Goal: Task Accomplishment & Management: Use online tool/utility

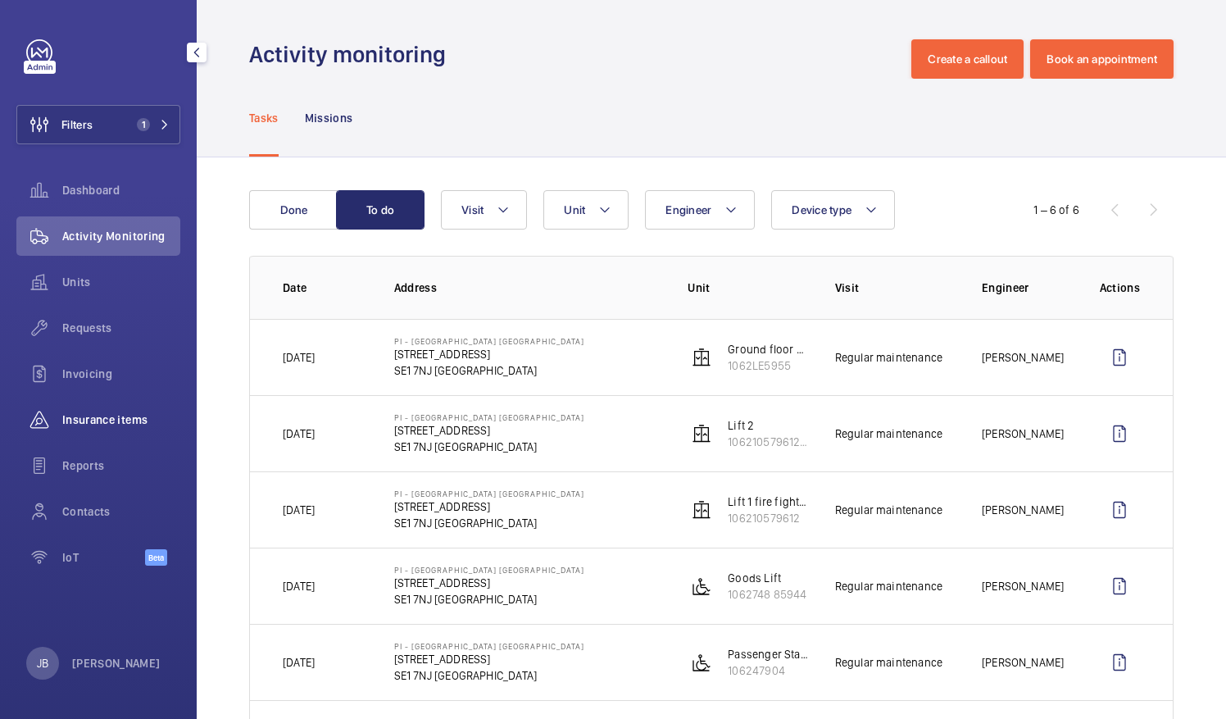
click at [105, 411] on span "Insurance items" at bounding box center [121, 419] width 118 height 16
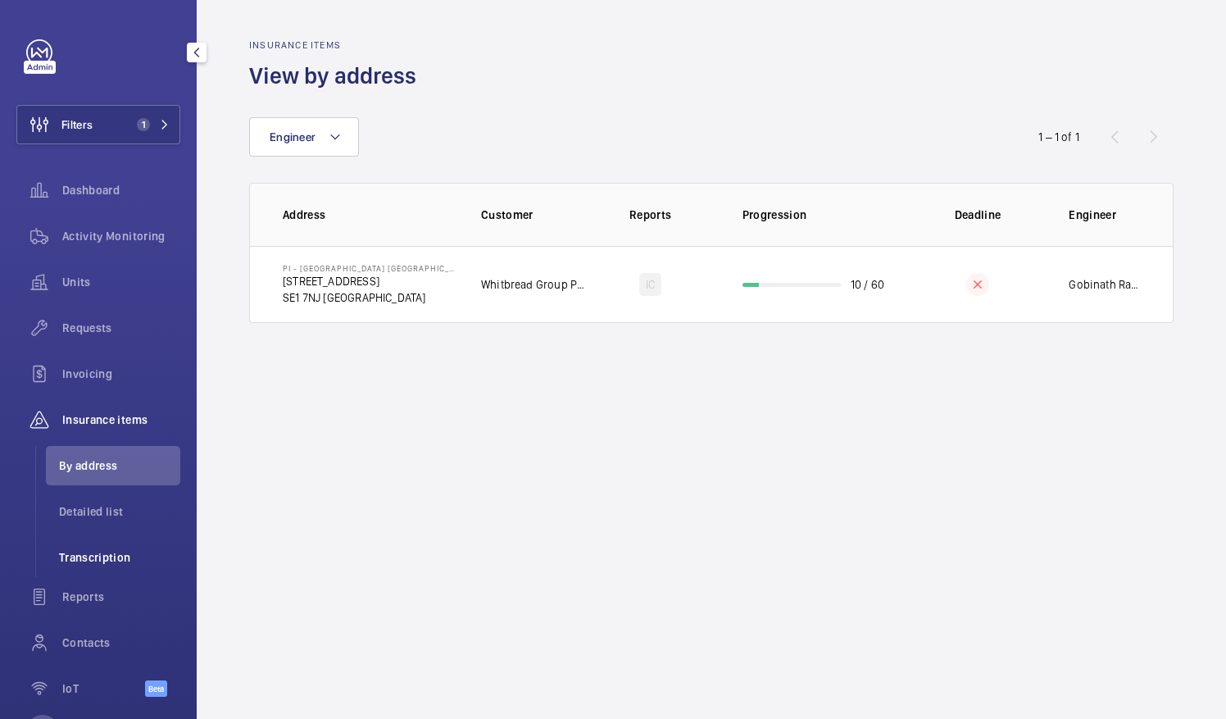
click at [95, 562] on span "Transcription" at bounding box center [119, 557] width 121 height 16
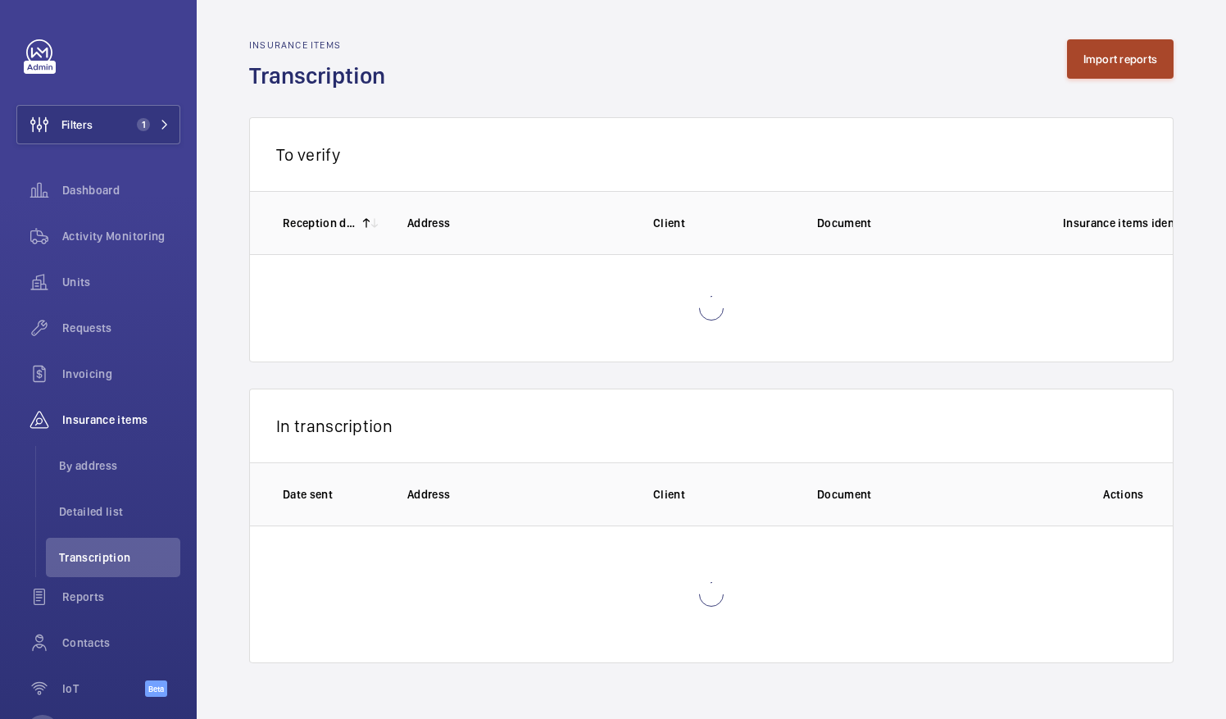
click at [1108, 46] on button "Import reports" at bounding box center [1120, 58] width 107 height 39
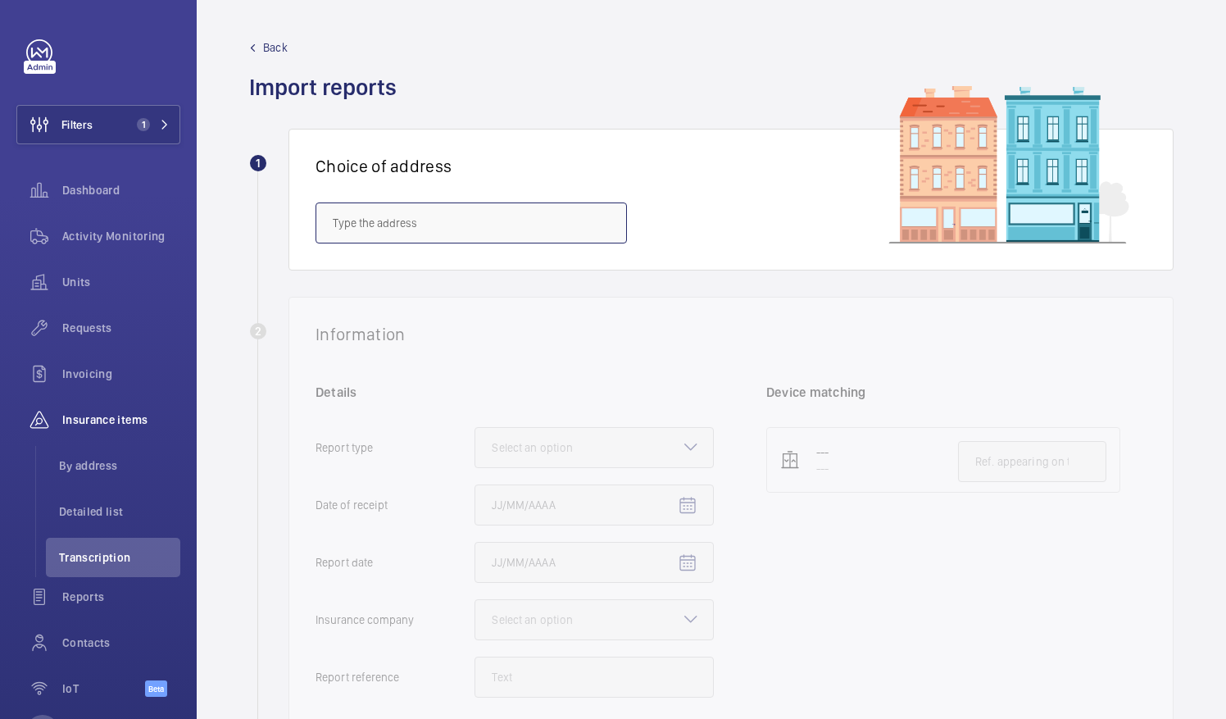
click at [443, 217] on input "text" at bounding box center [471, 222] width 311 height 41
paste input "[GEOGRAPHIC_DATA]"
click at [336, 219] on input "[GEOGRAPHIC_DATA]" at bounding box center [471, 222] width 311 height 41
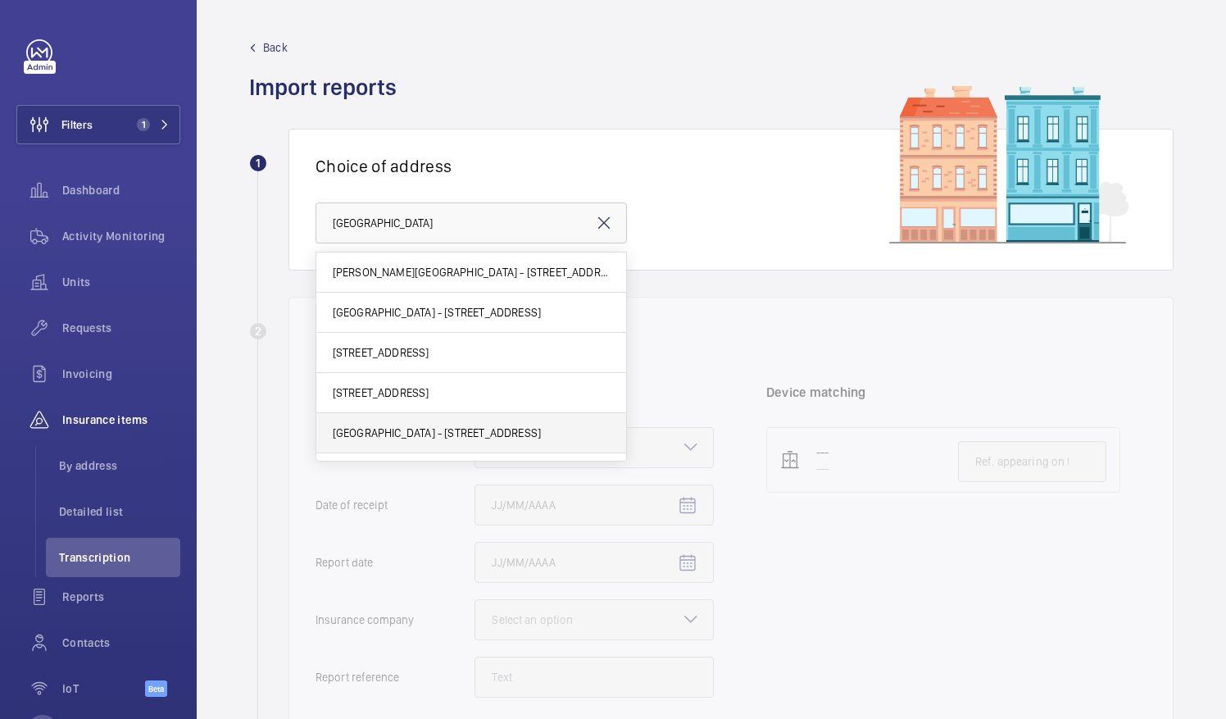
click at [475, 434] on span "[GEOGRAPHIC_DATA] - [STREET_ADDRESS]" at bounding box center [437, 433] width 209 height 16
type input "[GEOGRAPHIC_DATA] - [STREET_ADDRESS]"
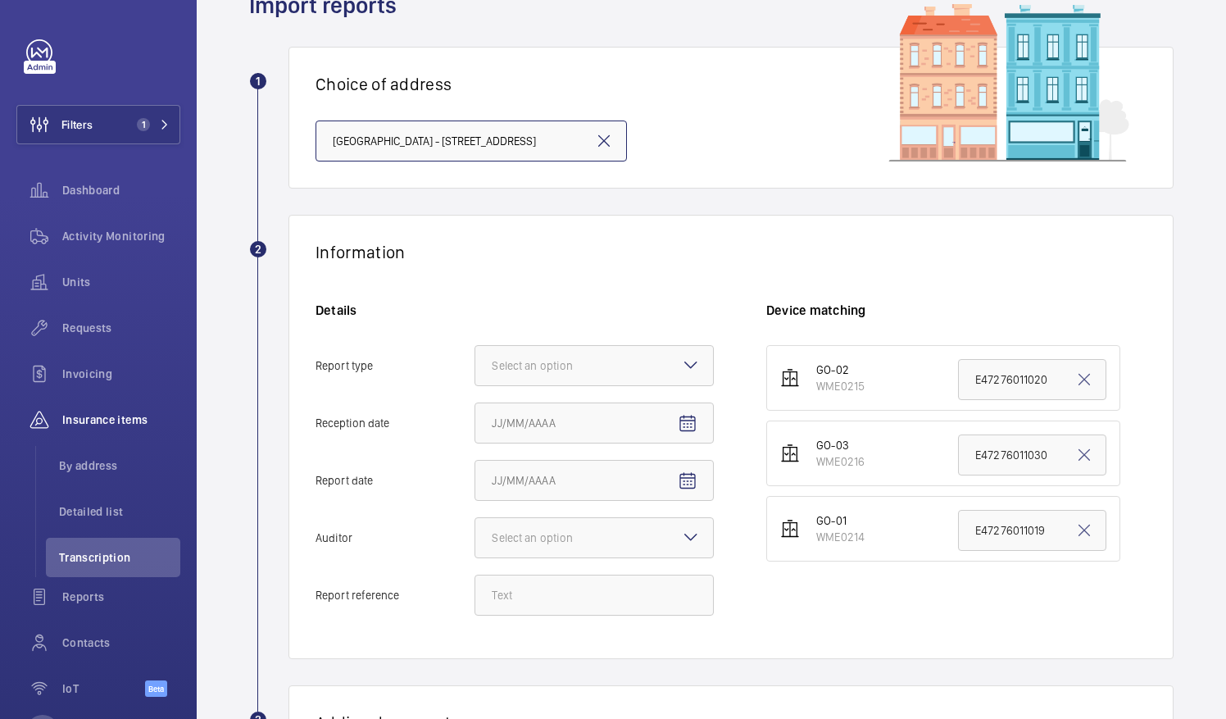
scroll to position [164, 0]
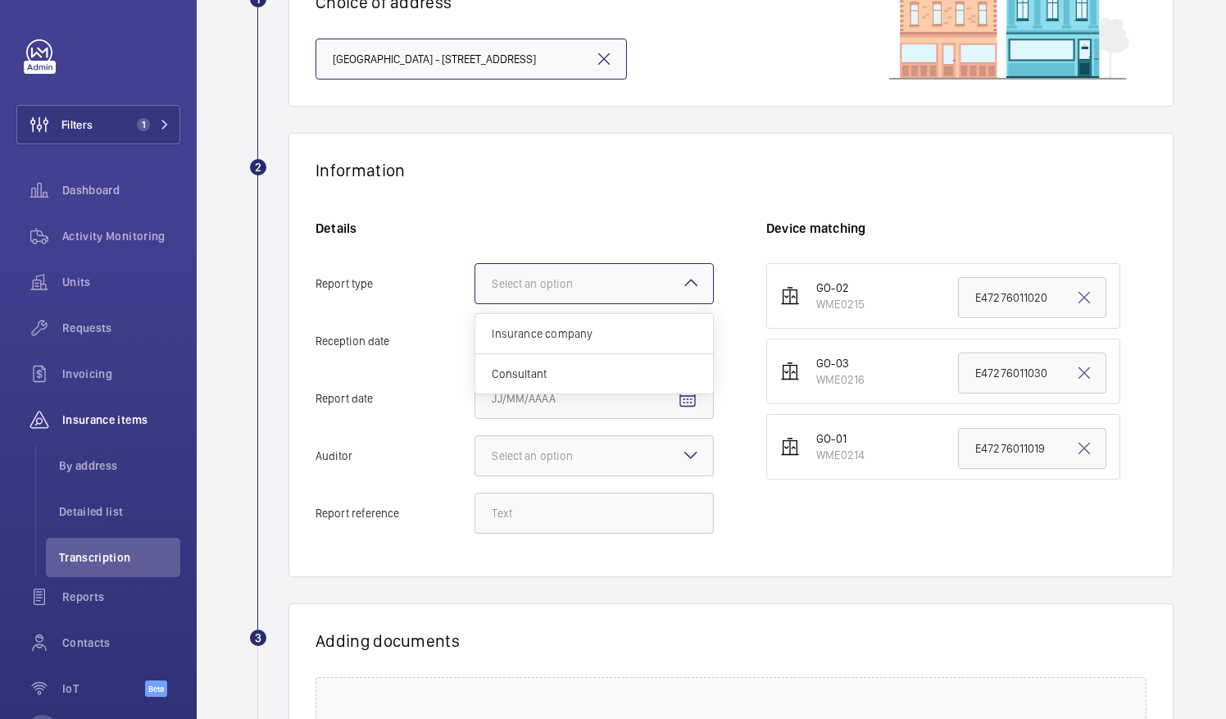
click at [597, 264] on div at bounding box center [594, 283] width 238 height 39
click at [475, 264] on input "Report type Select an option Insurance company Consultant" at bounding box center [475, 283] width 0 height 39
click at [579, 334] on span "Insurance company" at bounding box center [594, 333] width 205 height 16
click at [475, 303] on input "Report type Select an option Insurance company Consultant" at bounding box center [475, 283] width 0 height 39
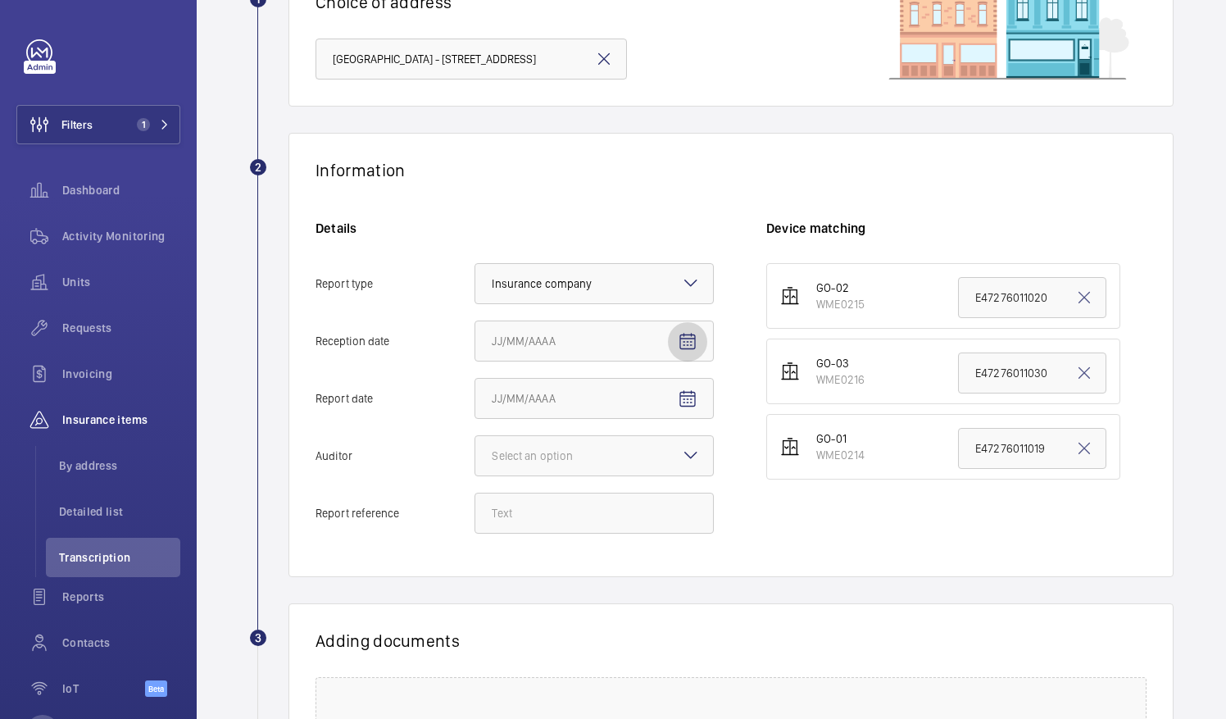
click at [693, 339] on mat-icon "Open calendar" at bounding box center [688, 342] width 20 height 20
click at [631, 536] on span "14" at bounding box center [630, 540] width 30 height 30
type input "[DATE]"
click at [682, 402] on mat-icon "Open calendar" at bounding box center [688, 399] width 20 height 20
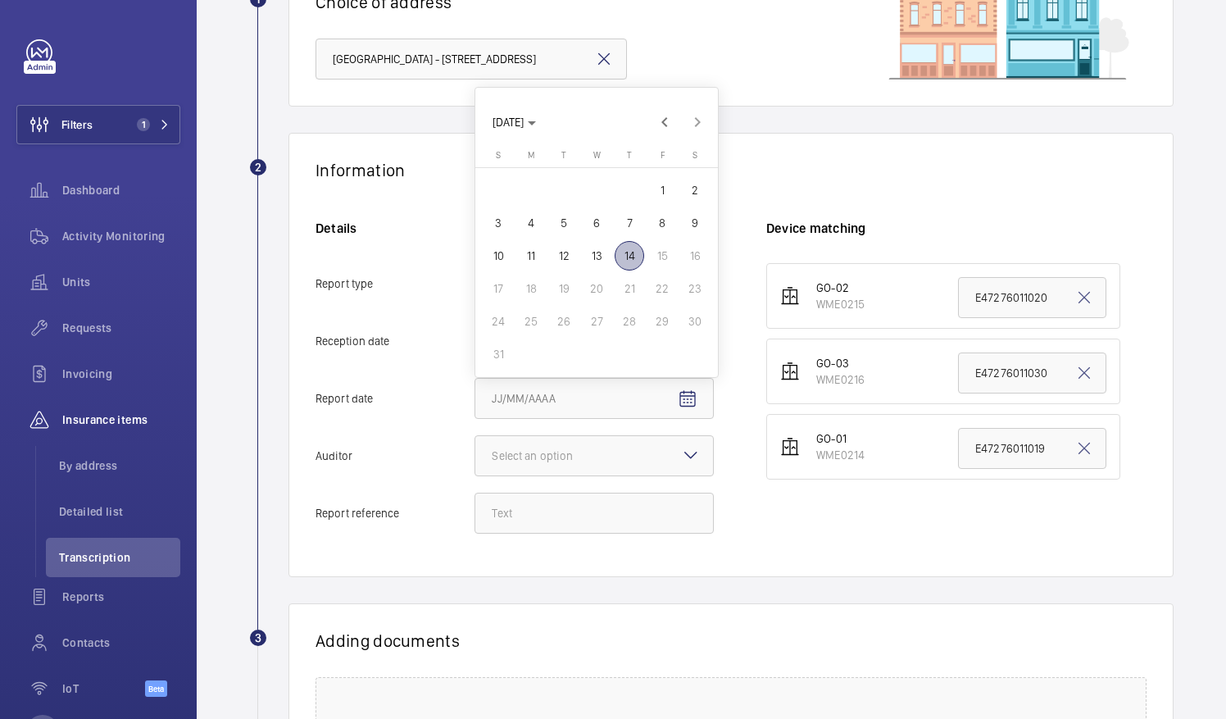
click at [380, 234] on div at bounding box center [613, 359] width 1226 height 719
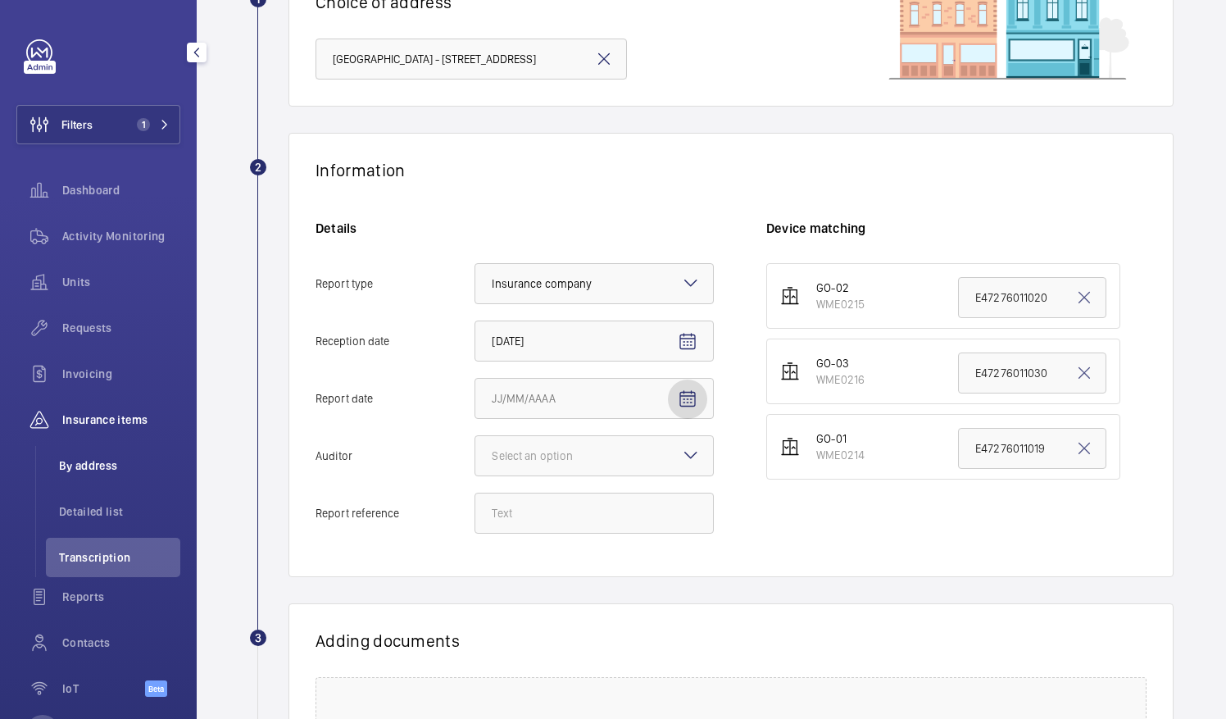
click at [102, 472] on span "By address" at bounding box center [119, 465] width 121 height 16
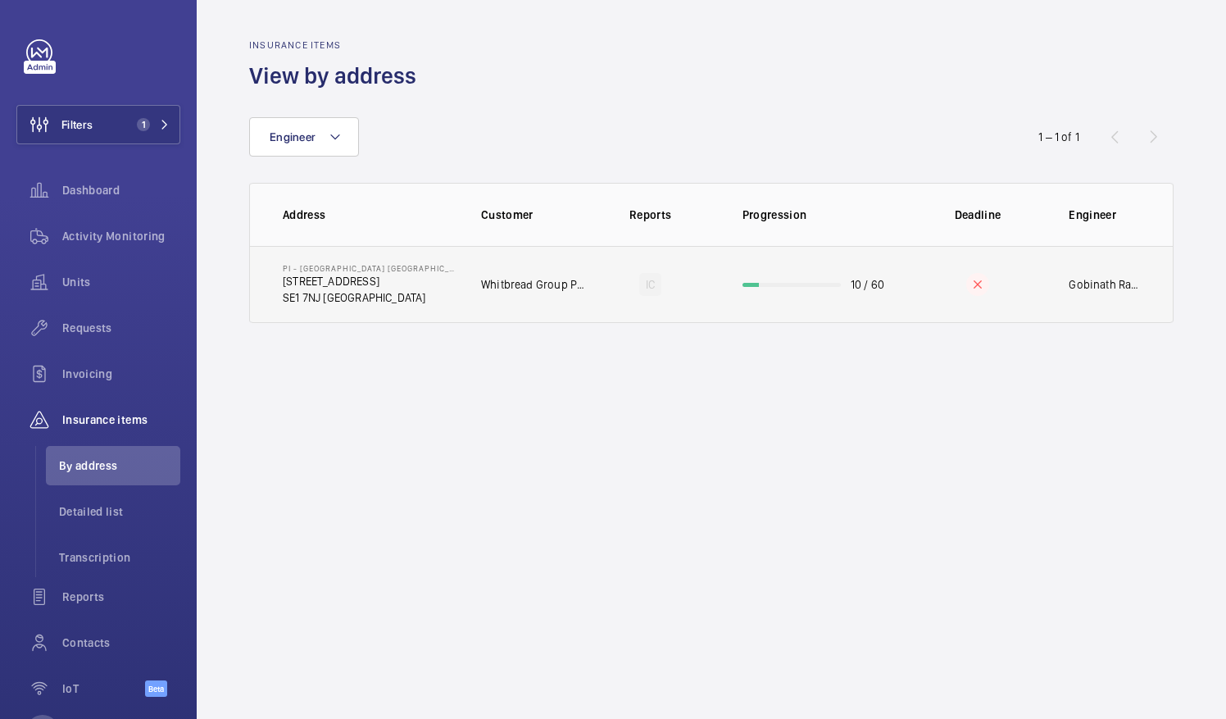
click at [488, 266] on td "Whitbread Group PLC" at bounding box center [520, 284] width 130 height 77
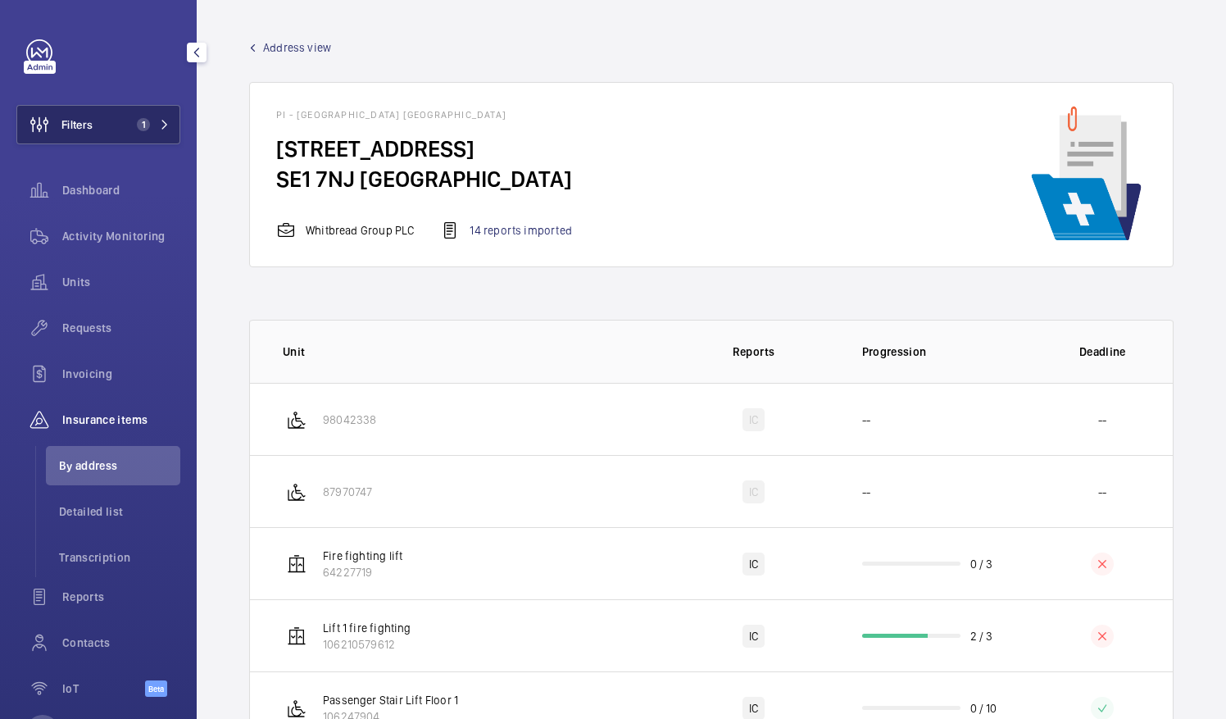
click at [106, 117] on button "Filters 1" at bounding box center [98, 124] width 164 height 39
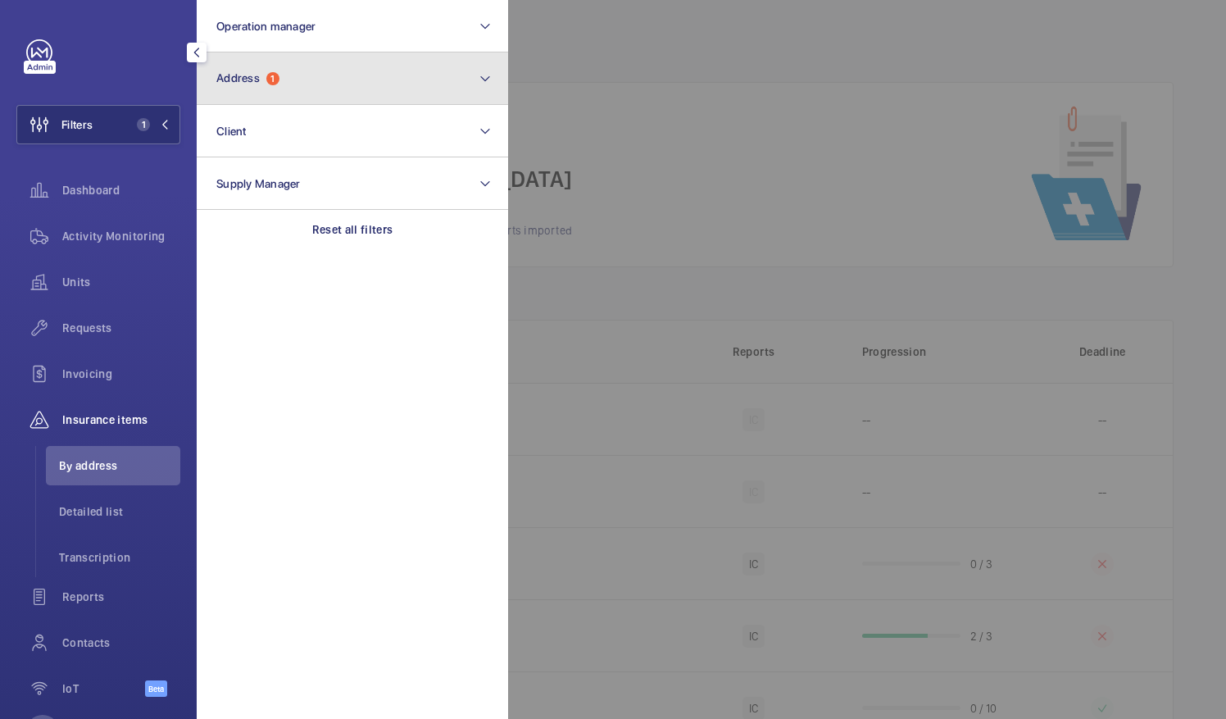
click at [307, 79] on button "Address 1" at bounding box center [352, 78] width 311 height 52
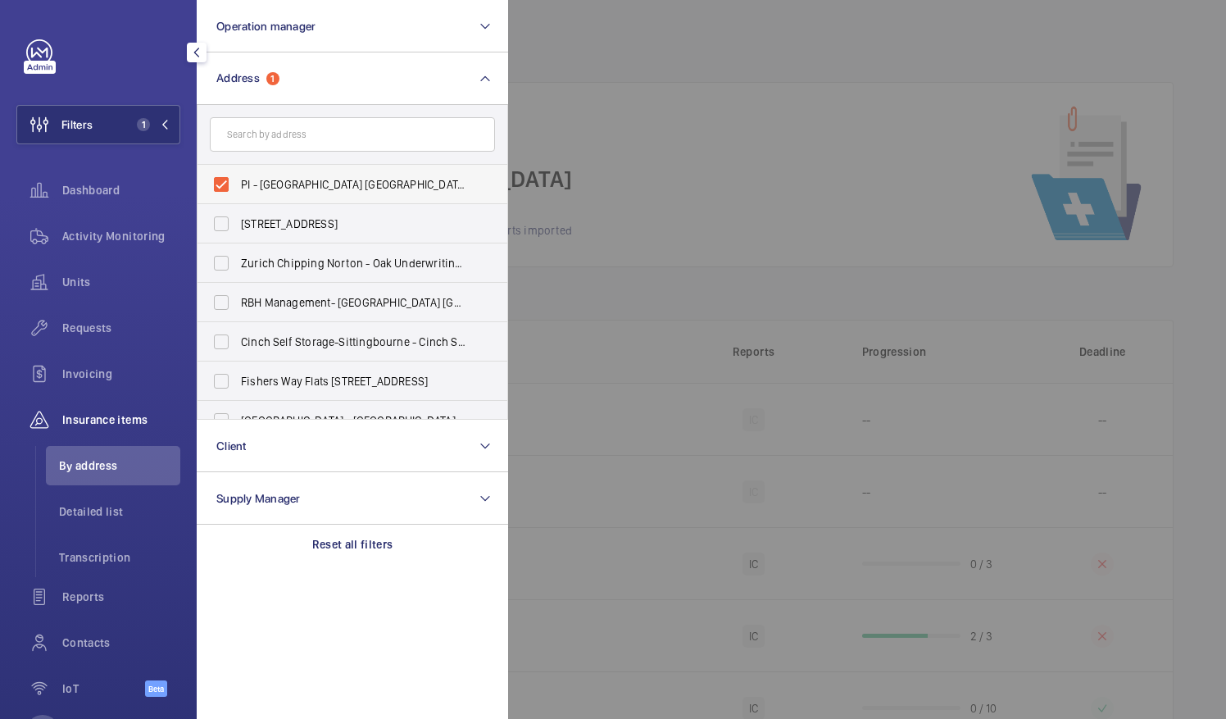
click at [220, 178] on label "PI - [GEOGRAPHIC_DATA] [GEOGRAPHIC_DATA] - [STREET_ADDRESS]" at bounding box center [340, 184] width 285 height 39
click at [220, 178] on input "PI - [GEOGRAPHIC_DATA] [GEOGRAPHIC_DATA] - [STREET_ADDRESS]" at bounding box center [221, 184] width 33 height 33
checkbox input "false"
click at [254, 138] on input "text" at bounding box center [352, 134] width 285 height 34
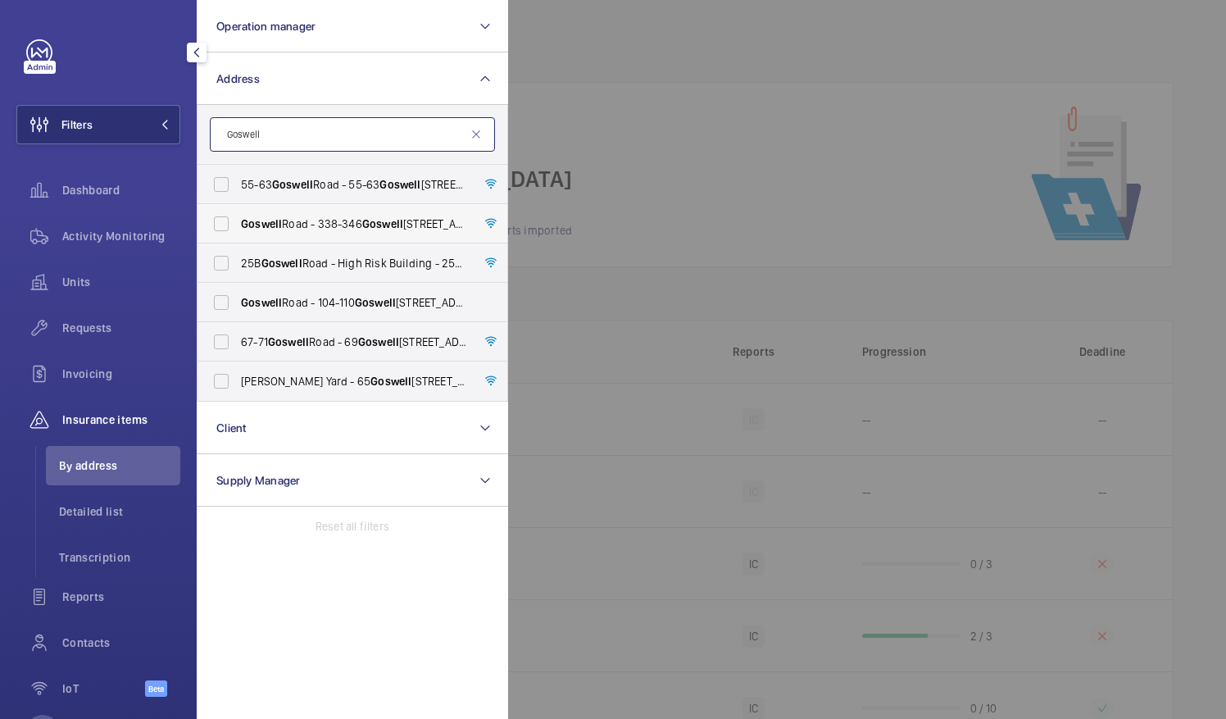
type input "Goswell"
click at [233, 223] on label "[GEOGRAPHIC_DATA] - [STREET_ADDRESS]" at bounding box center [340, 223] width 285 height 39
click at [233, 223] on input "[GEOGRAPHIC_DATA] - [STREET_ADDRESS]" at bounding box center [221, 223] width 33 height 33
checkbox input "true"
click at [607, 111] on div at bounding box center [1121, 359] width 1226 height 719
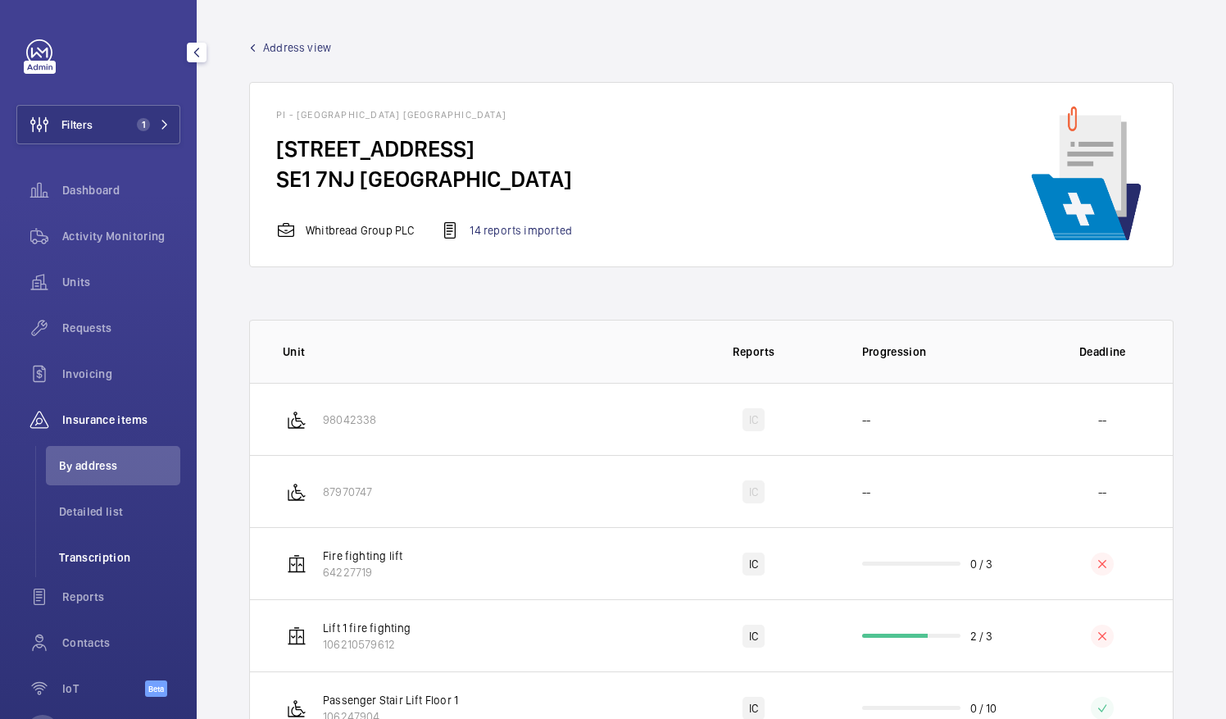
click at [81, 543] on li "Transcription" at bounding box center [113, 557] width 134 height 39
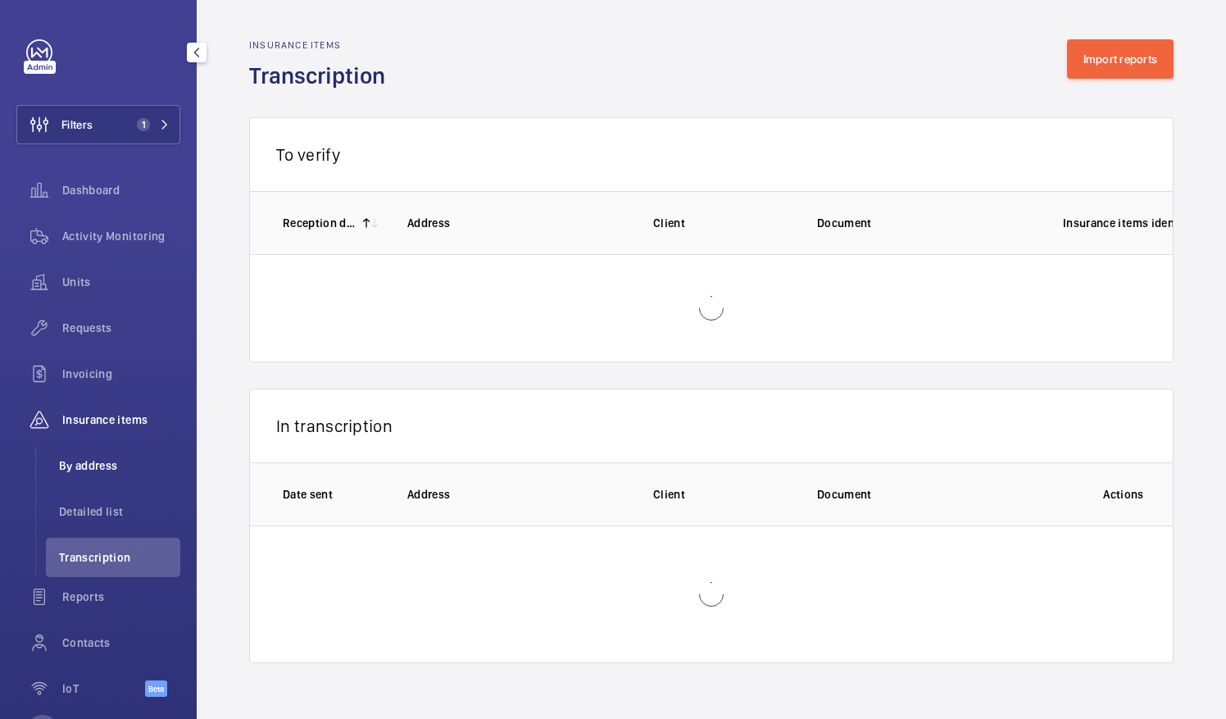
click at [102, 467] on span "By address" at bounding box center [119, 465] width 121 height 16
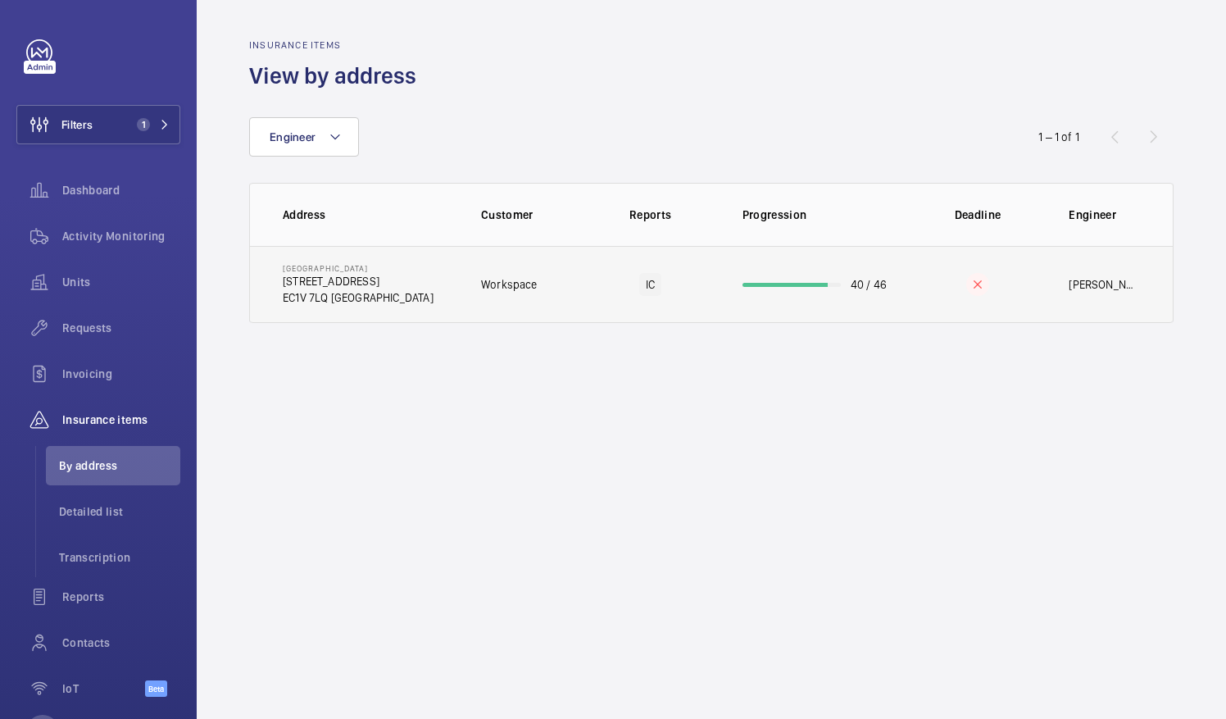
click at [455, 274] on td "Workspace" at bounding box center [520, 284] width 130 height 77
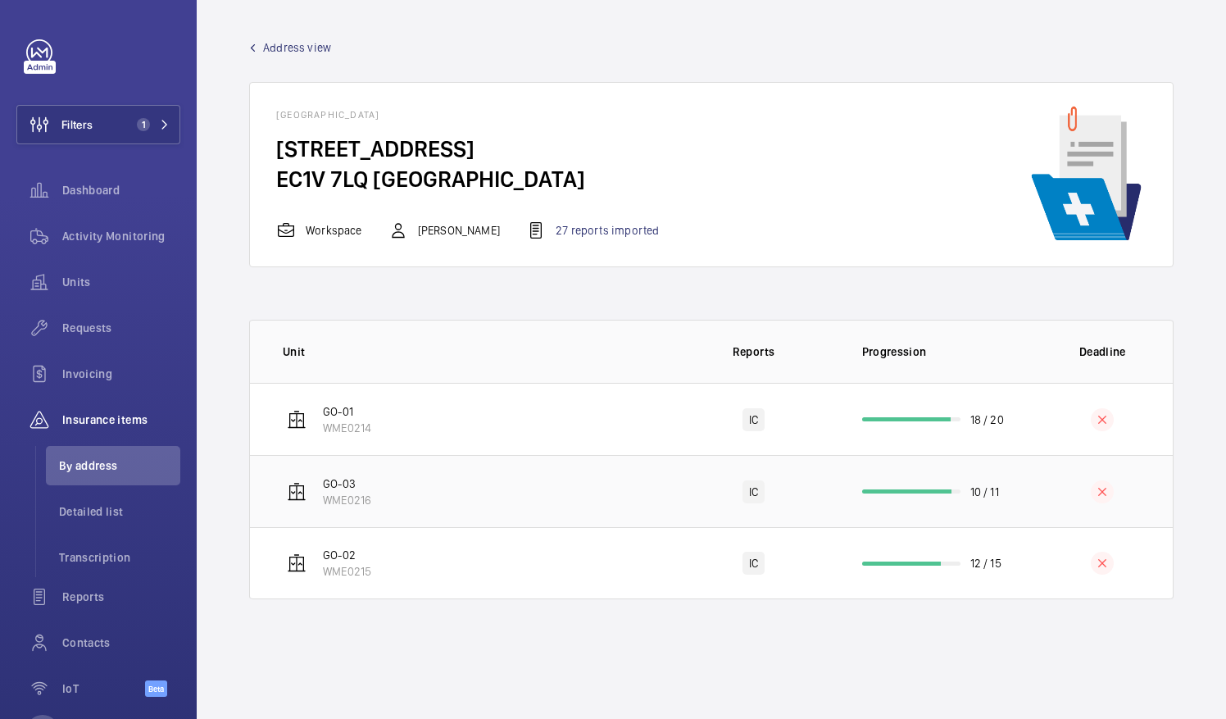
click at [460, 506] on td "GO-03 WME0216" at bounding box center [461, 491] width 422 height 72
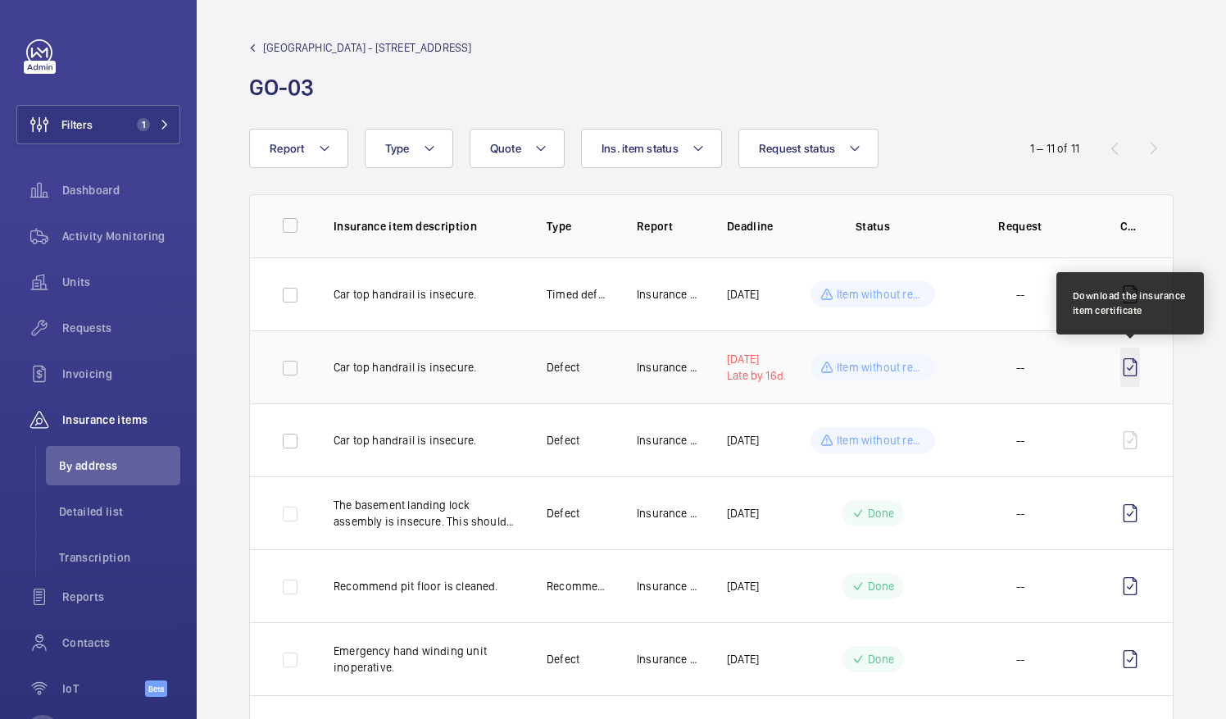
click at [1135, 366] on wm-front-icon-button at bounding box center [1130, 366] width 20 height 39
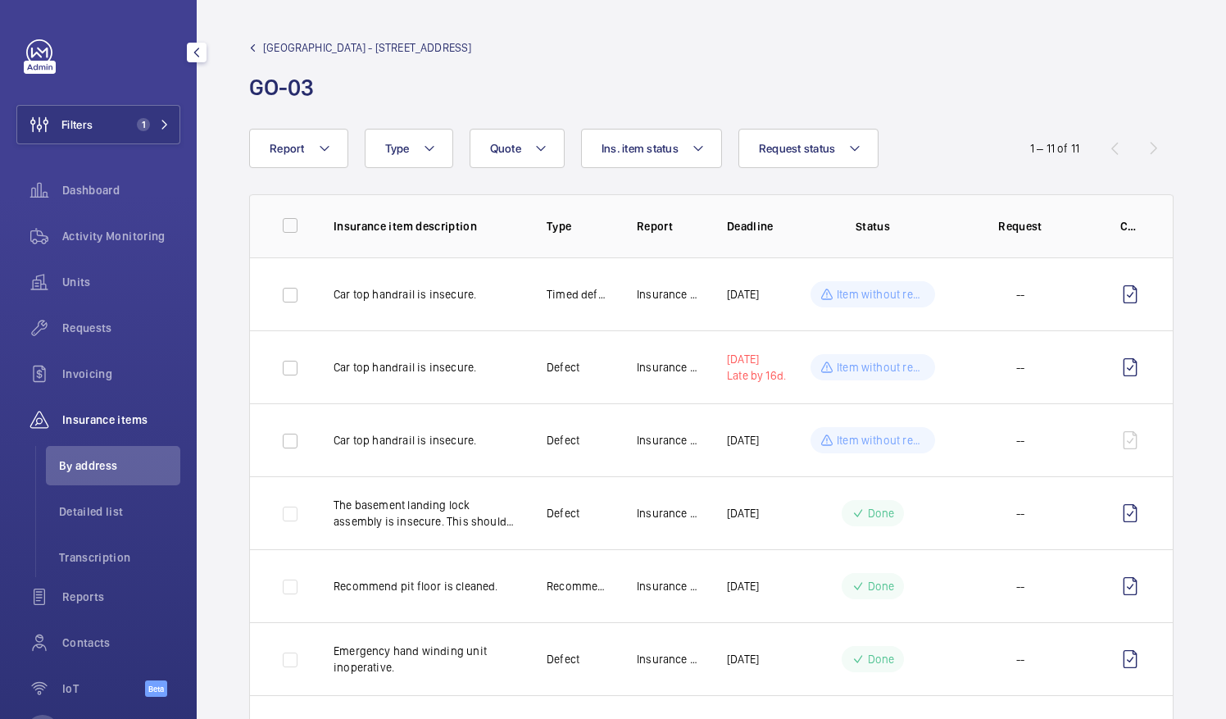
click at [90, 466] on span "By address" at bounding box center [119, 465] width 121 height 16
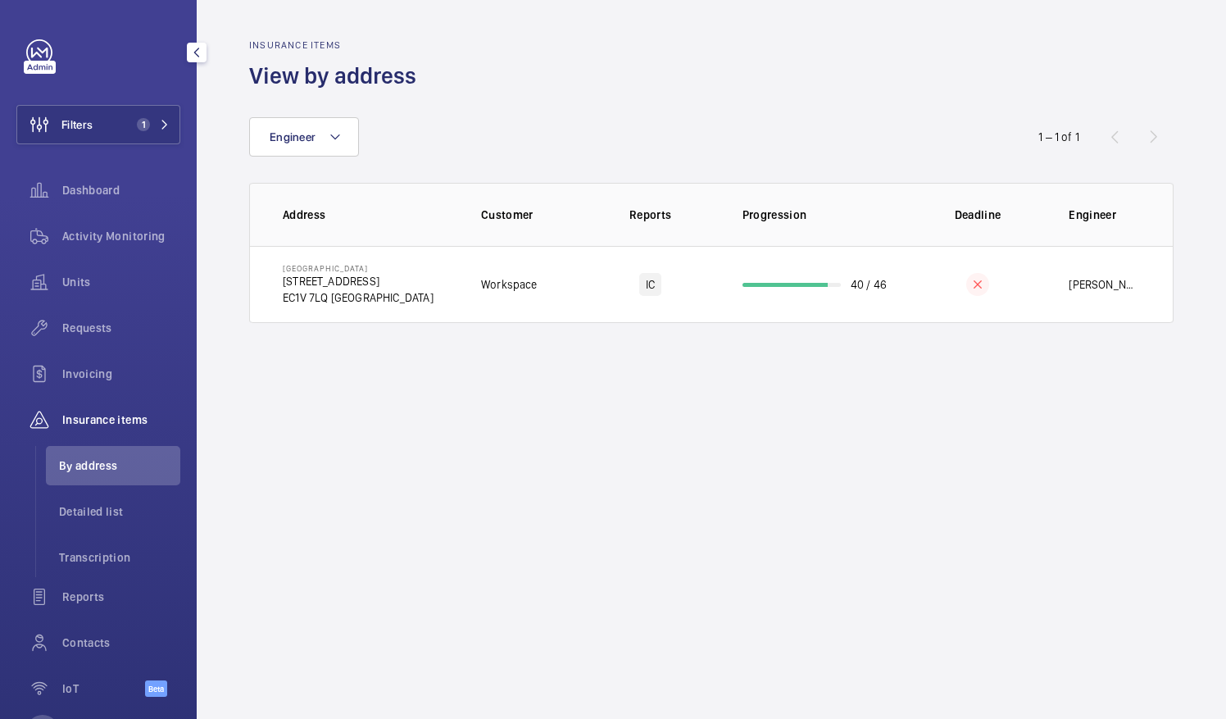
click at [328, 327] on wm-front-admin-audit-in-progress-table "Insurance items View by address Engineer 1 – 1 of 1 Address Customer Reports Pr…" at bounding box center [711, 181] width 1029 height 362
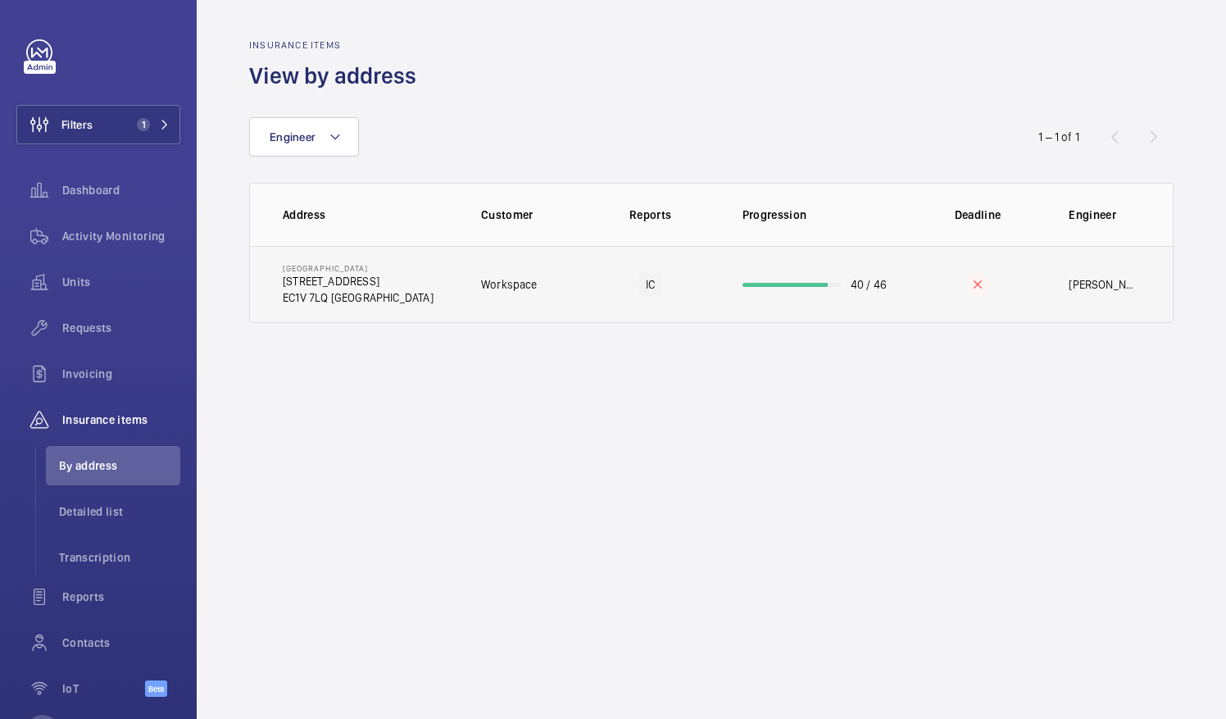
click at [388, 303] on p "EC1V 7LQ [GEOGRAPHIC_DATA]" at bounding box center [358, 297] width 151 height 16
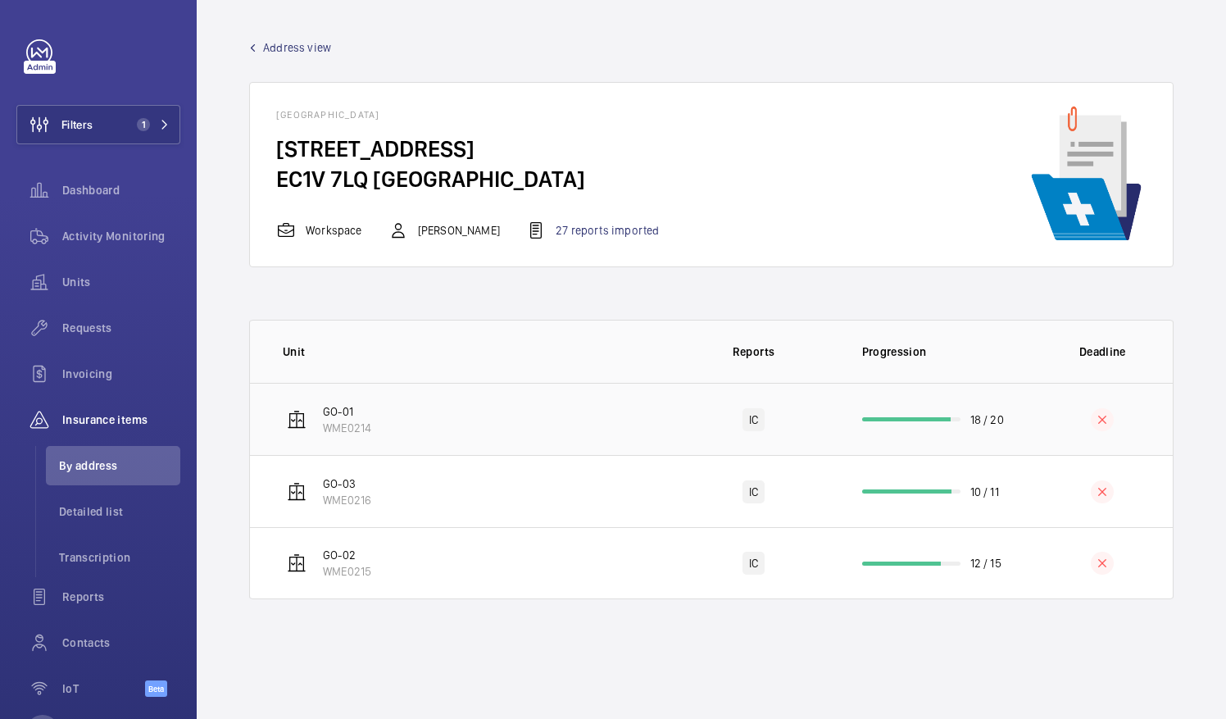
click at [413, 418] on td "GO-01 WME0214" at bounding box center [461, 419] width 422 height 72
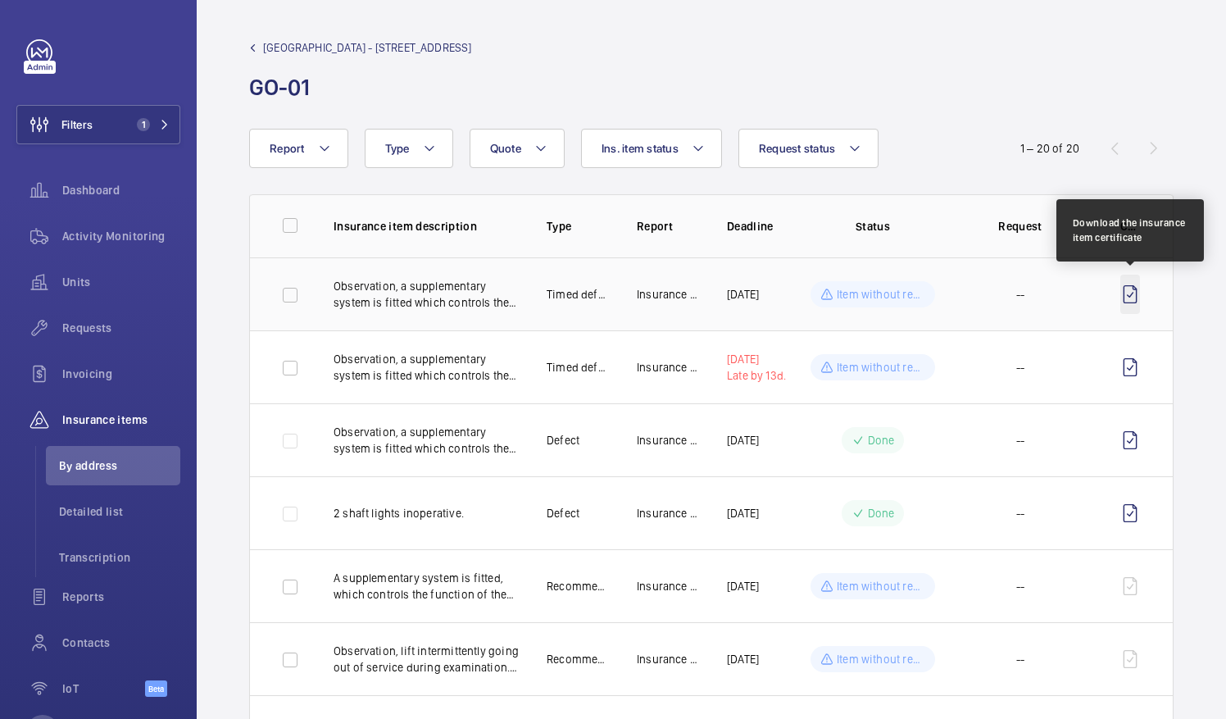
click at [1133, 288] on wm-front-icon-button at bounding box center [1130, 294] width 20 height 39
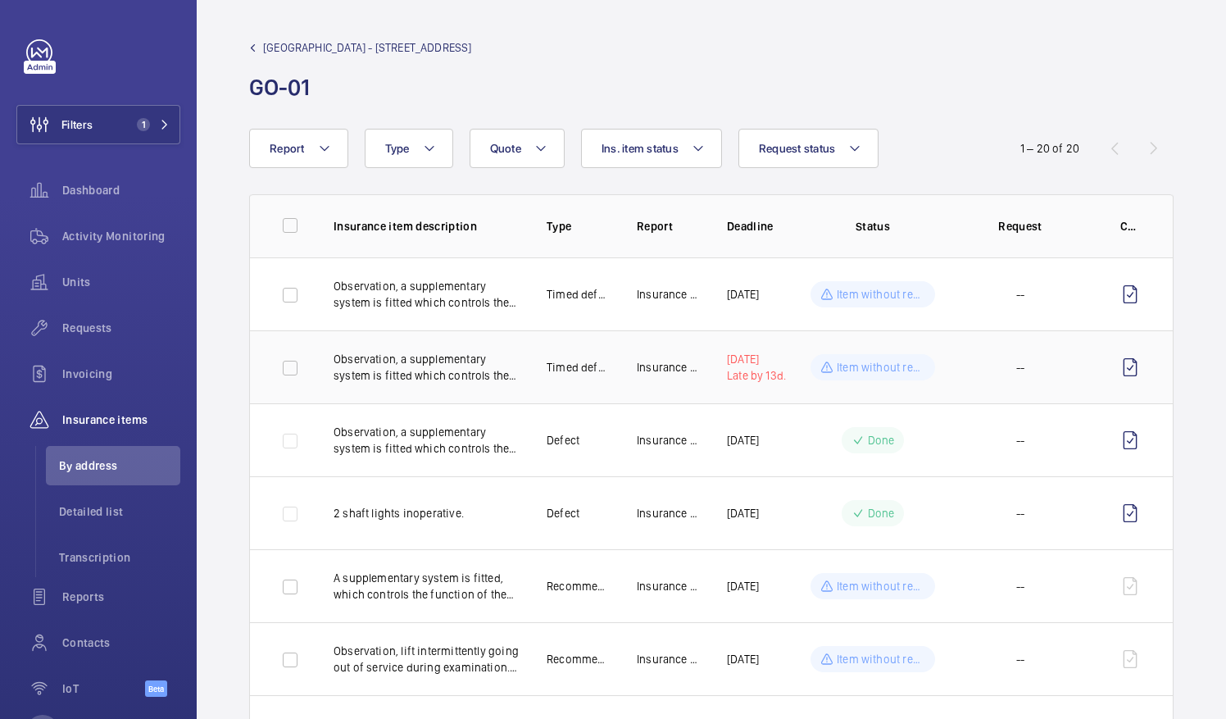
click at [600, 374] on p "Timed defect" at bounding box center [579, 367] width 64 height 16
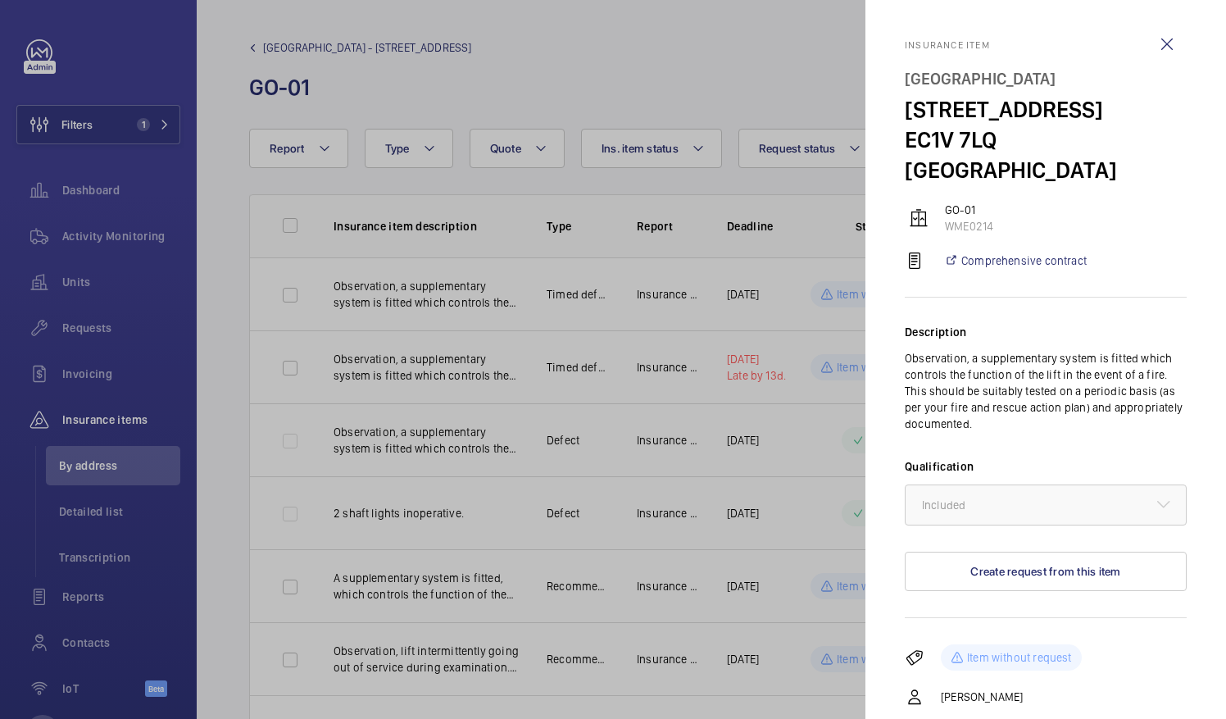
click at [762, 366] on div at bounding box center [613, 359] width 1226 height 719
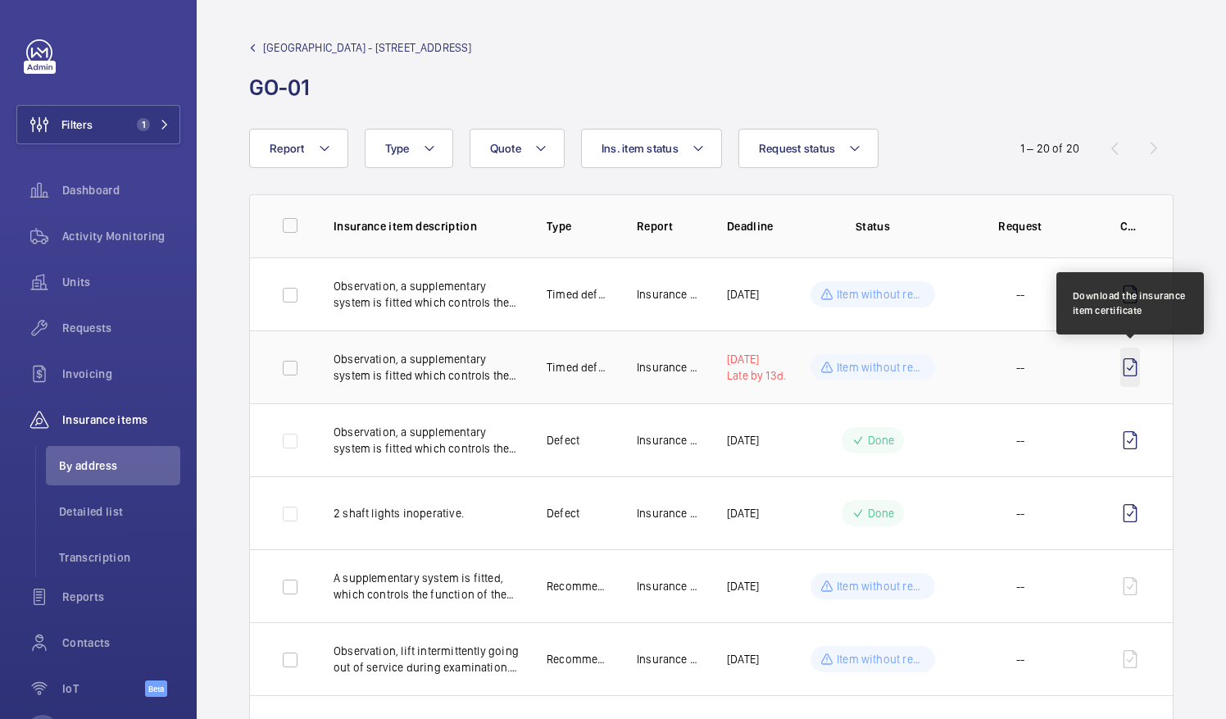
click at [1126, 364] on wm-front-icon-button at bounding box center [1130, 366] width 20 height 39
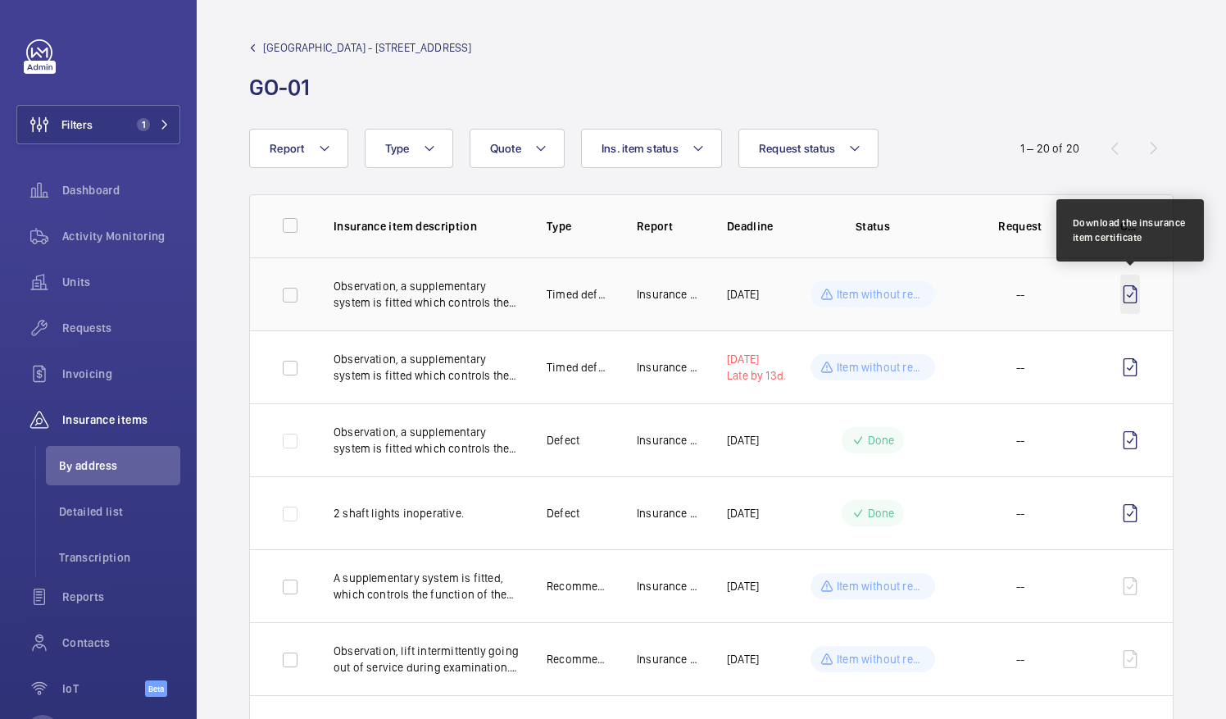
click at [1134, 293] on wm-front-icon-button at bounding box center [1130, 294] width 20 height 39
click at [1129, 288] on wm-front-icon-button at bounding box center [1130, 294] width 20 height 39
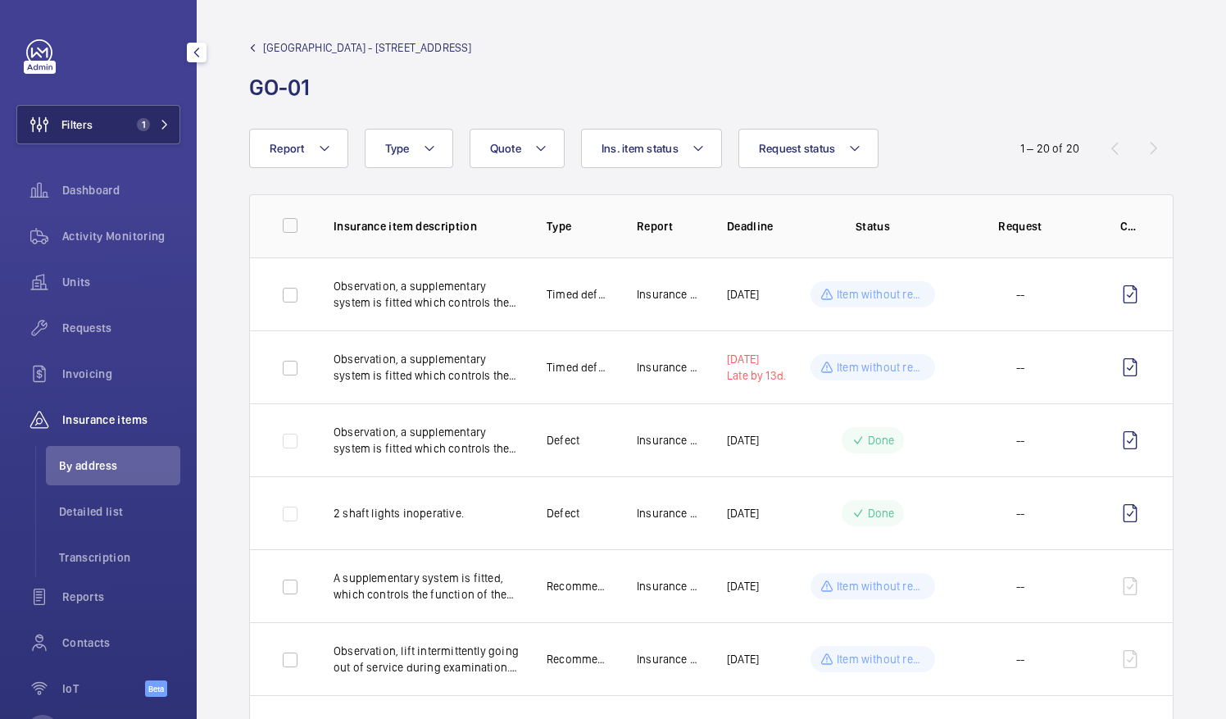
click at [108, 122] on button "Filters 1" at bounding box center [98, 124] width 164 height 39
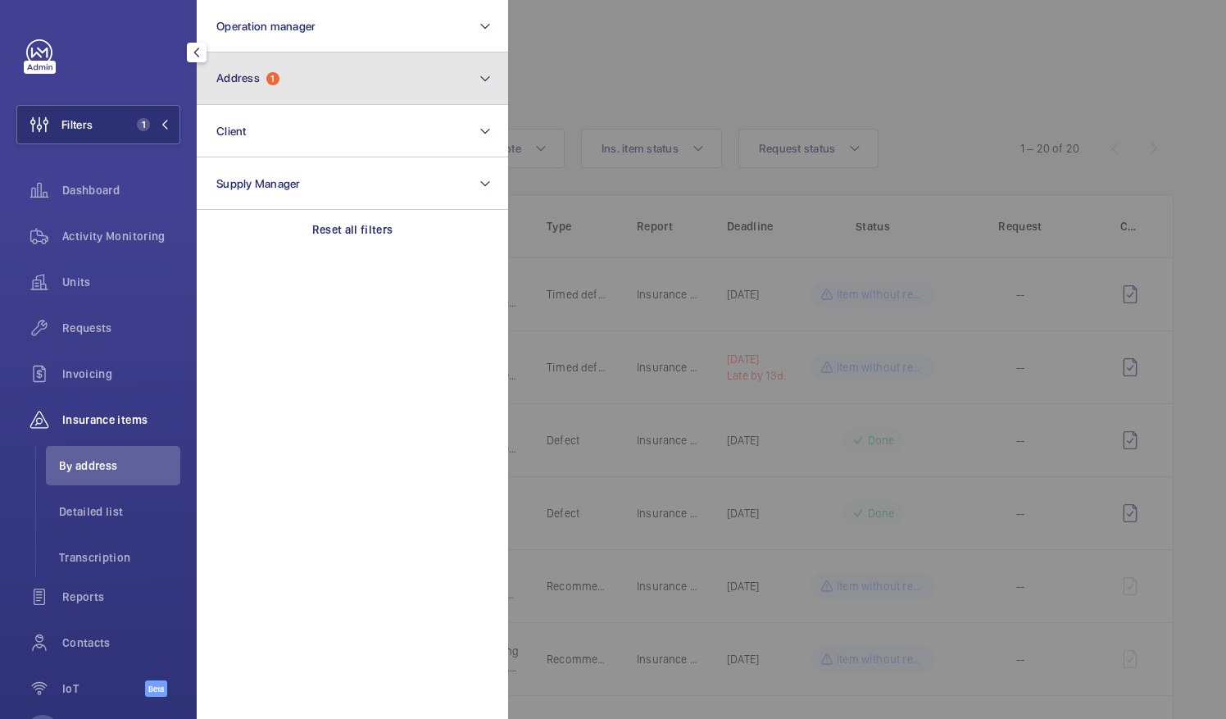
click at [291, 79] on button "Address 1" at bounding box center [352, 78] width 311 height 52
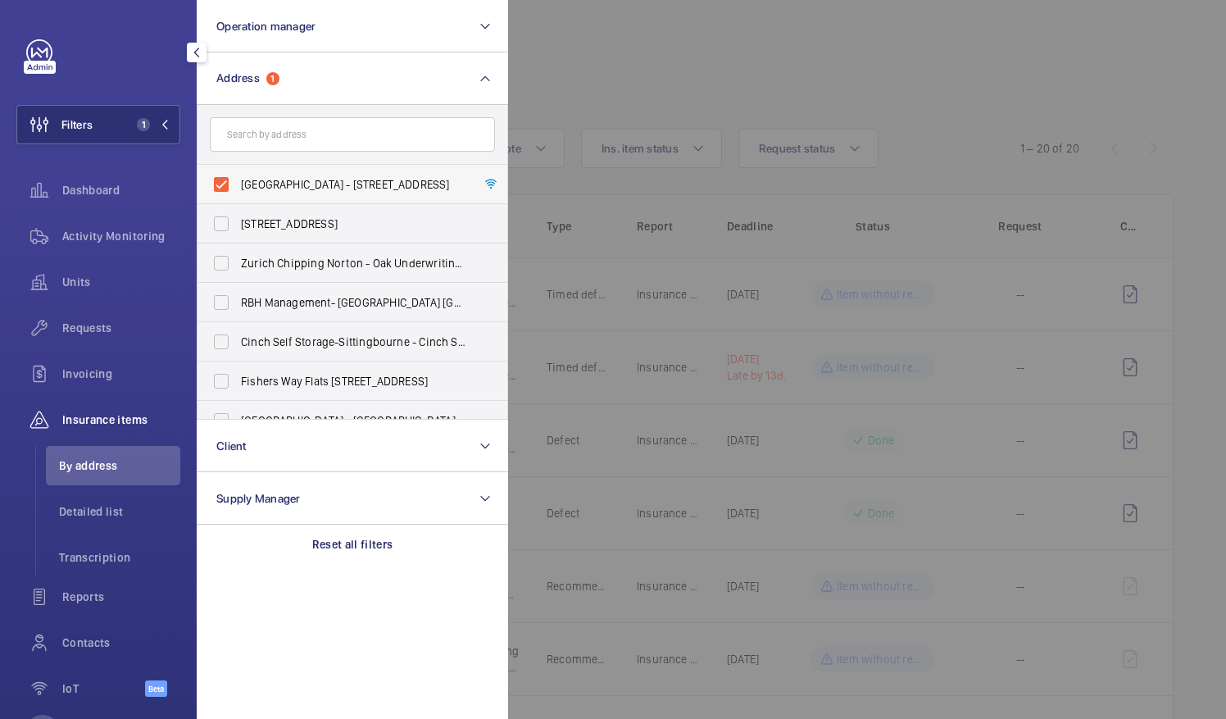
click at [227, 189] on label "[GEOGRAPHIC_DATA] - [STREET_ADDRESS]" at bounding box center [340, 184] width 285 height 39
click at [227, 189] on input "[GEOGRAPHIC_DATA] - [STREET_ADDRESS]" at bounding box center [221, 184] width 33 height 33
click at [248, 167] on label "[GEOGRAPHIC_DATA] - [STREET_ADDRESS]" at bounding box center [340, 184] width 285 height 39
click at [238, 168] on input "[GEOGRAPHIC_DATA] - [STREET_ADDRESS]" at bounding box center [221, 184] width 33 height 33
click at [260, 145] on input "text" at bounding box center [352, 134] width 285 height 34
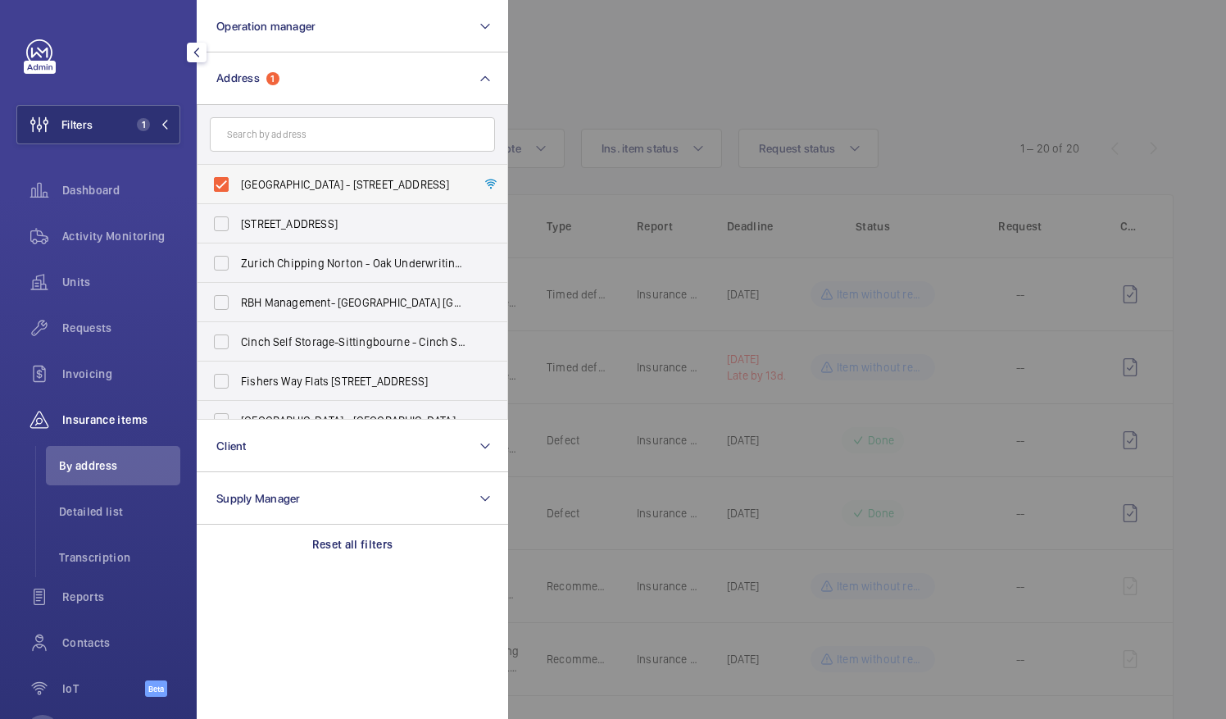
click at [220, 184] on label "[GEOGRAPHIC_DATA] - [STREET_ADDRESS]" at bounding box center [340, 184] width 285 height 39
click at [220, 184] on input "[GEOGRAPHIC_DATA] - [STREET_ADDRESS]" at bounding box center [221, 184] width 33 height 33
checkbox input "false"
click at [259, 129] on input "text" at bounding box center [352, 134] width 285 height 34
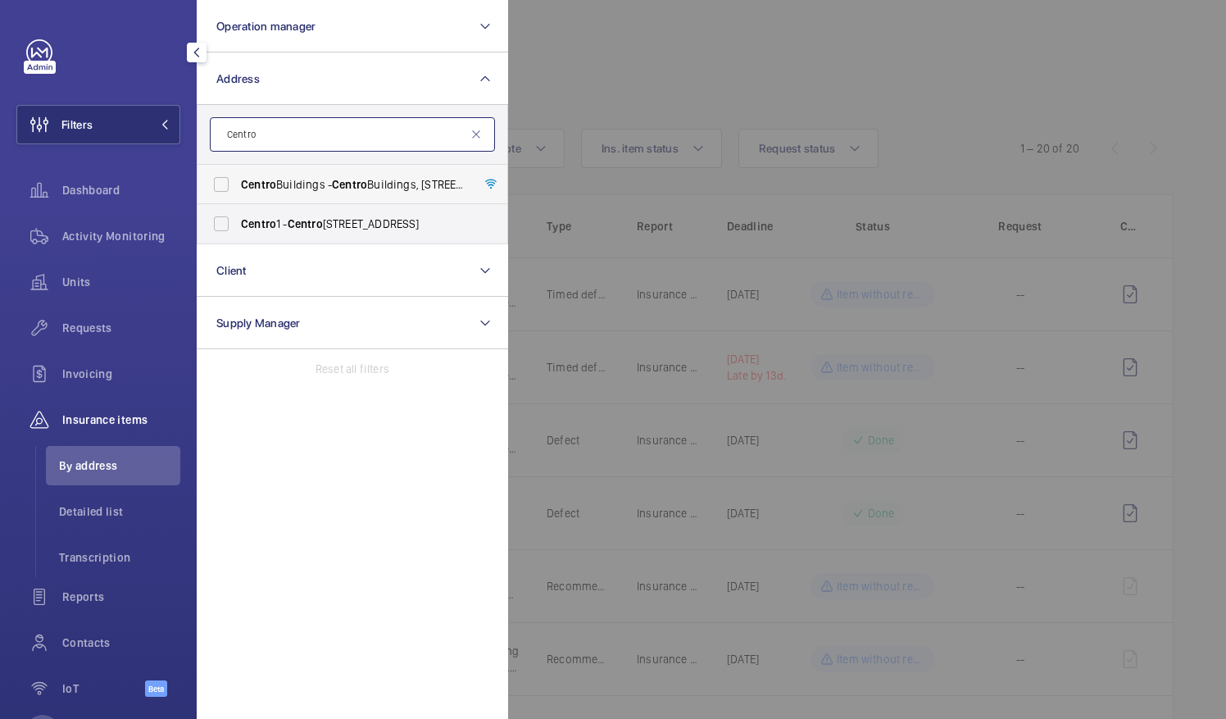
type input "Centro"
click at [229, 175] on label "[GEOGRAPHIC_DATA] - [GEOGRAPHIC_DATA], [STREET_ADDRESS][PERSON_NAME]" at bounding box center [340, 184] width 285 height 39
click at [229, 175] on input "[GEOGRAPHIC_DATA] - [GEOGRAPHIC_DATA], [STREET_ADDRESS][PERSON_NAME]" at bounding box center [221, 184] width 33 height 33
checkbox input "true"
click at [610, 79] on div at bounding box center [1121, 359] width 1226 height 719
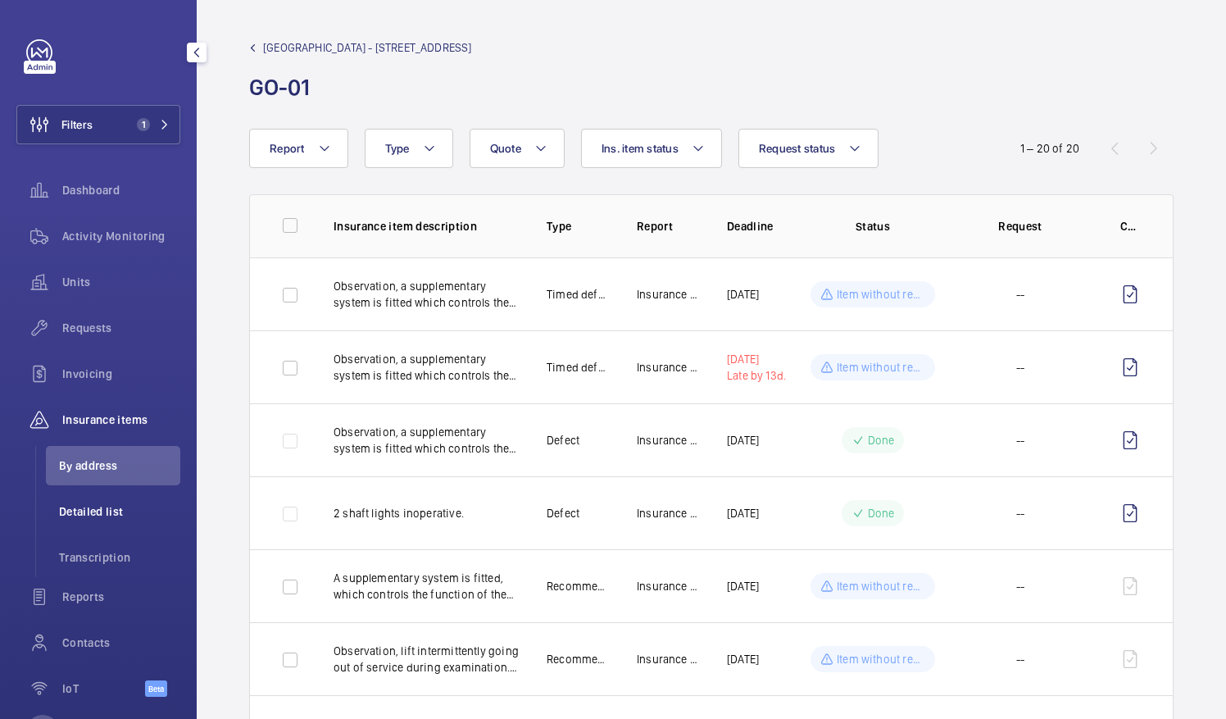
click at [97, 511] on span "Detailed list" at bounding box center [119, 511] width 121 height 16
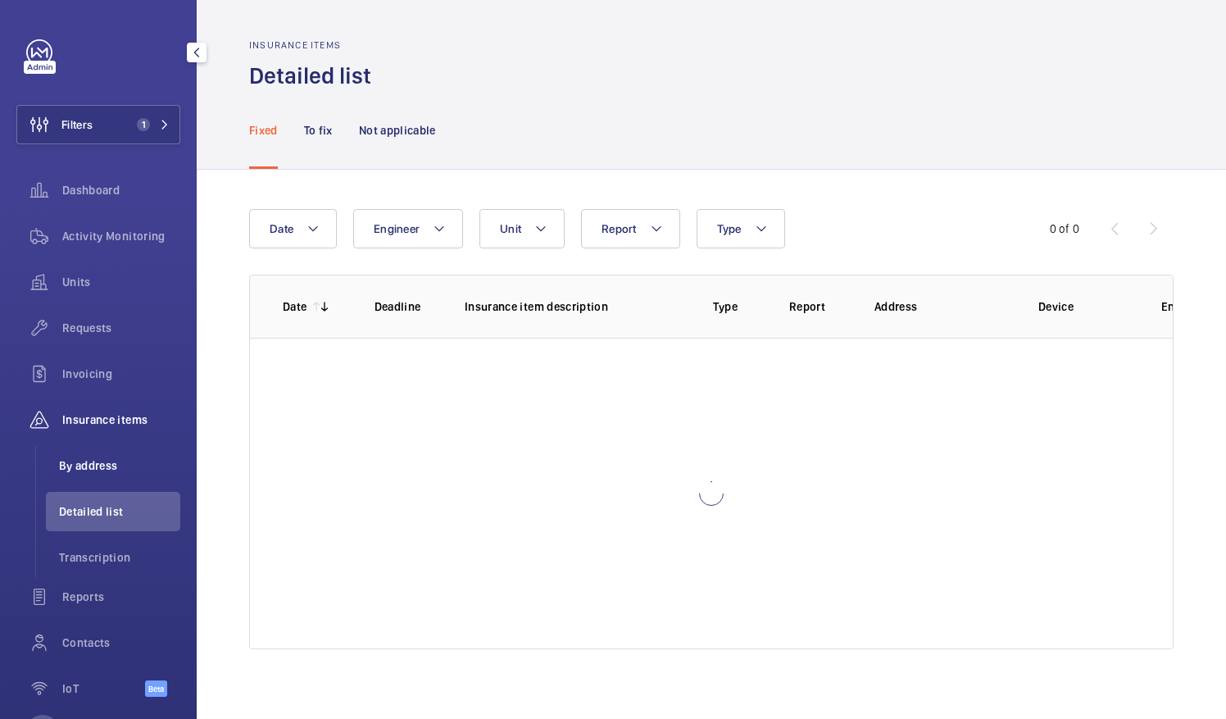
click at [93, 472] on span "By address" at bounding box center [119, 465] width 121 height 16
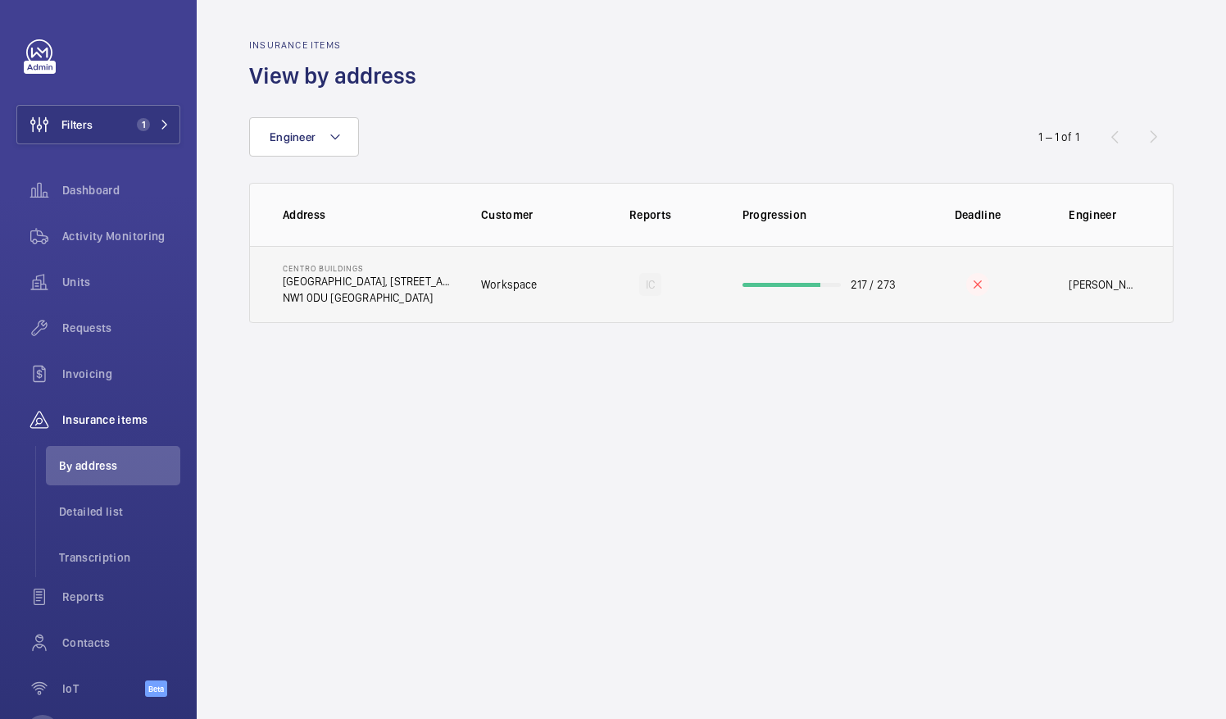
click at [552, 297] on td "Workspace" at bounding box center [520, 284] width 130 height 77
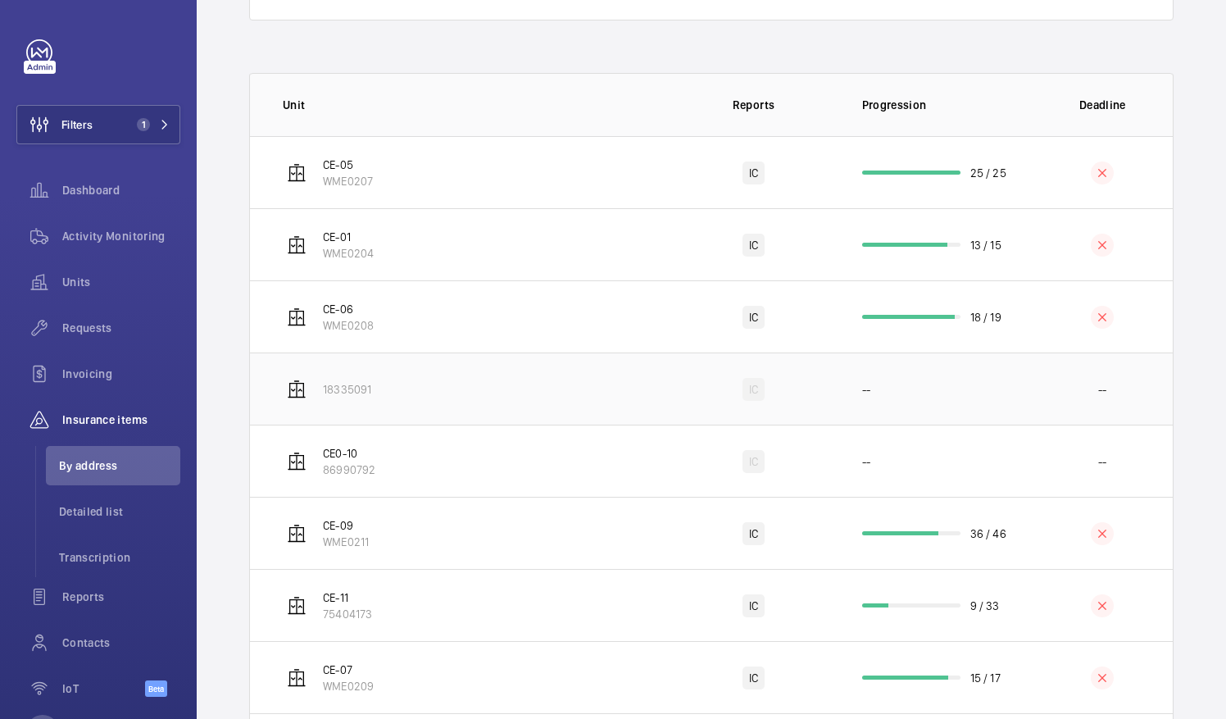
scroll to position [328, 0]
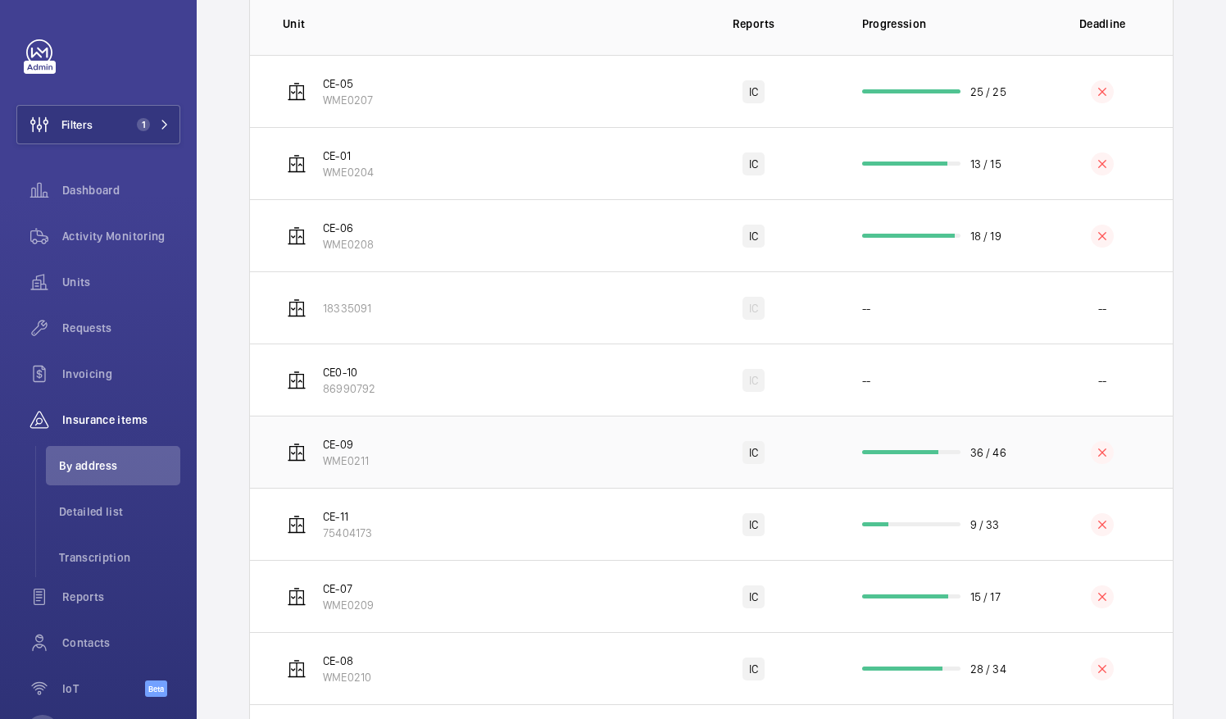
click at [475, 488] on td "CE-09 WME0211" at bounding box center [461, 452] width 422 height 72
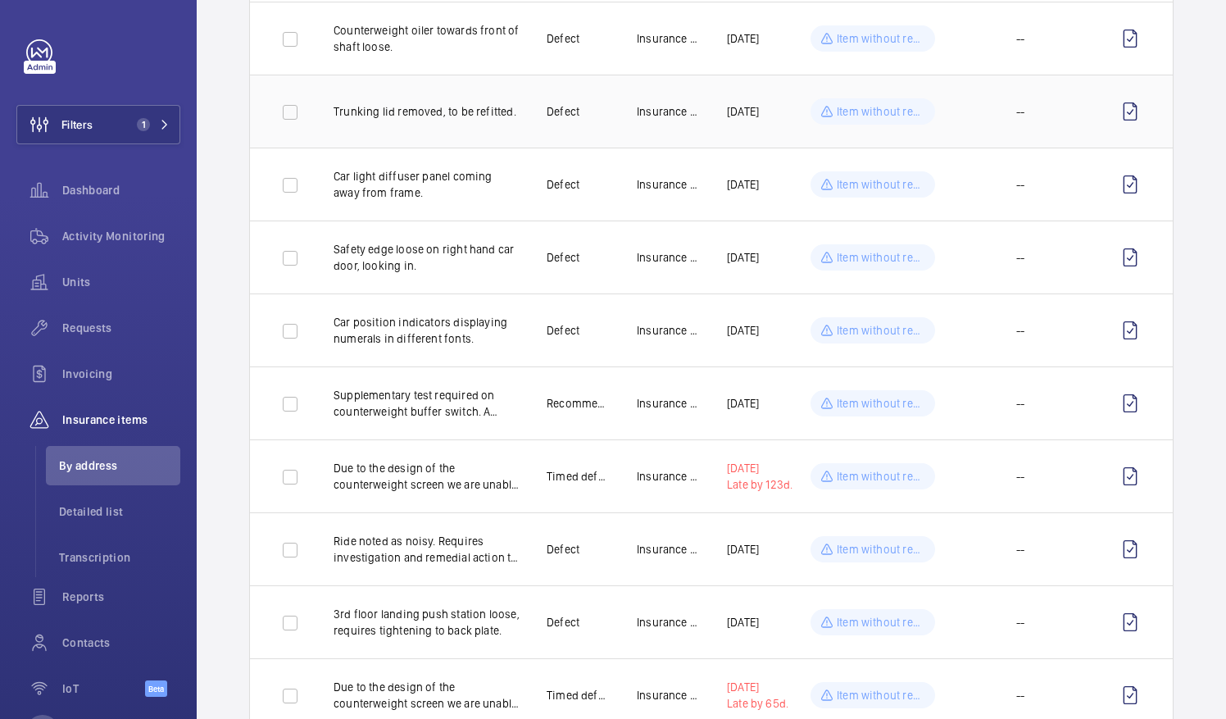
scroll to position [574, 0]
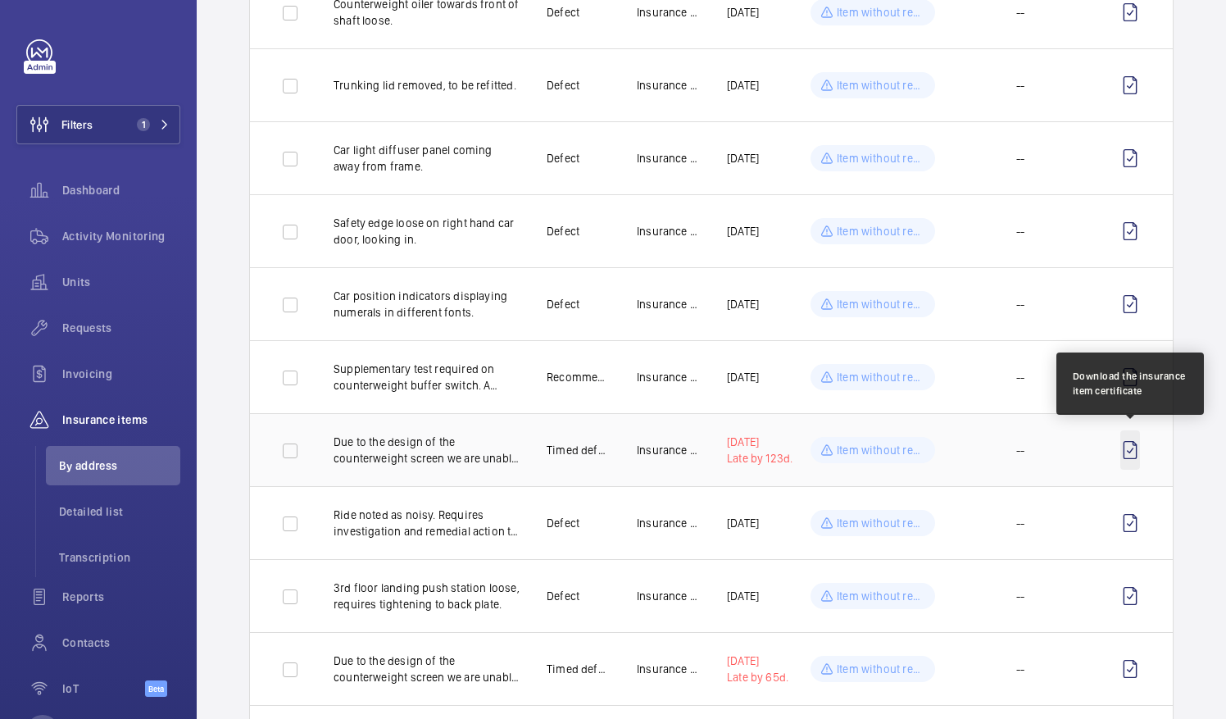
click at [1133, 449] on wm-front-icon-button at bounding box center [1130, 449] width 20 height 39
click at [1133, 451] on wm-front-icon-button at bounding box center [1130, 449] width 20 height 39
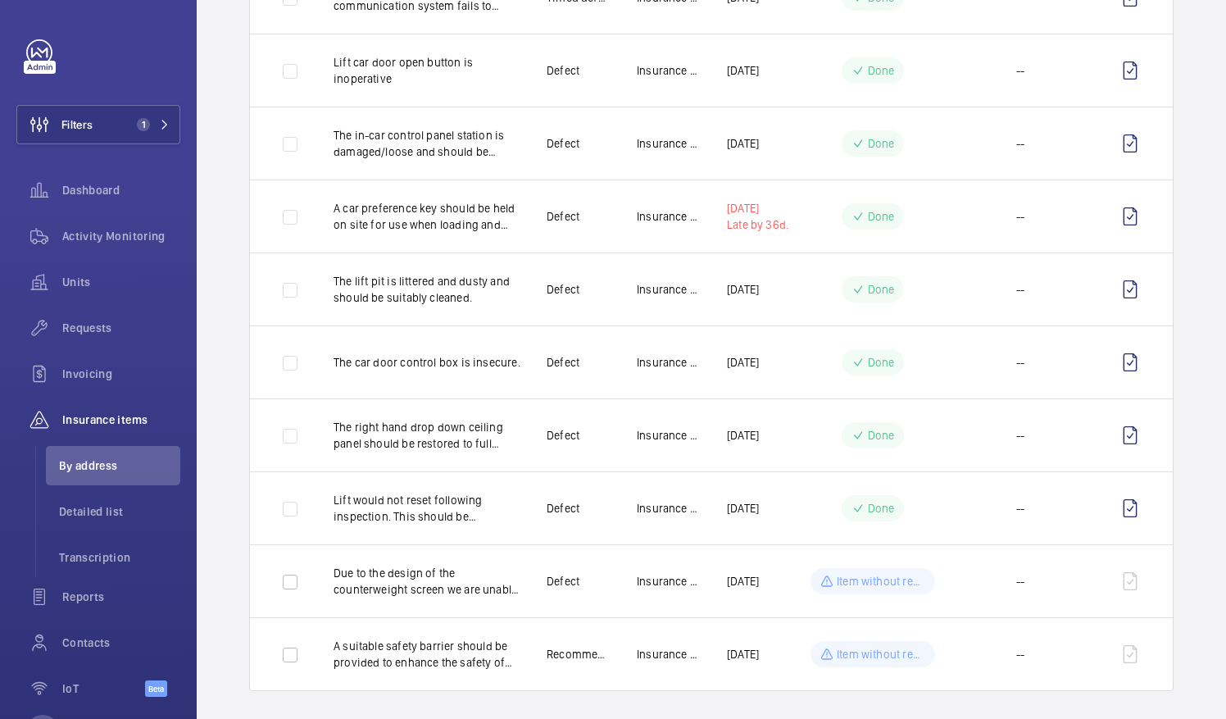
scroll to position [1770, 0]
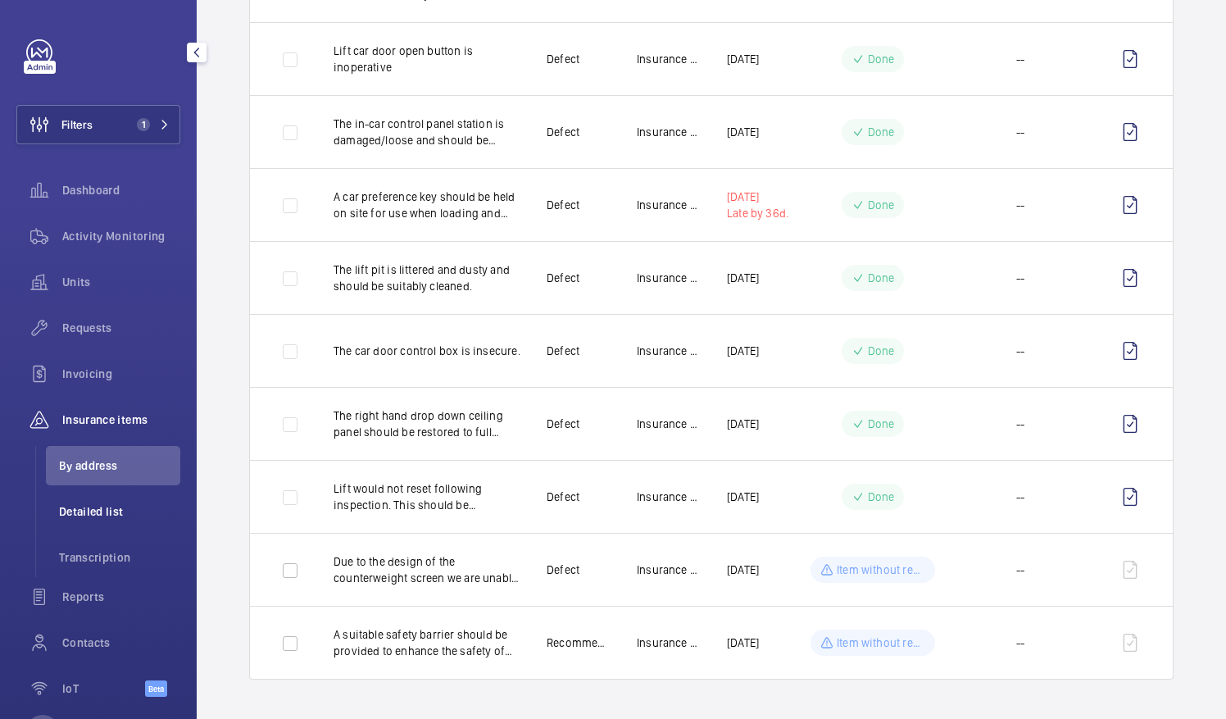
click at [97, 511] on span "Detailed list" at bounding box center [119, 511] width 121 height 16
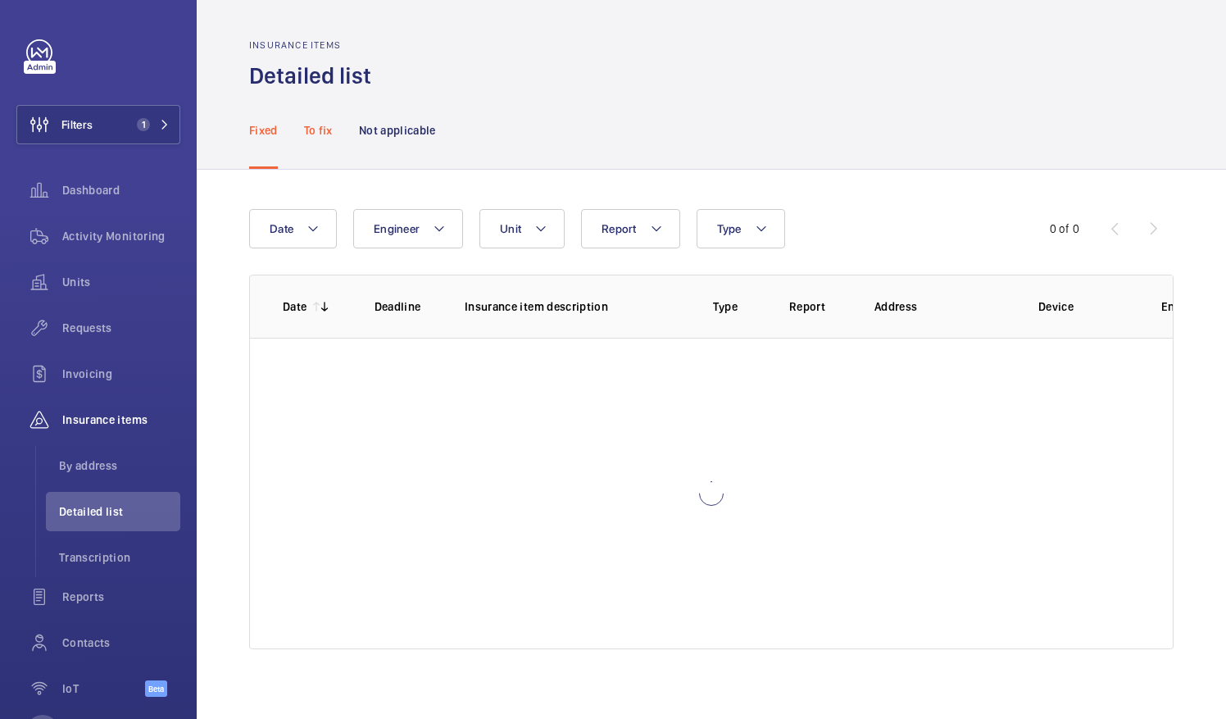
click at [328, 118] on div "To fix" at bounding box center [318, 130] width 29 height 78
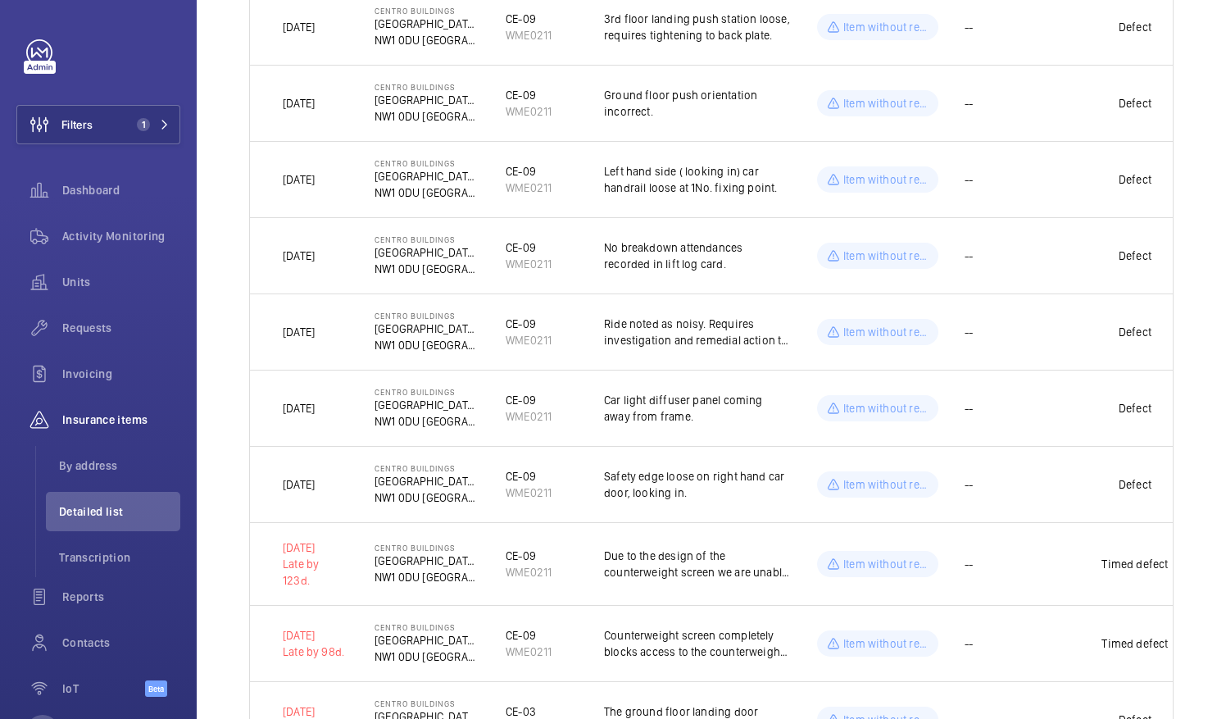
scroll to position [1803, 0]
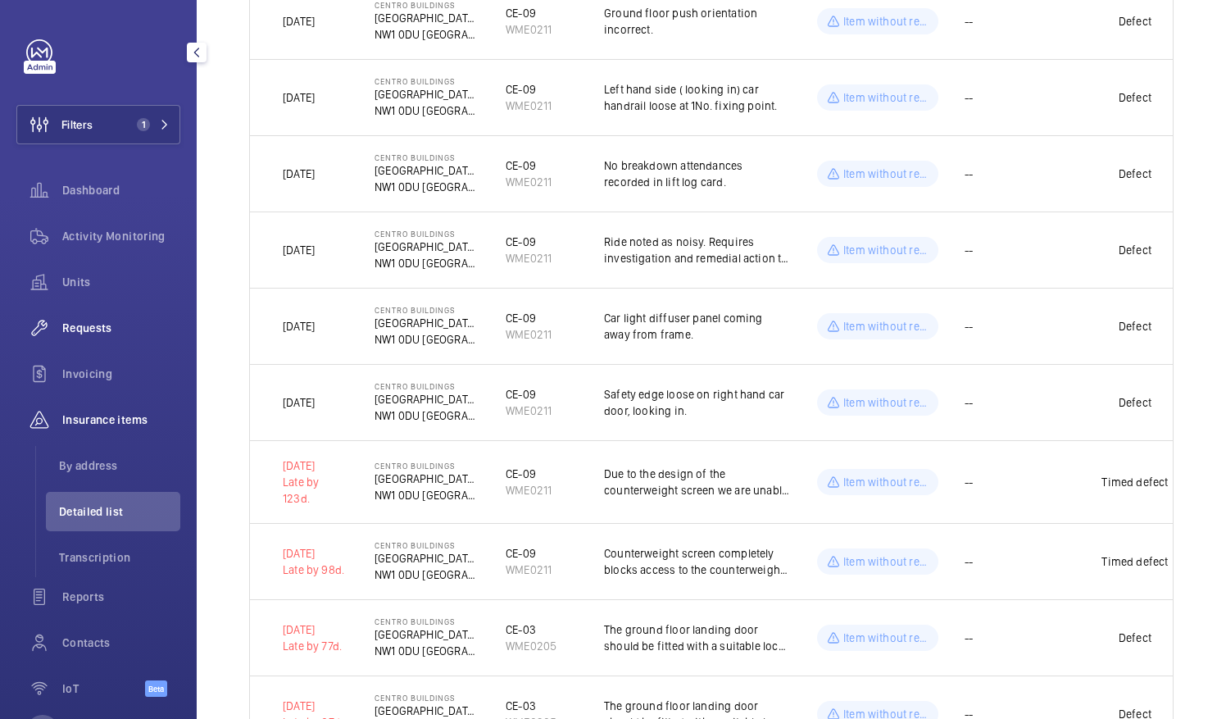
click at [88, 321] on span "Requests" at bounding box center [121, 328] width 118 height 16
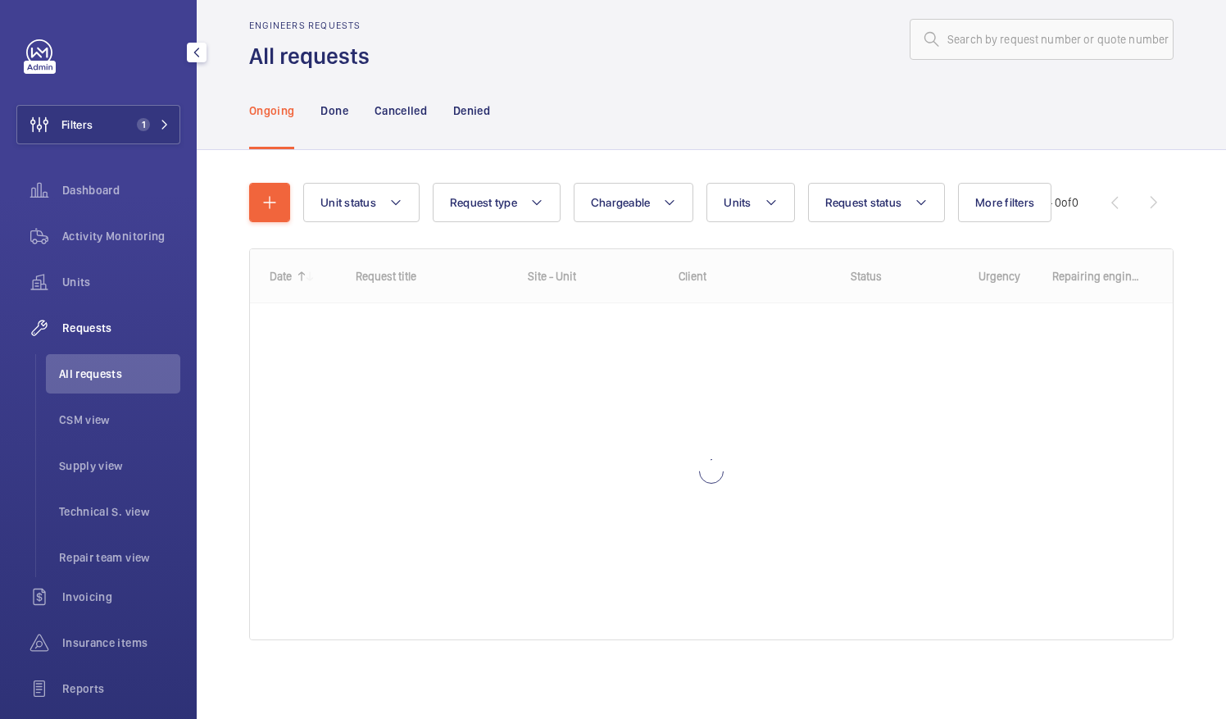
scroll to position [20, 0]
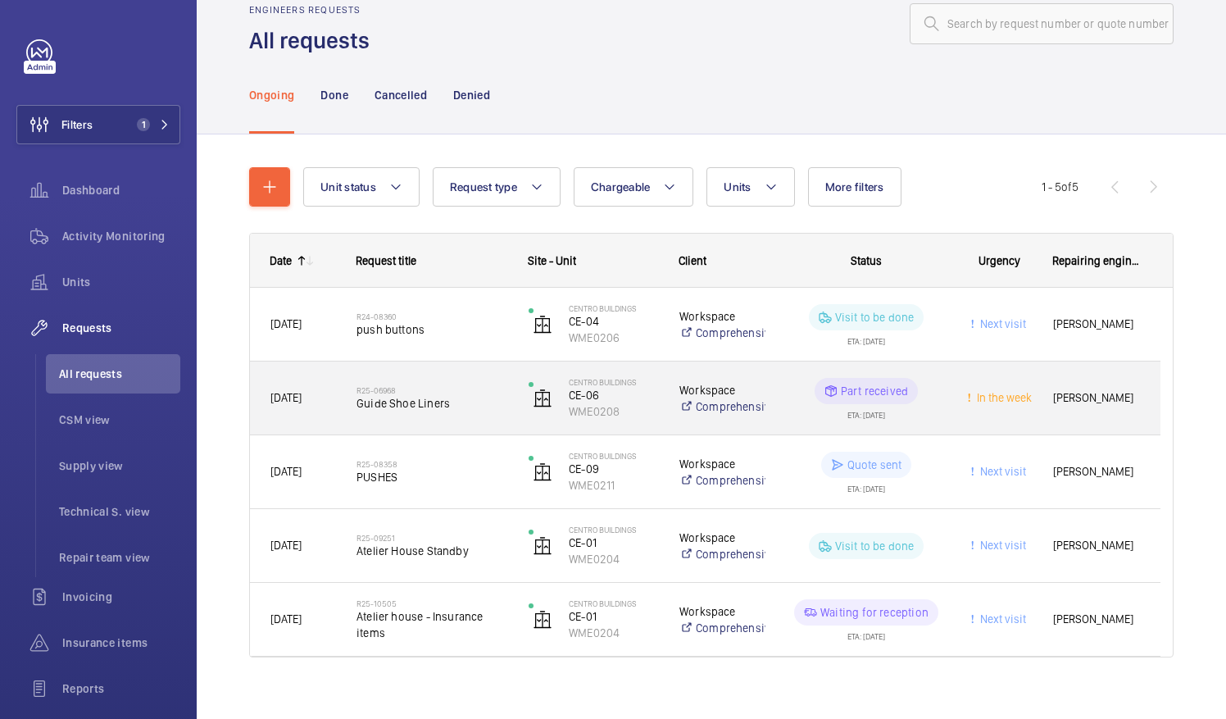
scroll to position [52, 0]
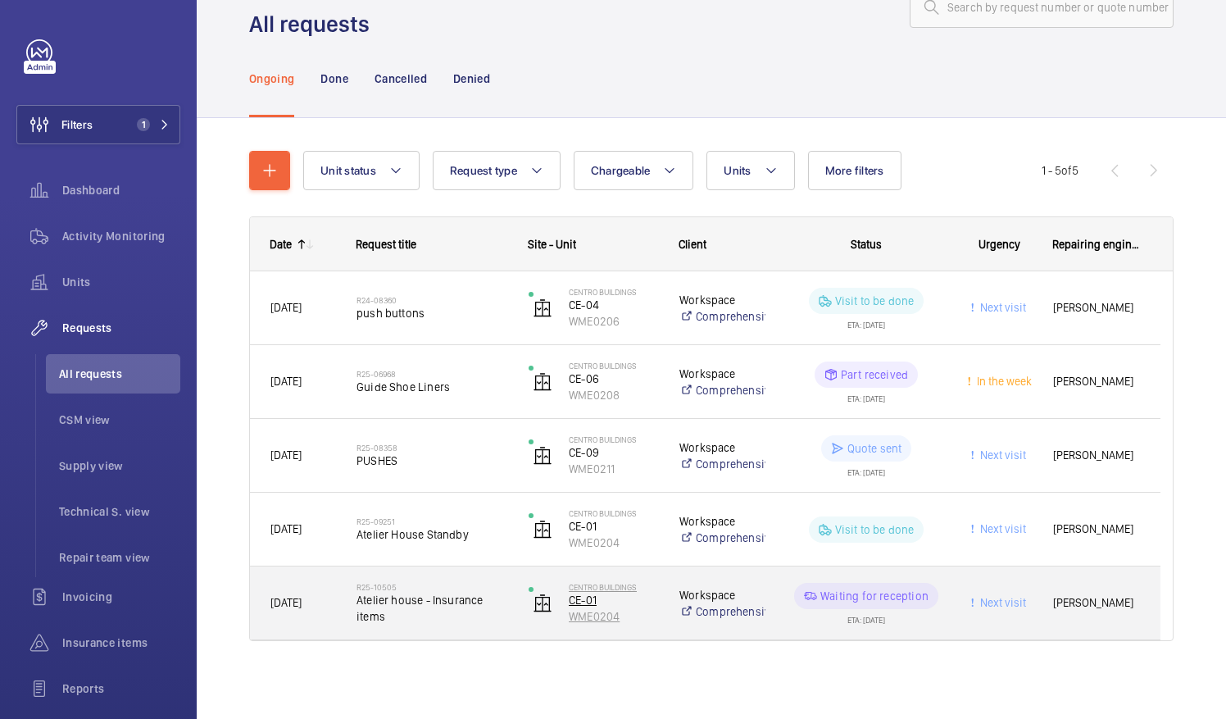
click at [639, 608] on p "WME0204" at bounding box center [613, 616] width 89 height 16
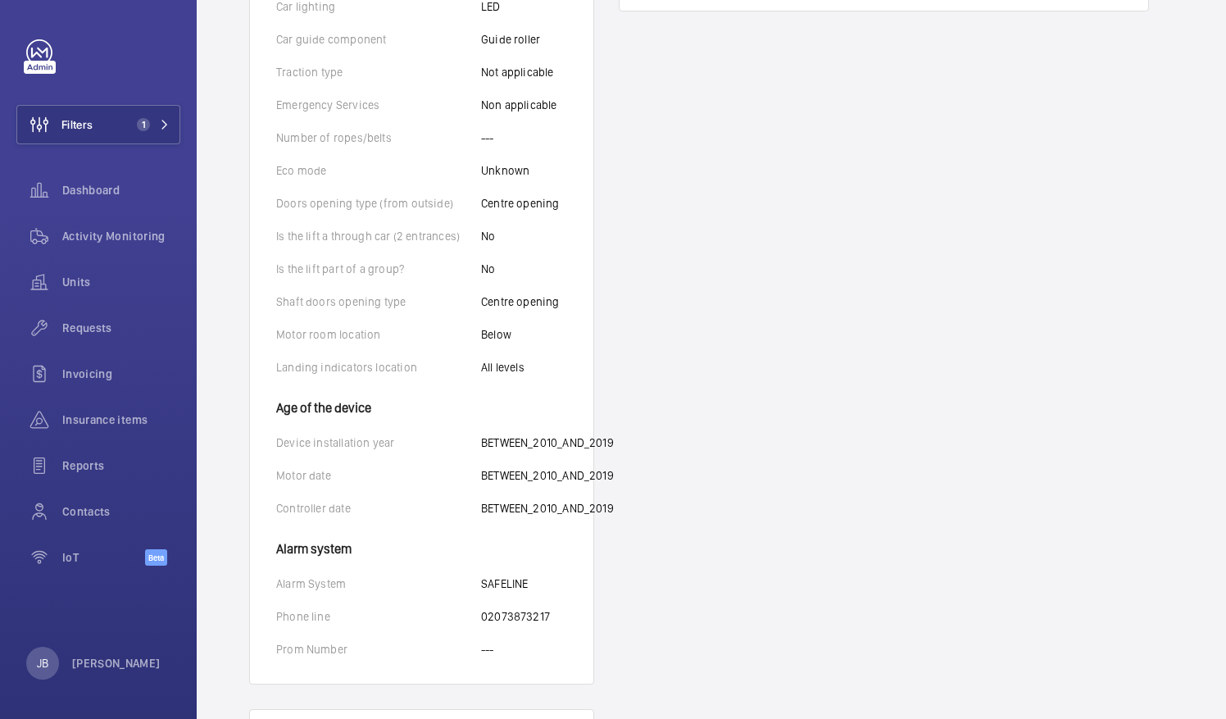
scroll to position [820, 0]
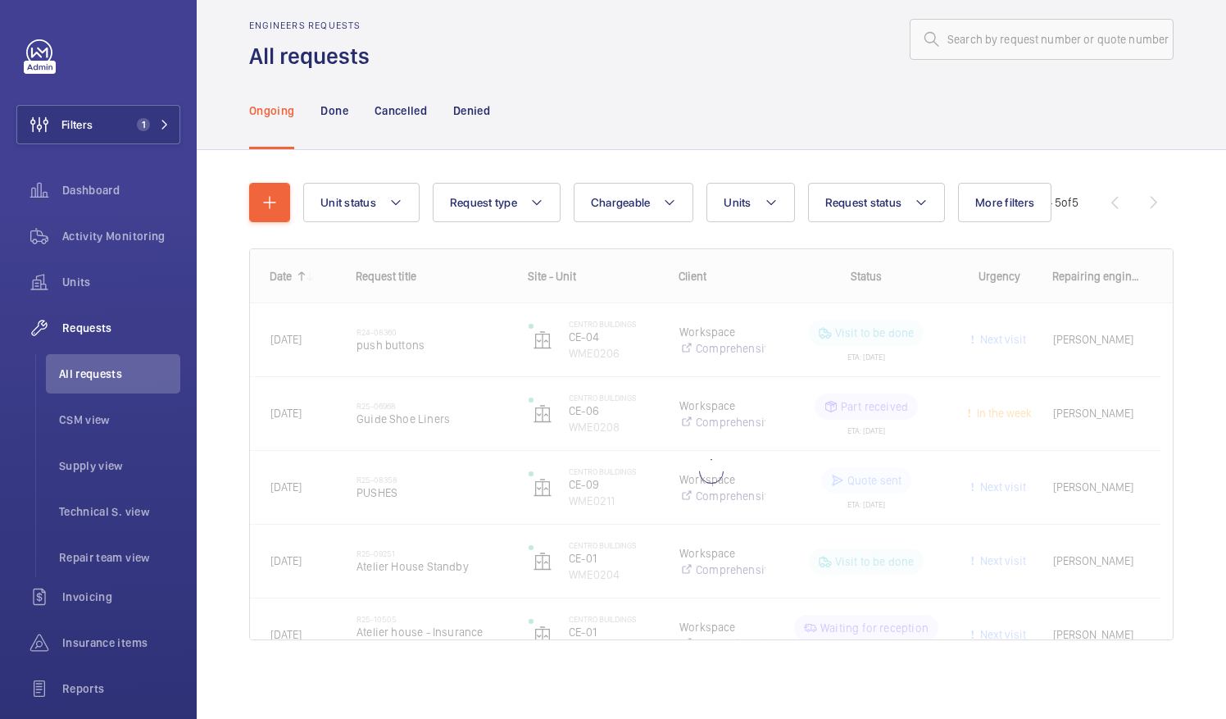
scroll to position [32, 0]
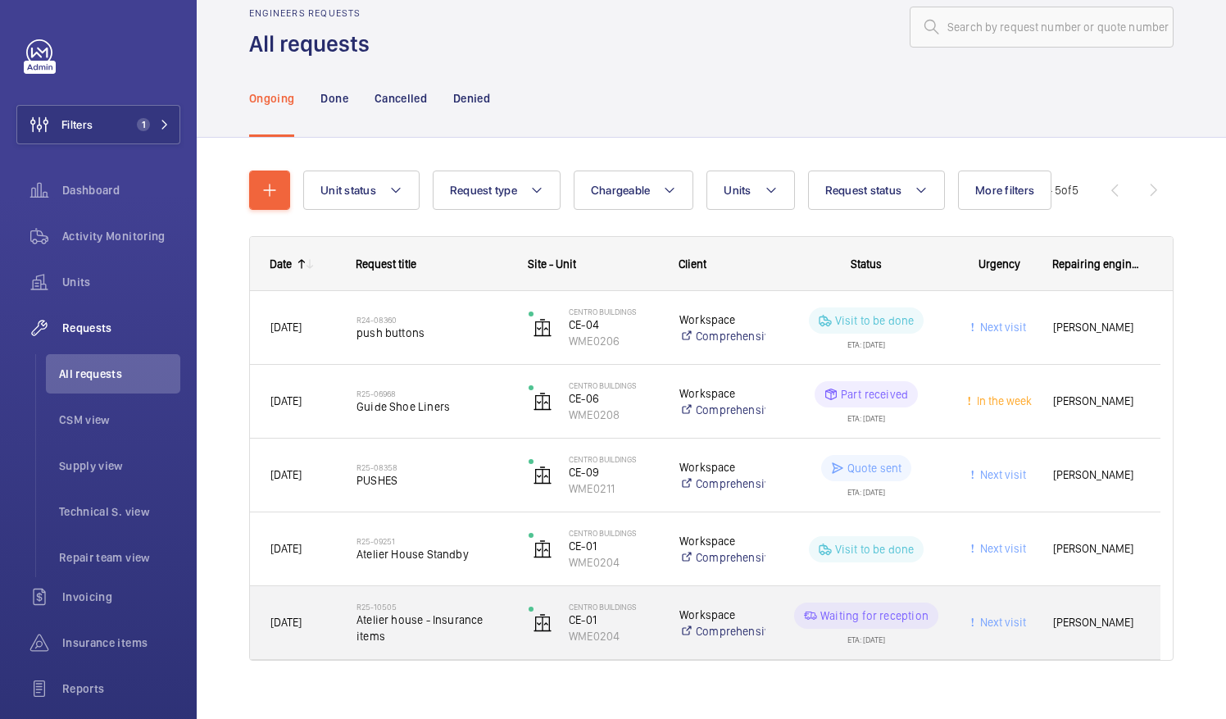
click at [833, 616] on p "Waiting for reception" at bounding box center [874, 615] width 108 height 16
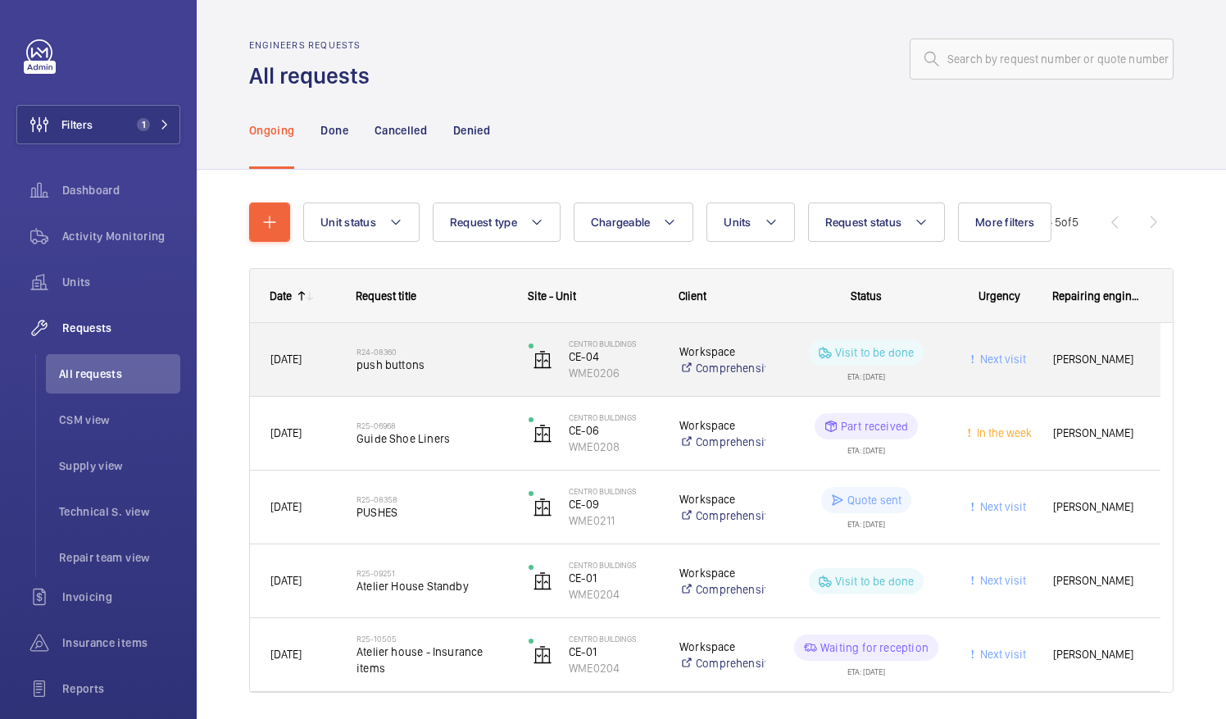
scroll to position [52, 0]
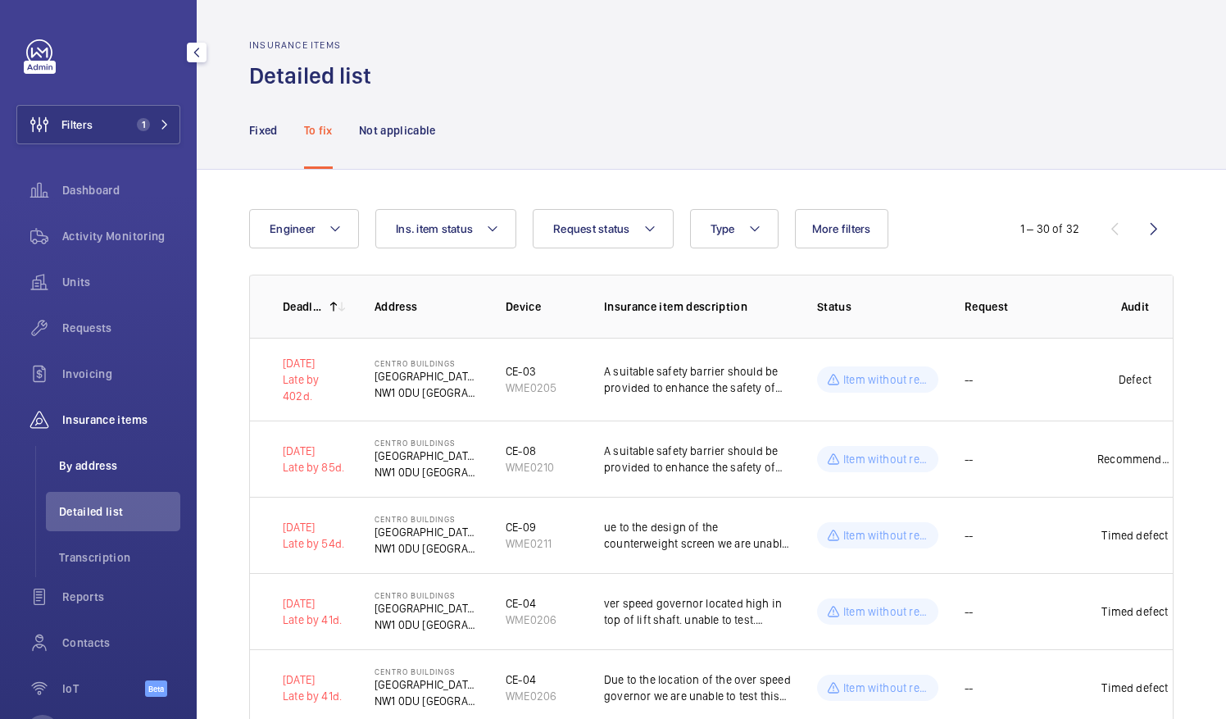
click at [94, 473] on span "By address" at bounding box center [119, 465] width 121 height 16
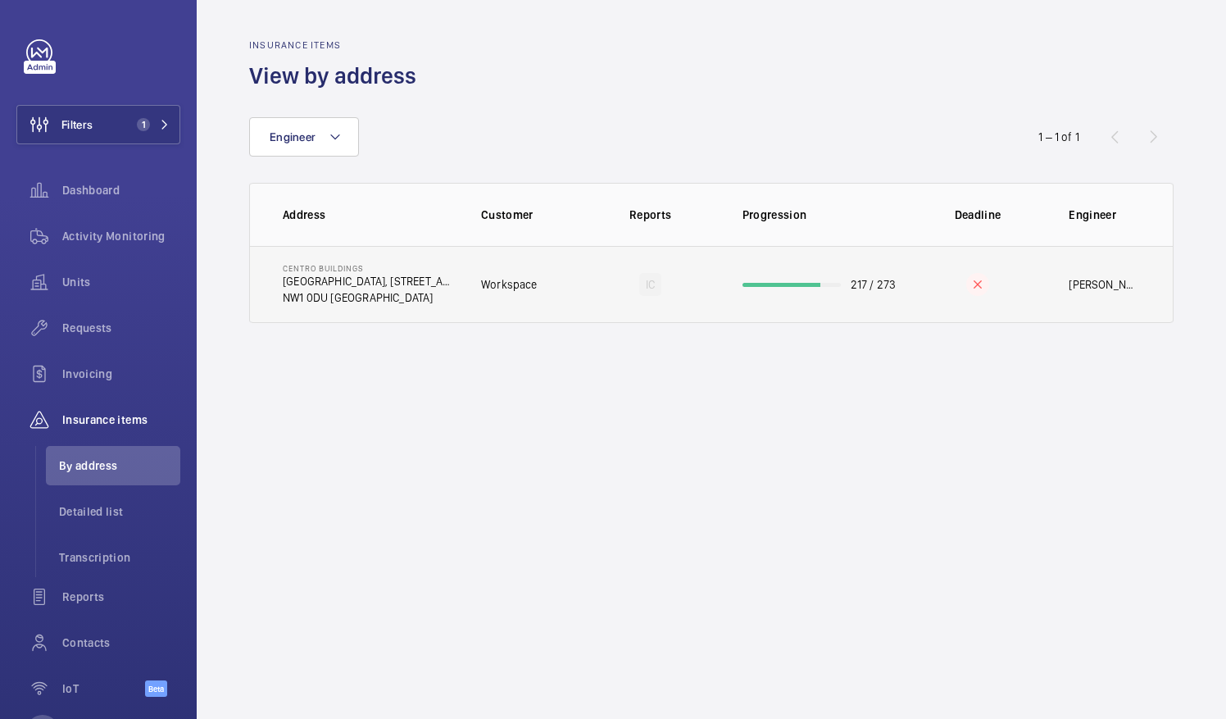
click at [562, 298] on td "Workspace" at bounding box center [520, 284] width 130 height 77
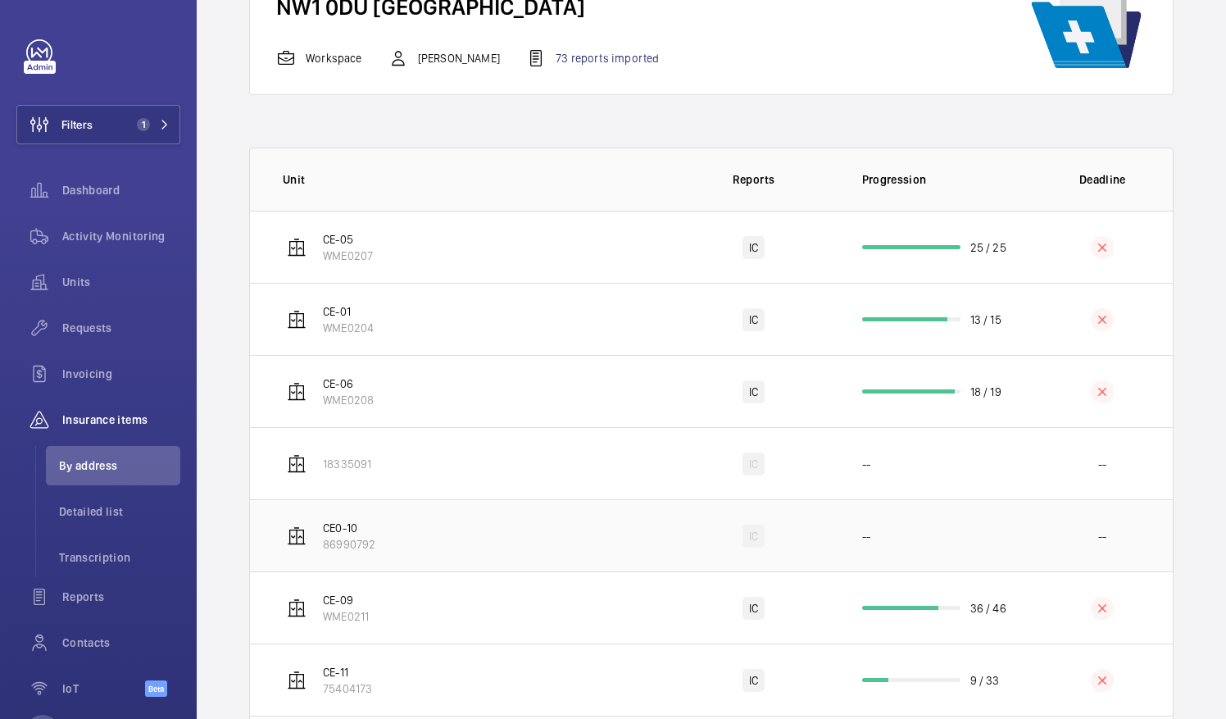
scroll to position [328, 0]
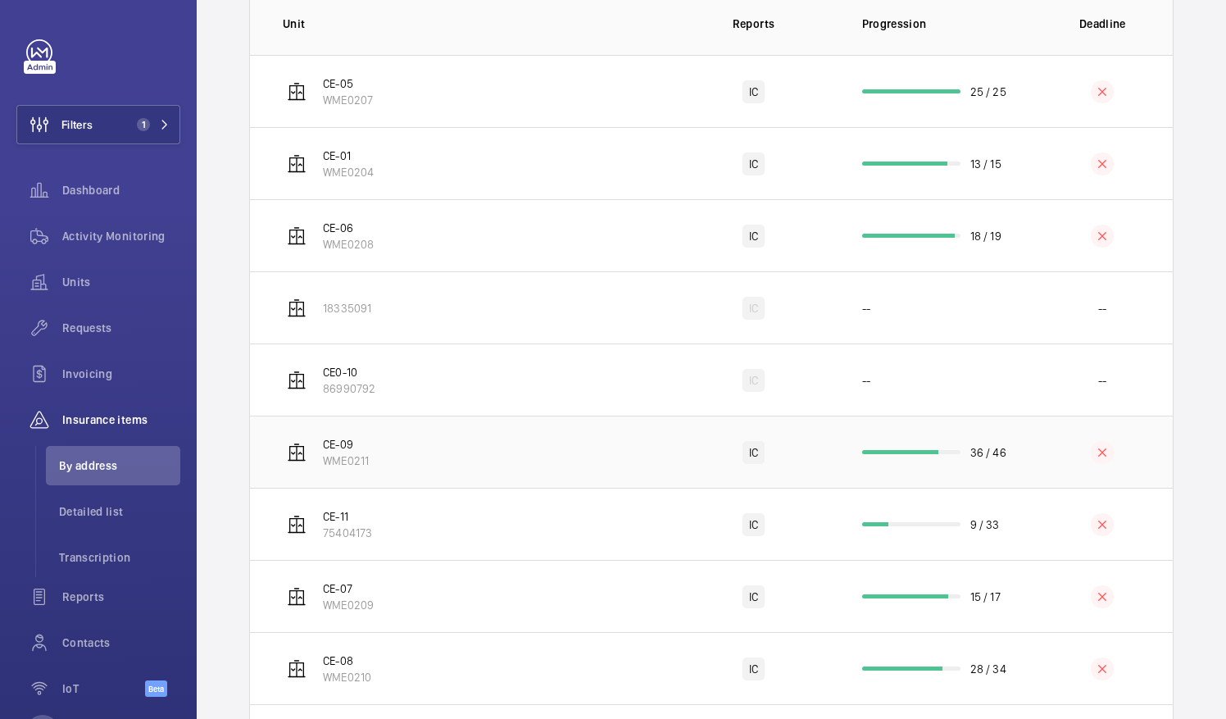
click at [562, 470] on td "CE-09 WME0211" at bounding box center [461, 452] width 422 height 72
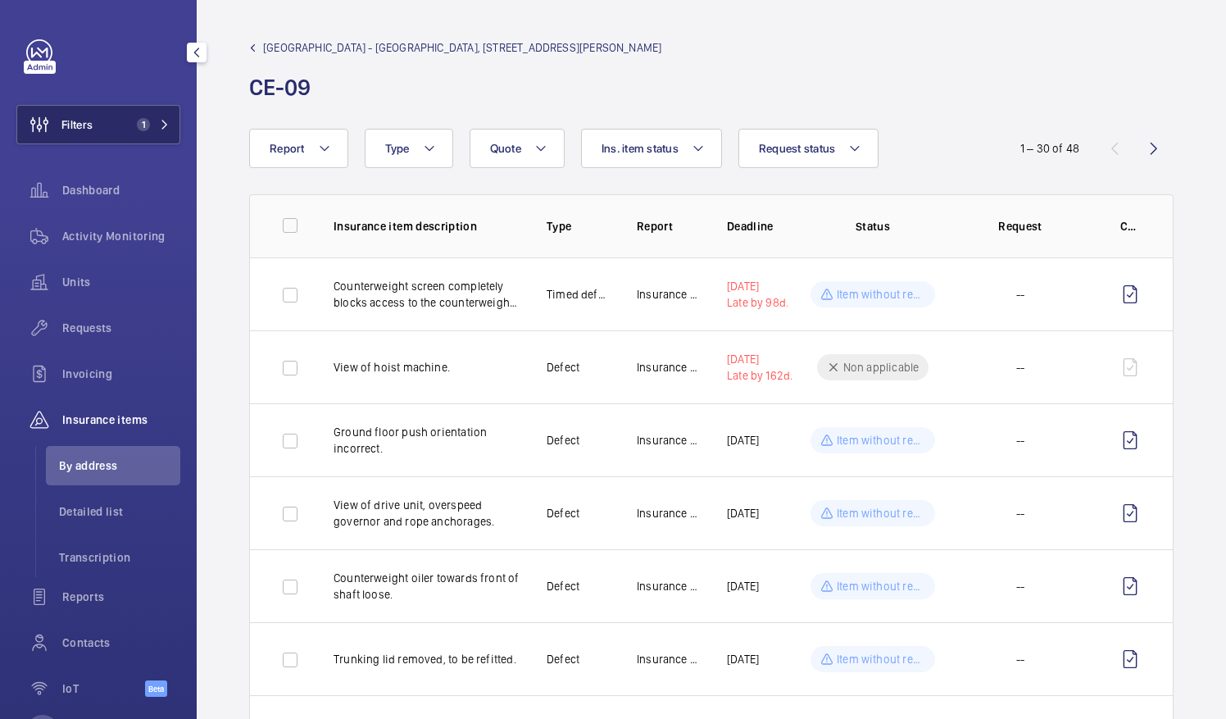
click at [66, 110] on span "Filters" at bounding box center [54, 124] width 75 height 39
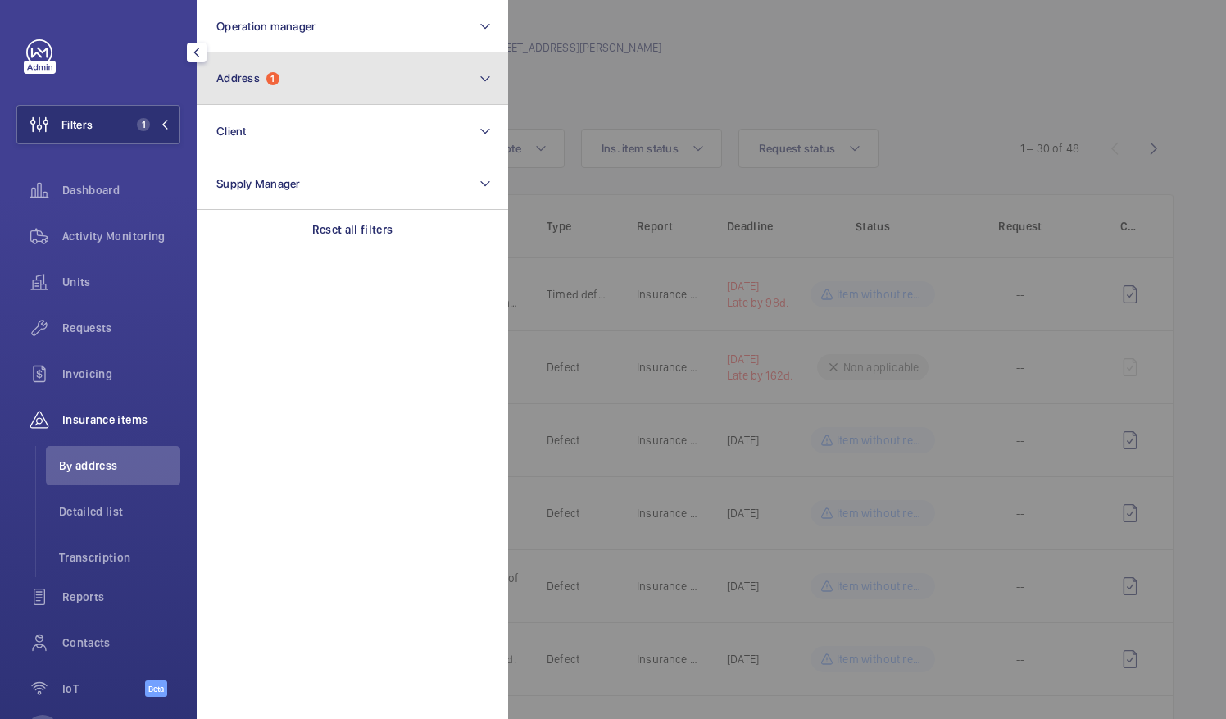
click at [266, 77] on span "Address 1" at bounding box center [247, 78] width 63 height 14
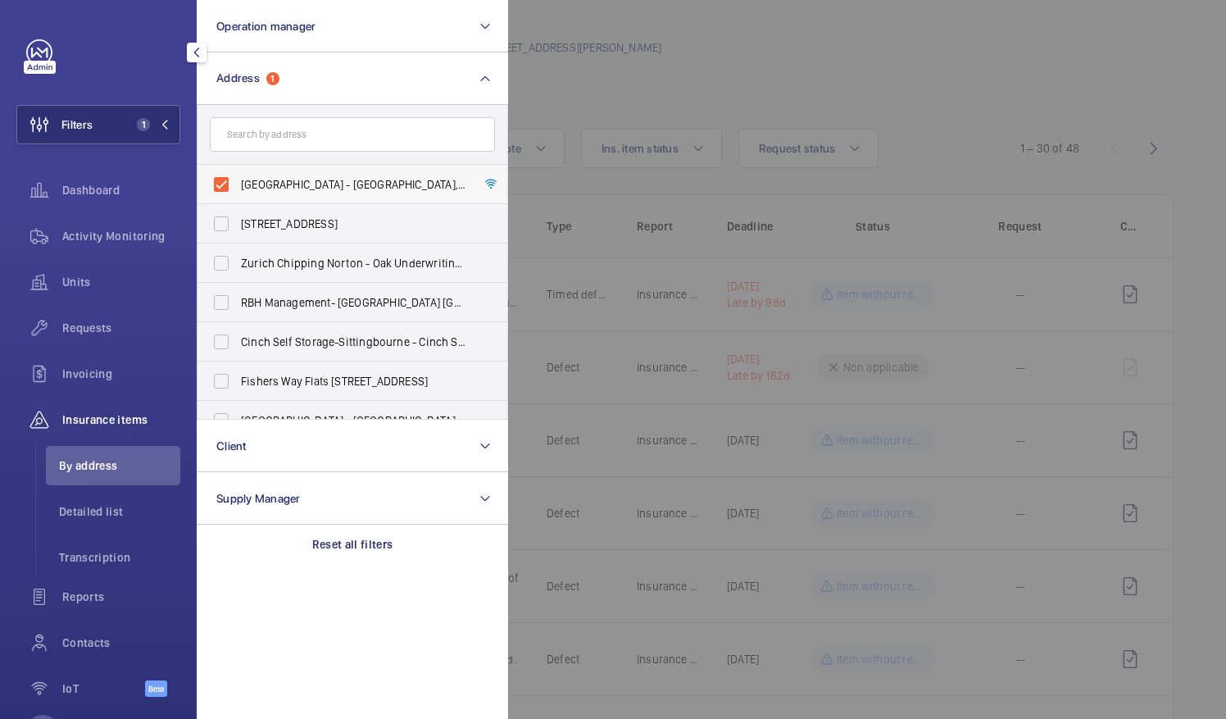
click at [213, 184] on label "[GEOGRAPHIC_DATA] - [GEOGRAPHIC_DATA], [STREET_ADDRESS][PERSON_NAME]" at bounding box center [340, 184] width 285 height 39
click at [213, 184] on input "[GEOGRAPHIC_DATA] - [GEOGRAPHIC_DATA], [STREET_ADDRESS][PERSON_NAME]" at bounding box center [221, 184] width 33 height 33
checkbox input "false"
click at [272, 138] on input "text" at bounding box center [352, 134] width 285 height 34
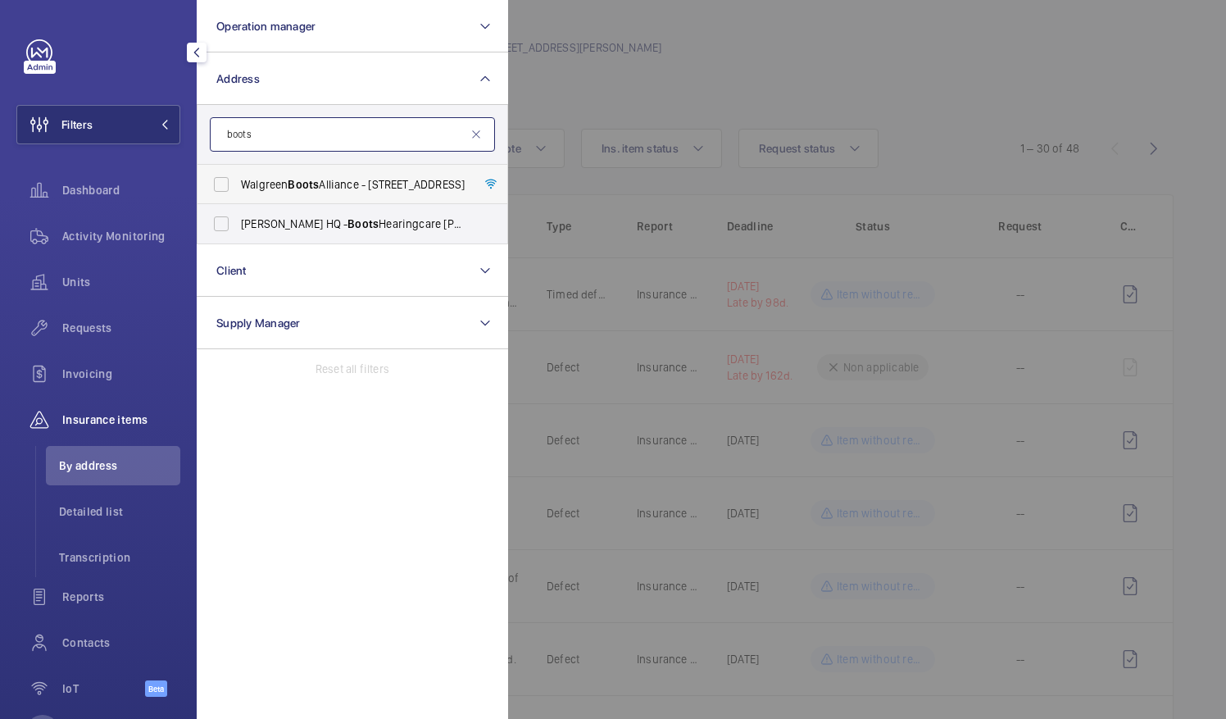
type input "boots"
drag, startPoint x: 257, startPoint y: 138, endPoint x: 209, endPoint y: 134, distance: 47.6
click at [210, 134] on input "boots" at bounding box center [352, 134] width 285 height 34
click at [220, 179] on label "Walgreen Boots Alliance - [STREET_ADDRESS]" at bounding box center [340, 184] width 285 height 39
click at [220, 179] on input "Walgreen Boots Alliance - [STREET_ADDRESS]" at bounding box center [221, 184] width 33 height 33
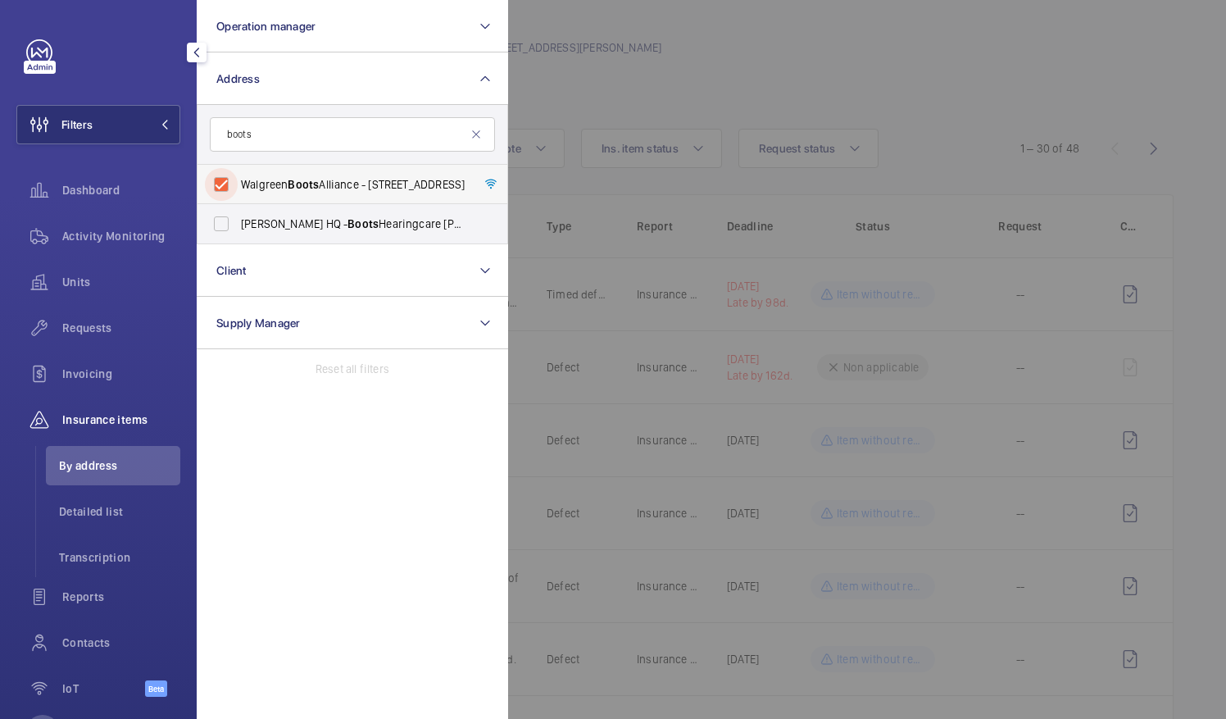
checkbox input "true"
click at [591, 89] on div at bounding box center [1121, 359] width 1226 height 719
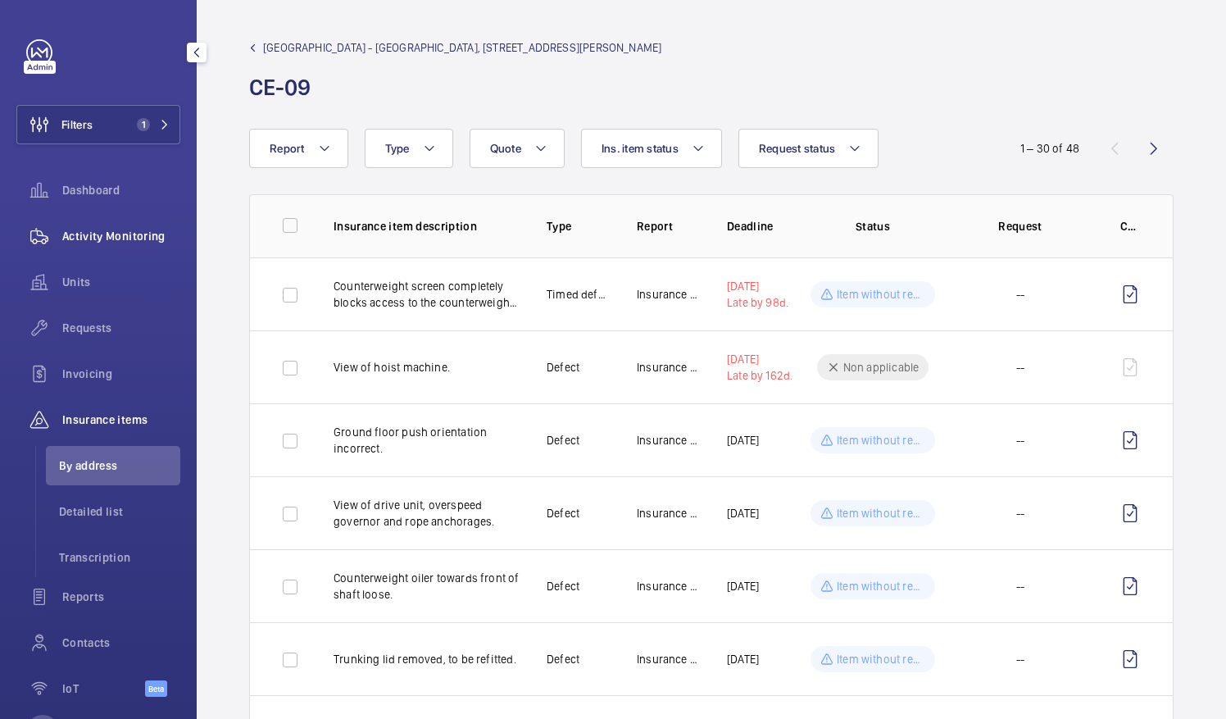
click at [107, 242] on span "Activity Monitoring" at bounding box center [121, 236] width 118 height 16
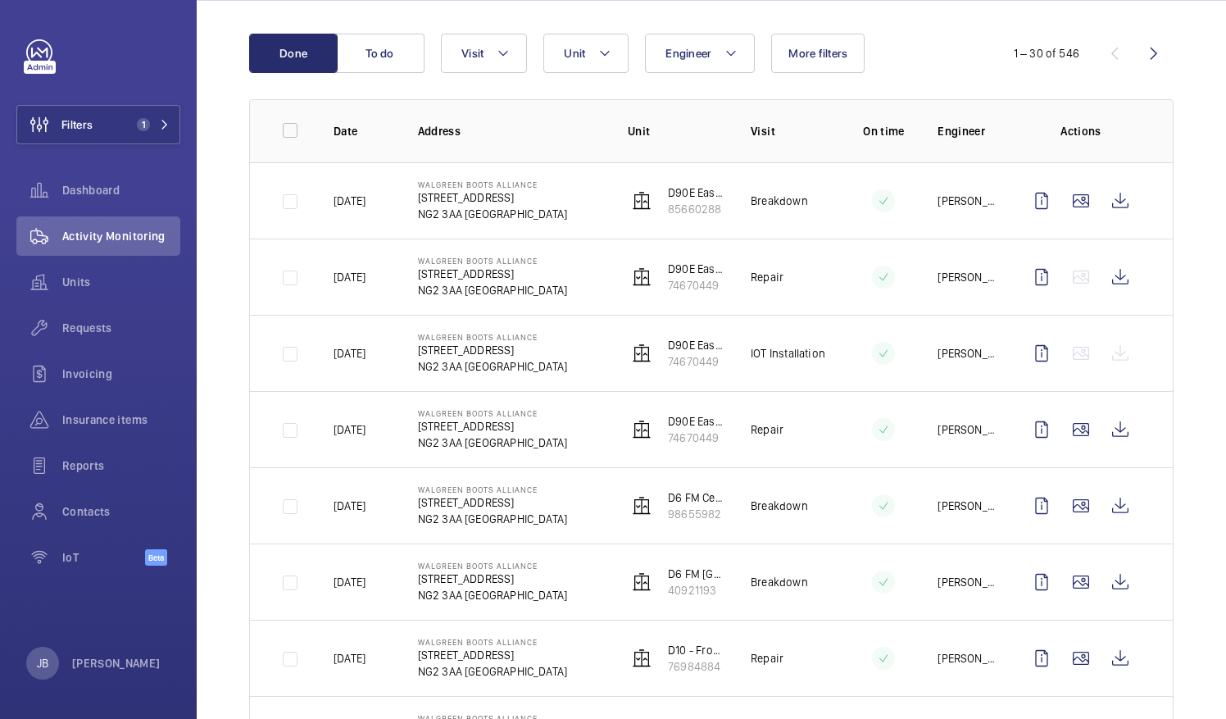
scroll to position [164, 0]
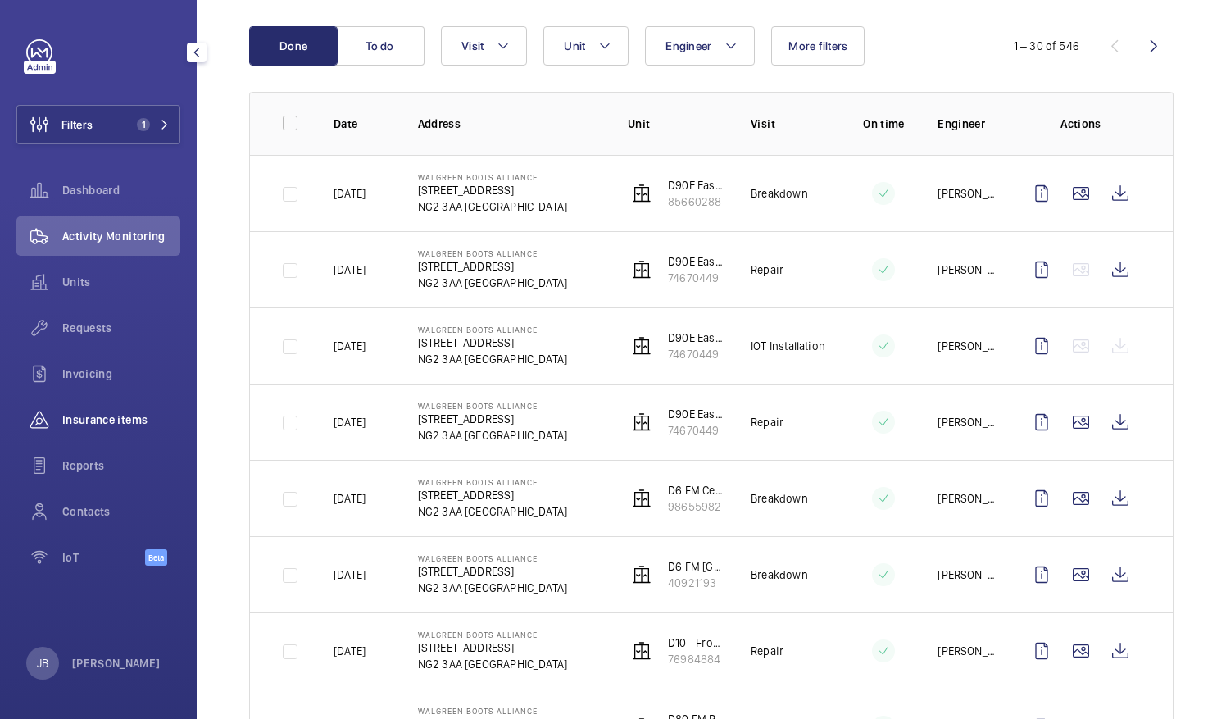
click at [86, 425] on span "Insurance items" at bounding box center [121, 419] width 118 height 16
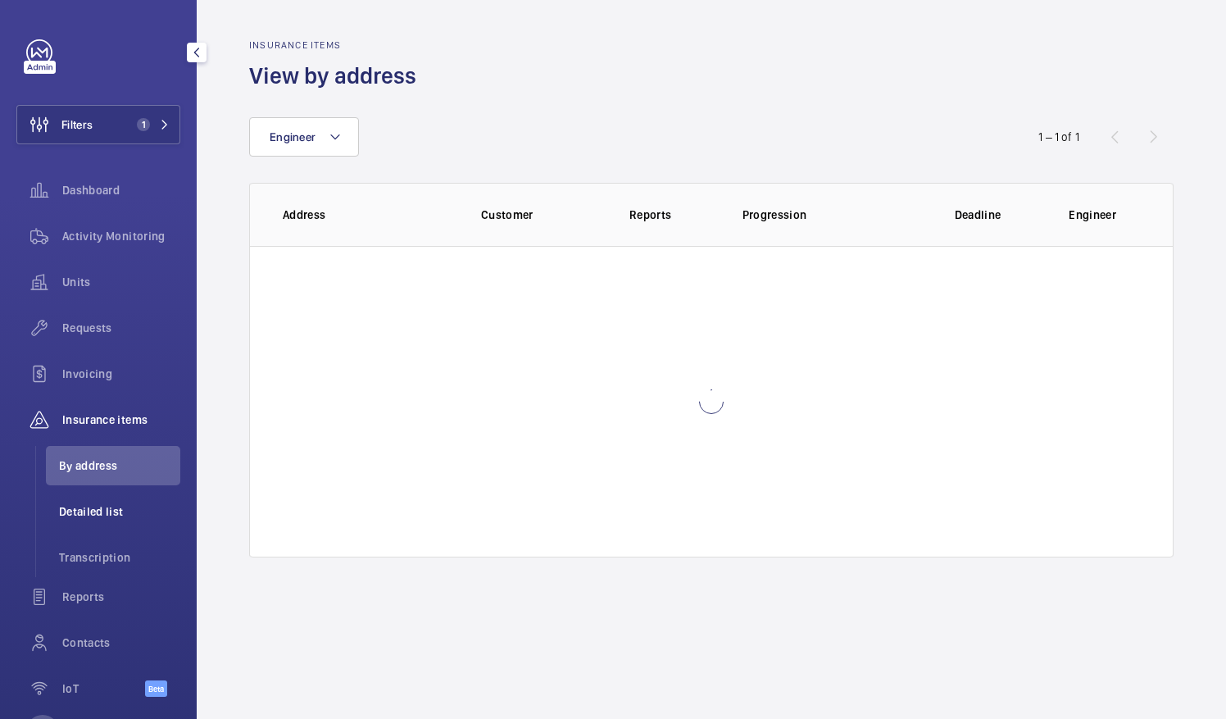
click at [79, 505] on span "Detailed list" at bounding box center [119, 511] width 121 height 16
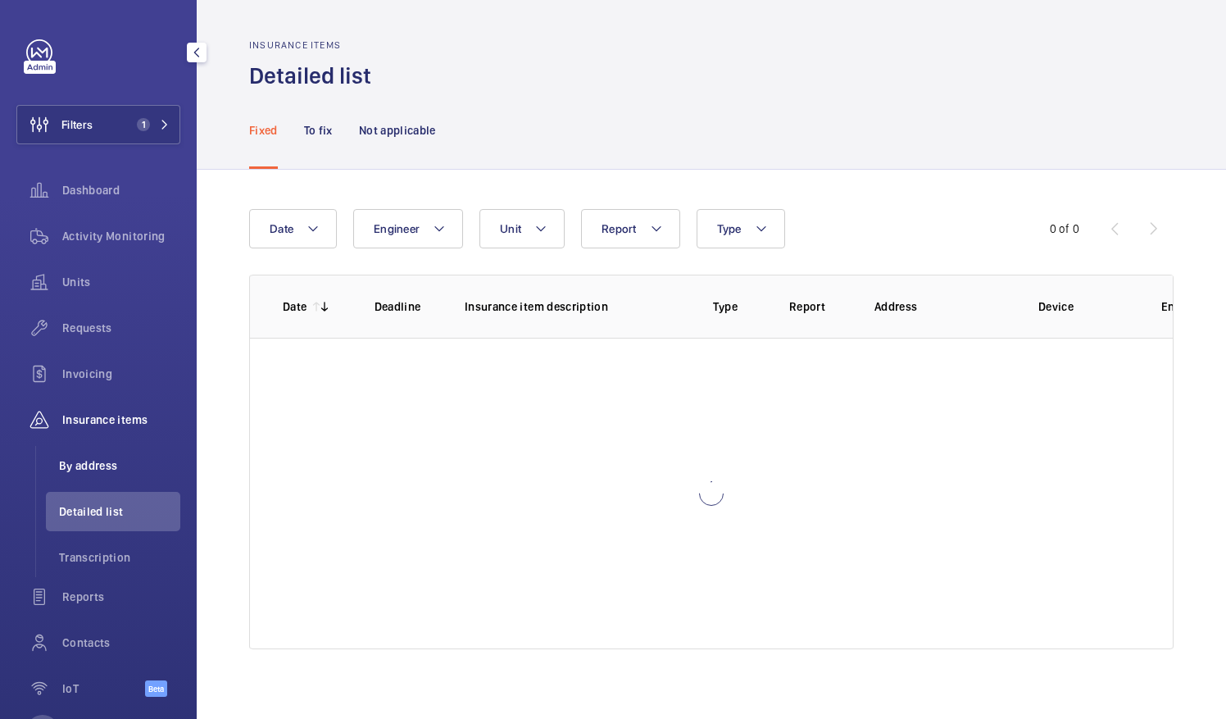
click at [59, 460] on span "By address" at bounding box center [119, 465] width 121 height 16
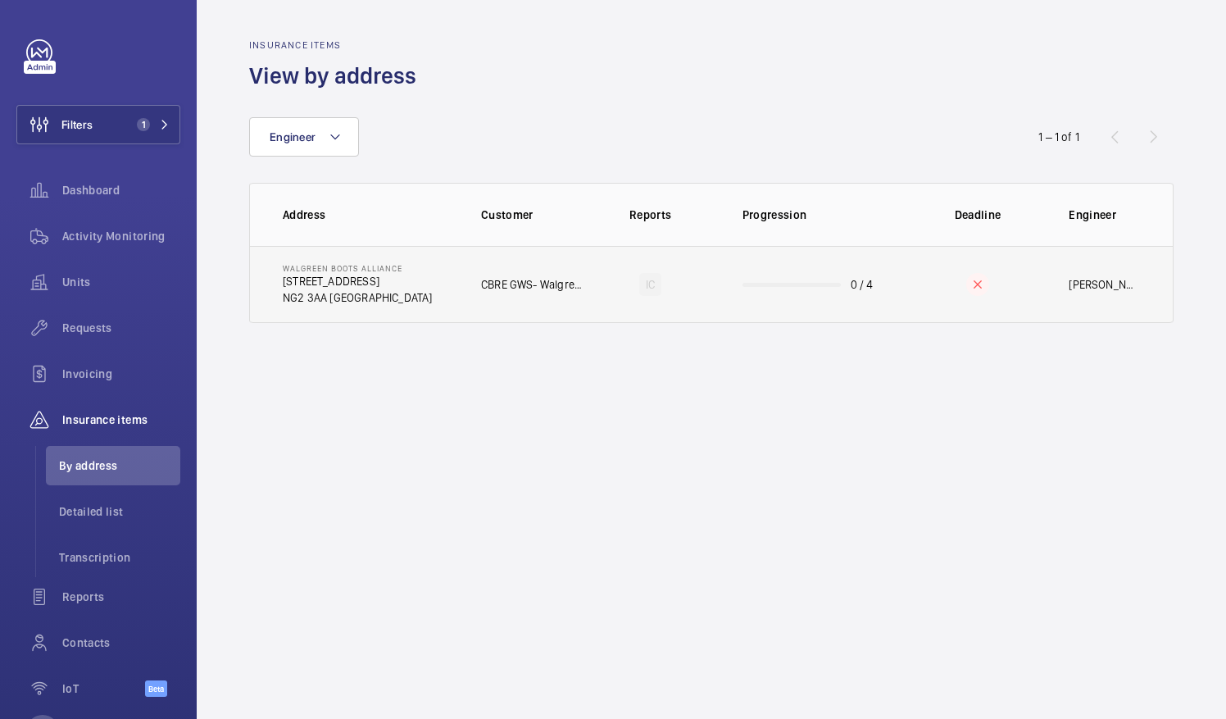
click at [499, 288] on p "CBRE GWS- Walgreen Boots Alliance" at bounding box center [533, 284] width 104 height 16
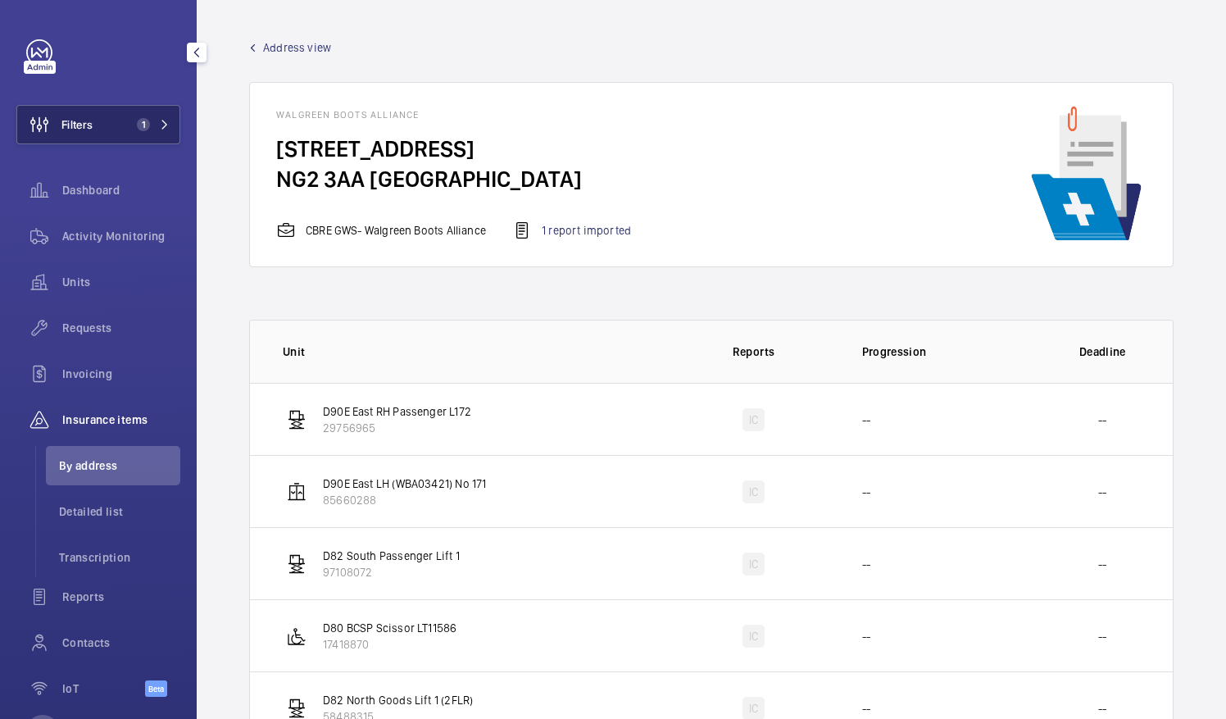
click at [89, 131] on span "Filters" at bounding box center [76, 124] width 31 height 16
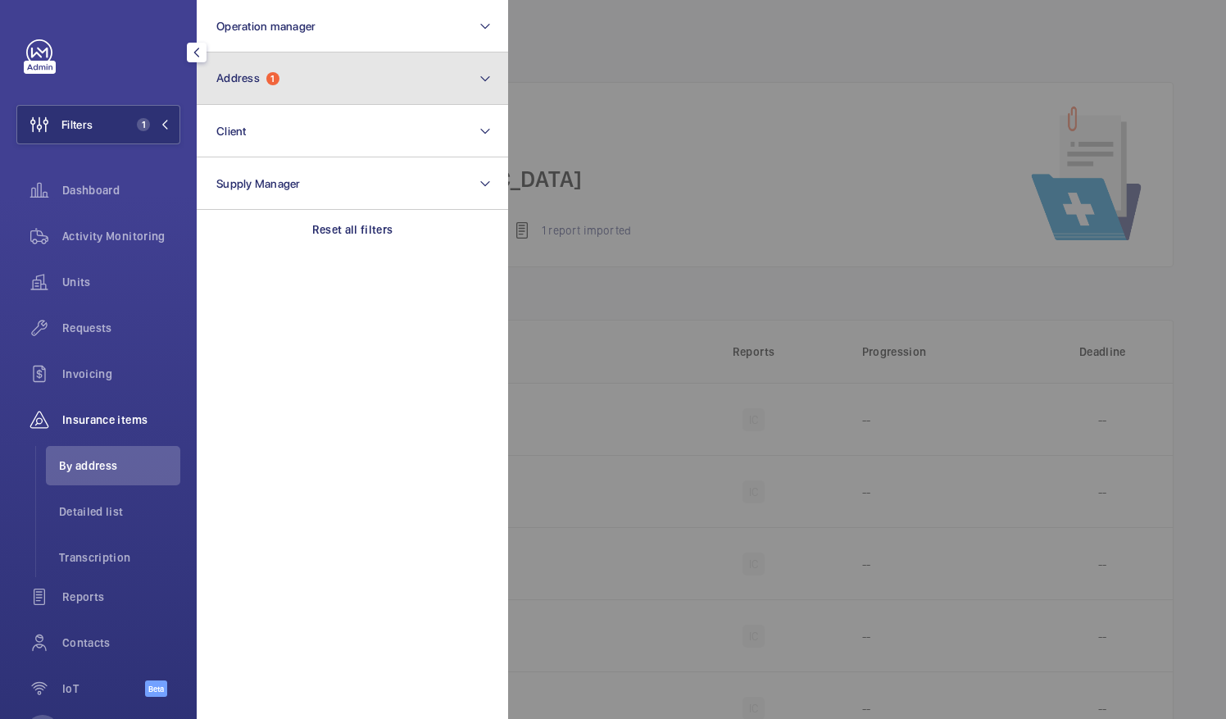
click at [249, 82] on span "Address" at bounding box center [237, 77] width 43 height 13
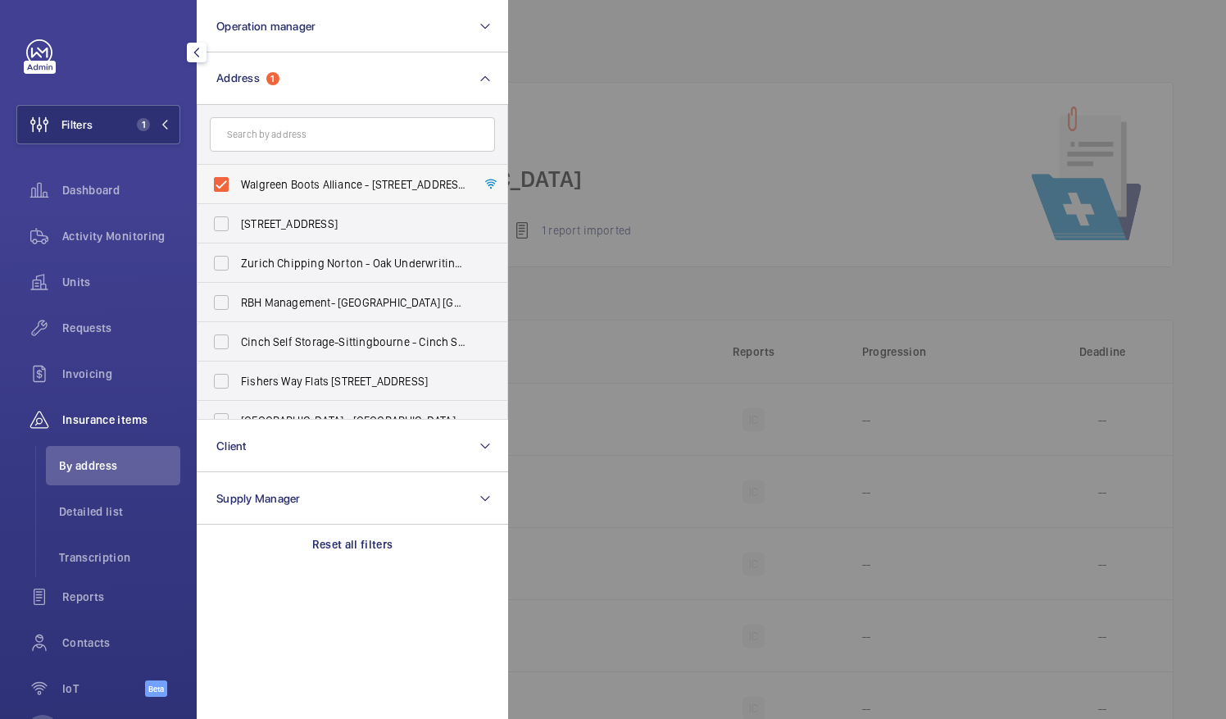
click at [223, 174] on label "Walgreen Boots Alliance - [STREET_ADDRESS]" at bounding box center [340, 184] width 285 height 39
click at [223, 174] on input "Walgreen Boots Alliance - [STREET_ADDRESS]" at bounding box center [221, 184] width 33 height 33
checkbox input "false"
click at [259, 144] on input "text" at bounding box center [352, 134] width 285 height 34
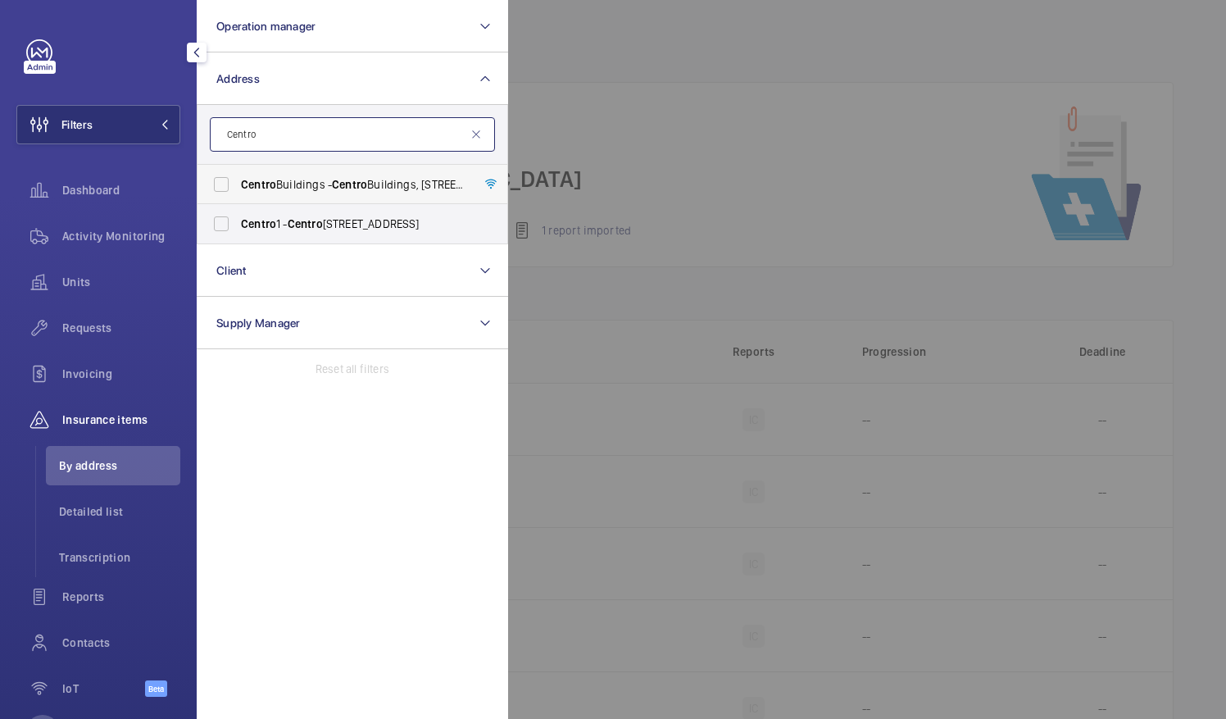
type input "Centro"
click at [231, 185] on label "[GEOGRAPHIC_DATA] - [GEOGRAPHIC_DATA], [STREET_ADDRESS][PERSON_NAME]" at bounding box center [340, 184] width 285 height 39
click at [231, 185] on input "[GEOGRAPHIC_DATA] - [GEOGRAPHIC_DATA], [STREET_ADDRESS][PERSON_NAME]" at bounding box center [221, 184] width 33 height 33
checkbox input "true"
click at [566, 133] on div at bounding box center [1121, 359] width 1226 height 719
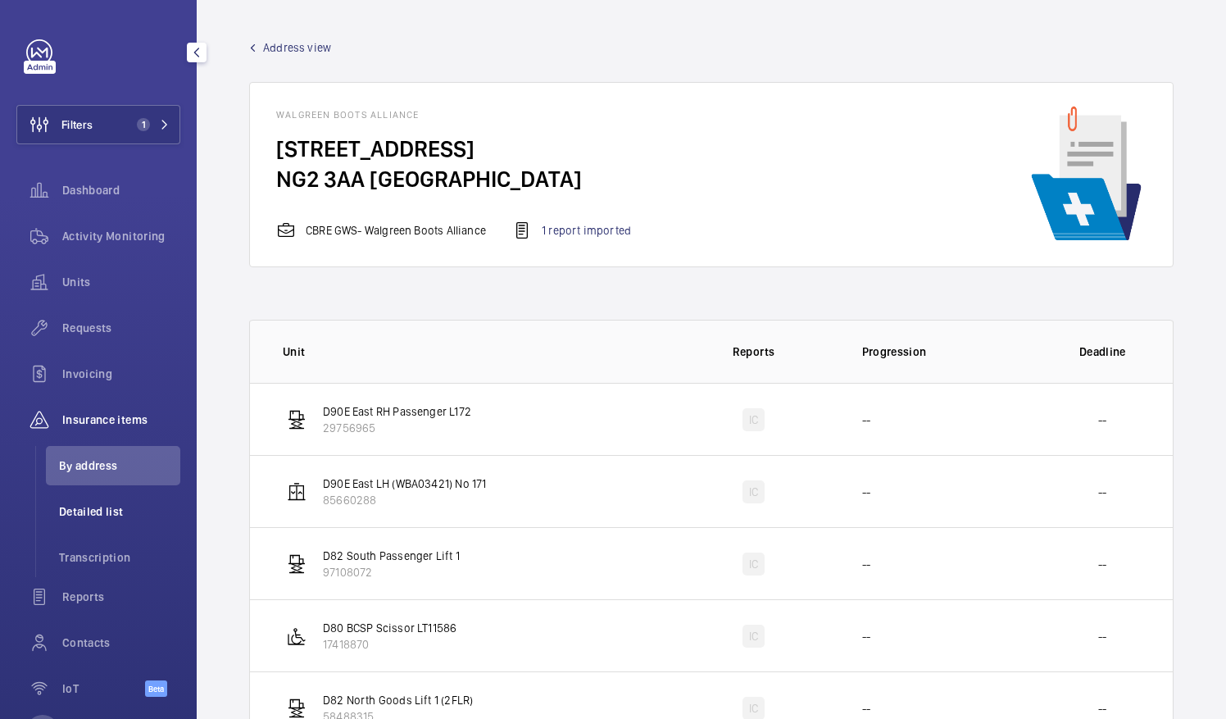
click at [97, 499] on li "Detailed list" at bounding box center [113, 511] width 134 height 39
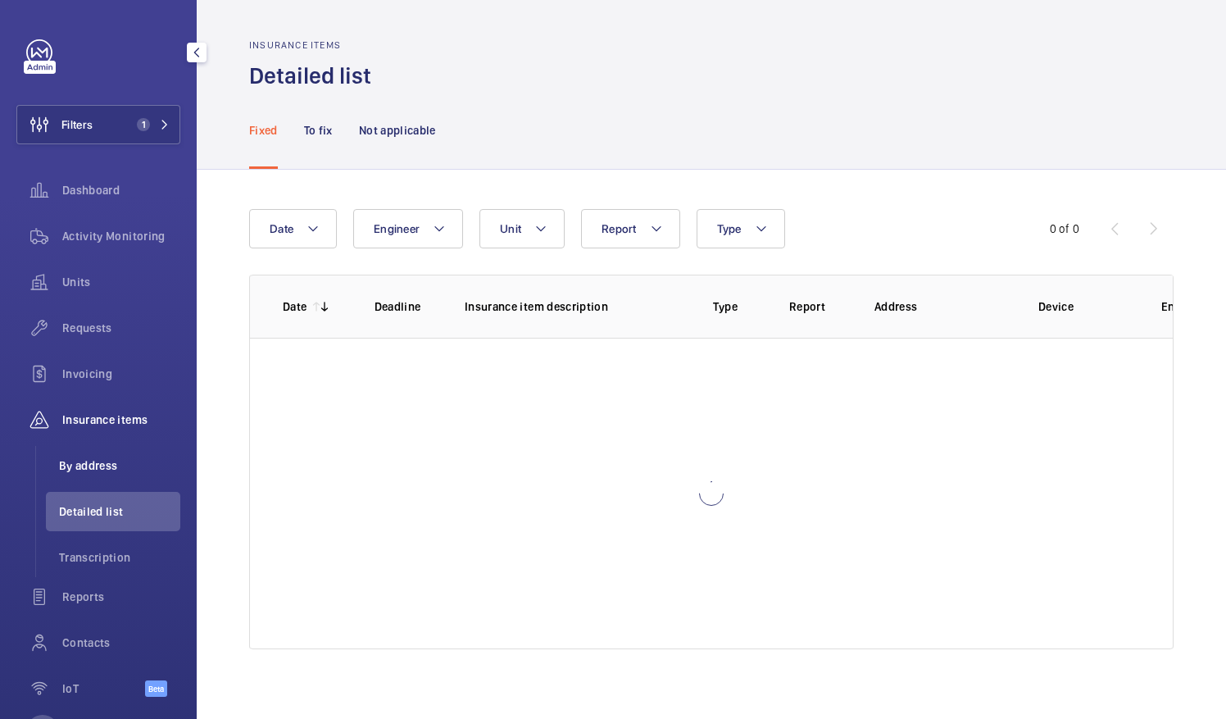
click at [101, 466] on span "By address" at bounding box center [119, 465] width 121 height 16
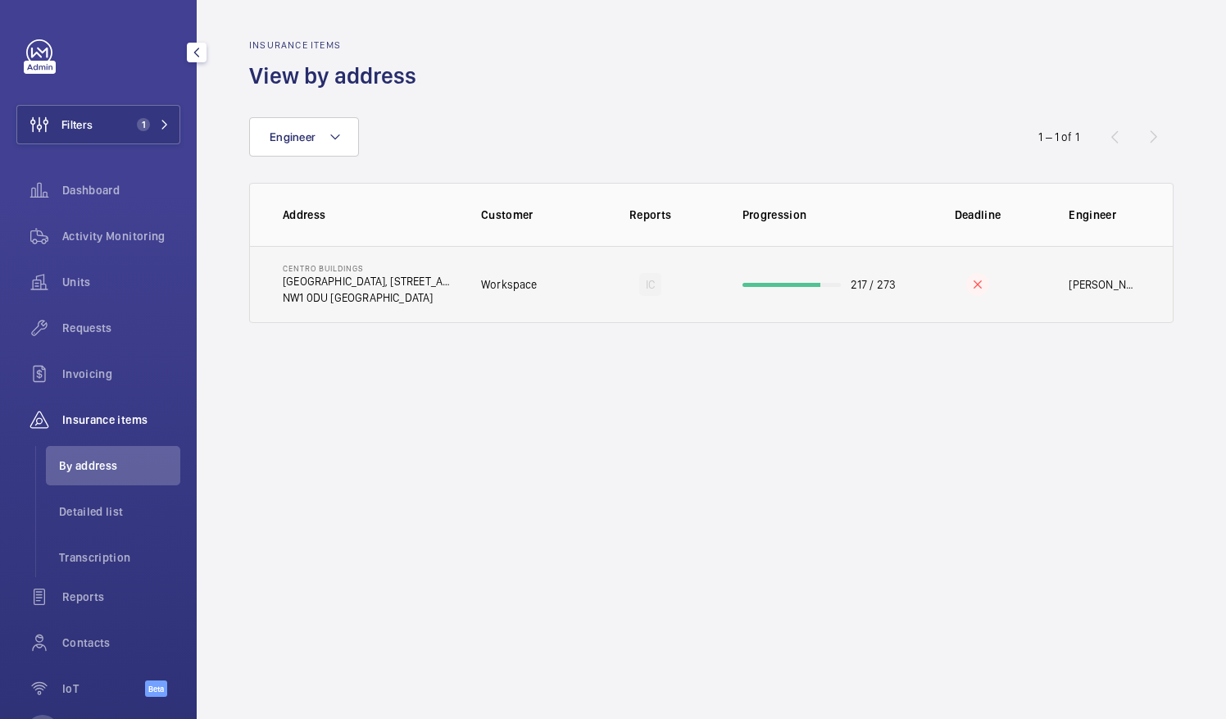
click at [441, 283] on p "[GEOGRAPHIC_DATA], [STREET_ADDRESS][PERSON_NAME]" at bounding box center [369, 281] width 172 height 16
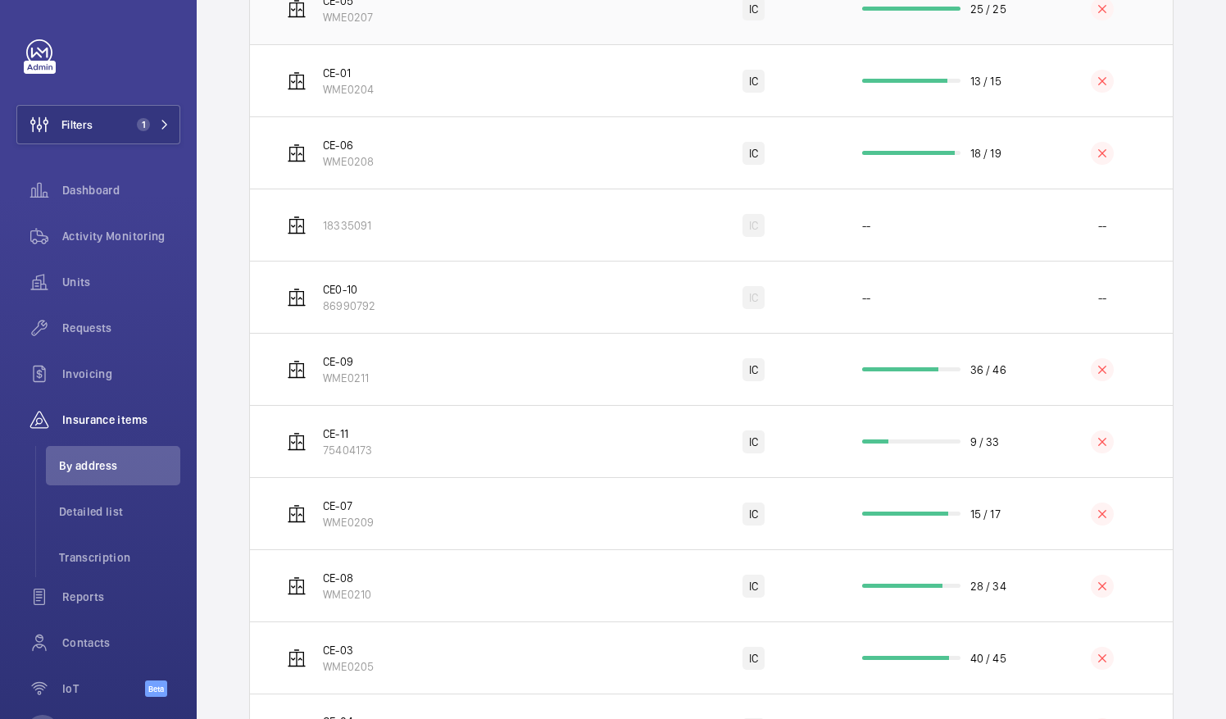
scroll to position [492, 0]
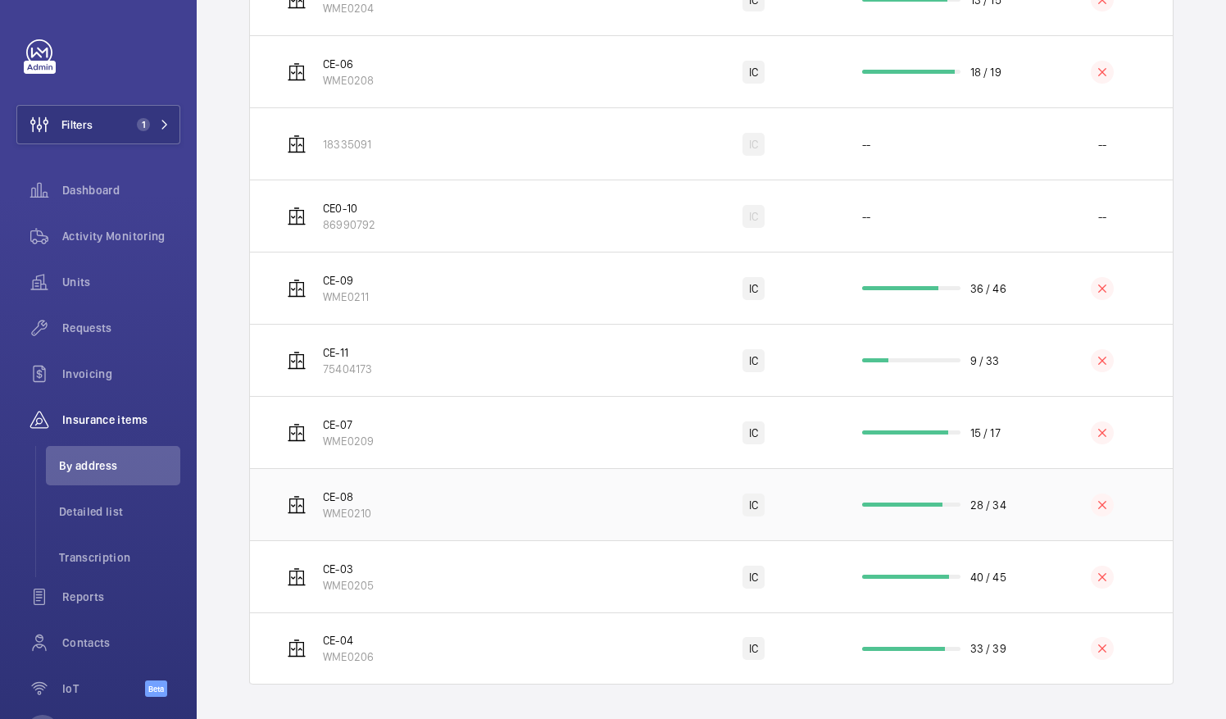
click at [488, 520] on td "CE-08 WME0210" at bounding box center [461, 504] width 422 height 72
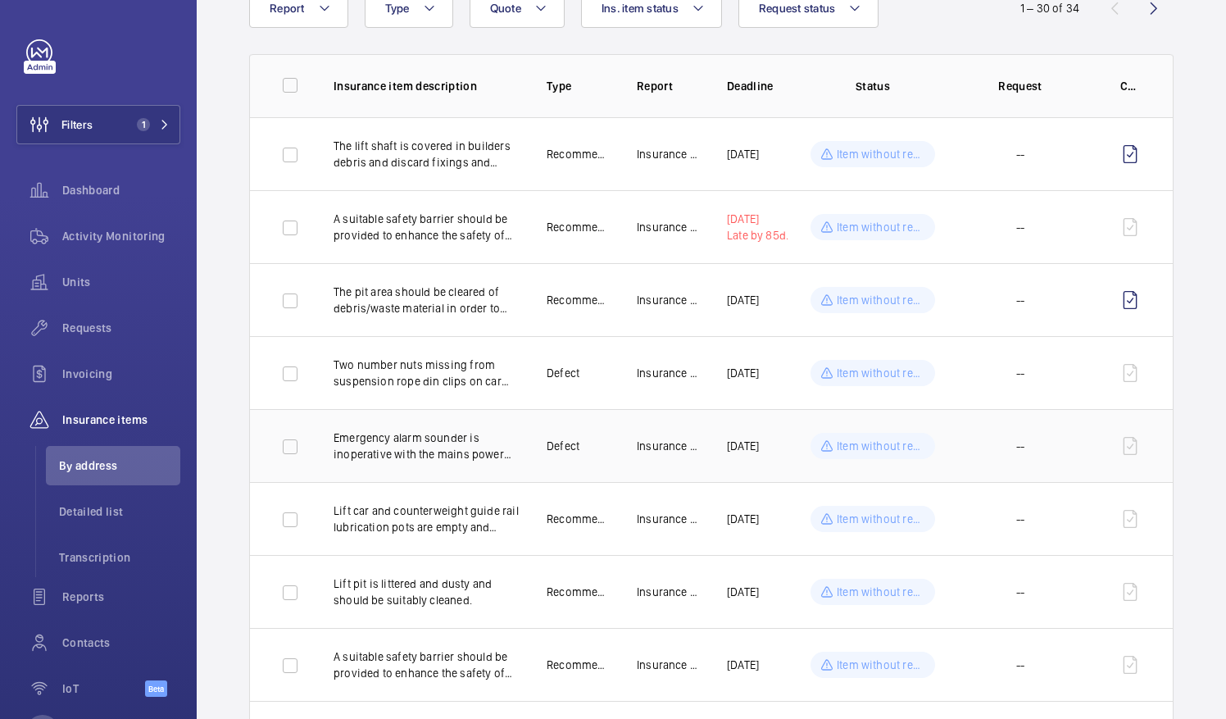
scroll to position [164, 0]
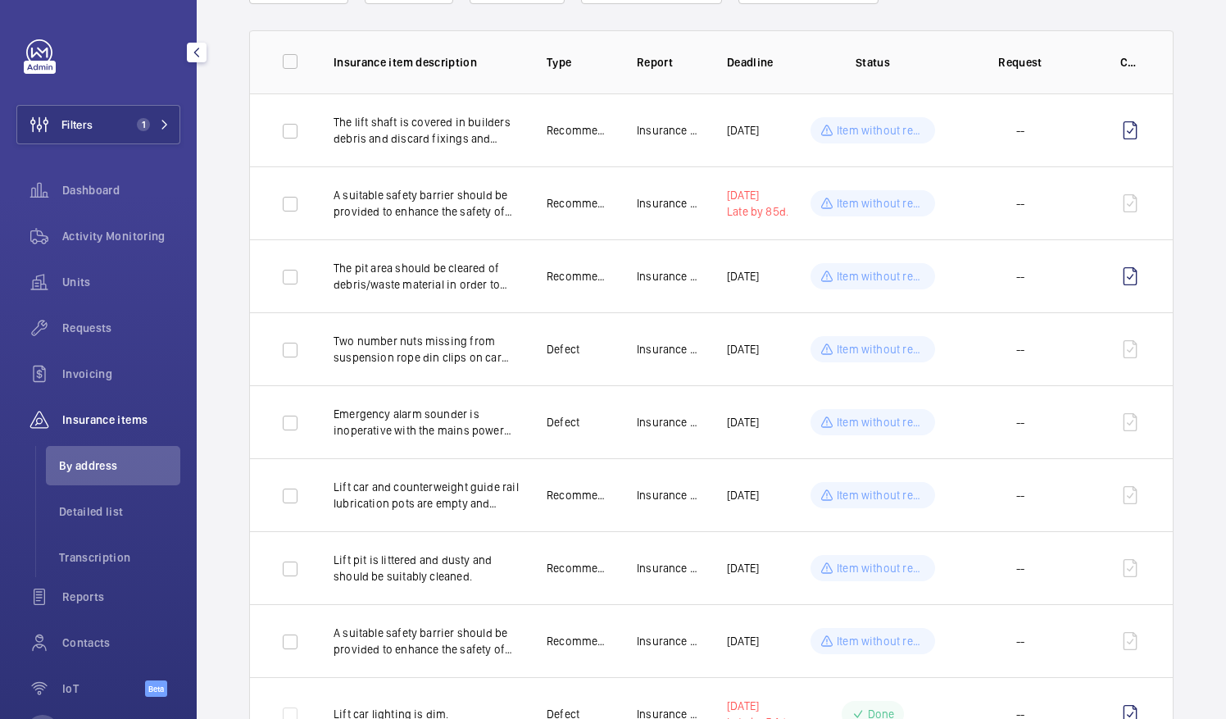
click at [115, 472] on span "By address" at bounding box center [119, 465] width 121 height 16
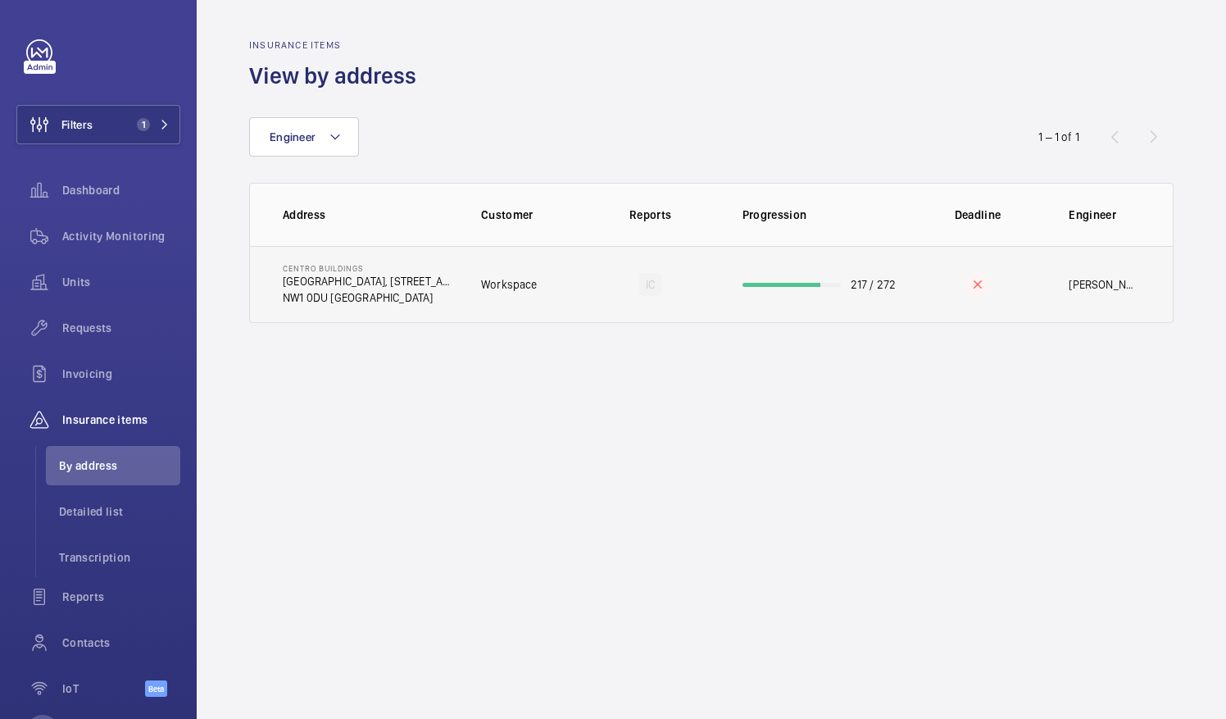
click at [520, 289] on p "Workspace" at bounding box center [509, 284] width 57 height 16
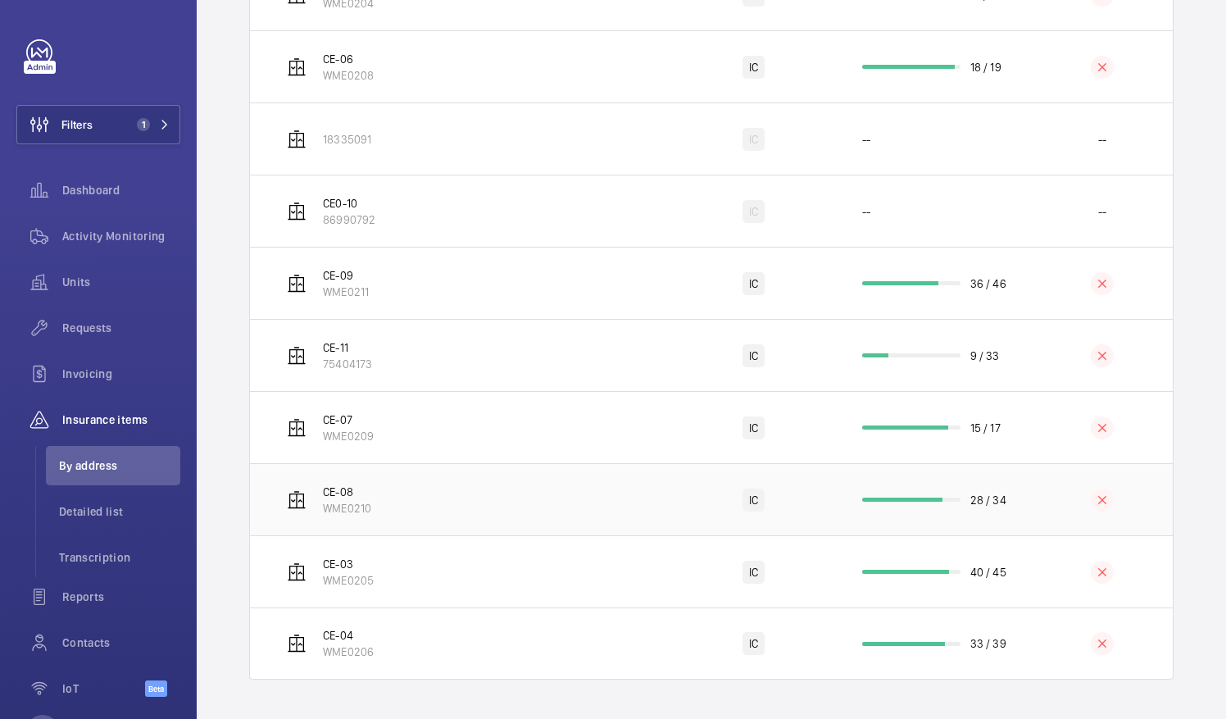
scroll to position [526, 0]
click at [534, 423] on td "CE-07 WME0209" at bounding box center [461, 427] width 422 height 72
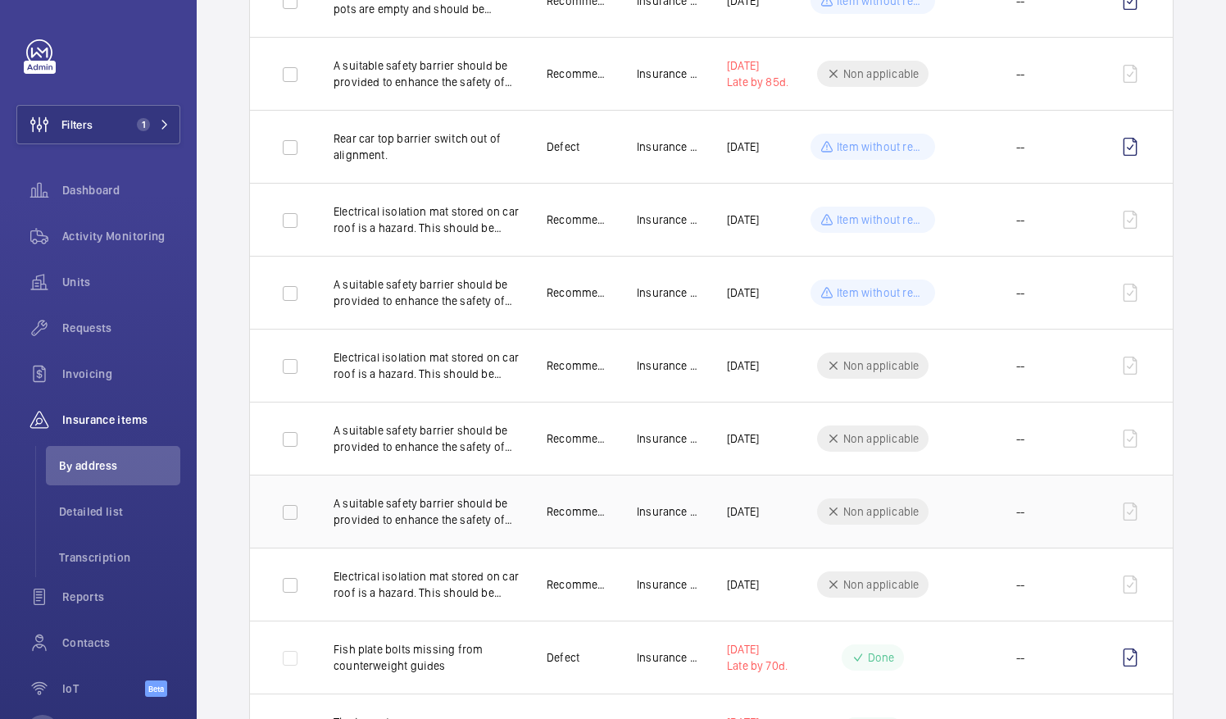
scroll to position [246, 0]
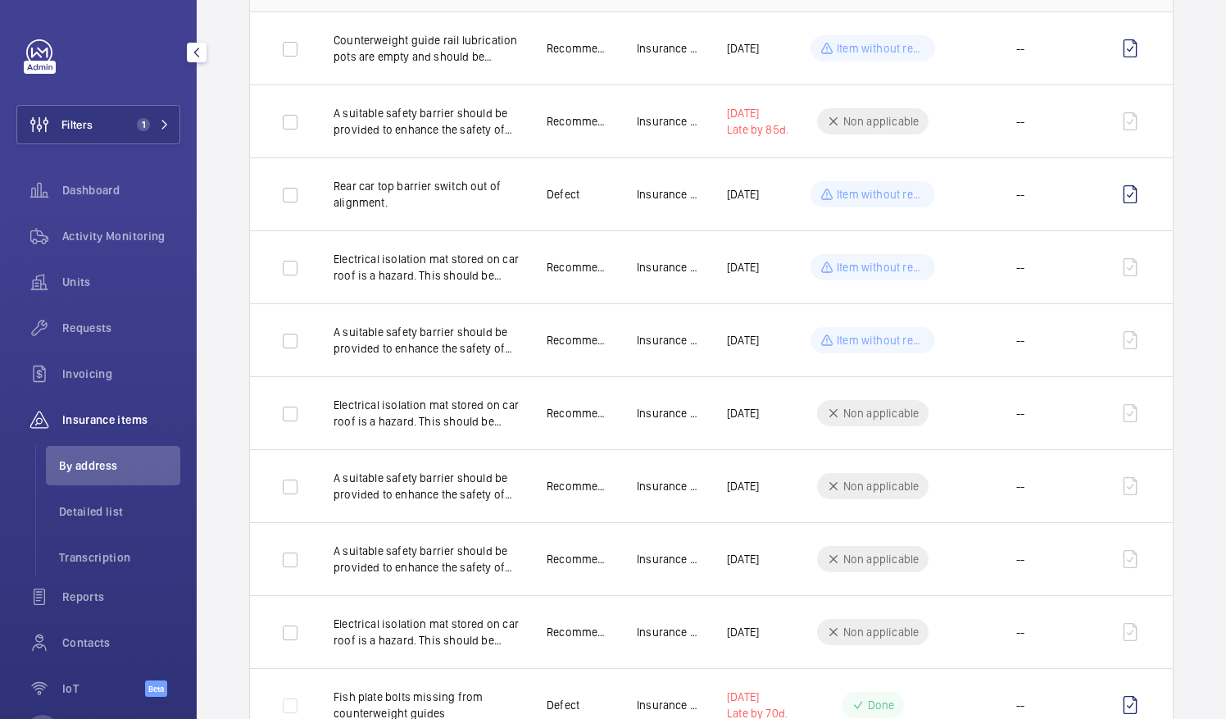
click at [88, 452] on li "By address" at bounding box center [113, 465] width 134 height 39
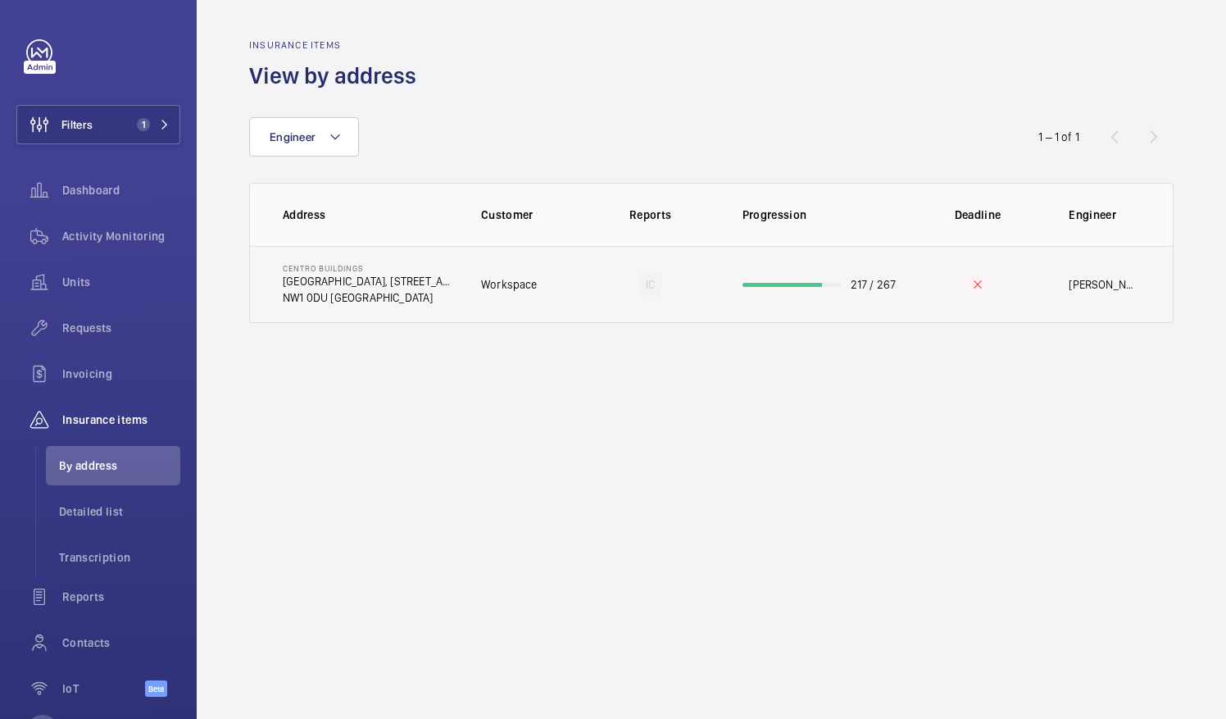
click at [466, 310] on td "Workspace" at bounding box center [520, 284] width 130 height 77
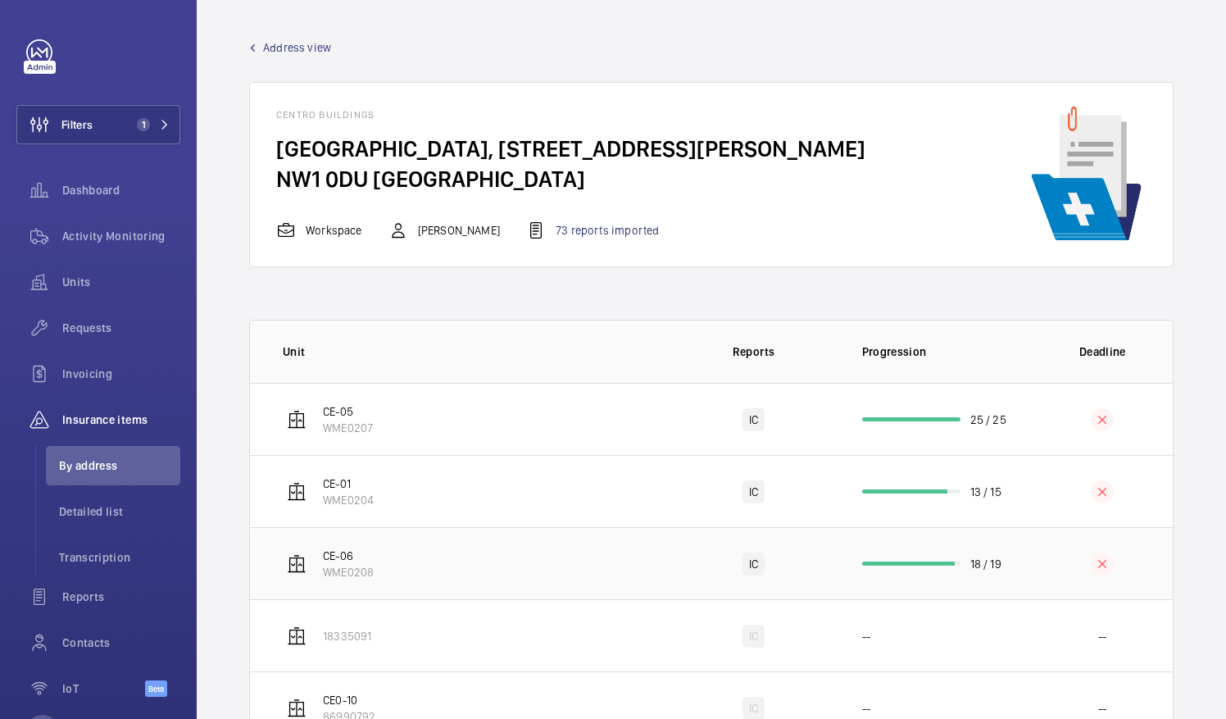
click at [445, 592] on td "CE-06 WME0208" at bounding box center [461, 563] width 422 height 72
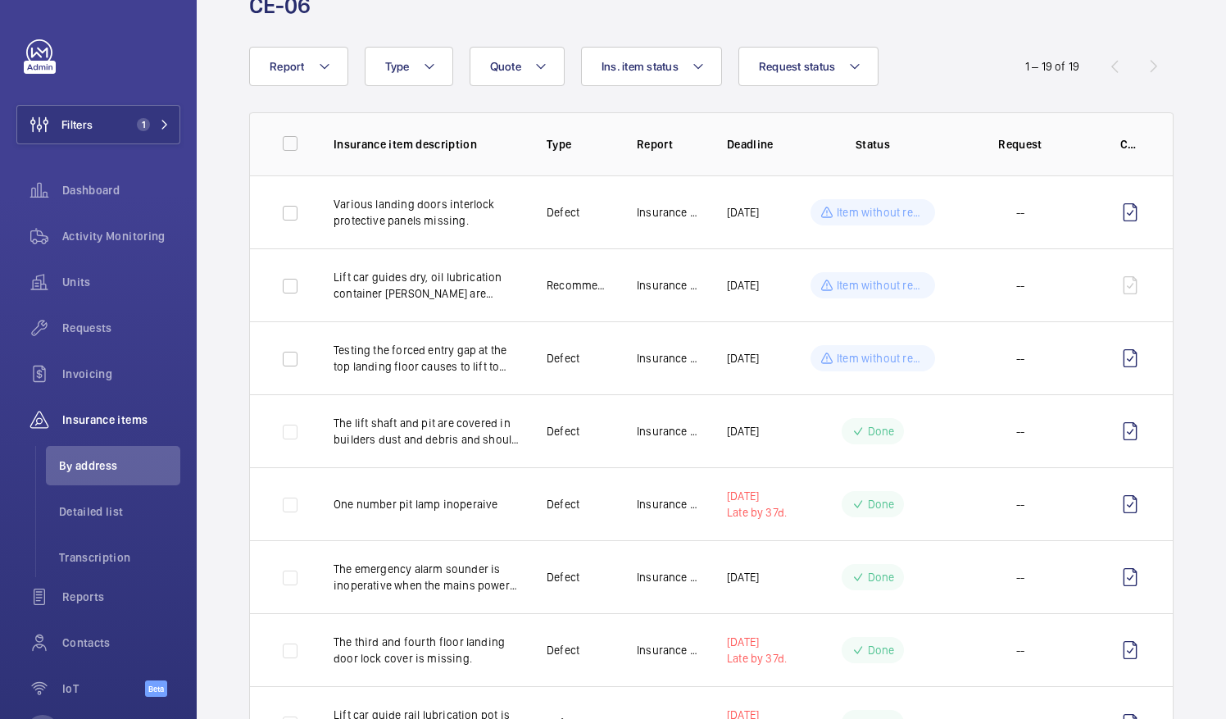
scroll to position [164, 0]
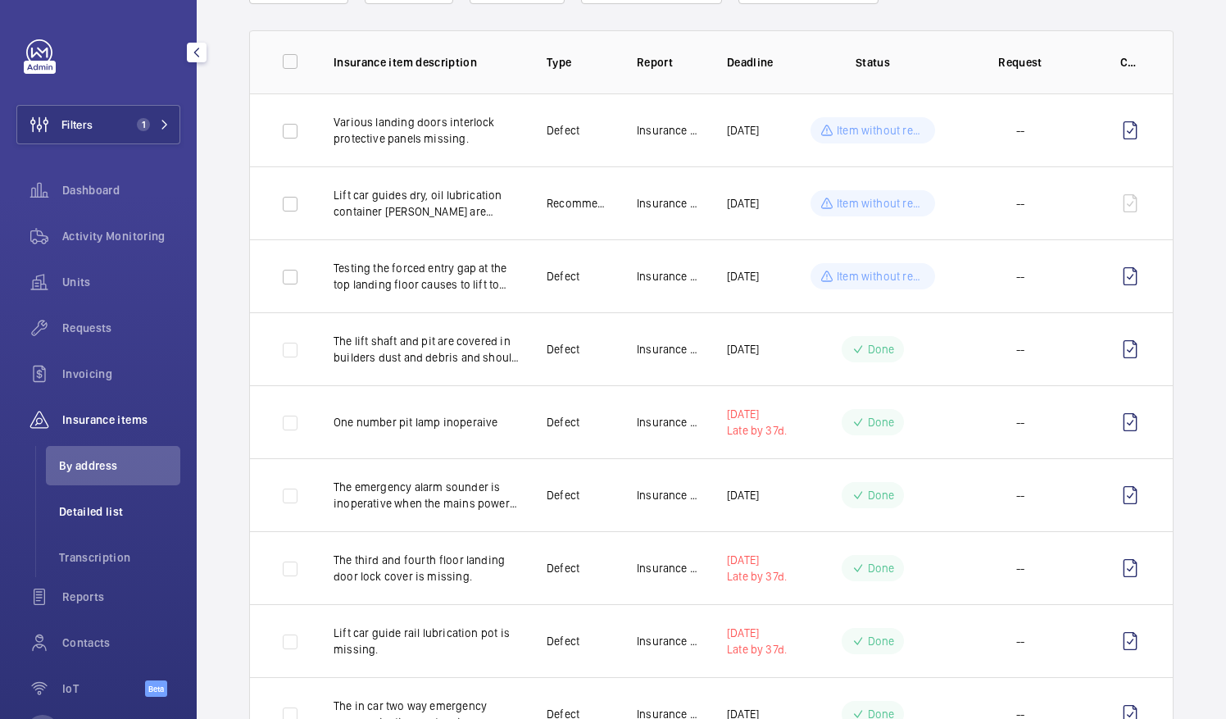
click at [90, 514] on span "Detailed list" at bounding box center [119, 511] width 121 height 16
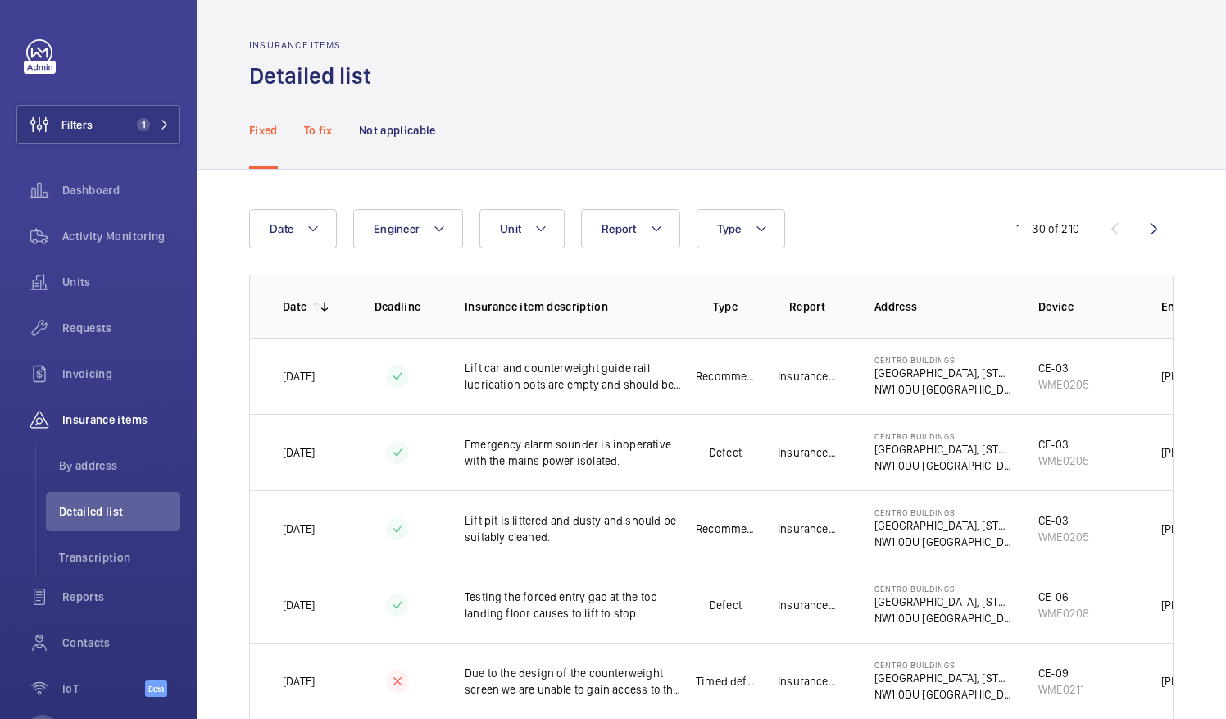
click at [320, 129] on p "To fix" at bounding box center [318, 130] width 29 height 16
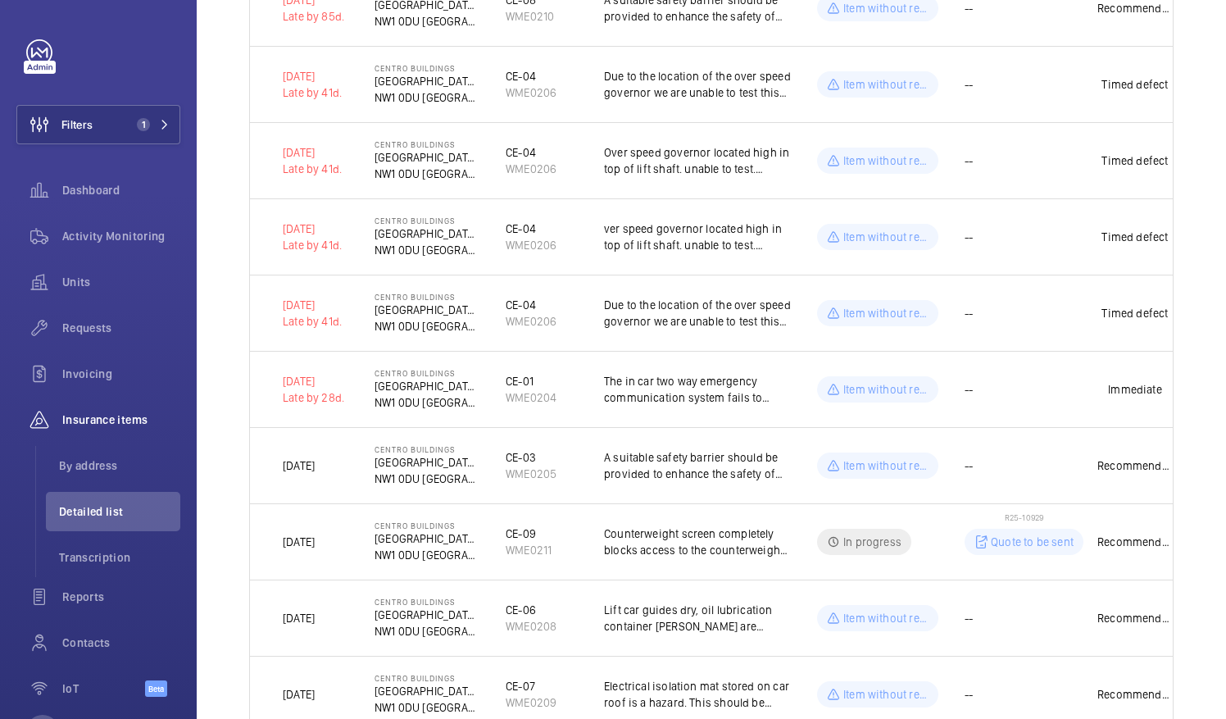
scroll to position [492, 0]
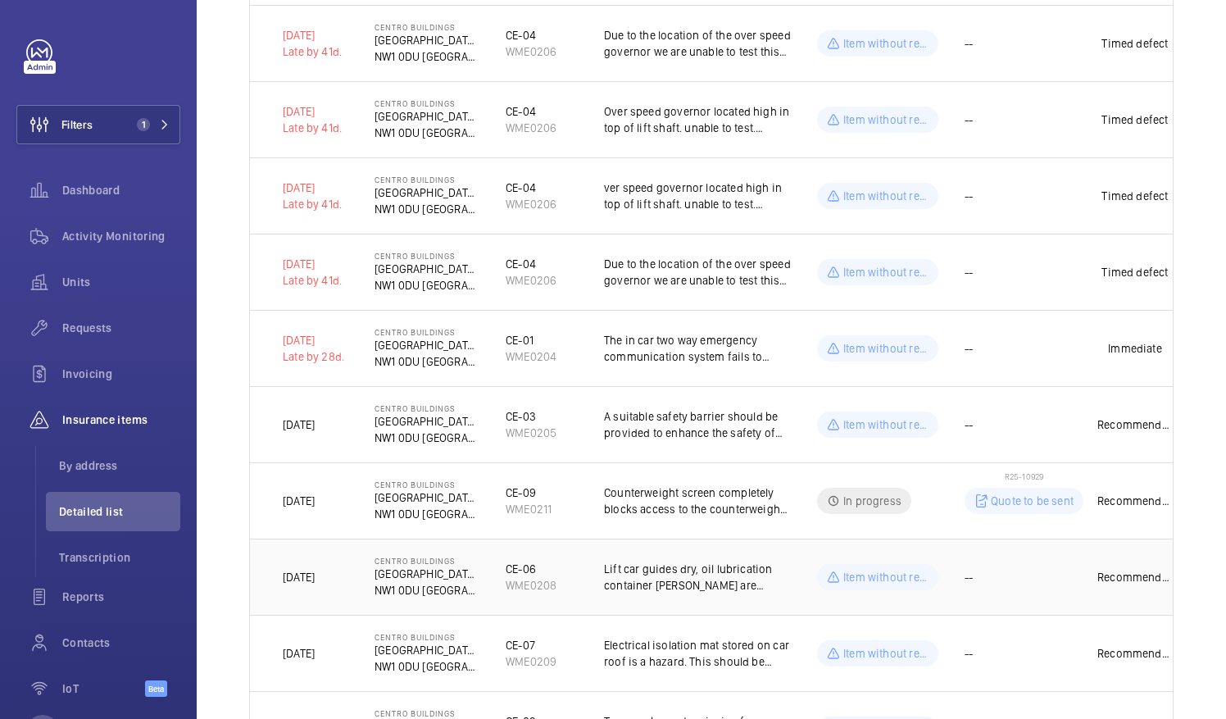
click at [649, 579] on p "Lift car guides dry, oil lubrication container [PERSON_NAME] are damaged." at bounding box center [697, 577] width 187 height 33
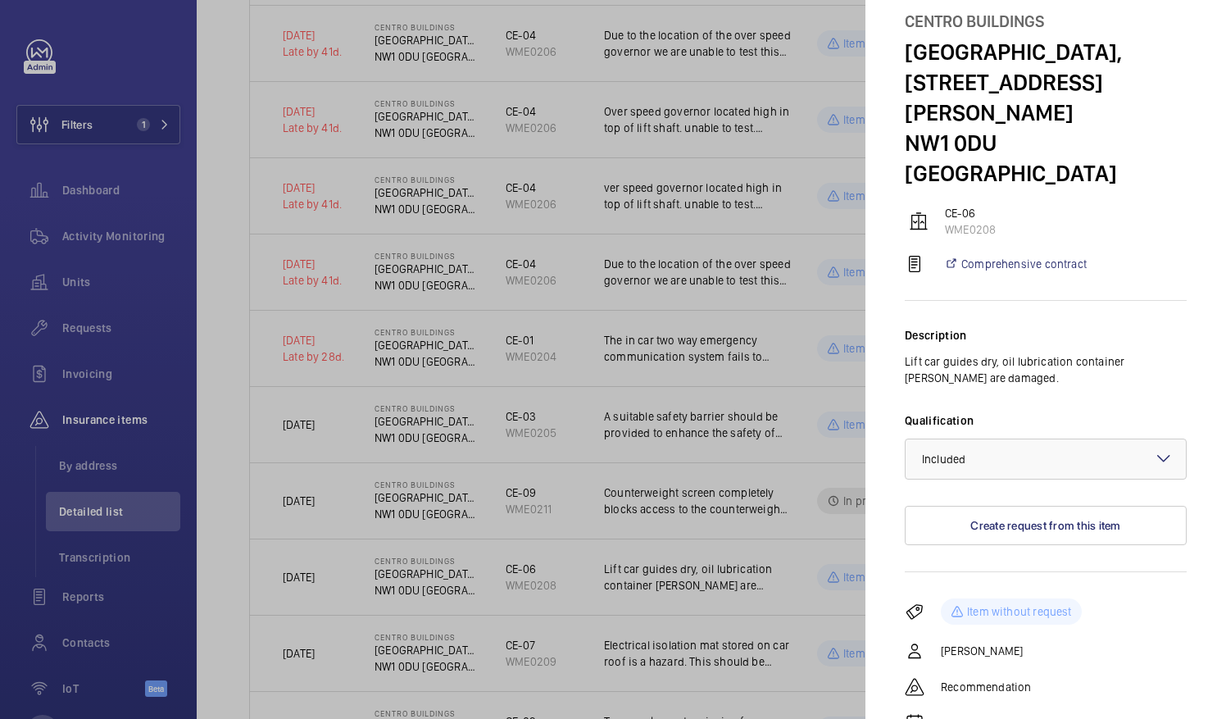
scroll to position [0, 0]
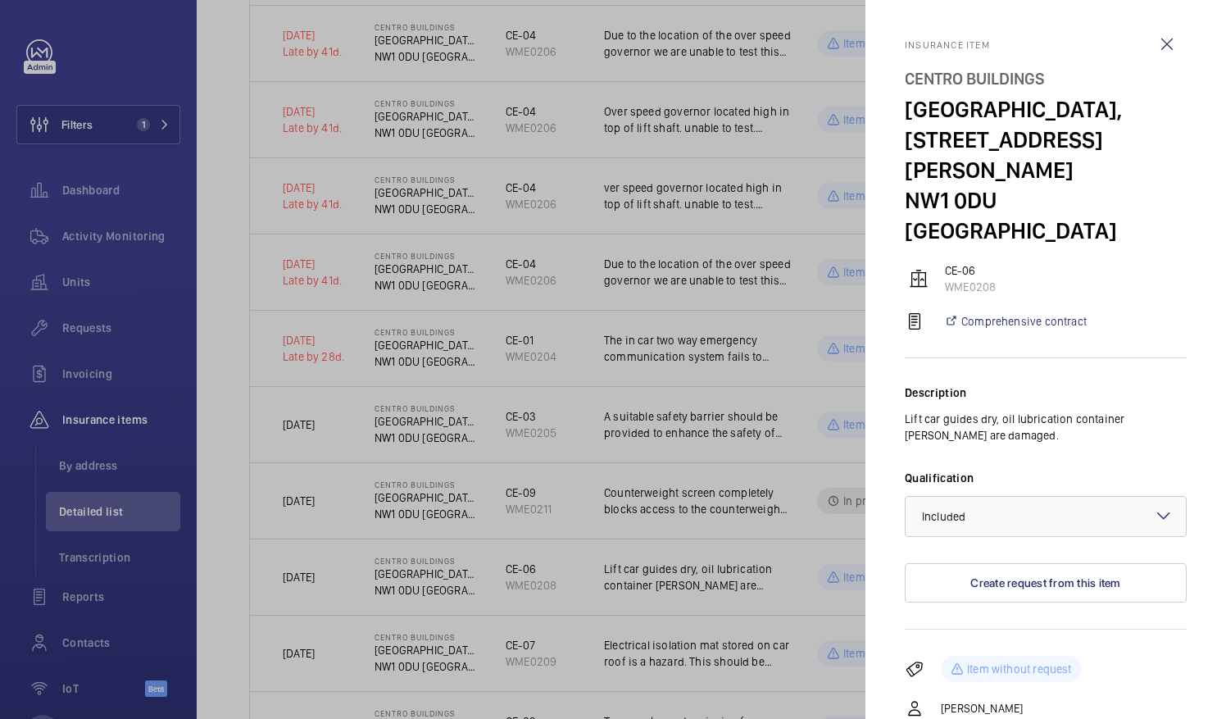
click at [662, 591] on div at bounding box center [613, 359] width 1226 height 719
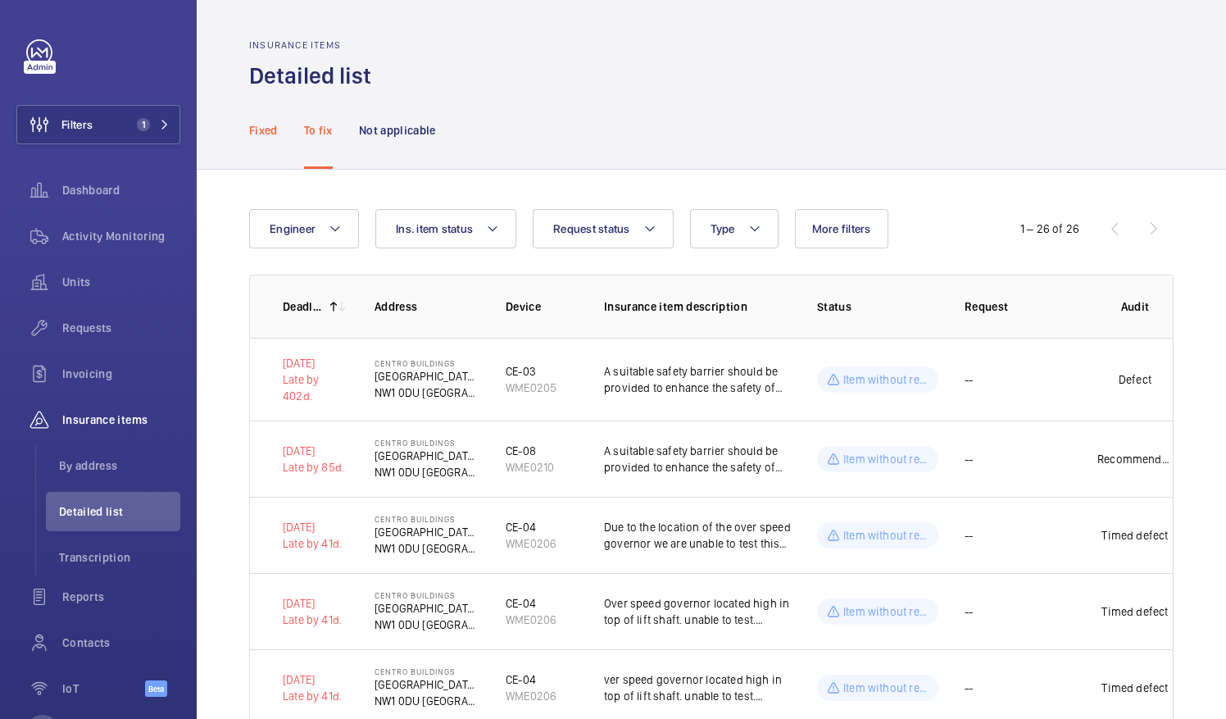
click at [268, 134] on p "Fixed" at bounding box center [263, 130] width 29 height 16
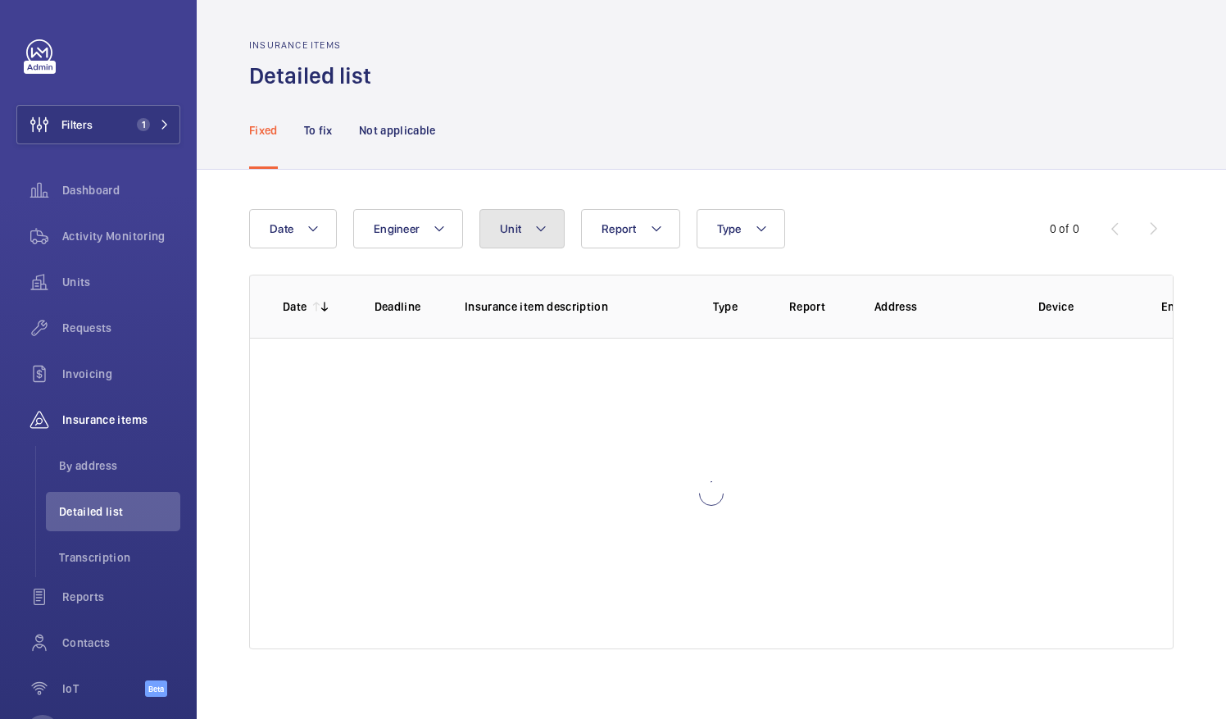
click at [523, 231] on button "Unit" at bounding box center [521, 228] width 85 height 39
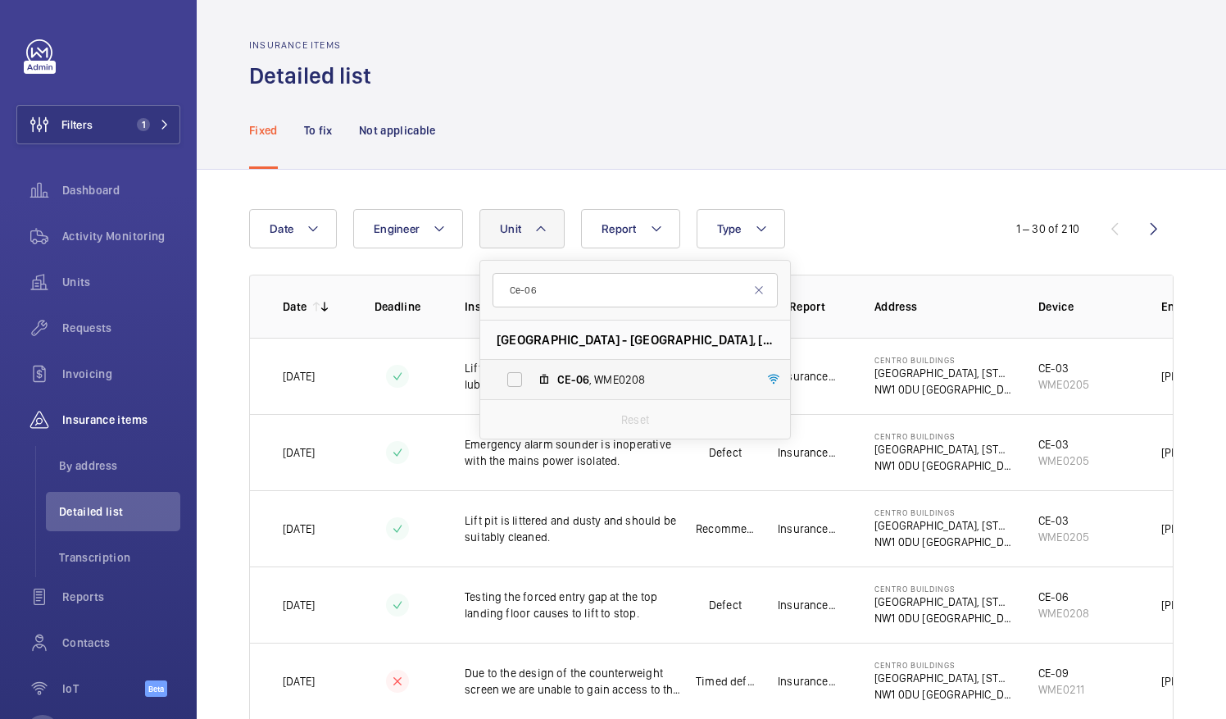
type input "Ce-06"
click at [538, 376] on mat-icon at bounding box center [544, 379] width 13 height 13
click at [531, 376] on input "CE-06 , WME0208" at bounding box center [514, 379] width 33 height 33
checkbox input "true"
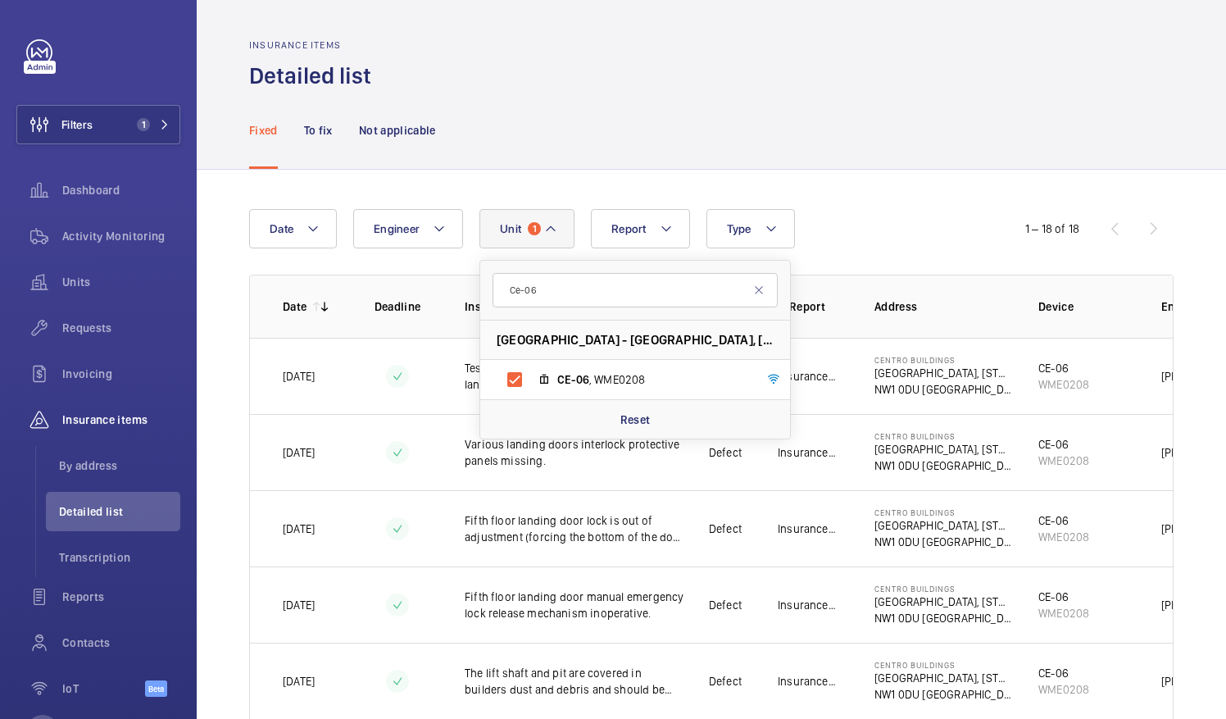
click at [652, 136] on div "Fixed To fix Not applicable" at bounding box center [711, 130] width 924 height 78
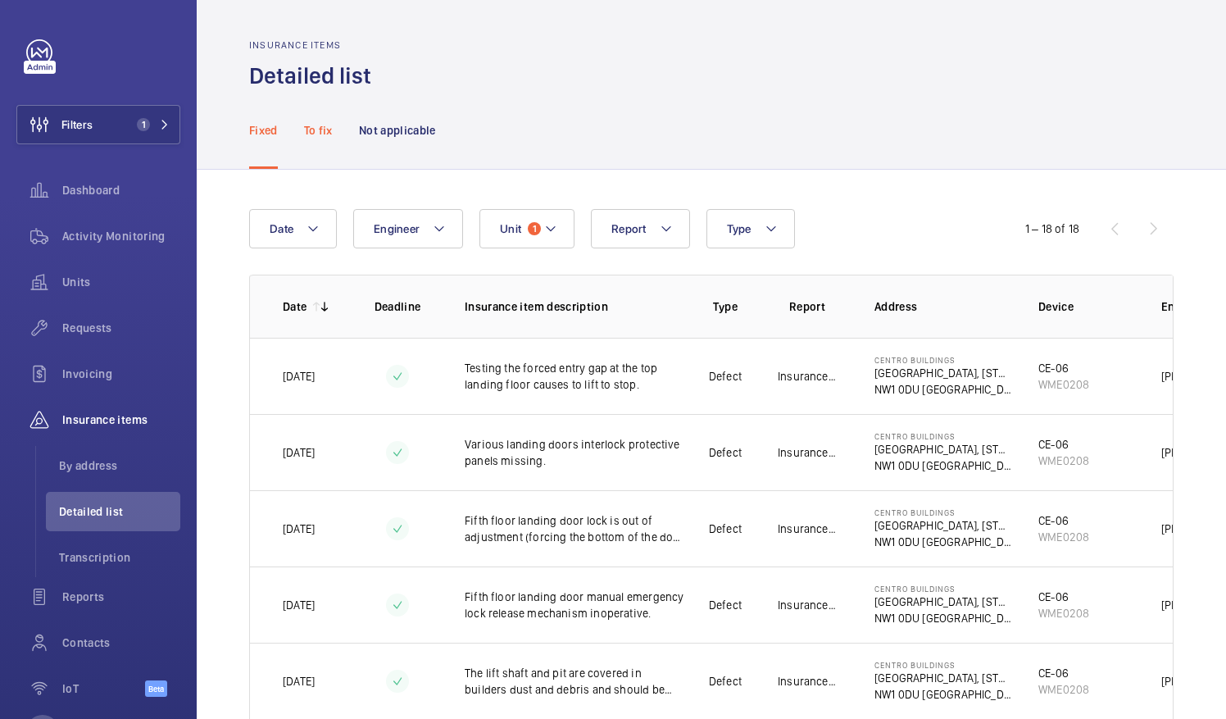
click at [327, 130] on p "To fix" at bounding box center [318, 130] width 29 height 16
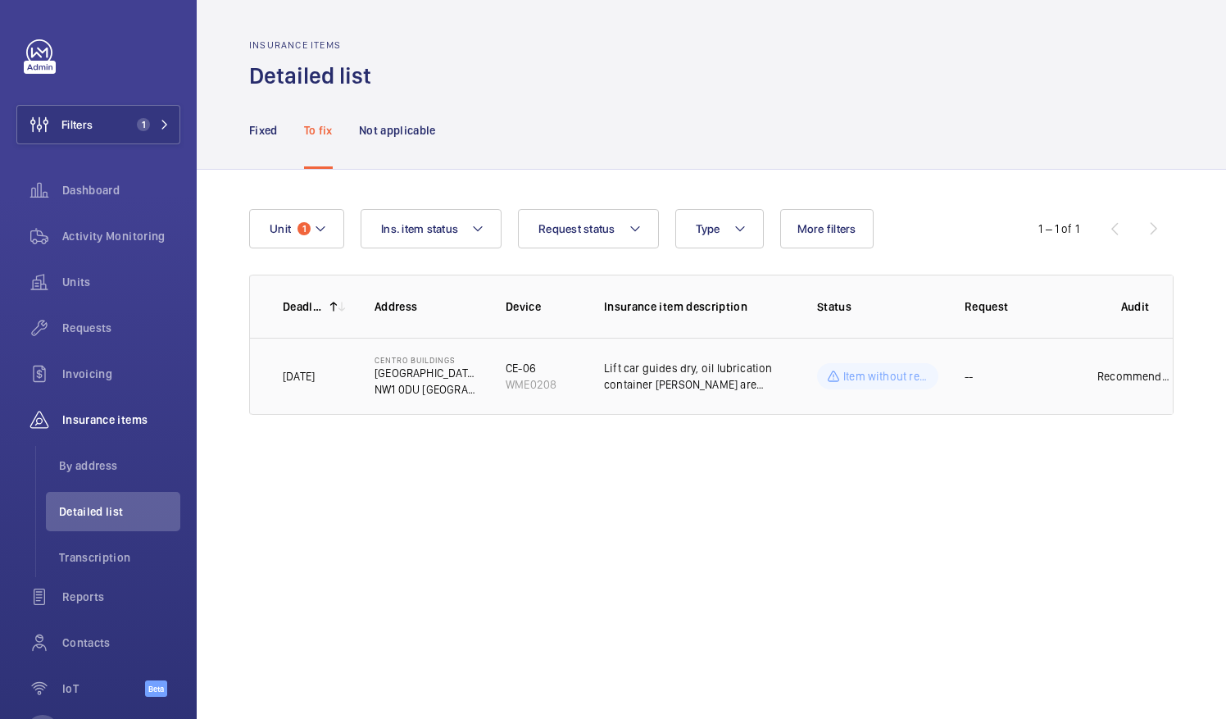
click at [657, 366] on p "Lift car guides dry, oil lubrication container [PERSON_NAME] are damaged." at bounding box center [697, 376] width 187 height 33
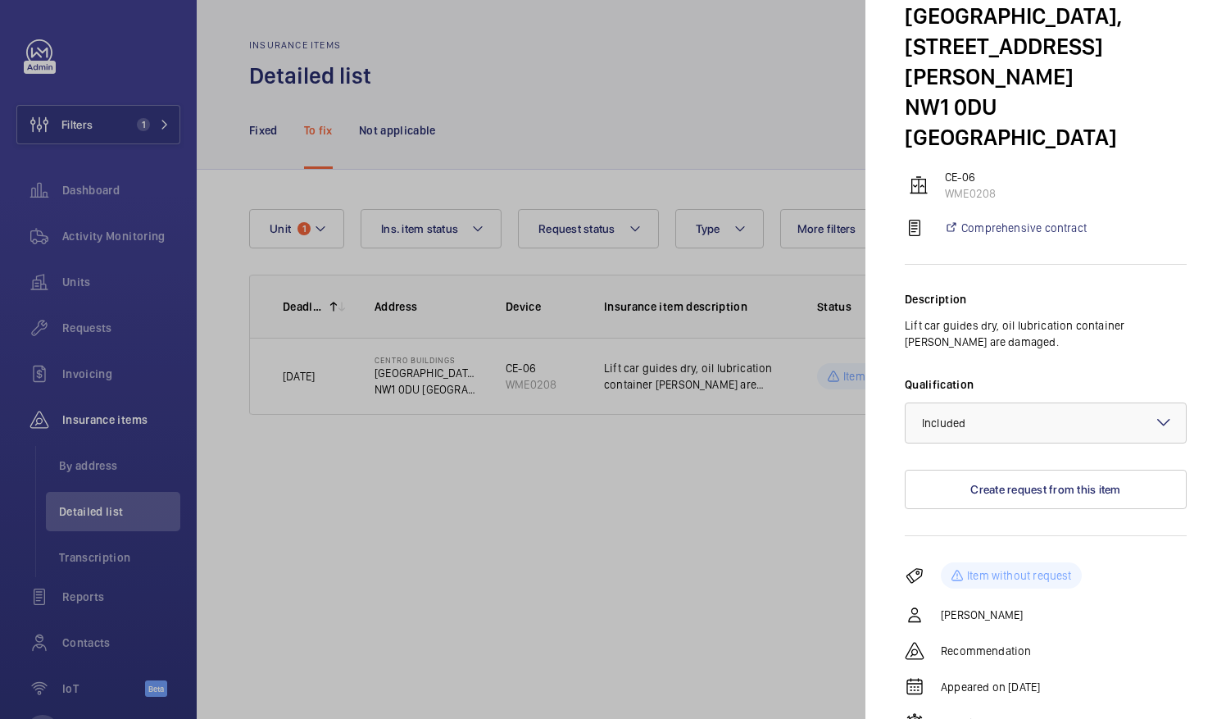
scroll to position [142, 0]
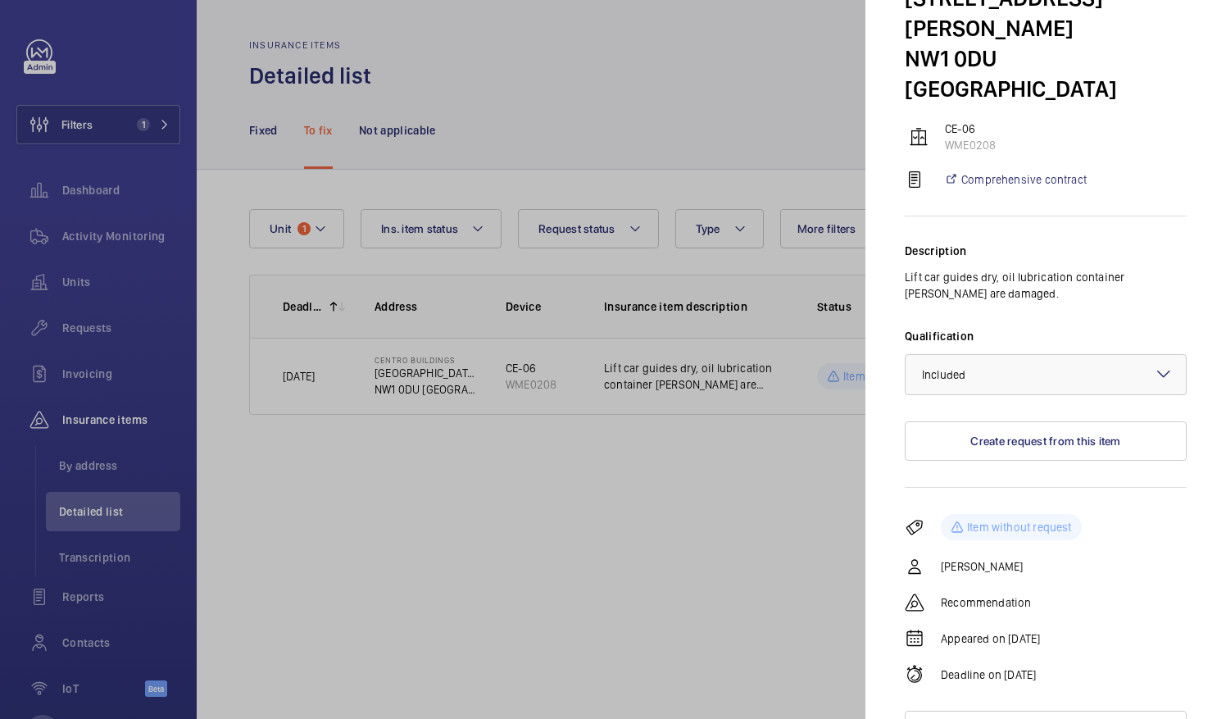
click at [675, 534] on div at bounding box center [613, 359] width 1226 height 719
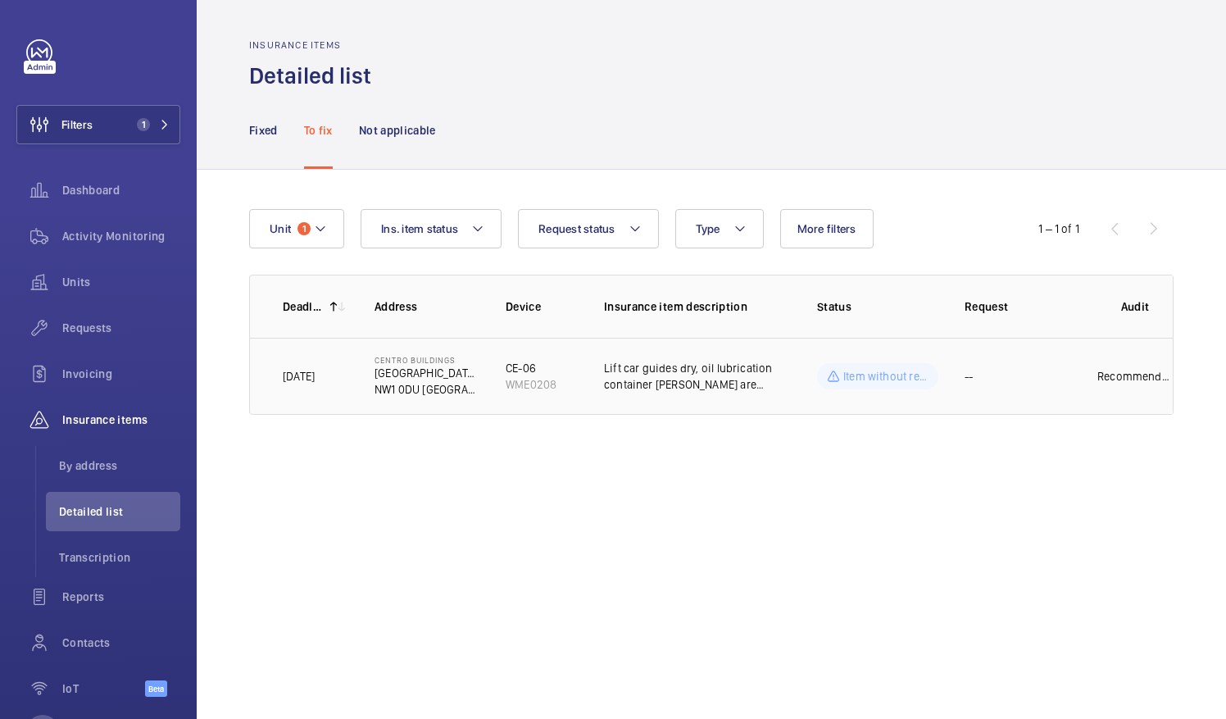
click at [721, 372] on p "Lift car guides dry, oil lubrication container [PERSON_NAME] are damaged." at bounding box center [697, 376] width 187 height 33
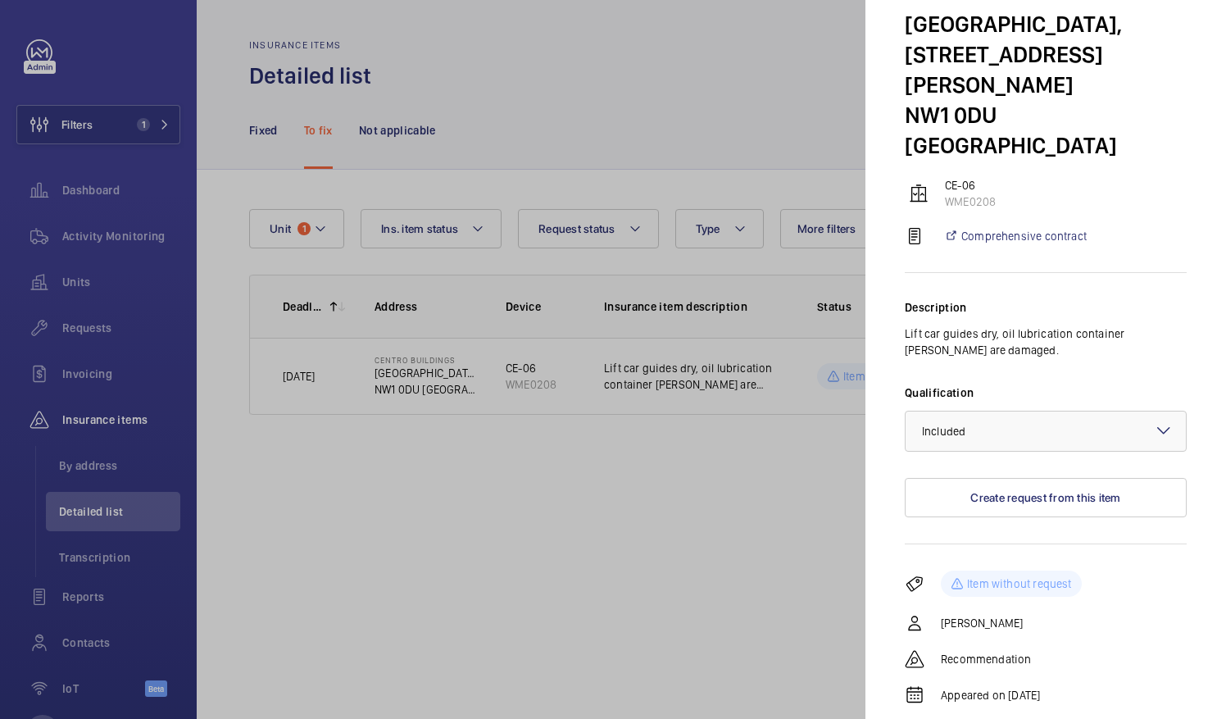
scroll to position [142, 0]
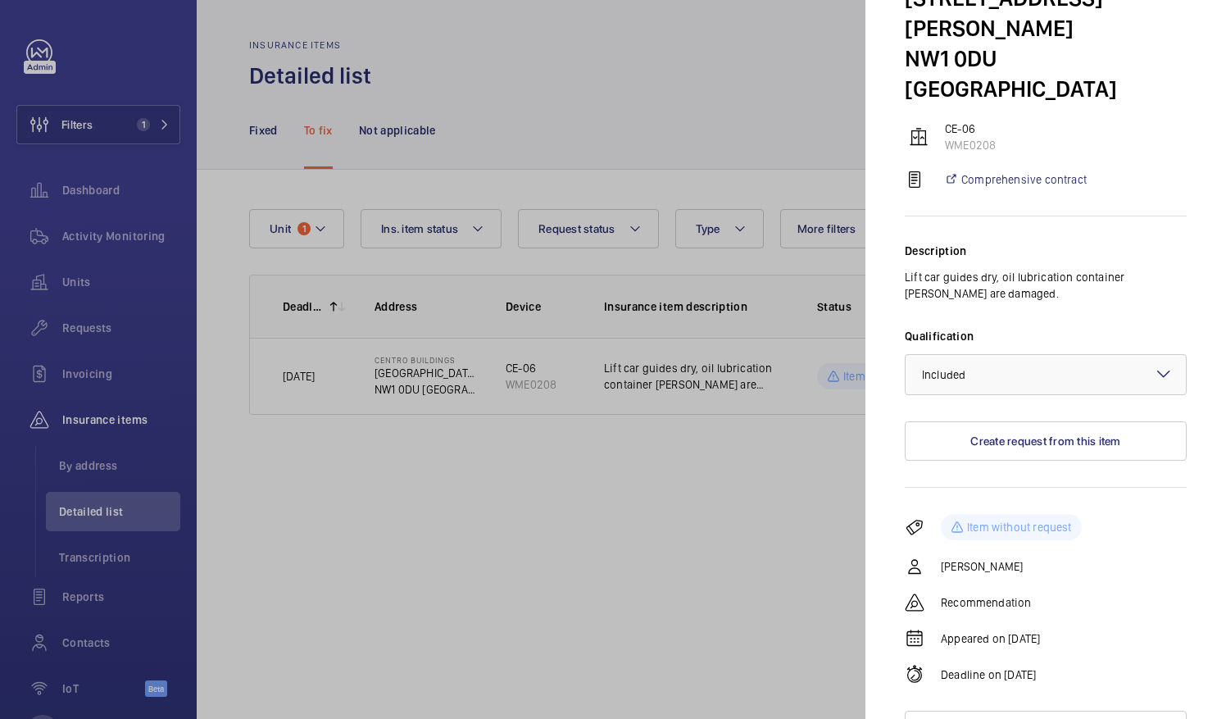
click at [808, 475] on div at bounding box center [613, 359] width 1226 height 719
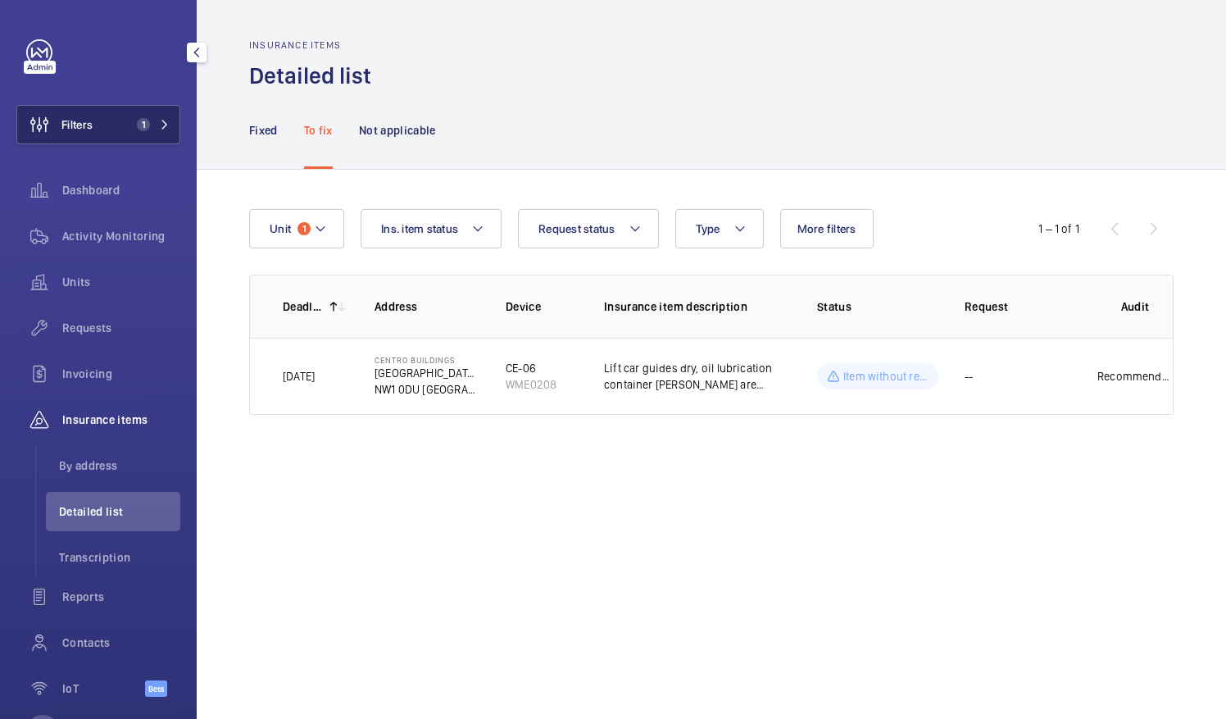
click at [115, 133] on button "Filters 1" at bounding box center [98, 124] width 164 height 39
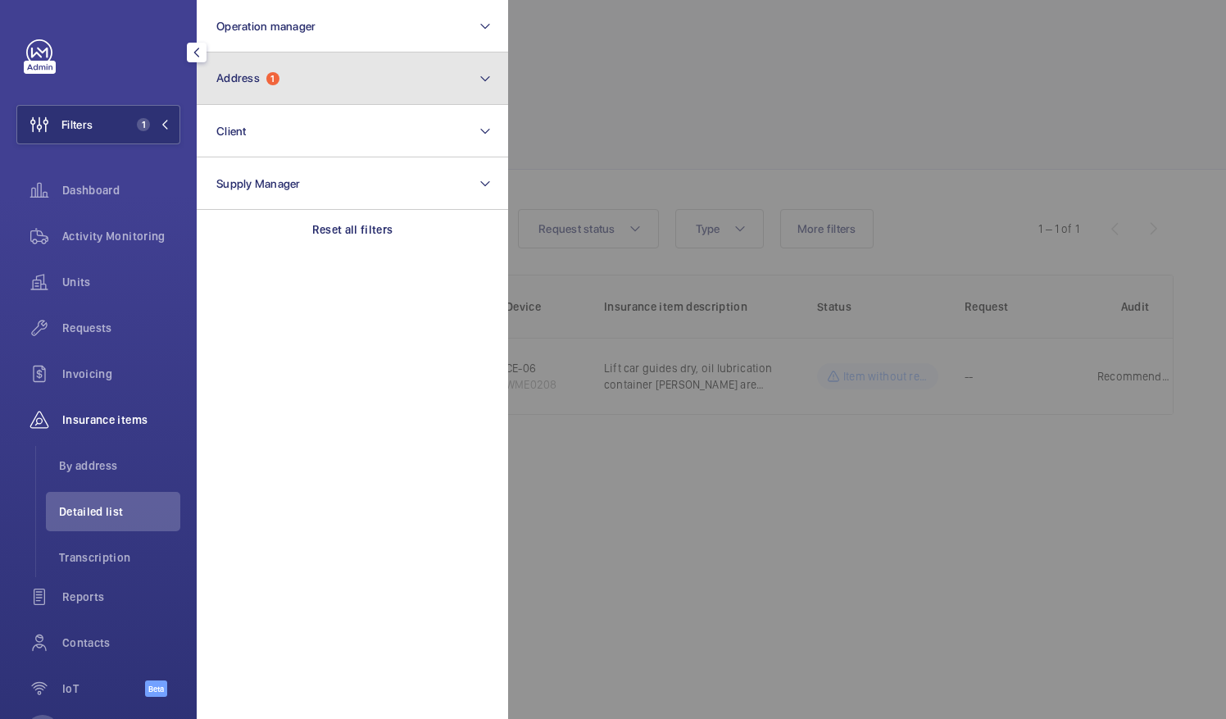
click at [298, 99] on button "Address 1" at bounding box center [352, 78] width 311 height 52
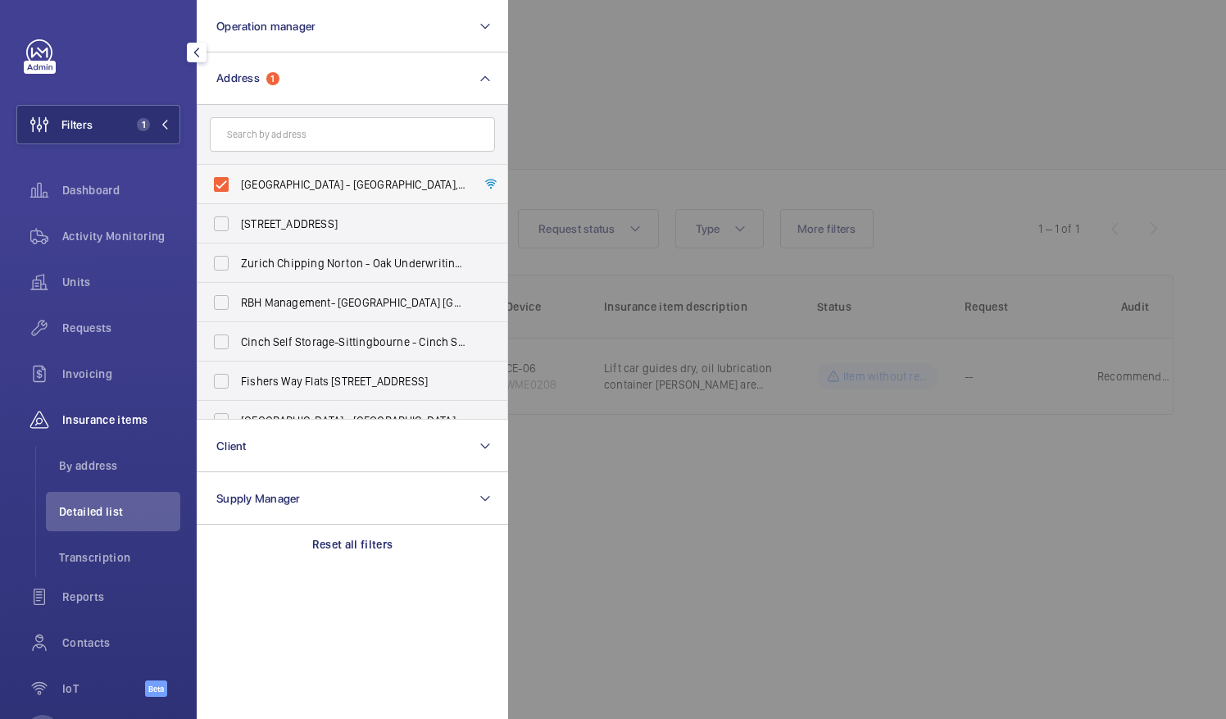
click at [227, 177] on label "[GEOGRAPHIC_DATA] - [GEOGRAPHIC_DATA], [STREET_ADDRESS][PERSON_NAME]" at bounding box center [340, 184] width 285 height 39
click at [227, 177] on input "[GEOGRAPHIC_DATA] - [GEOGRAPHIC_DATA], [STREET_ADDRESS][PERSON_NAME]" at bounding box center [221, 184] width 33 height 33
checkbox input "false"
paste input "[GEOGRAPHIC_DATA]"
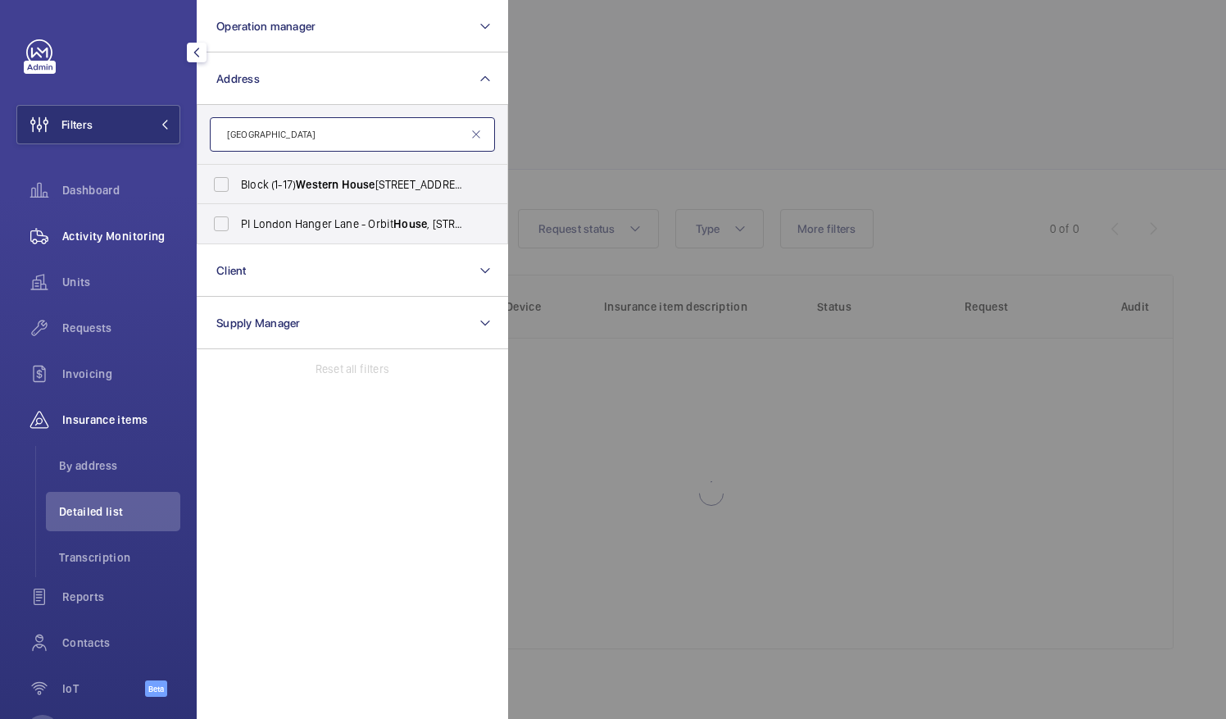
type input "[GEOGRAPHIC_DATA]"
click at [79, 233] on span "Activity Monitoring" at bounding box center [121, 236] width 118 height 16
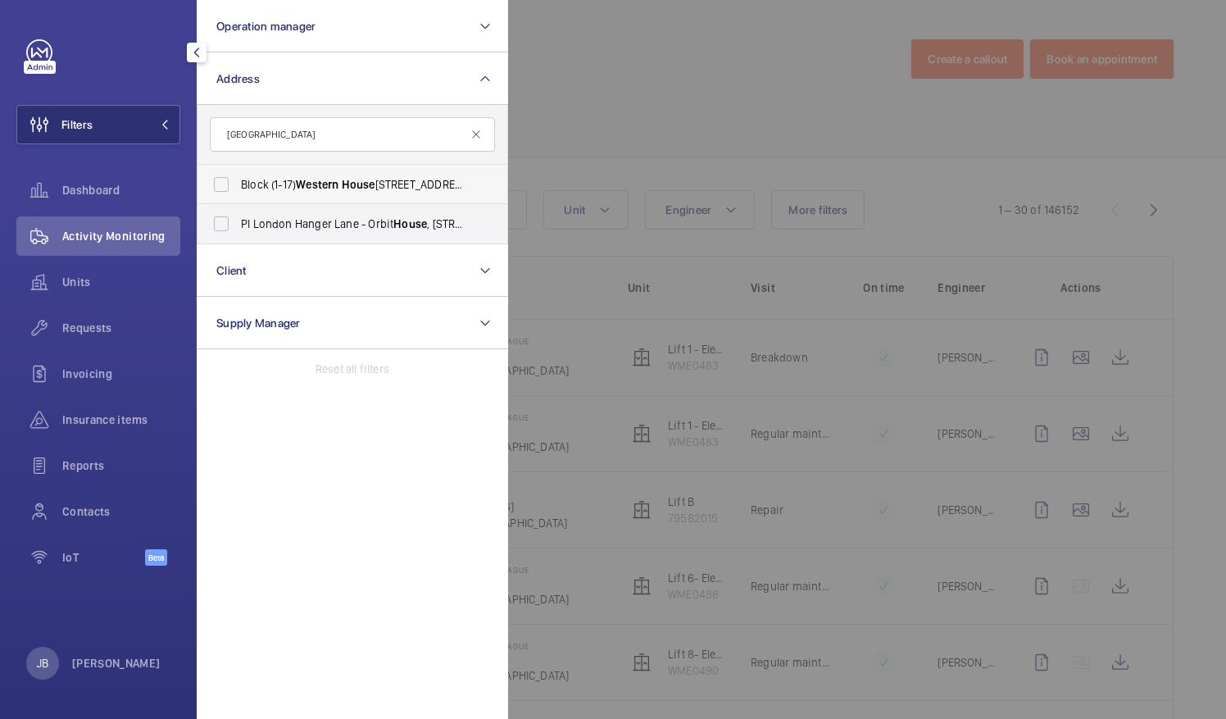
click at [279, 178] on span "Block ([STREET_ADDRESS]" at bounding box center [353, 184] width 225 height 16
click at [238, 178] on input "Block ([STREET_ADDRESS]" at bounding box center [221, 184] width 33 height 33
checkbox input "true"
click at [566, 118] on div at bounding box center [1121, 359] width 1226 height 719
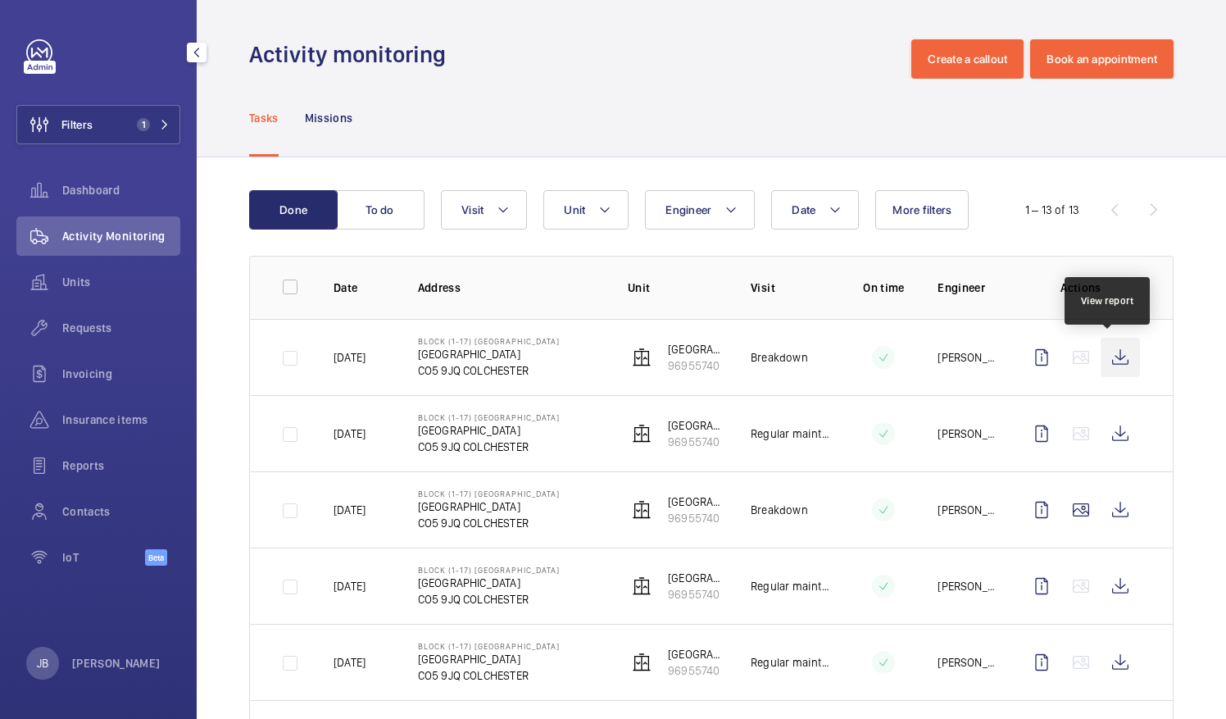
click at [1103, 352] on wm-front-icon-button at bounding box center [1120, 357] width 39 height 39
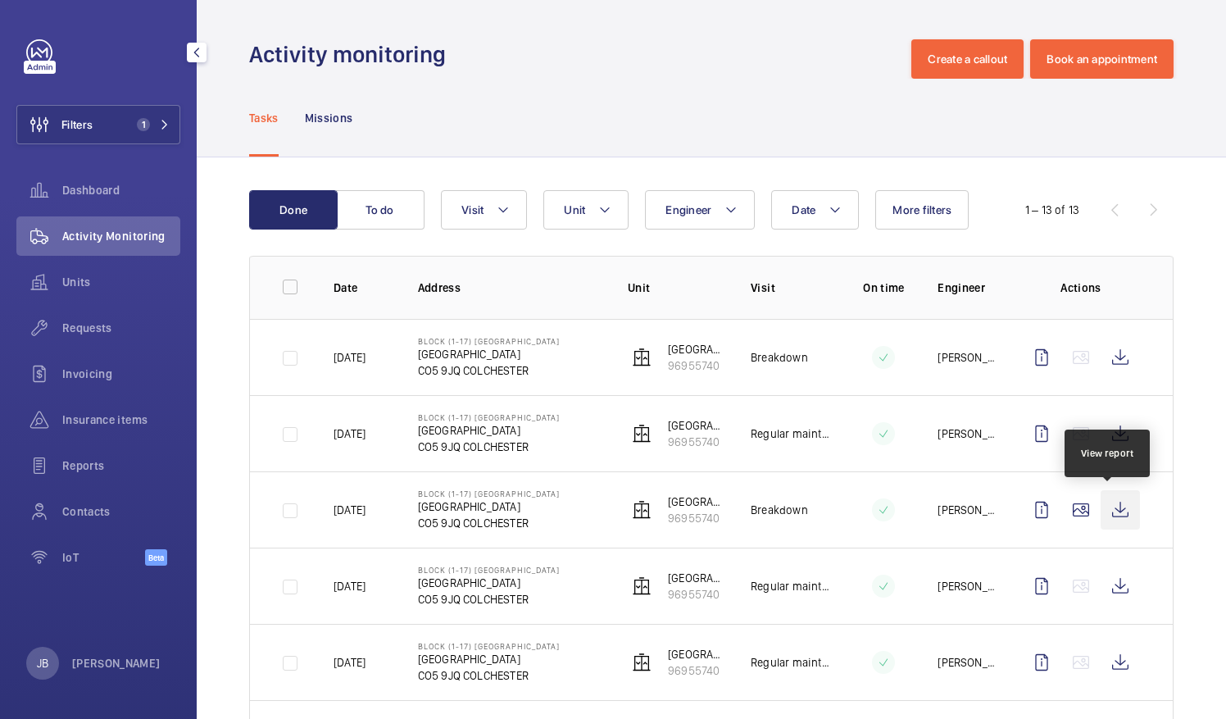
click at [1105, 511] on wm-front-icon-button at bounding box center [1120, 509] width 39 height 39
click at [83, 293] on div "Units" at bounding box center [98, 281] width 164 height 39
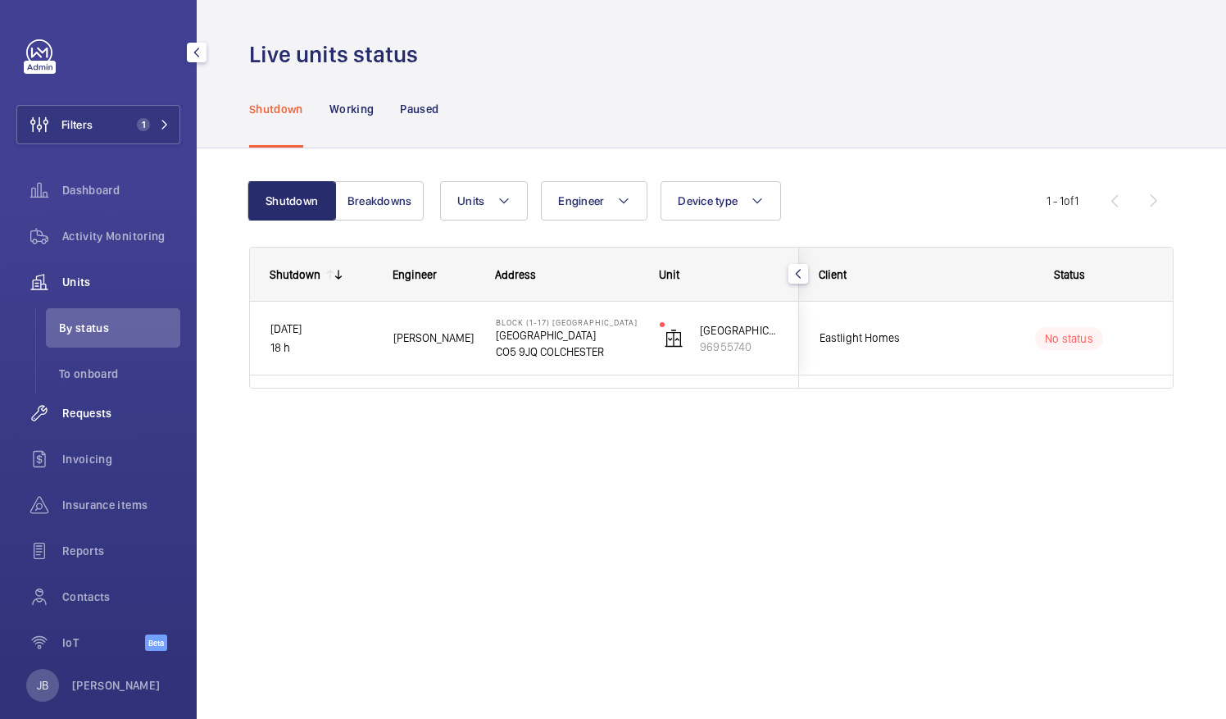
click at [84, 402] on div "Requests" at bounding box center [98, 412] width 164 height 39
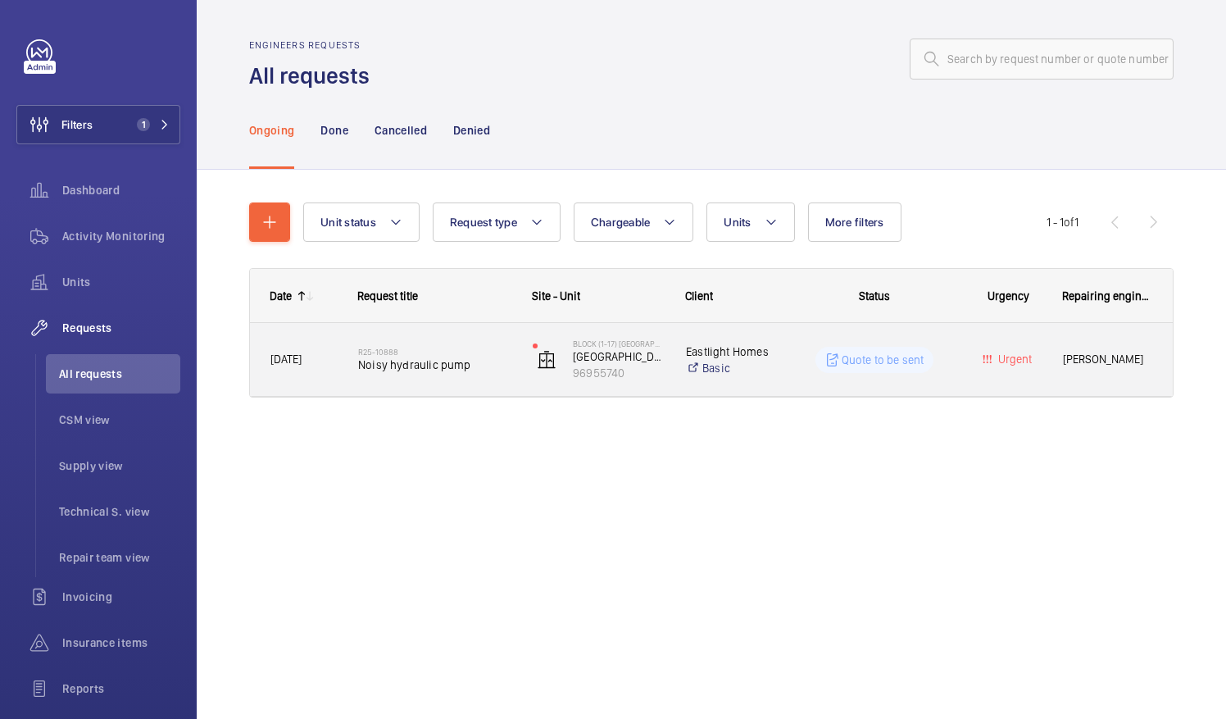
click at [855, 375] on div "Quote to be sent" at bounding box center [864, 359] width 179 height 59
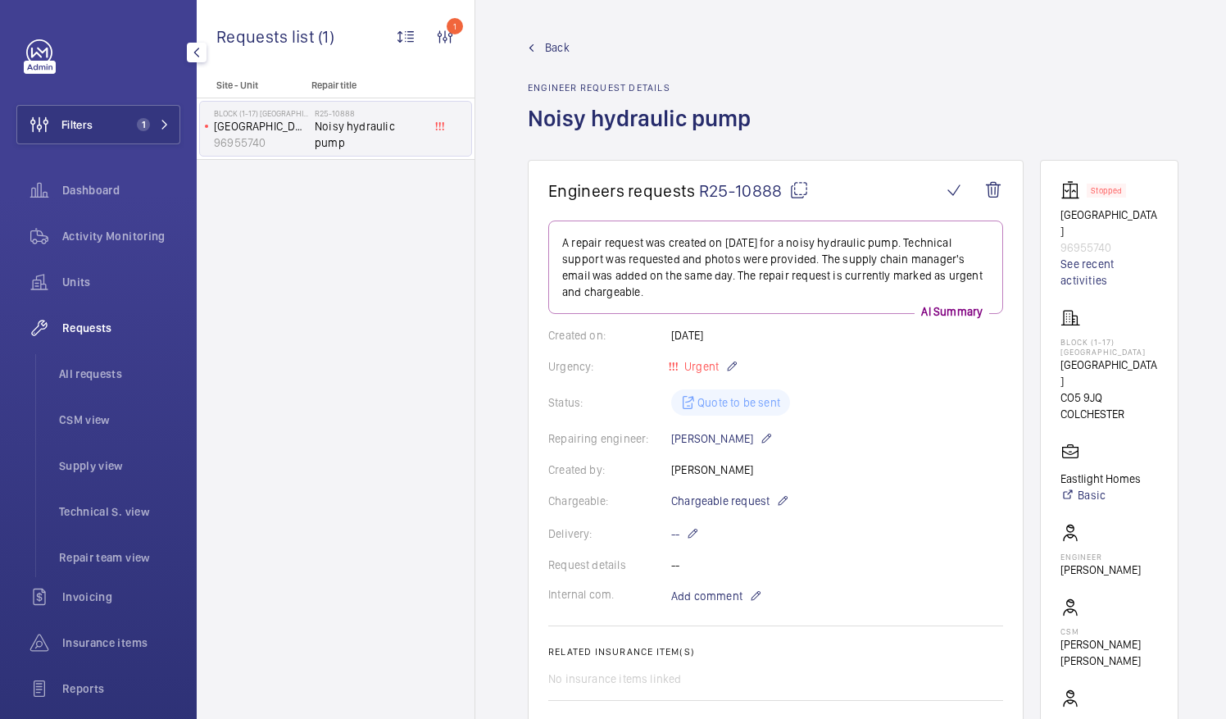
click at [53, 148] on div "Filters 1 Dashboard Activity Monitoring Units Requests All requests CSM view Su…" at bounding box center [98, 422] width 164 height 767
click at [77, 213] on div "Dashboard" at bounding box center [98, 193] width 164 height 46
click at [73, 247] on div "Activity Monitoring" at bounding box center [98, 235] width 164 height 39
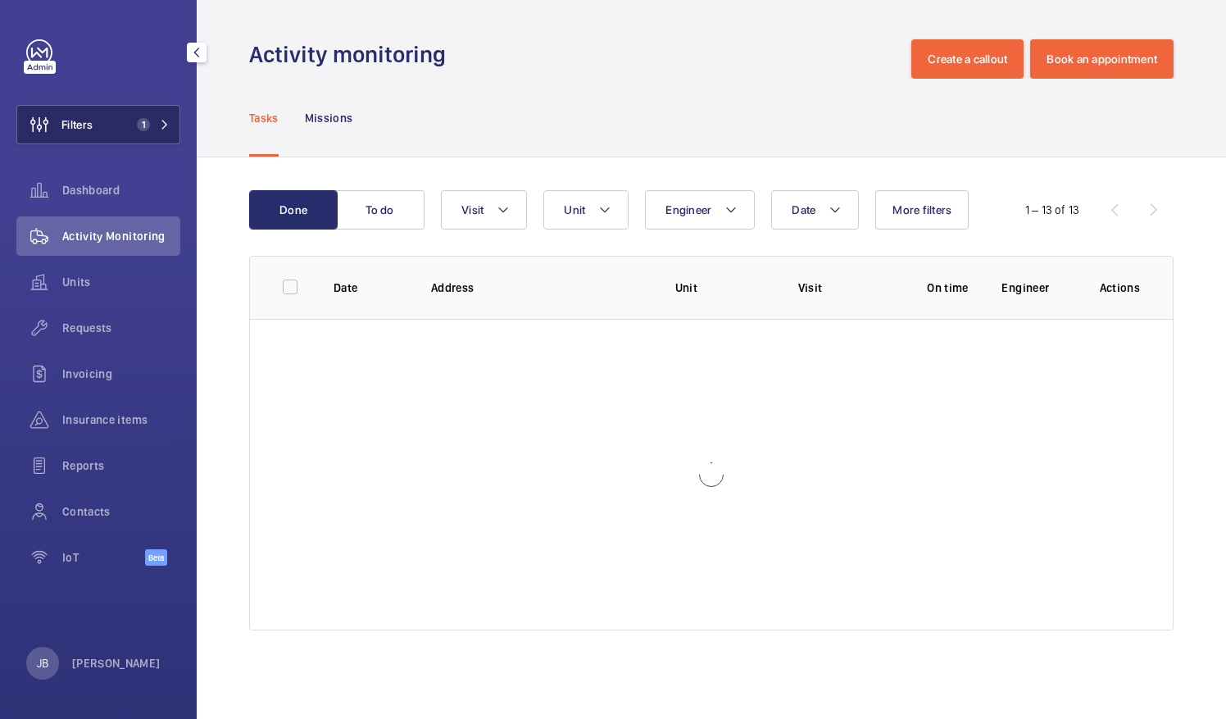
click at [93, 112] on button "Filters 1" at bounding box center [98, 124] width 164 height 39
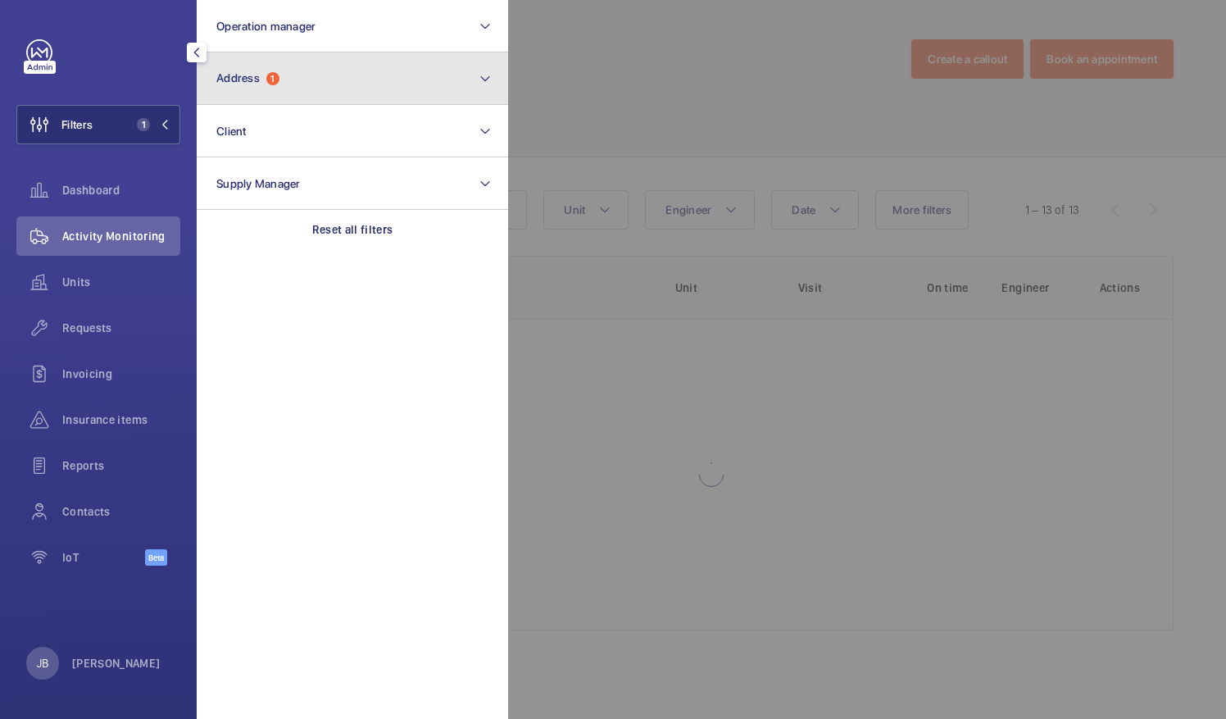
click at [316, 83] on button "Address 1" at bounding box center [352, 78] width 311 height 52
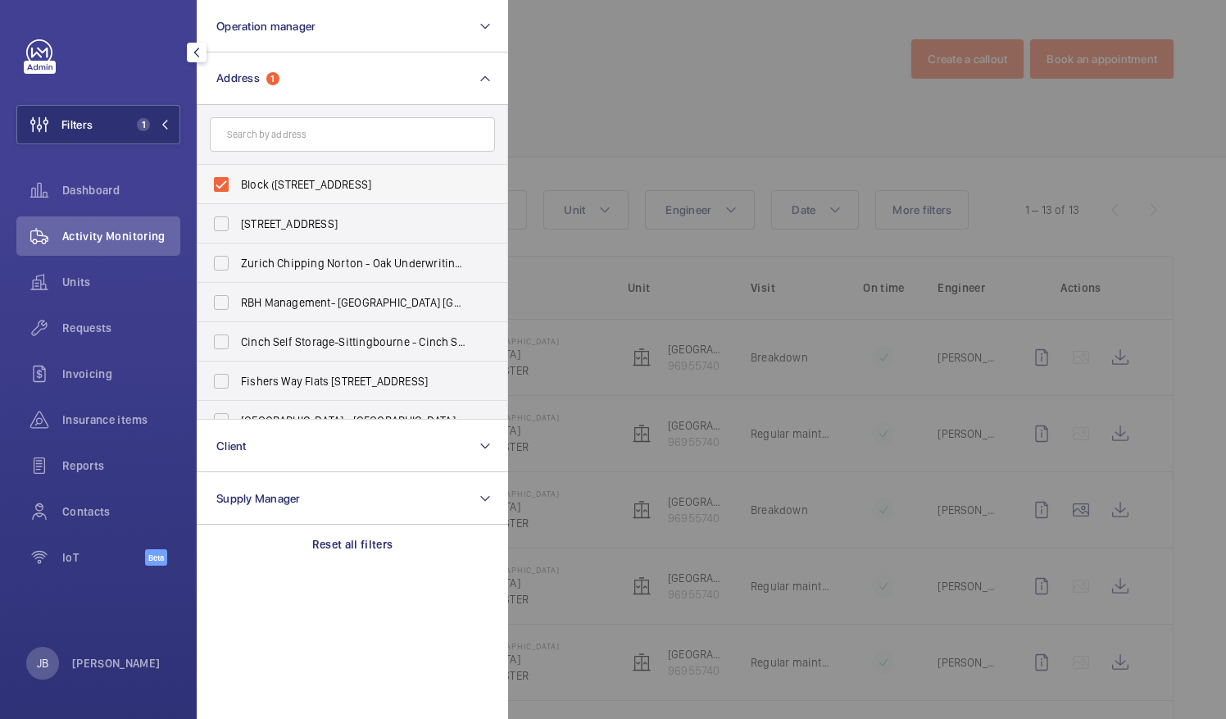
click at [229, 184] on label "Block ([STREET_ADDRESS]" at bounding box center [340, 184] width 285 height 39
click at [229, 184] on input "Block ([STREET_ADDRESS]" at bounding box center [221, 184] width 33 height 33
checkbox input "false"
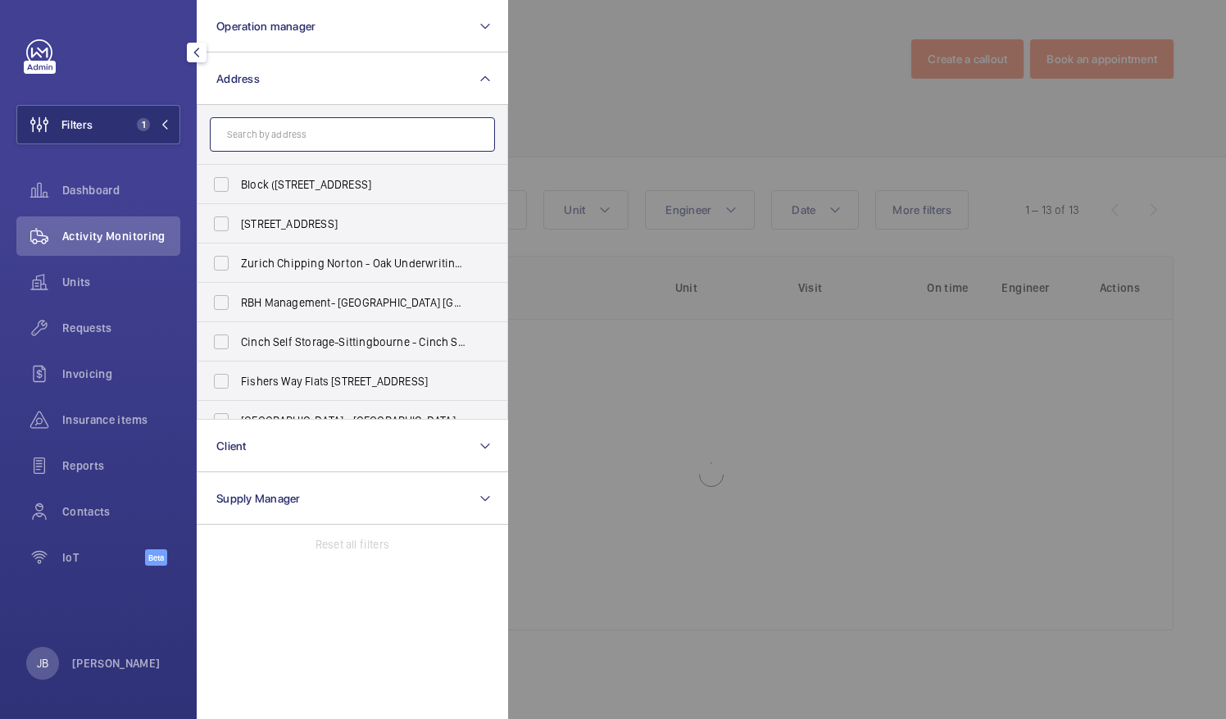
click at [257, 139] on input "text" at bounding box center [352, 134] width 285 height 34
paste input "Grimshaw Court"
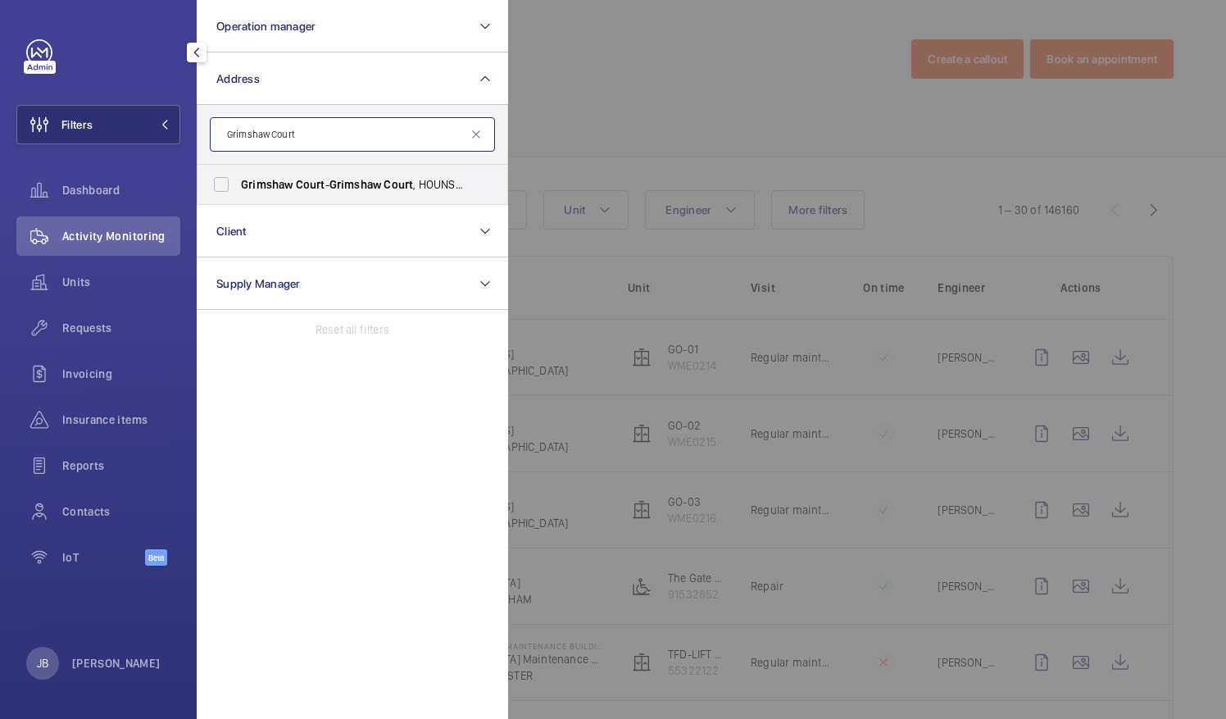
type input "Grimshaw Court"
click at [225, 192] on label "[STREET_ADDRESS]" at bounding box center [340, 184] width 285 height 39
click at [225, 192] on input "[STREET_ADDRESS]" at bounding box center [221, 184] width 33 height 33
checkbox input "true"
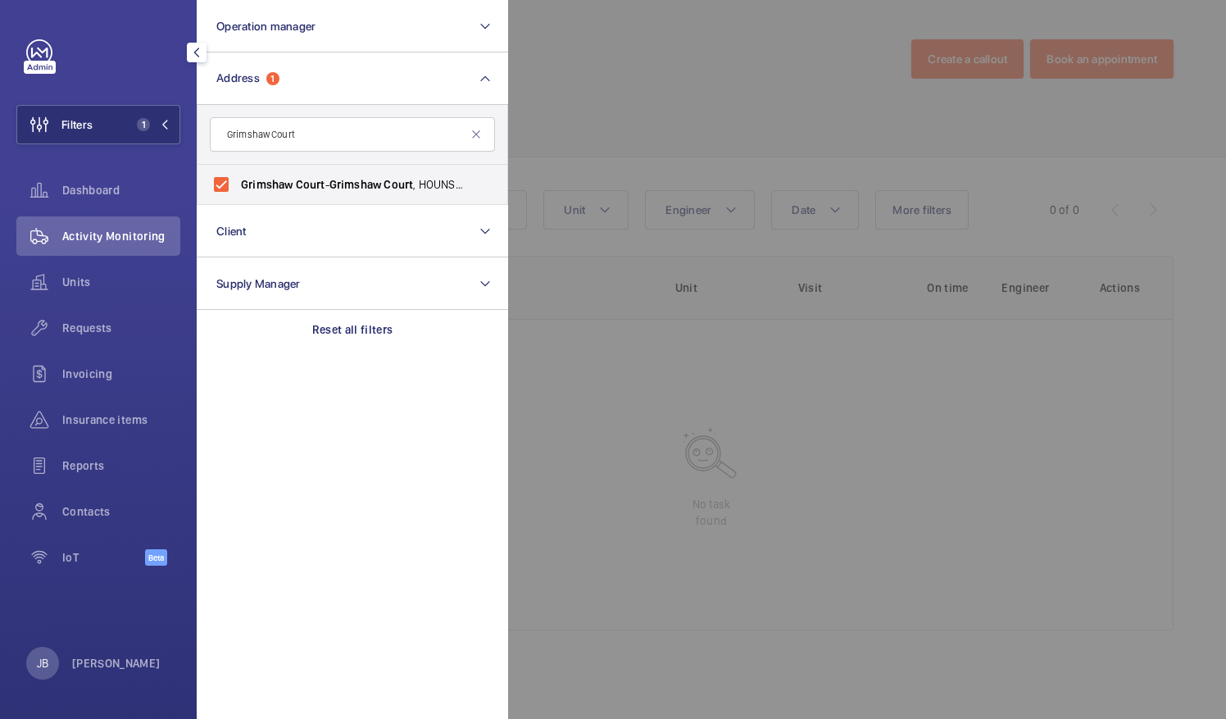
click at [558, 112] on div at bounding box center [1121, 359] width 1226 height 719
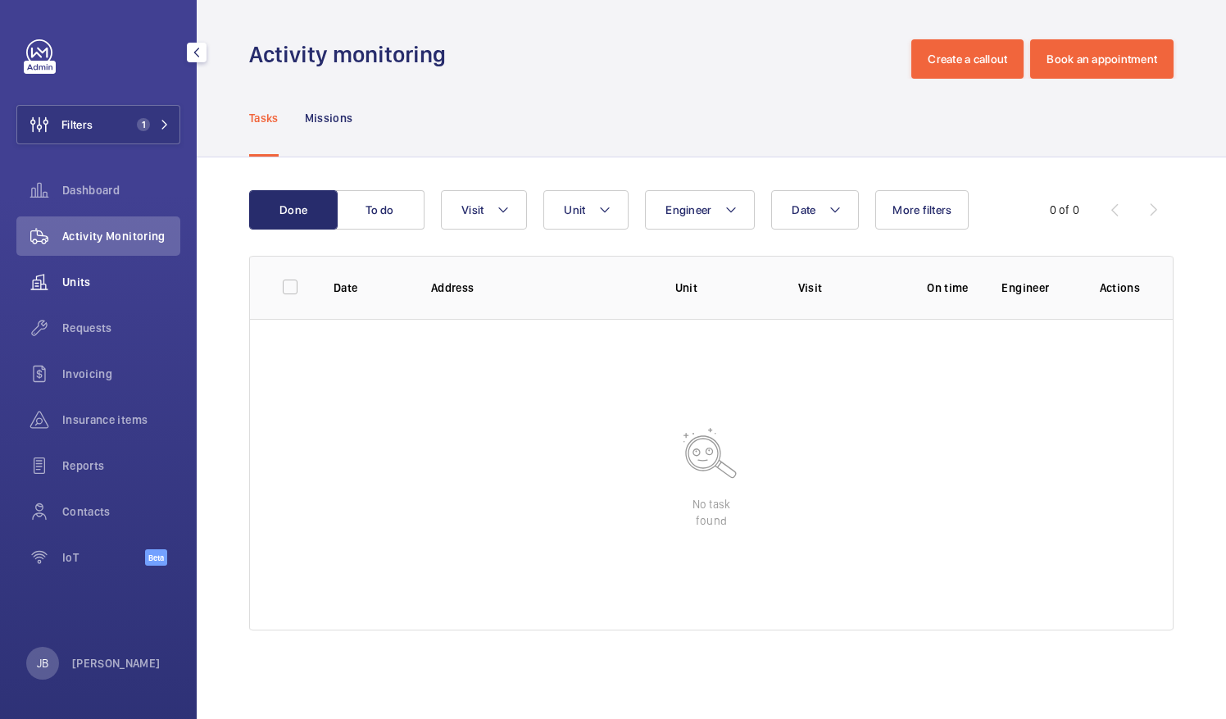
click at [82, 278] on span "Units" at bounding box center [121, 282] width 118 height 16
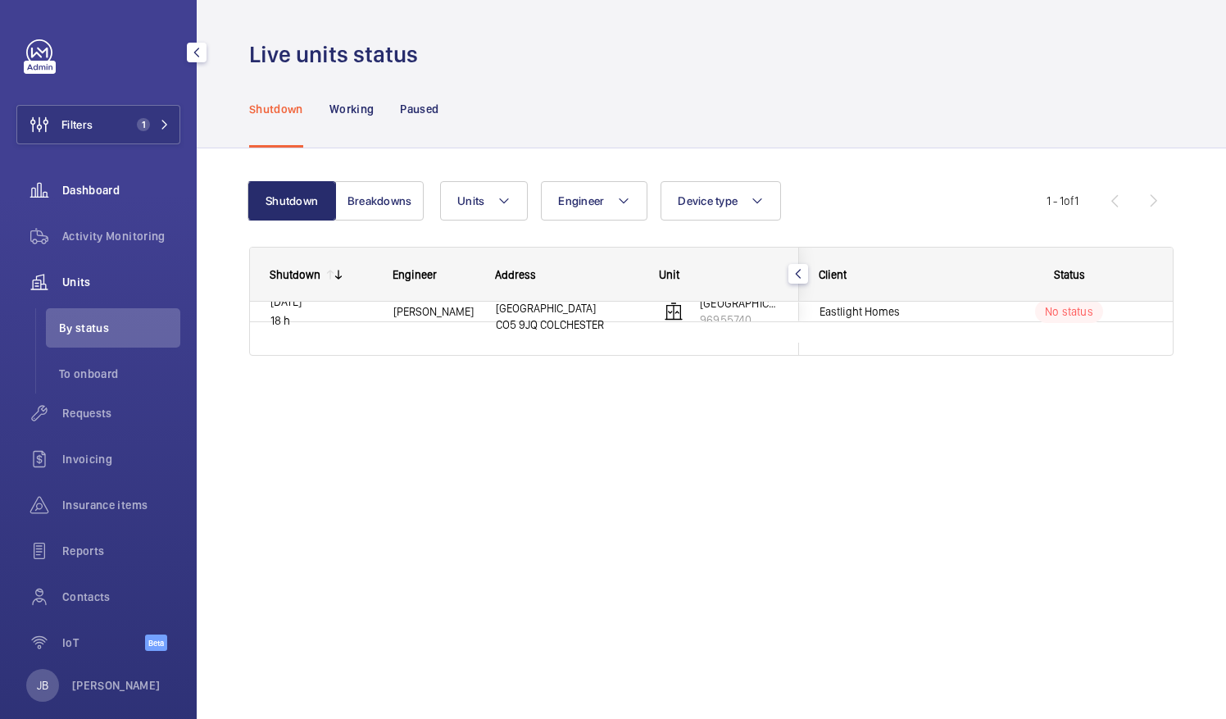
click at [99, 184] on span "Dashboard" at bounding box center [121, 190] width 118 height 16
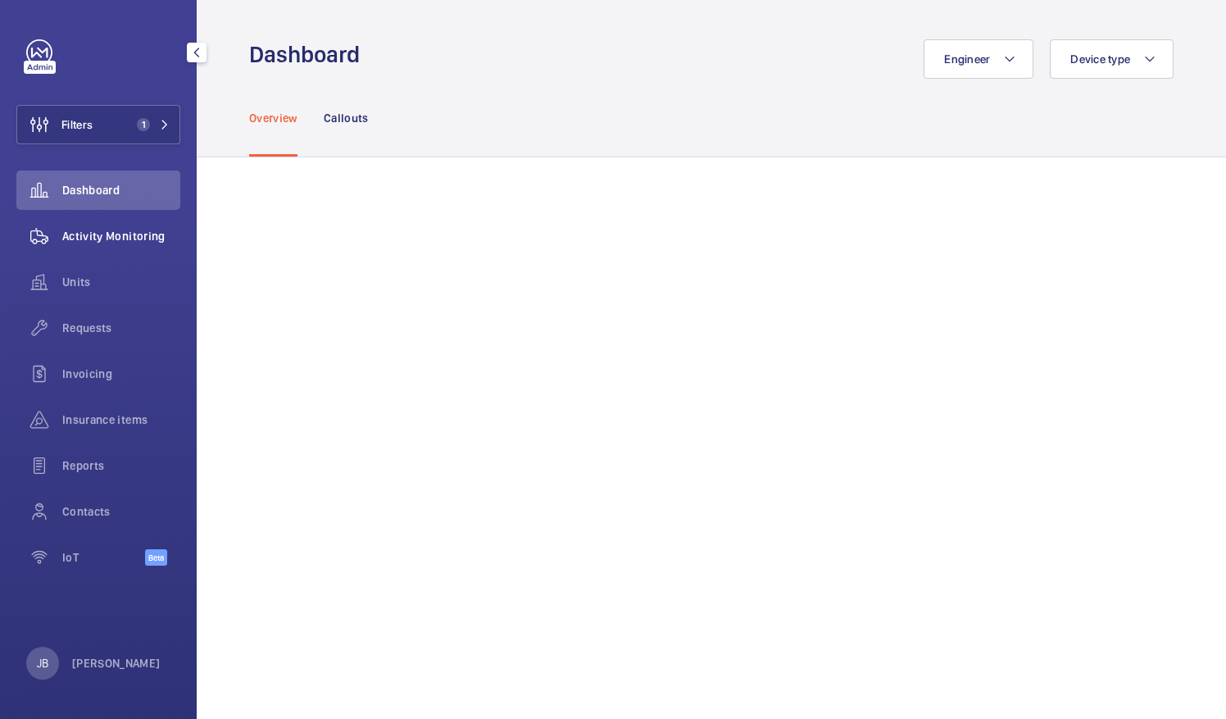
click at [94, 232] on span "Activity Monitoring" at bounding box center [121, 236] width 118 height 16
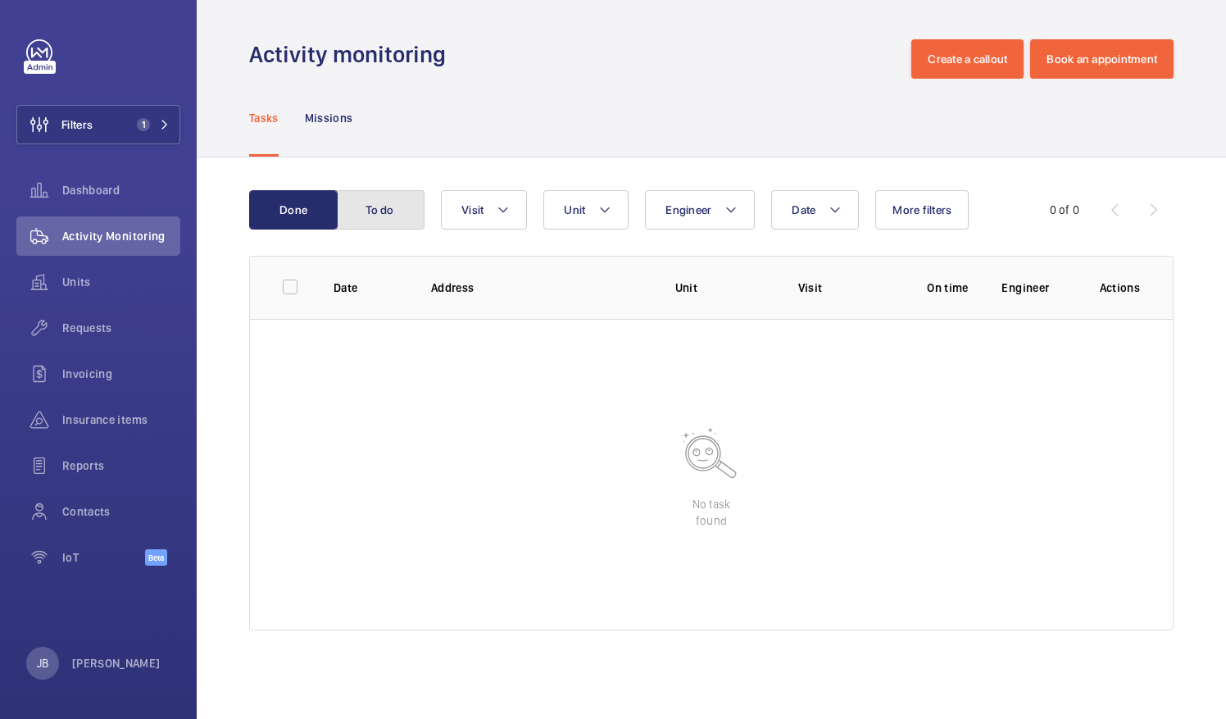
click at [375, 211] on button "To do" at bounding box center [380, 209] width 89 height 39
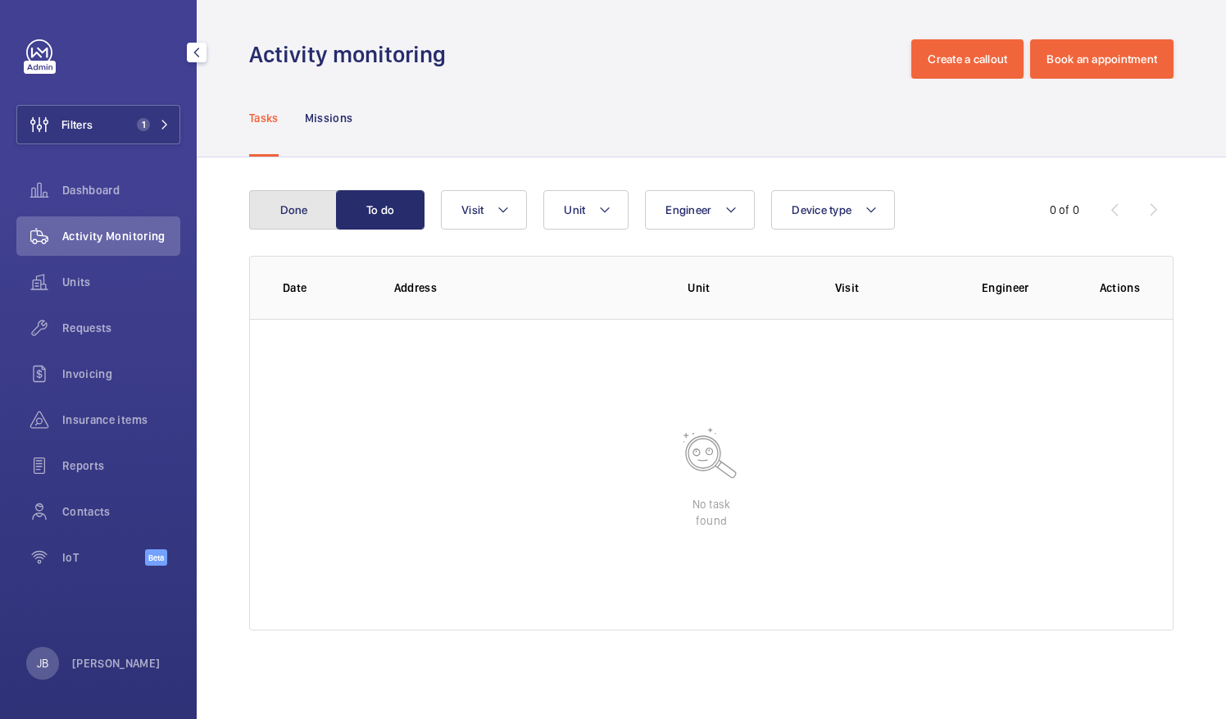
click at [285, 219] on button "Done" at bounding box center [293, 209] width 89 height 39
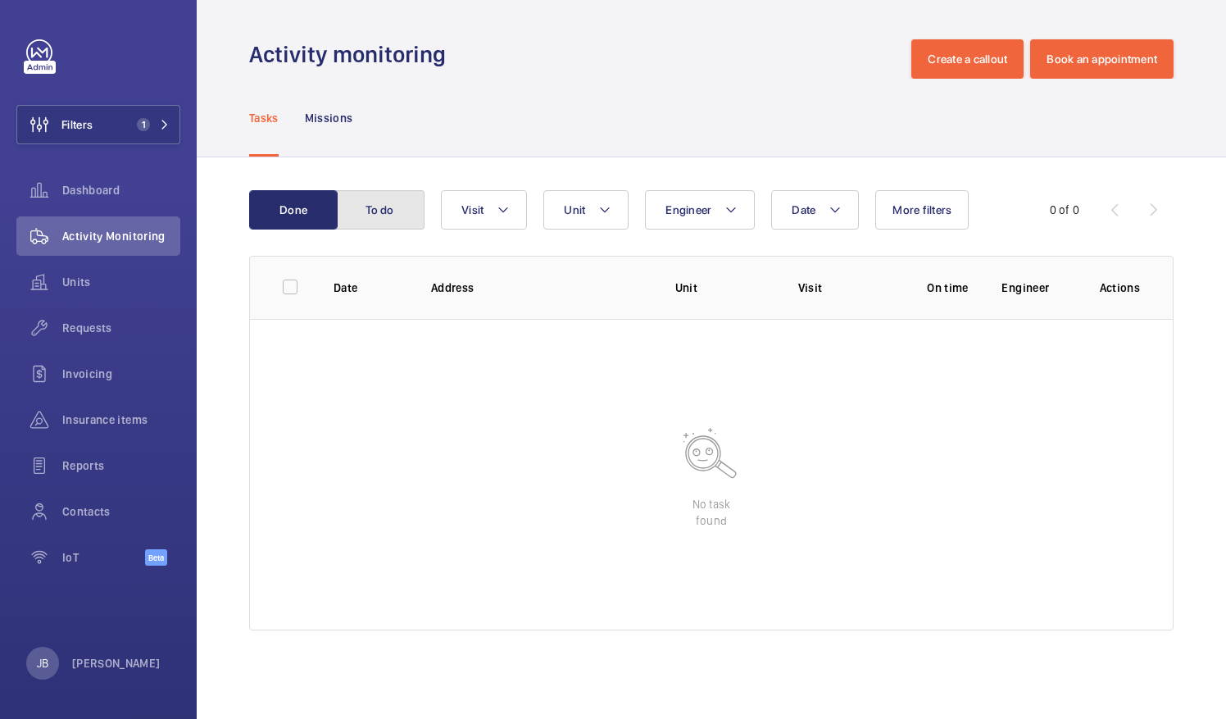
click at [379, 211] on button "To do" at bounding box center [380, 209] width 89 height 39
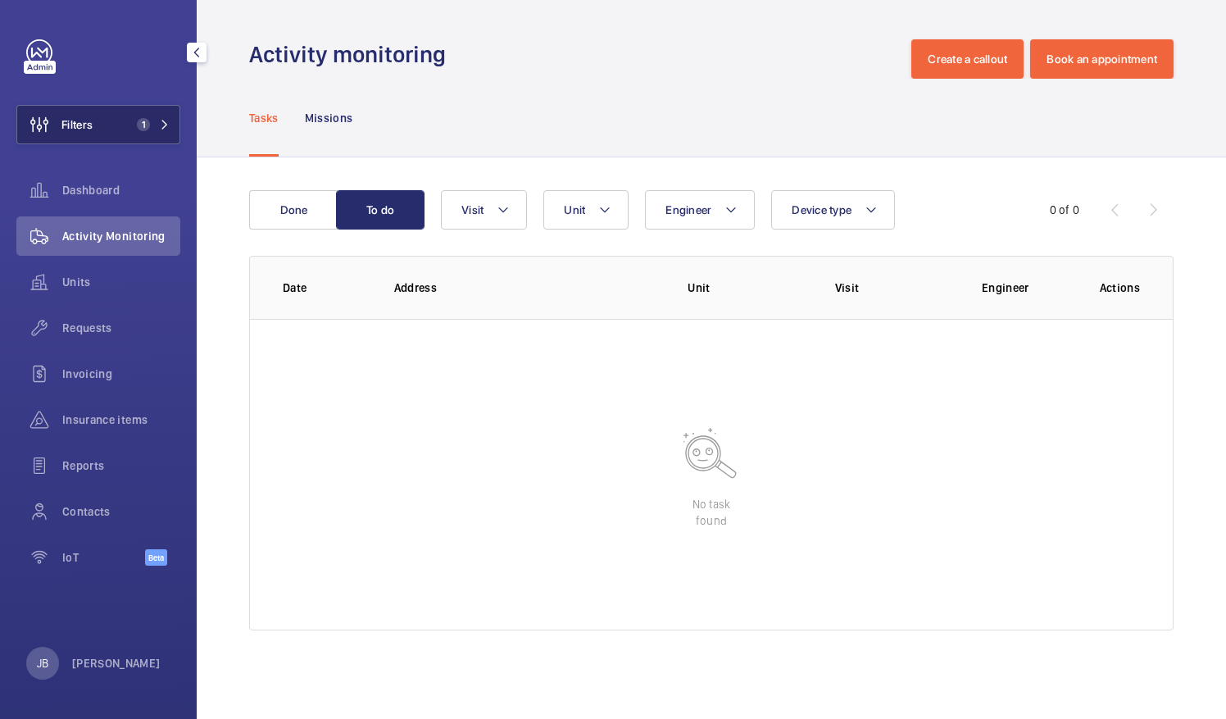
click at [133, 127] on span "1" at bounding box center [140, 124] width 20 height 13
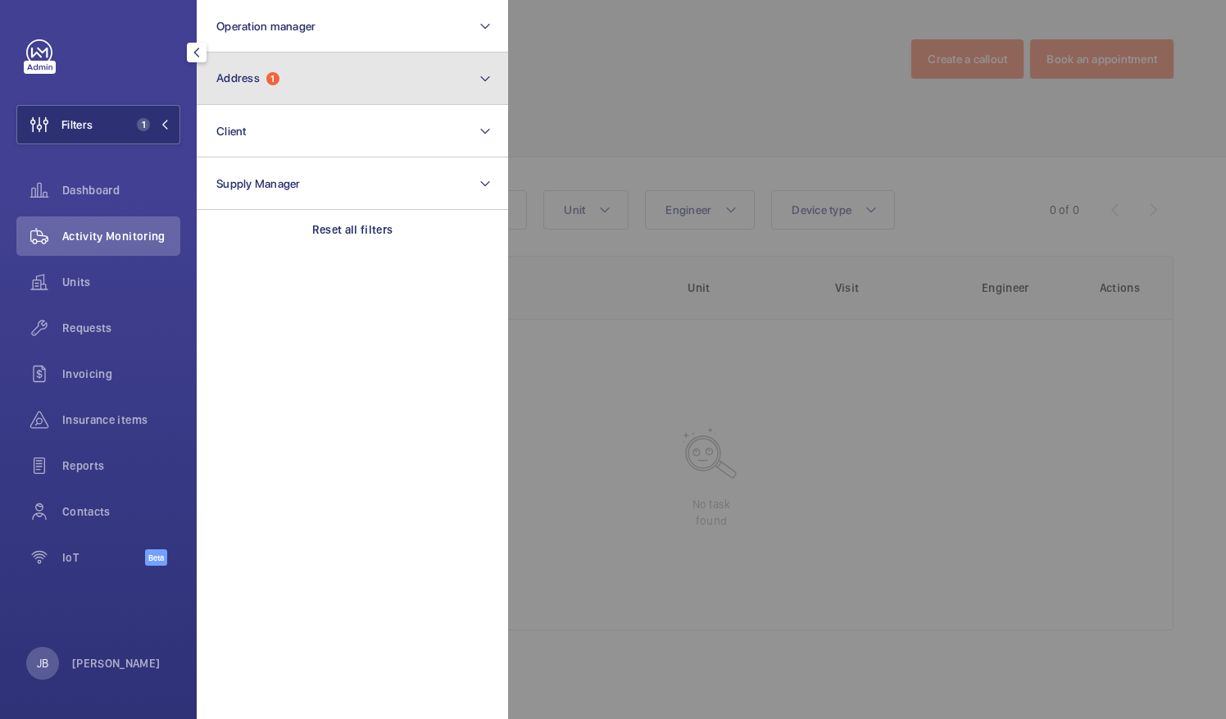
click at [302, 90] on button "Address 1" at bounding box center [352, 78] width 311 height 52
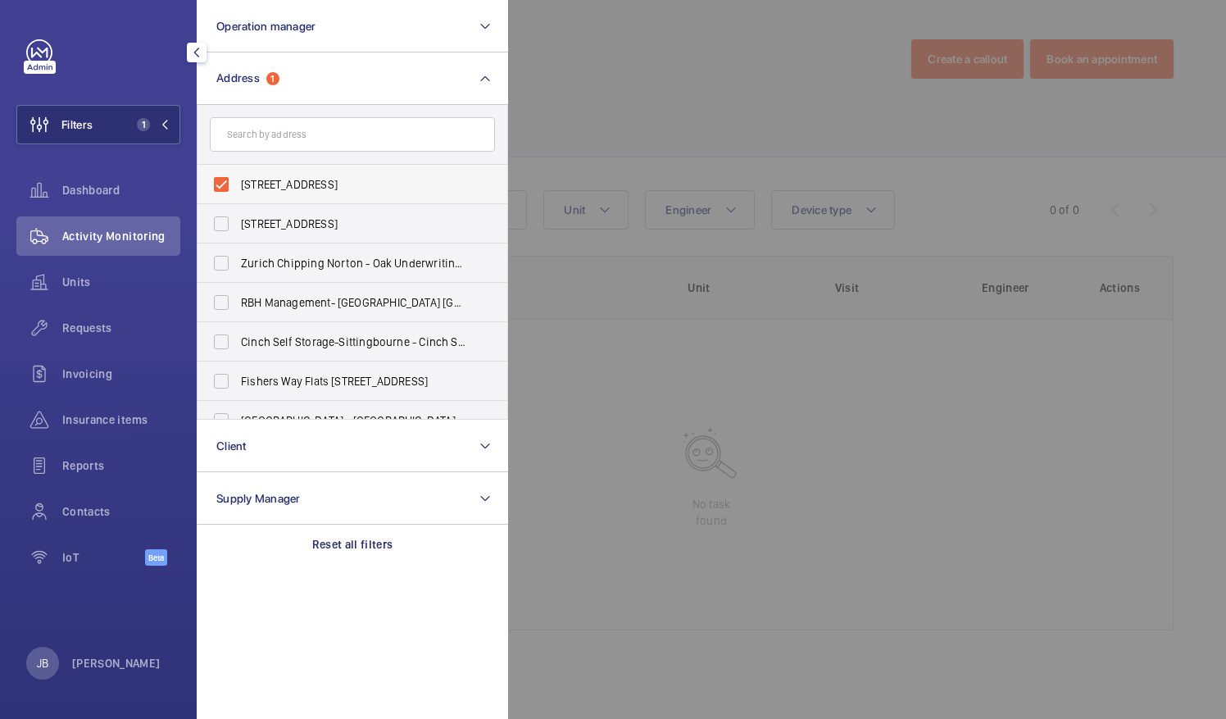
click at [229, 185] on label "[STREET_ADDRESS]" at bounding box center [340, 184] width 285 height 39
click at [229, 185] on input "[STREET_ADDRESS]" at bounding box center [221, 184] width 33 height 33
checkbox input "false"
paste input "PI [GEOGRAPHIC_DATA] ([GEOGRAPHIC_DATA])"
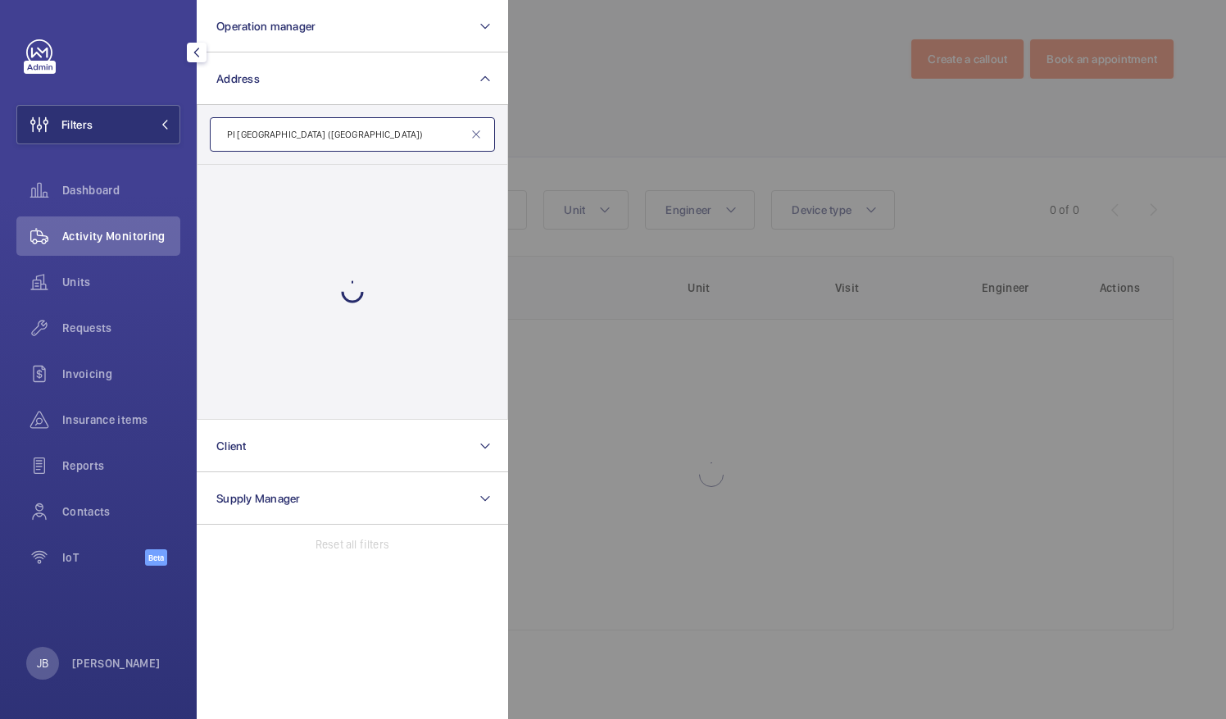
type input "PI [GEOGRAPHIC_DATA] ([GEOGRAPHIC_DATA])"
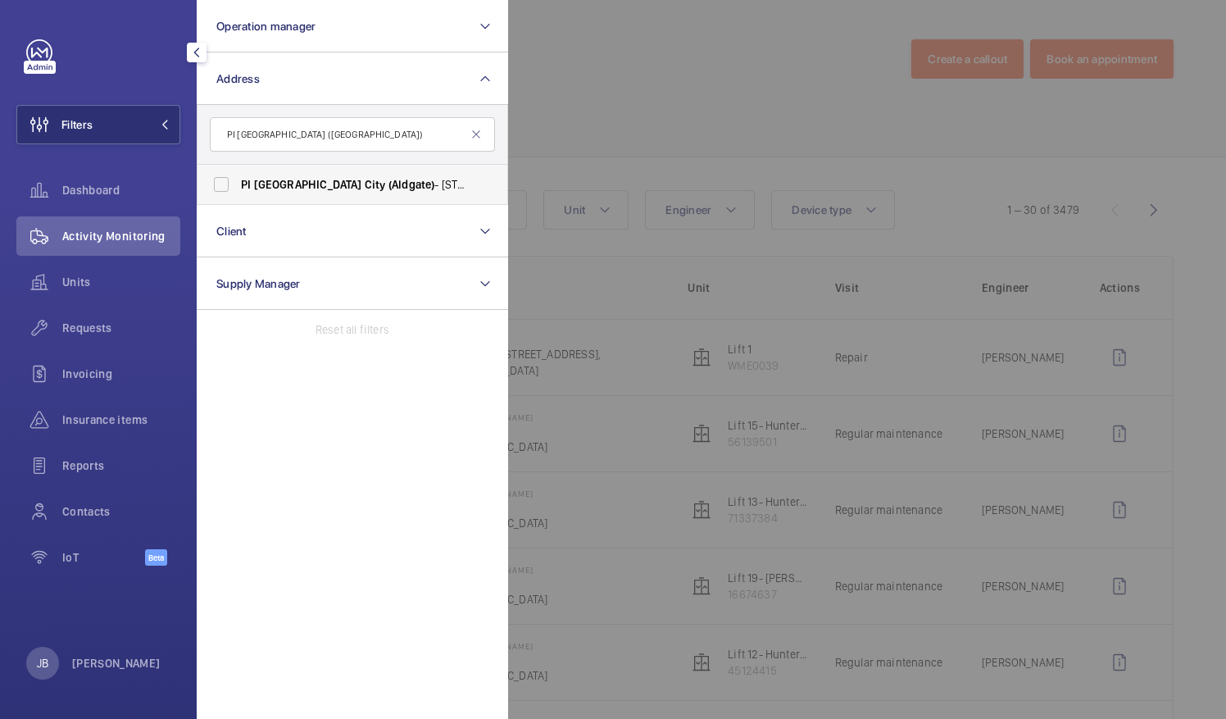
click at [225, 189] on label "PI [GEOGRAPHIC_DATA] ([GEOGRAPHIC_DATA]) - [STREET_ADDRESS]" at bounding box center [340, 184] width 285 height 39
click at [225, 189] on input "PI [GEOGRAPHIC_DATA] ([GEOGRAPHIC_DATA]) - [STREET_ADDRESS]" at bounding box center [221, 184] width 33 height 33
checkbox input "true"
click at [643, 89] on div at bounding box center [1121, 359] width 1226 height 719
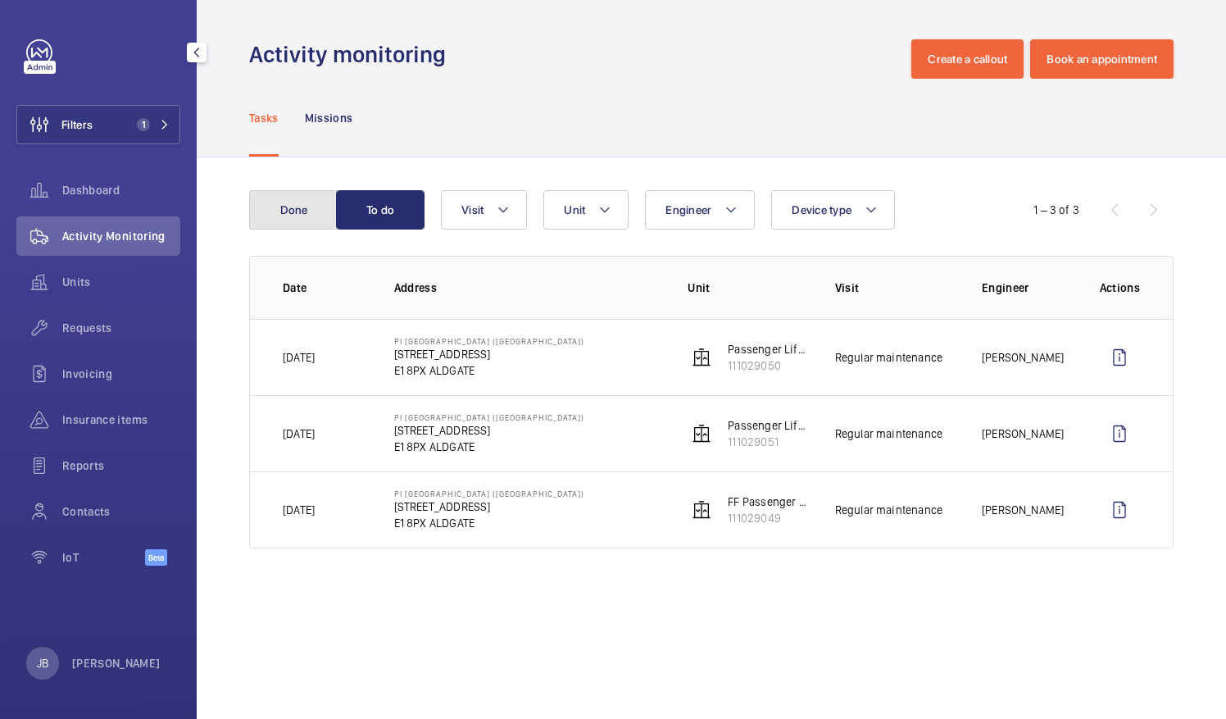
click at [273, 202] on button "Done" at bounding box center [293, 209] width 89 height 39
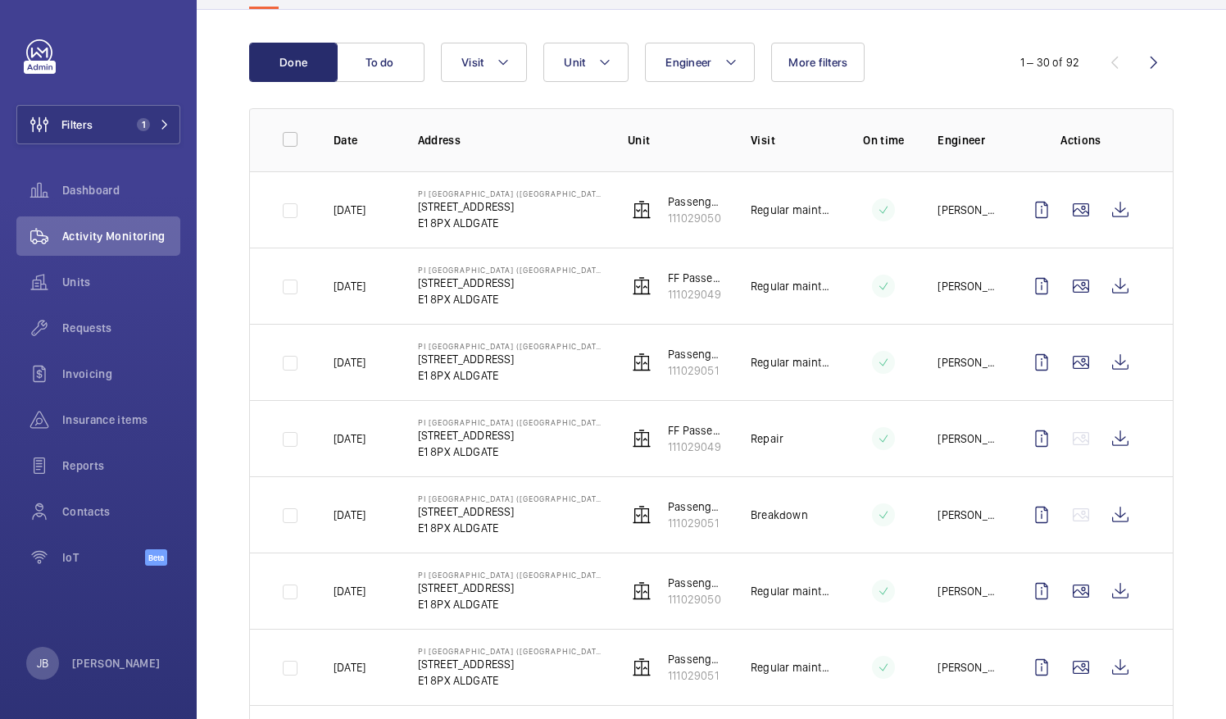
scroll to position [164, 0]
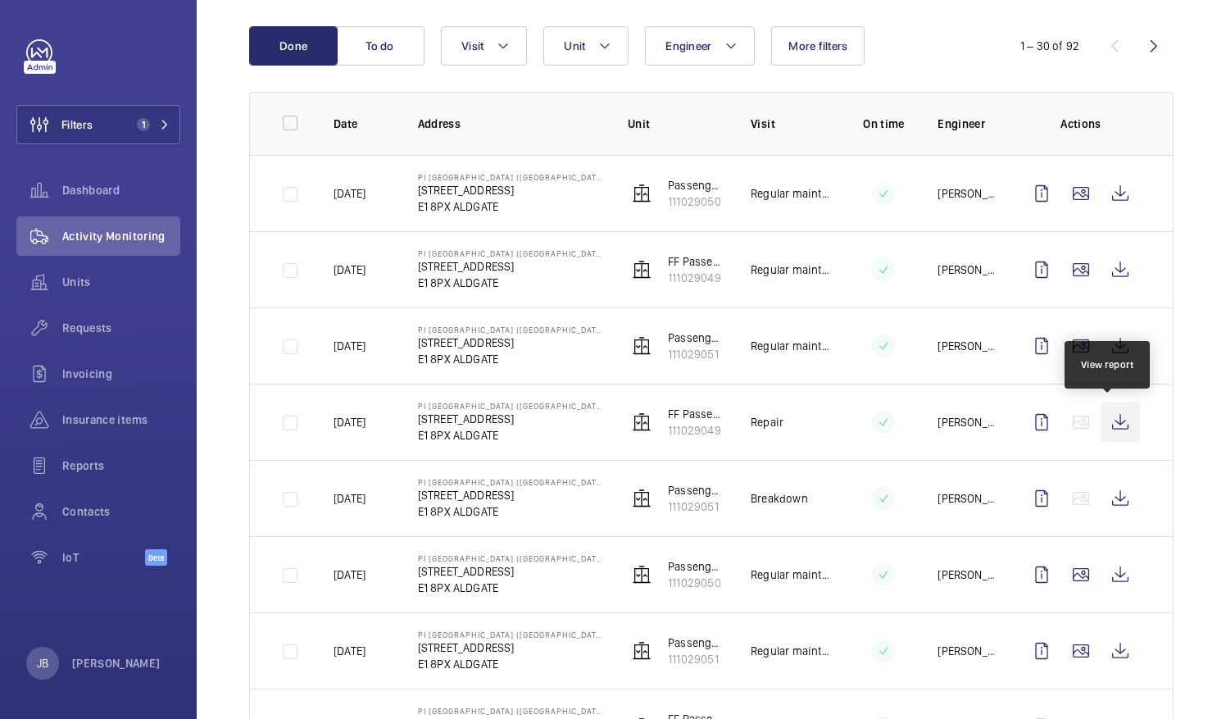
click at [1112, 417] on wm-front-icon-button at bounding box center [1120, 421] width 39 height 39
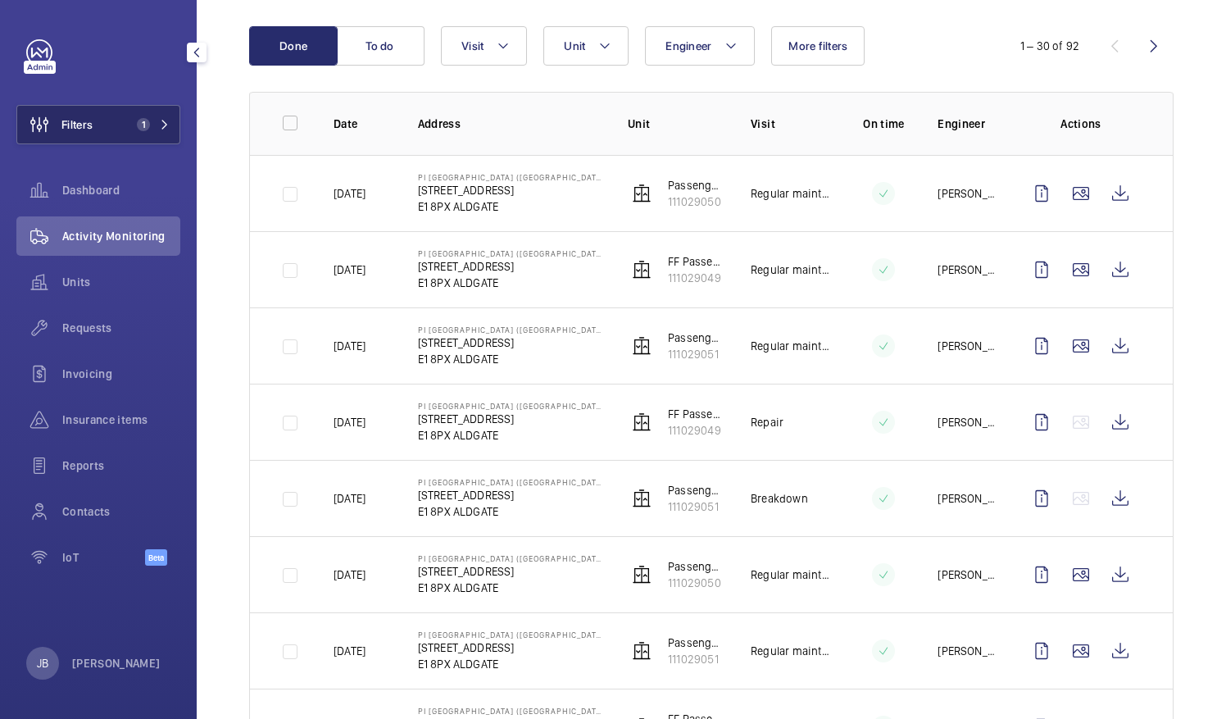
click at [111, 126] on button "Filters 1" at bounding box center [98, 124] width 164 height 39
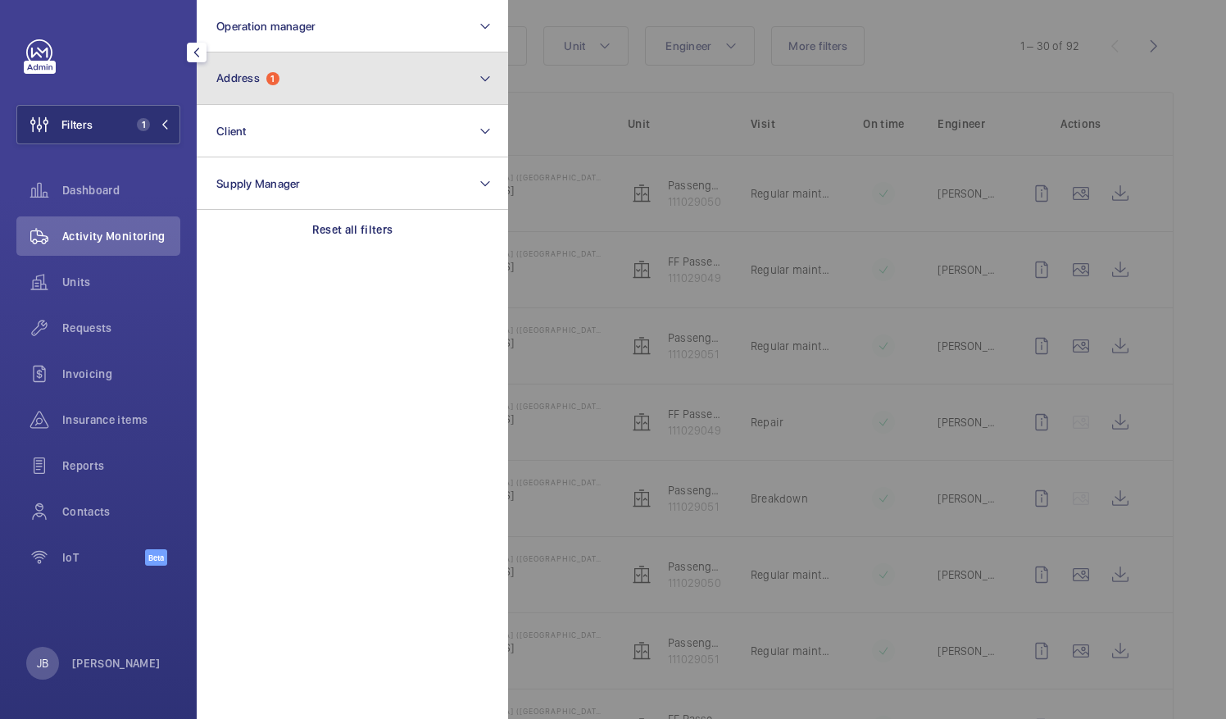
click at [304, 75] on button "Address 1" at bounding box center [352, 78] width 311 height 52
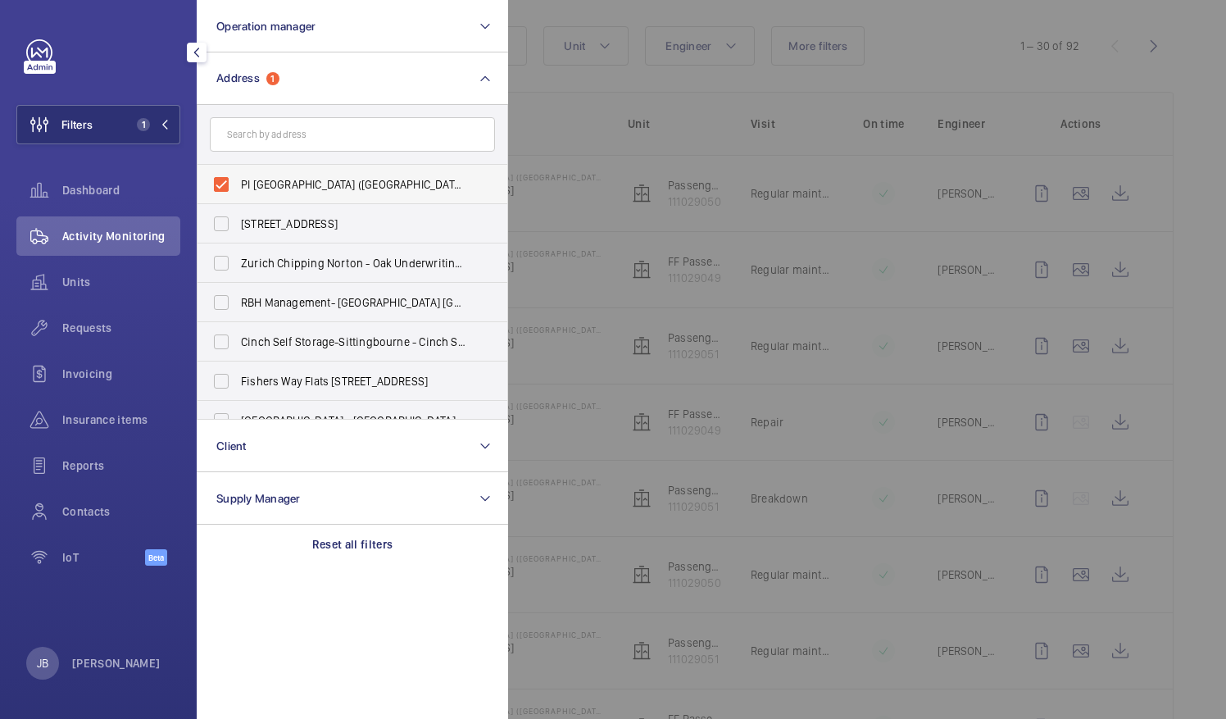
drag, startPoint x: 224, startPoint y: 180, endPoint x: 231, endPoint y: 170, distance: 12.3
click at [223, 180] on label "PI [GEOGRAPHIC_DATA] ([GEOGRAPHIC_DATA]) - [STREET_ADDRESS]" at bounding box center [340, 184] width 285 height 39
click at [223, 180] on input "PI [GEOGRAPHIC_DATA] ([GEOGRAPHIC_DATA]) - [STREET_ADDRESS]" at bounding box center [221, 184] width 33 height 33
checkbox input "false"
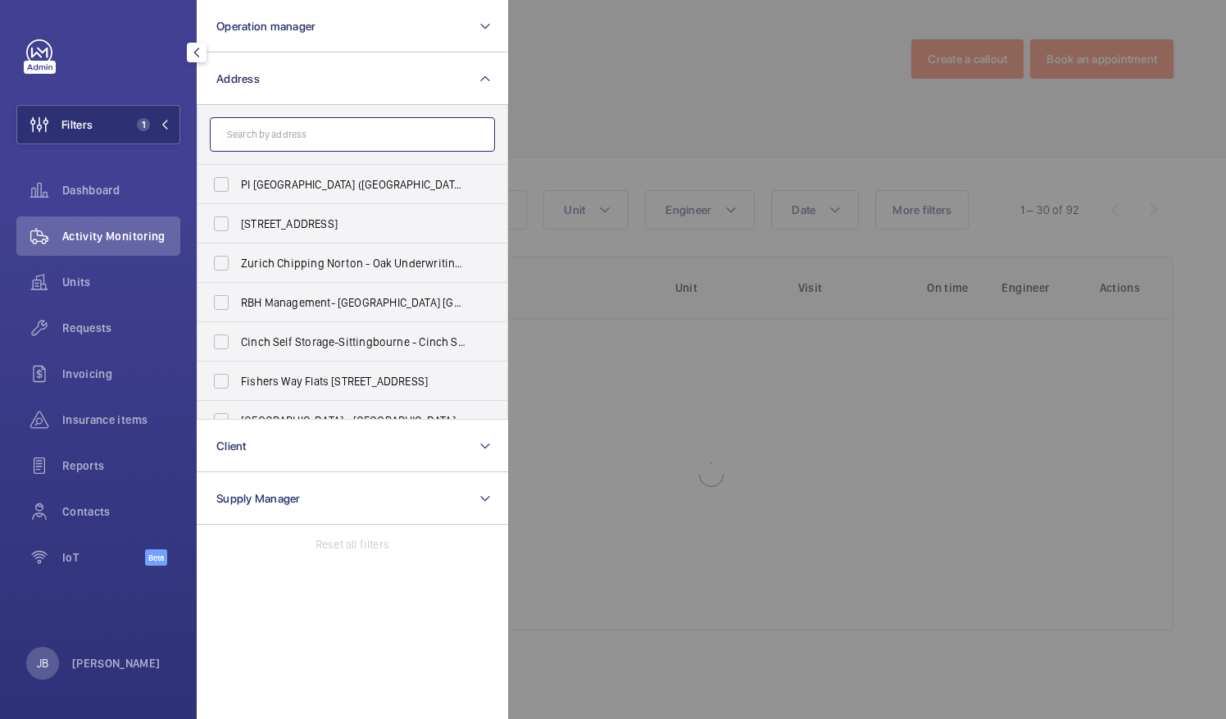
click at [269, 134] on input "text" at bounding box center [352, 134] width 285 height 34
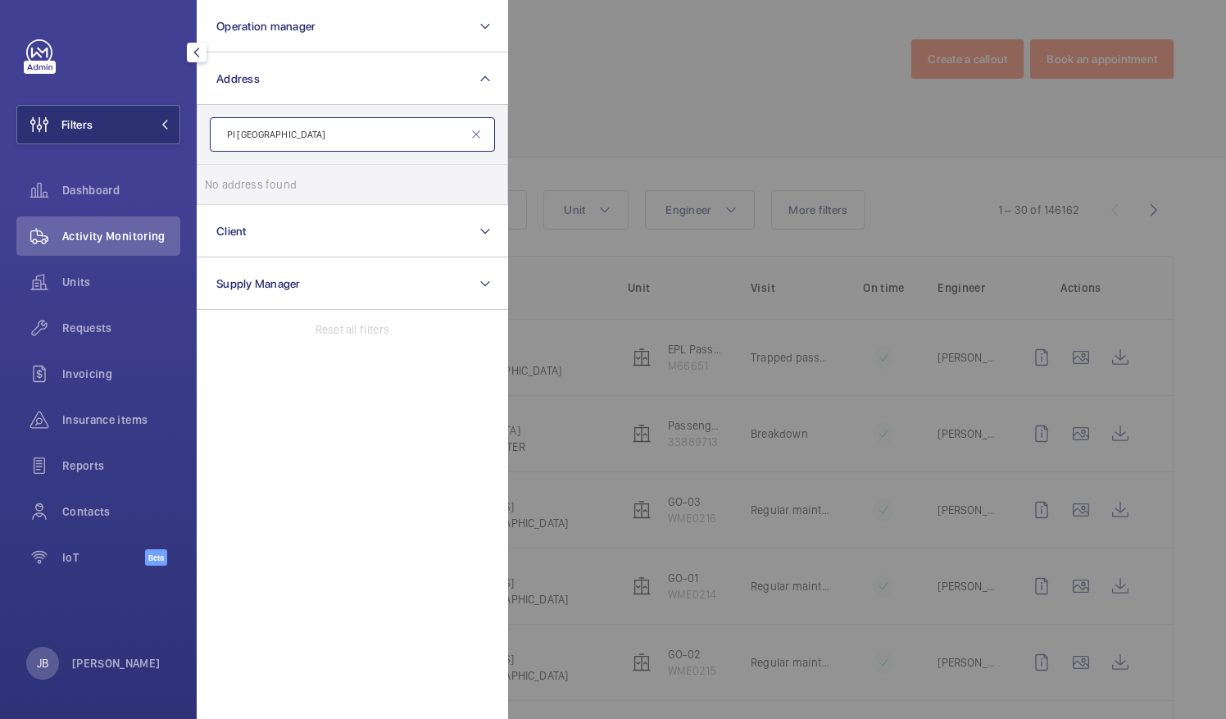
click at [235, 131] on input "PI [GEOGRAPHIC_DATA]" at bounding box center [352, 134] width 285 height 34
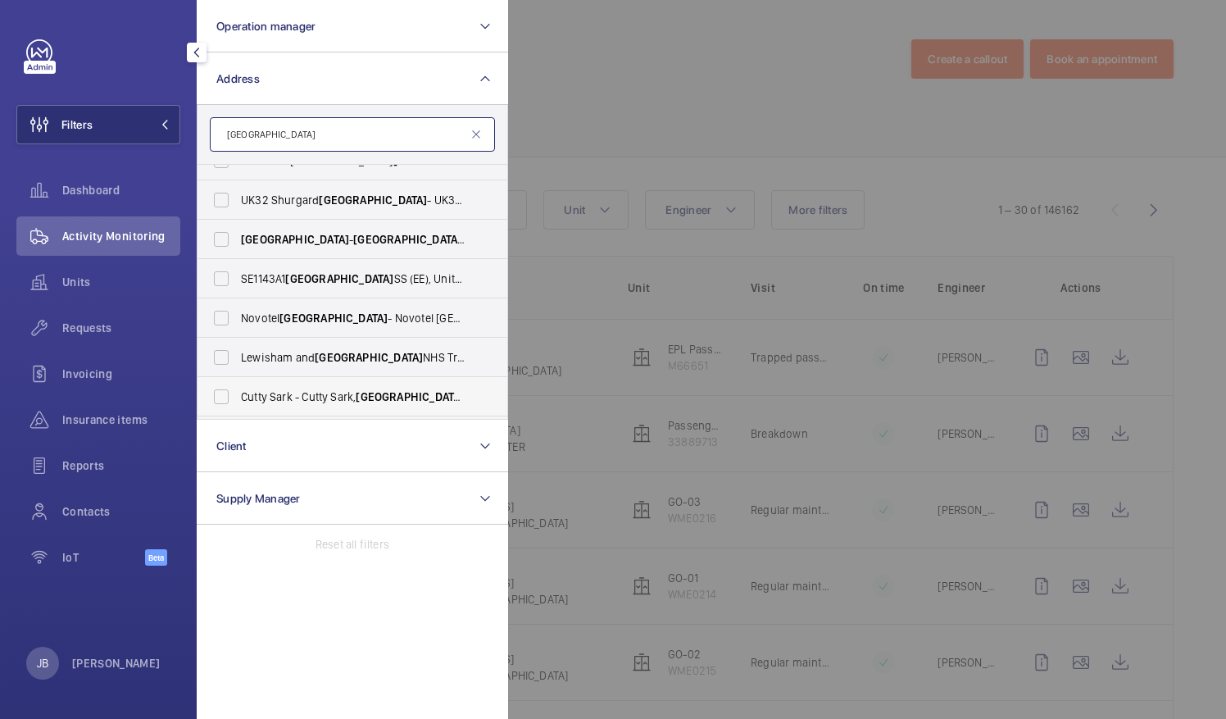
scroll to position [139, 0]
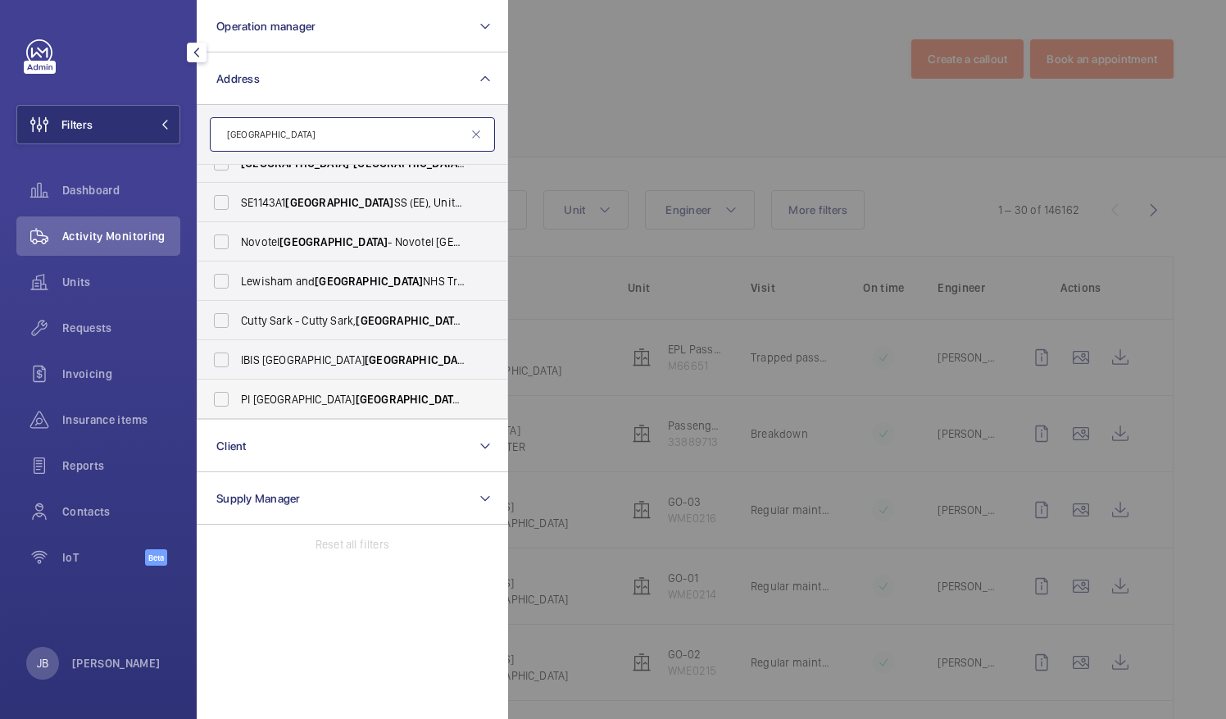
type input "[GEOGRAPHIC_DATA]"
click at [223, 402] on label "PI [GEOGRAPHIC_DATA] - [STREET_ADDRESS]" at bounding box center [340, 398] width 285 height 39
click at [223, 402] on input "PI [GEOGRAPHIC_DATA] - [STREET_ADDRESS]" at bounding box center [221, 399] width 33 height 33
checkbox input "true"
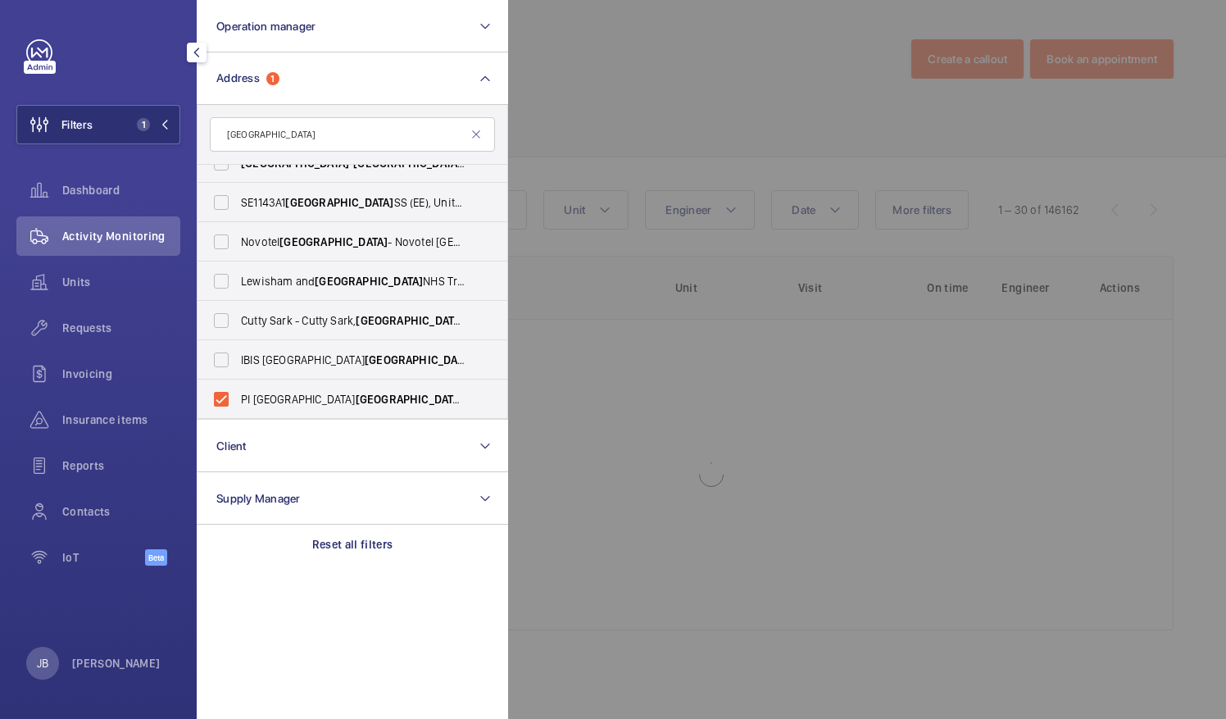
click at [557, 123] on div at bounding box center [1121, 359] width 1226 height 719
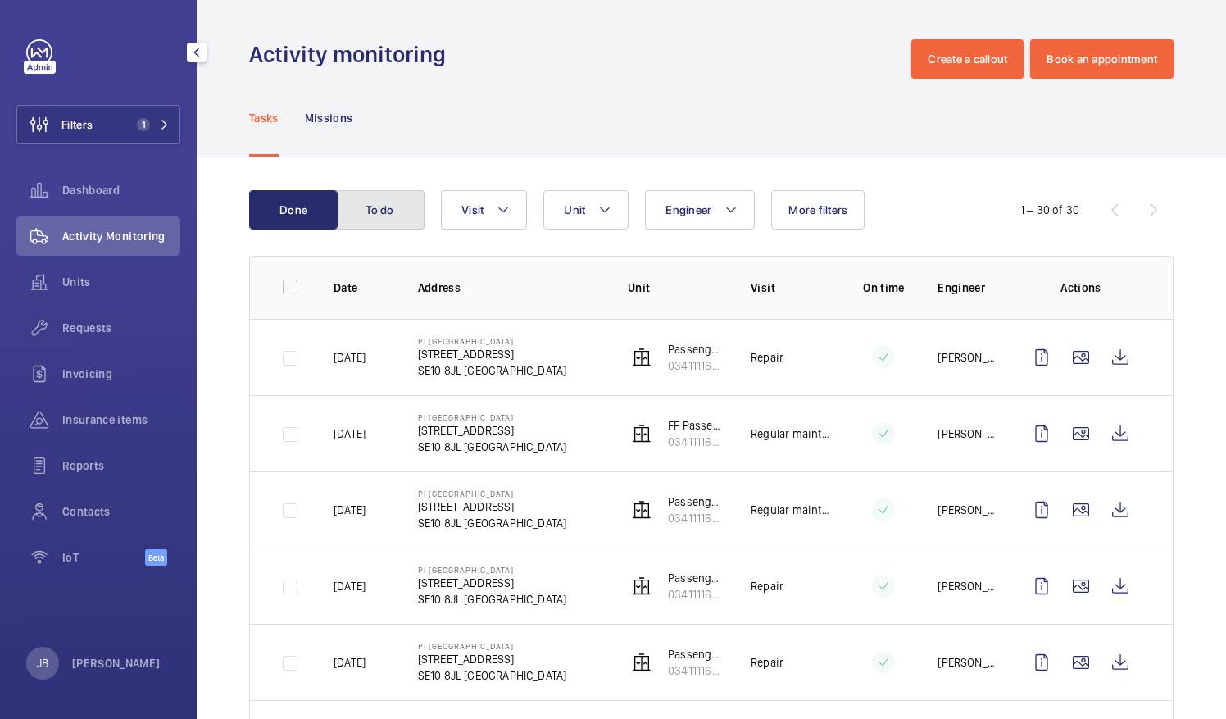
click at [396, 211] on button "To do" at bounding box center [380, 209] width 89 height 39
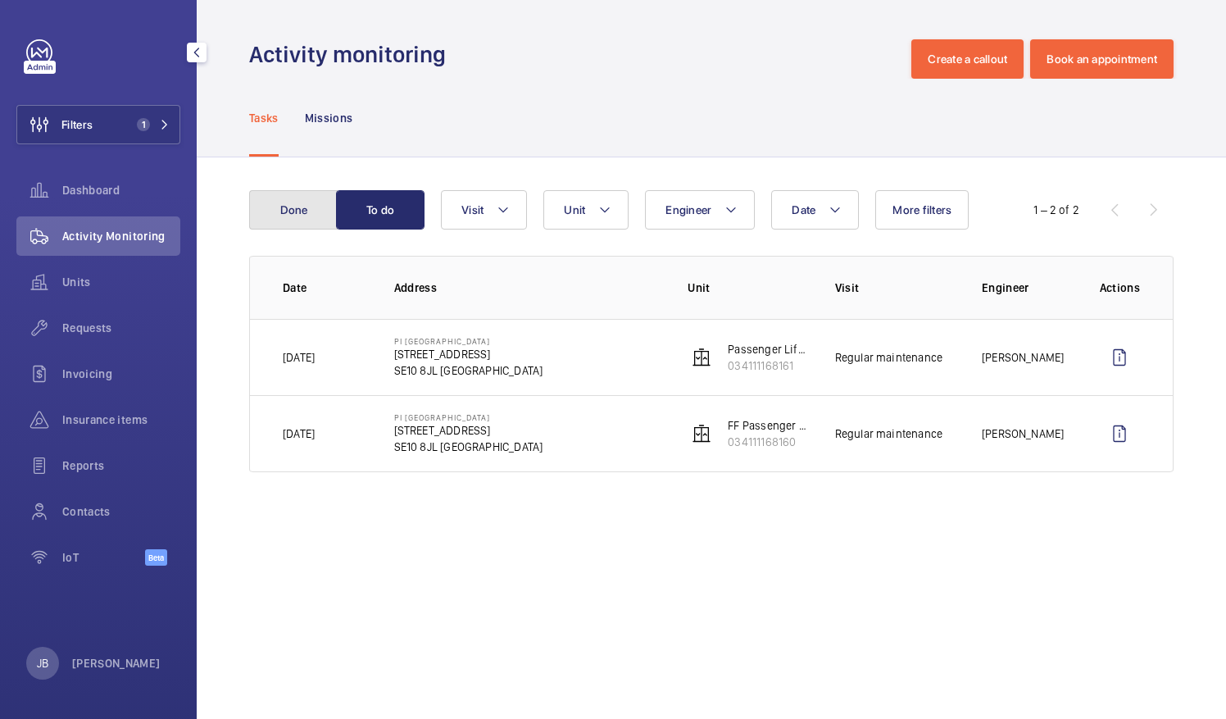
click at [310, 208] on button "Done" at bounding box center [293, 209] width 89 height 39
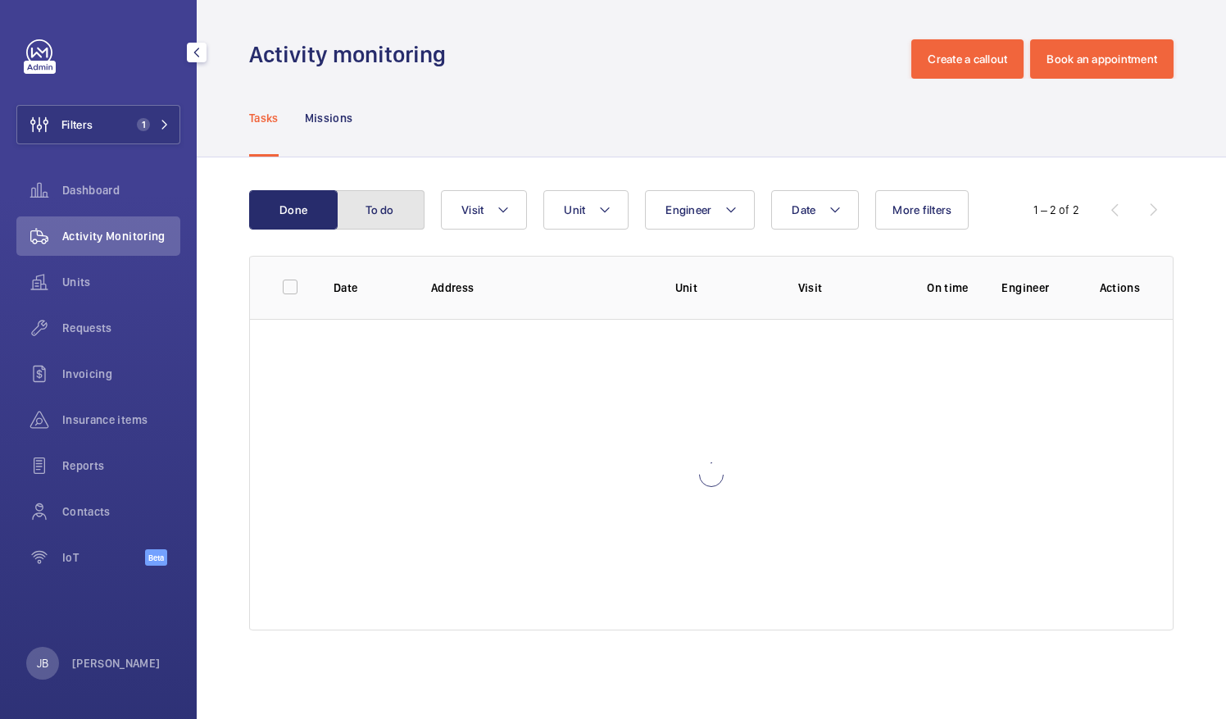
click at [398, 220] on button "To do" at bounding box center [380, 209] width 89 height 39
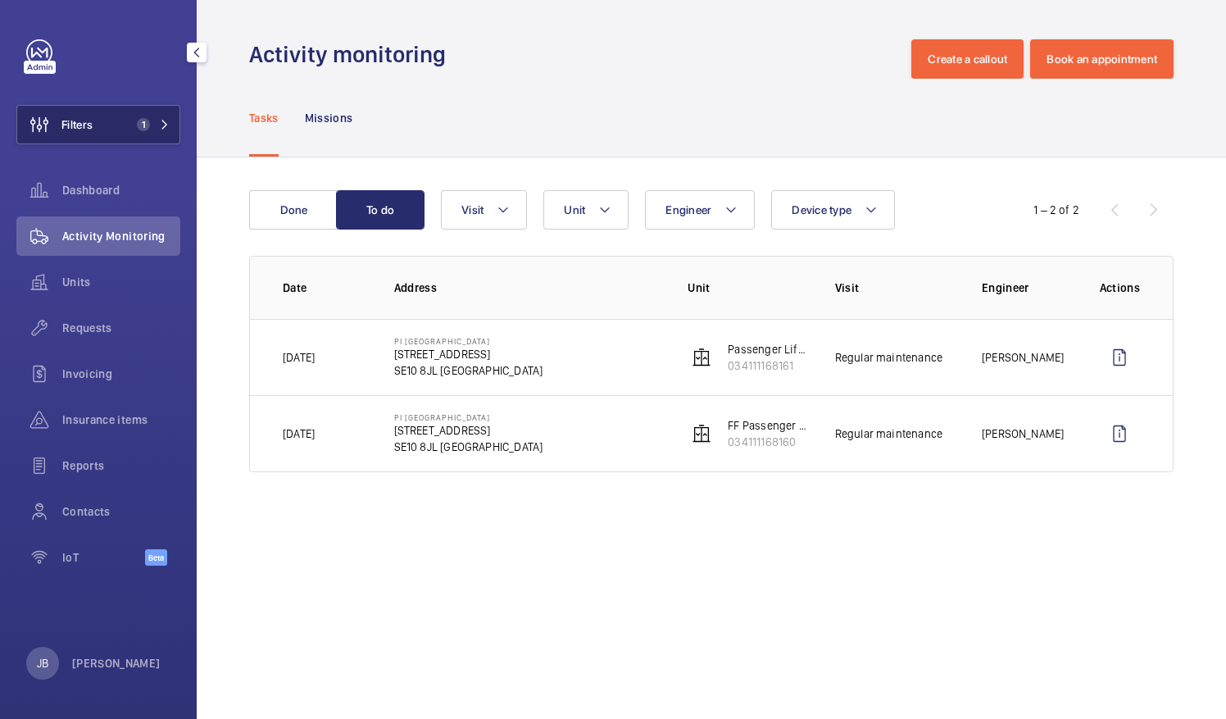
click at [115, 112] on button "Filters 1" at bounding box center [98, 124] width 164 height 39
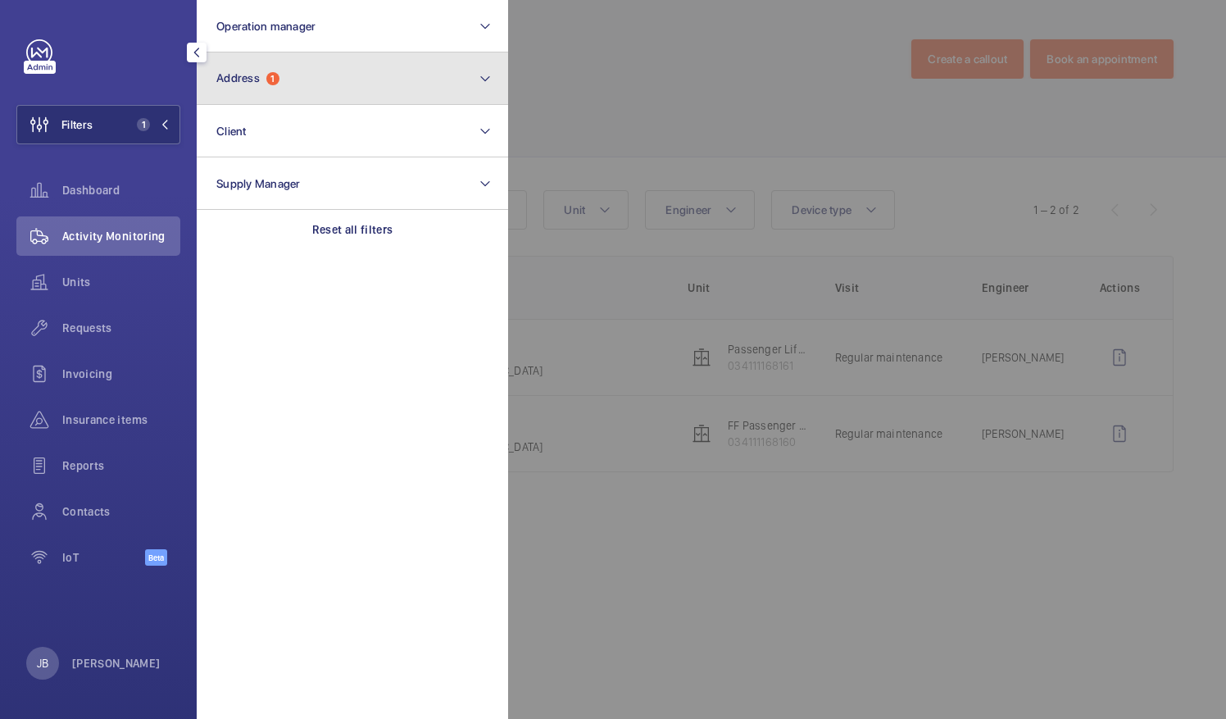
click at [290, 95] on button "Address 1" at bounding box center [352, 78] width 311 height 52
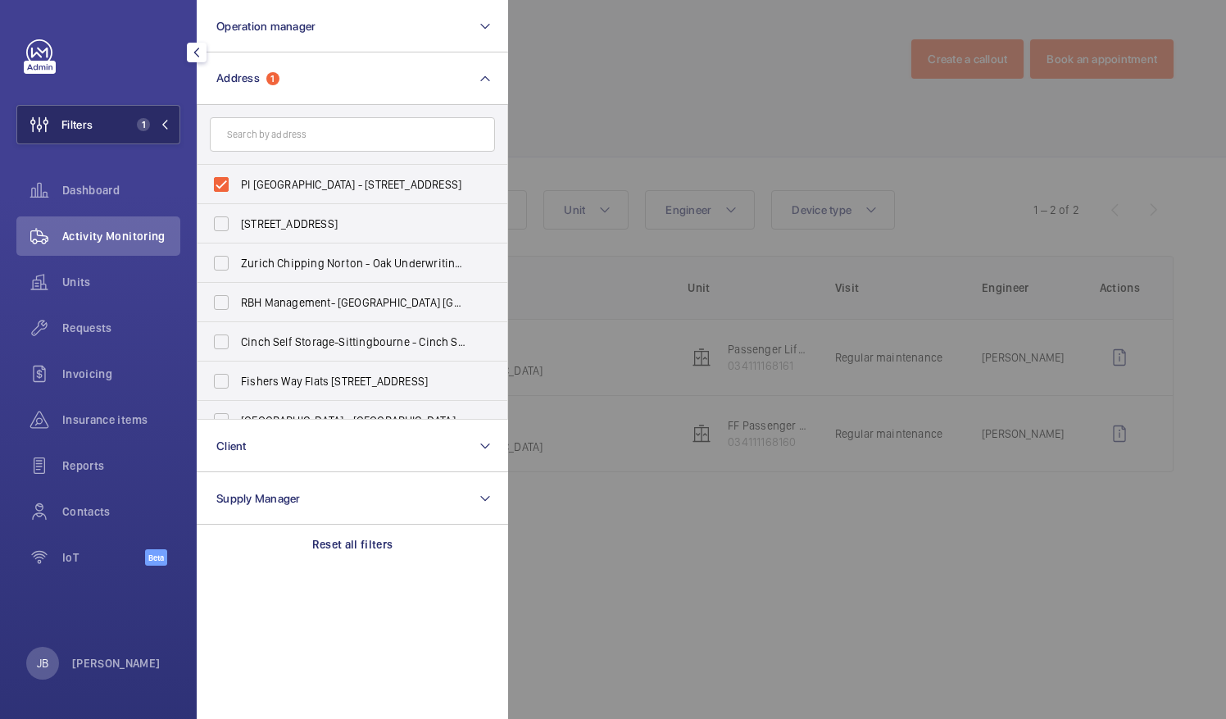
click at [91, 113] on span "Filters" at bounding box center [54, 124] width 75 height 39
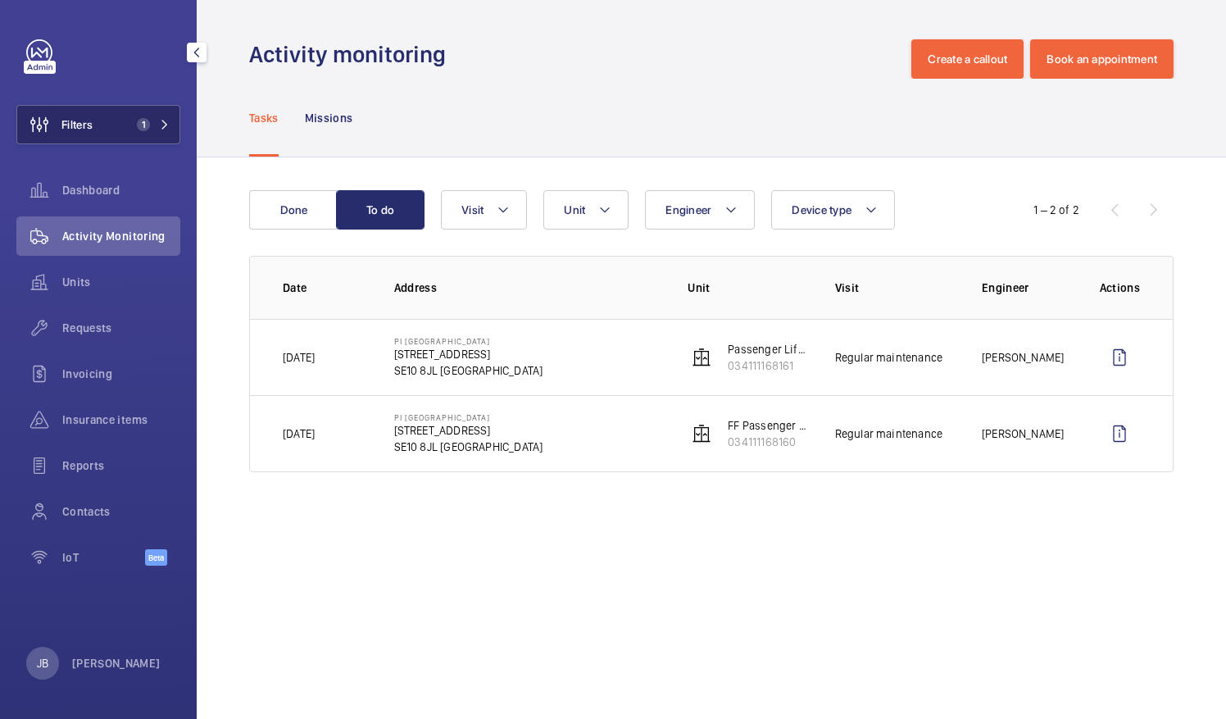
click at [116, 124] on button "Filters 1" at bounding box center [98, 124] width 164 height 39
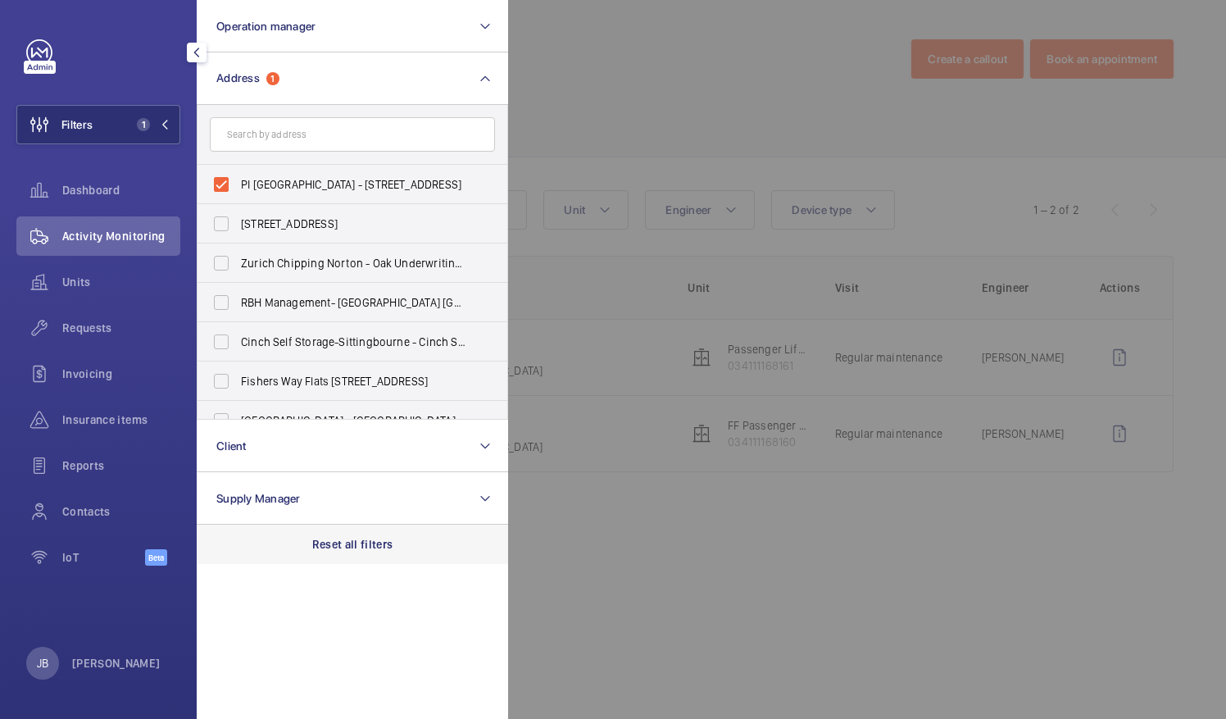
click at [356, 534] on div "Reset all filters" at bounding box center [352, 544] width 311 height 39
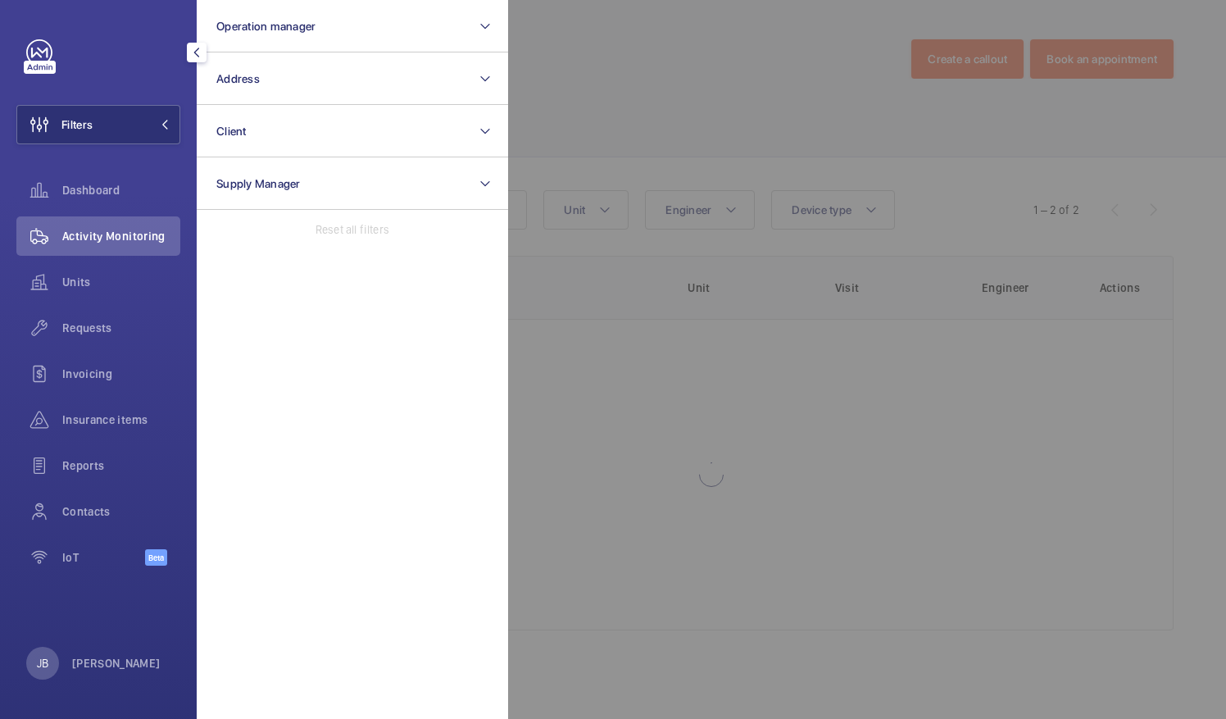
click at [626, 100] on div at bounding box center [1121, 359] width 1226 height 719
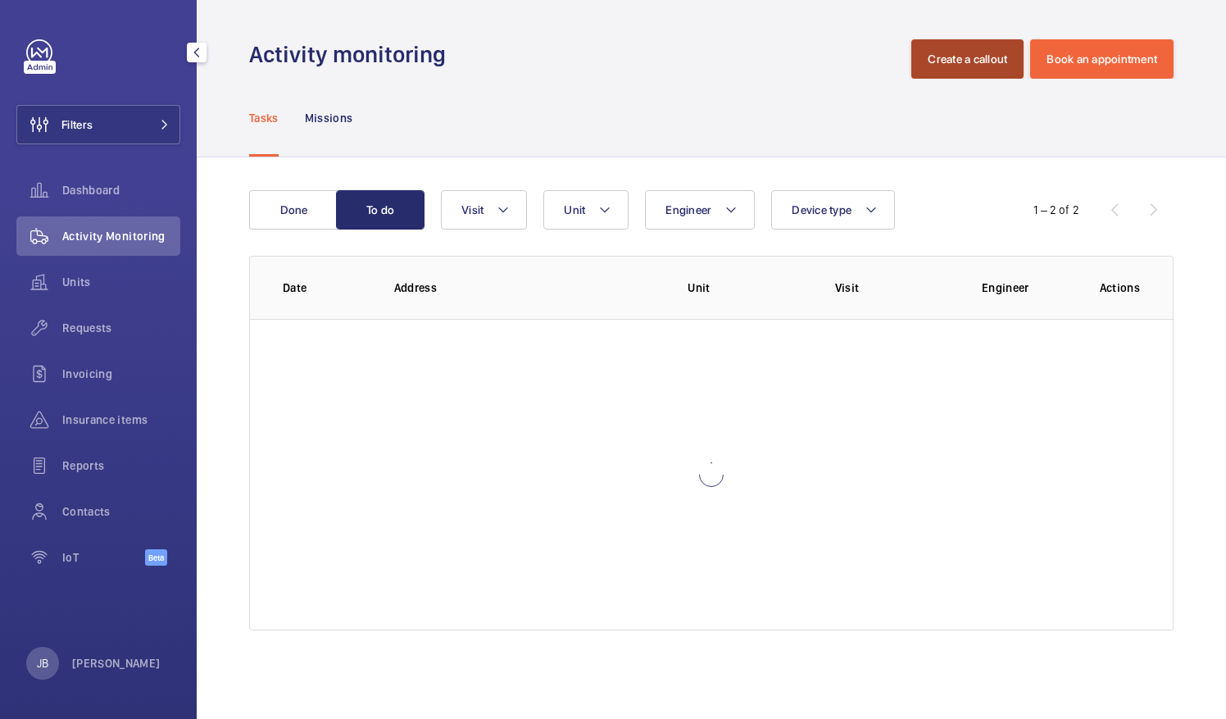
click at [953, 69] on button "Create a callout" at bounding box center [967, 58] width 112 height 39
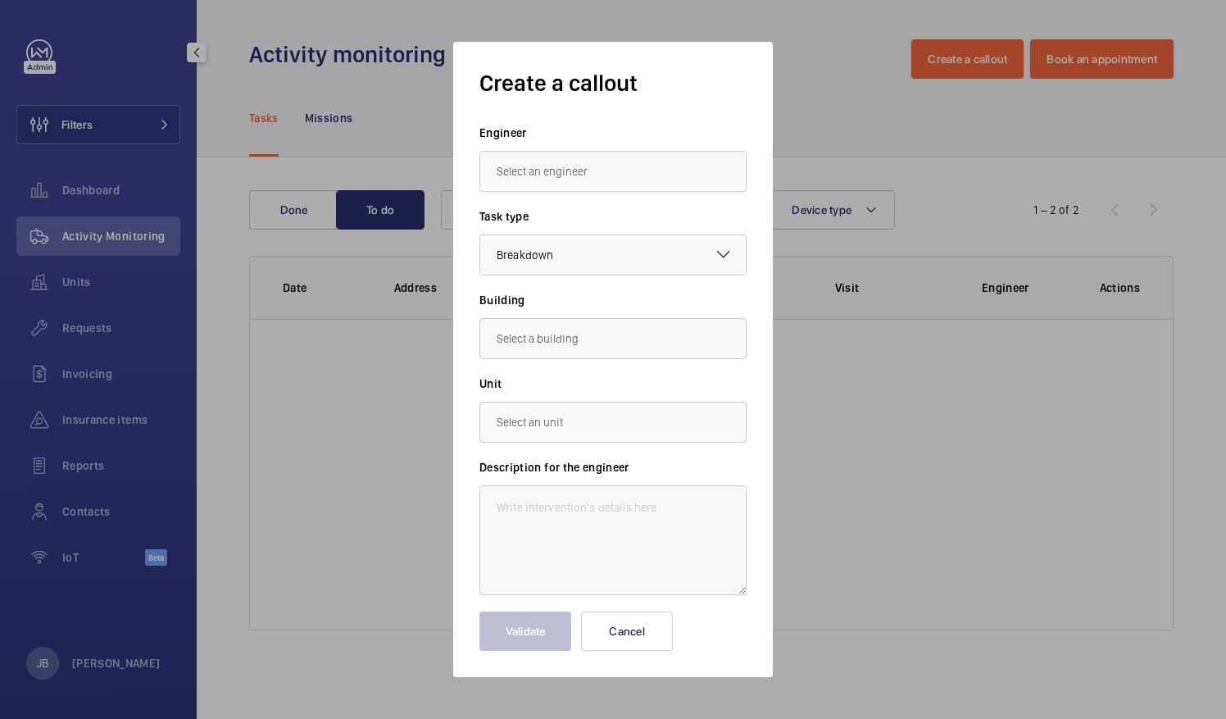
click at [546, 177] on input "text" at bounding box center [612, 171] width 267 height 41
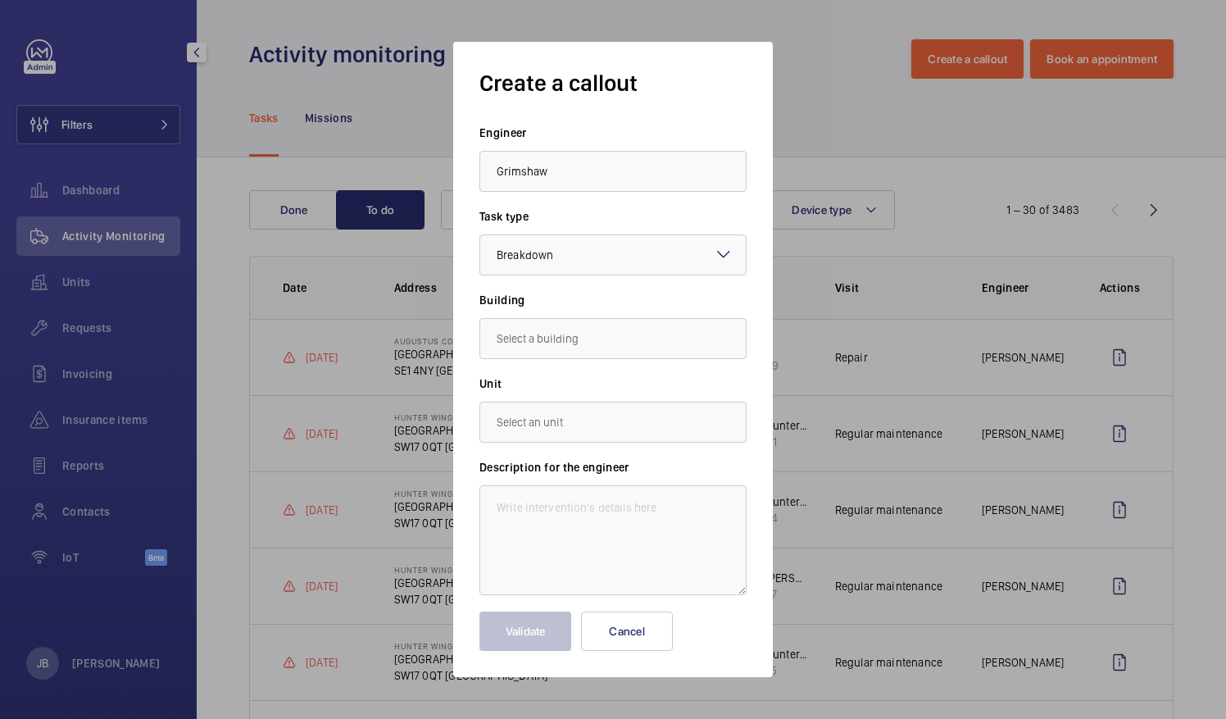
click at [553, 166] on input "Grimshaw" at bounding box center [612, 171] width 267 height 41
type input "G"
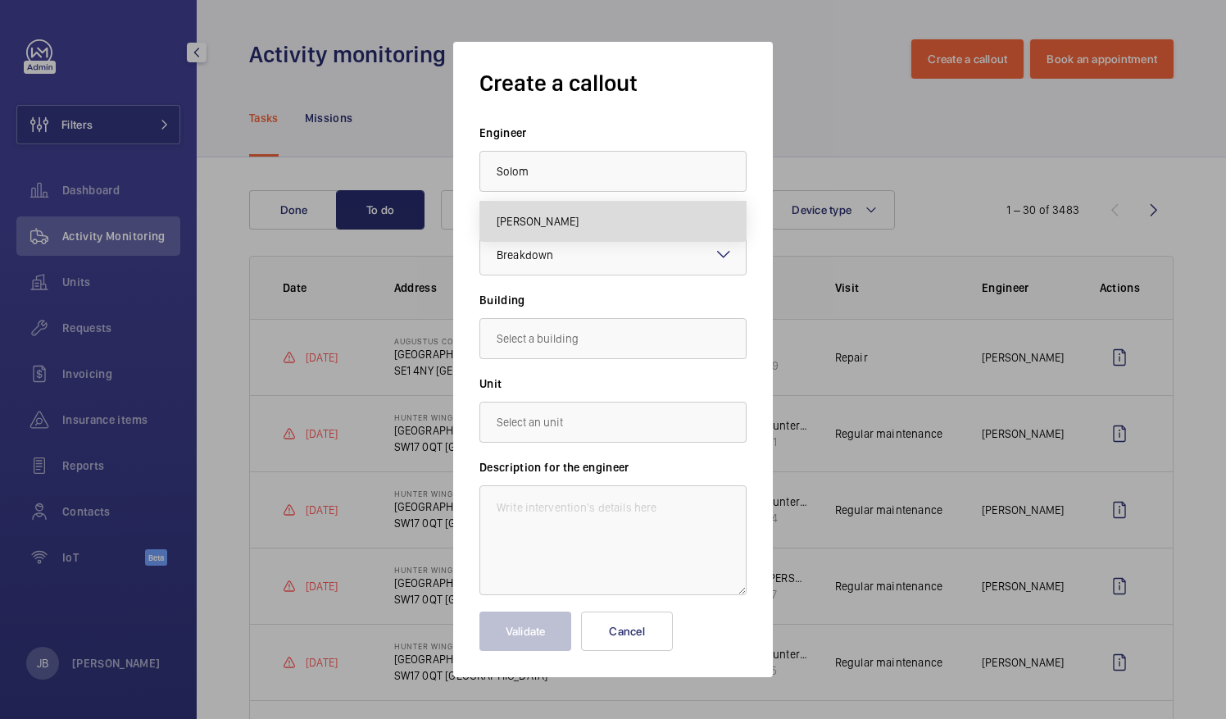
click at [544, 216] on span "[PERSON_NAME]" at bounding box center [538, 221] width 82 height 16
type input "[PERSON_NAME]"
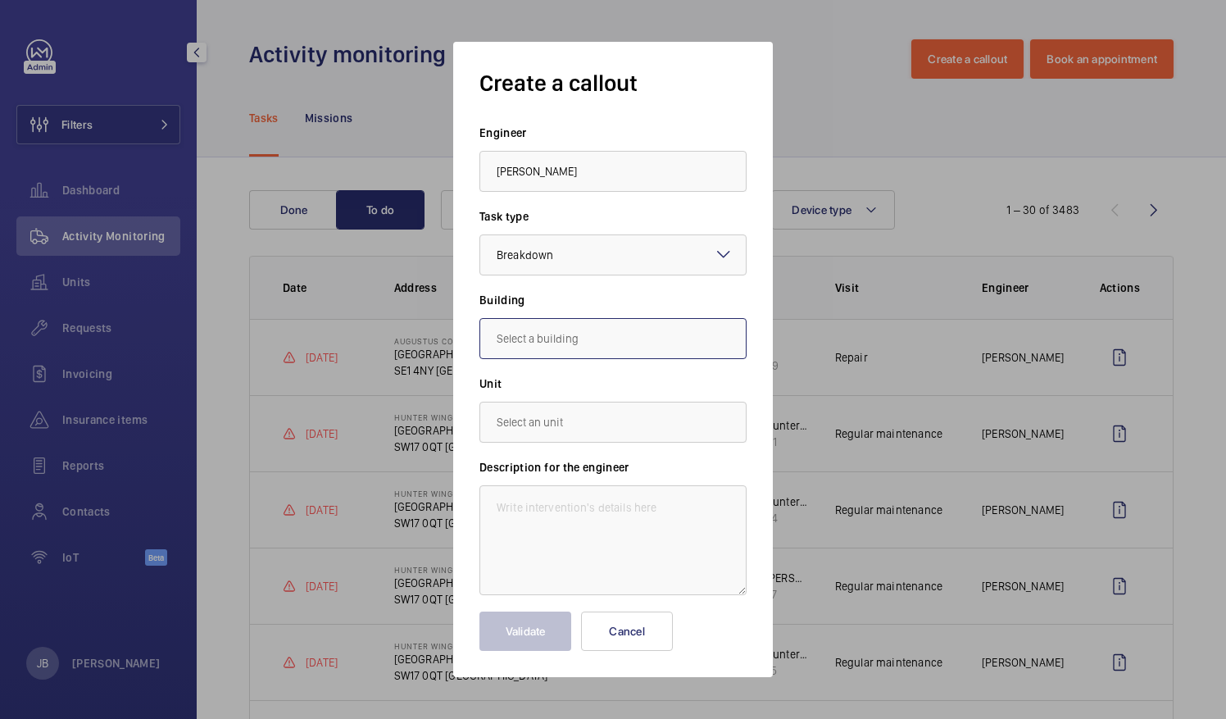
click at [587, 343] on input "text" at bounding box center [612, 338] width 267 height 41
type input "Grimshaw"
click at [573, 341] on input "Grimshaw" at bounding box center [612, 338] width 267 height 41
drag, startPoint x: 573, startPoint y: 341, endPoint x: 478, endPoint y: 339, distance: 95.1
click at [480, 340] on input "Grimshaw" at bounding box center [612, 338] width 267 height 41
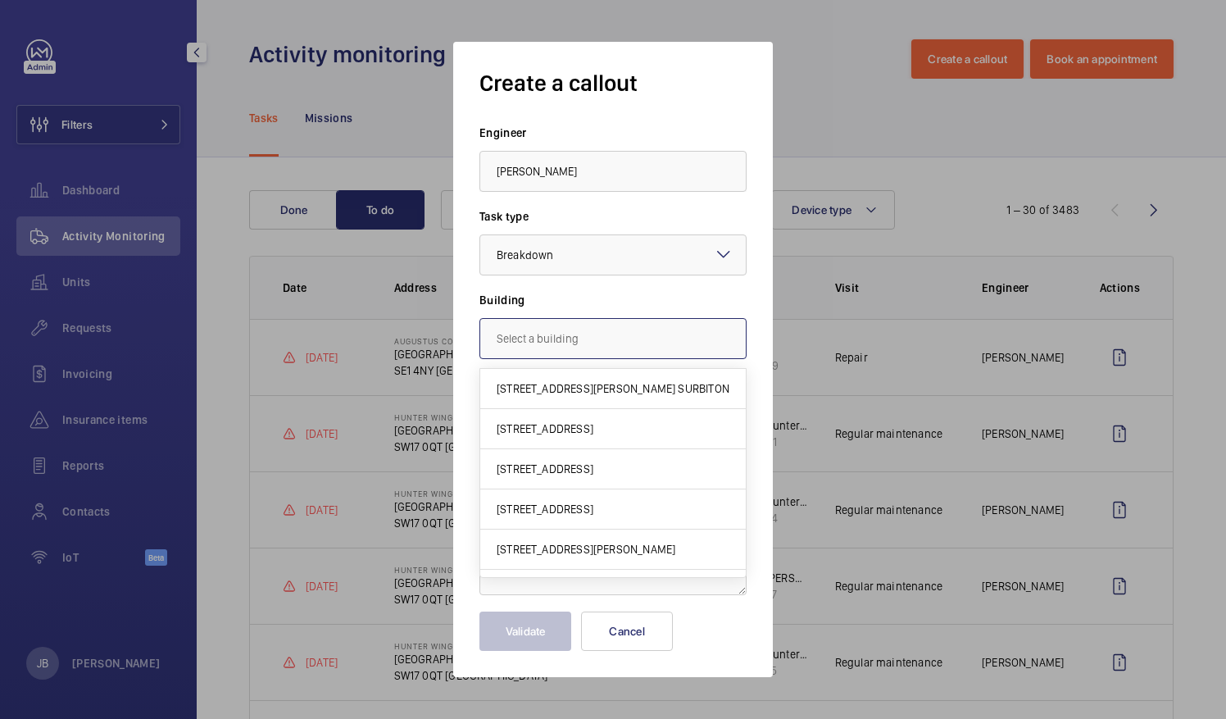
click at [584, 338] on input "text" at bounding box center [612, 338] width 267 height 41
click at [395, 118] on div at bounding box center [613, 359] width 1226 height 719
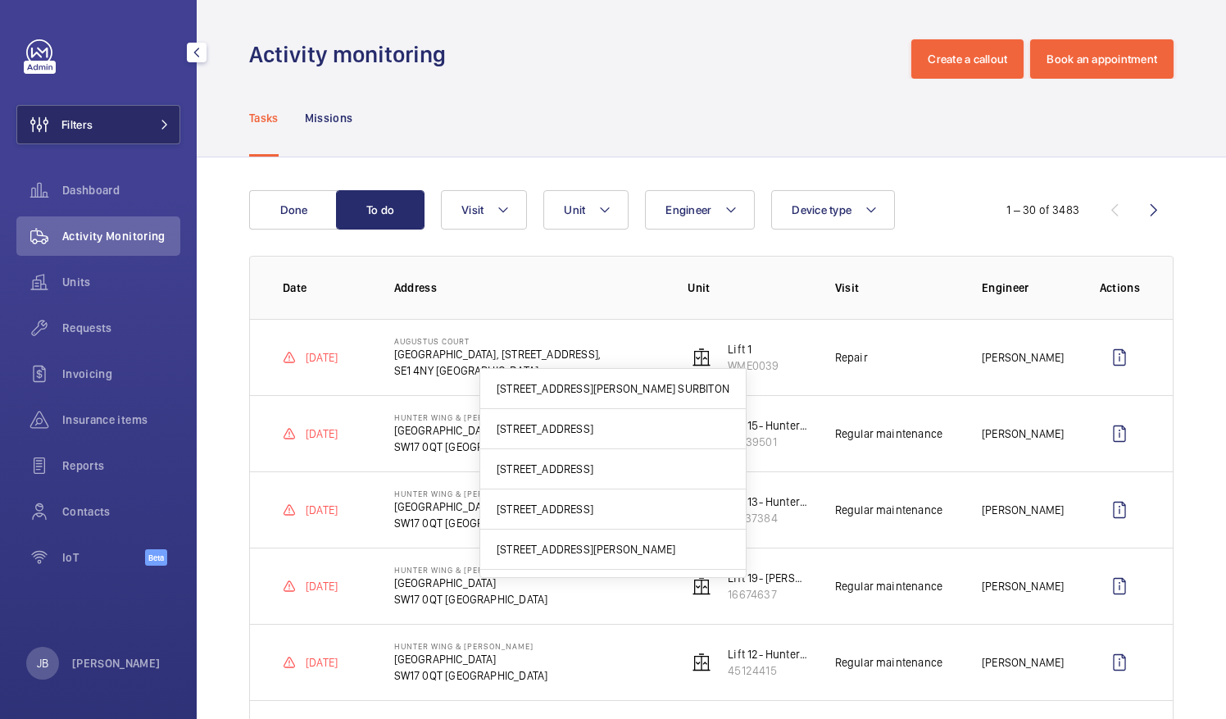
click at [107, 125] on button "Filters" at bounding box center [98, 124] width 164 height 39
click at [138, 130] on button "Filters" at bounding box center [98, 124] width 164 height 39
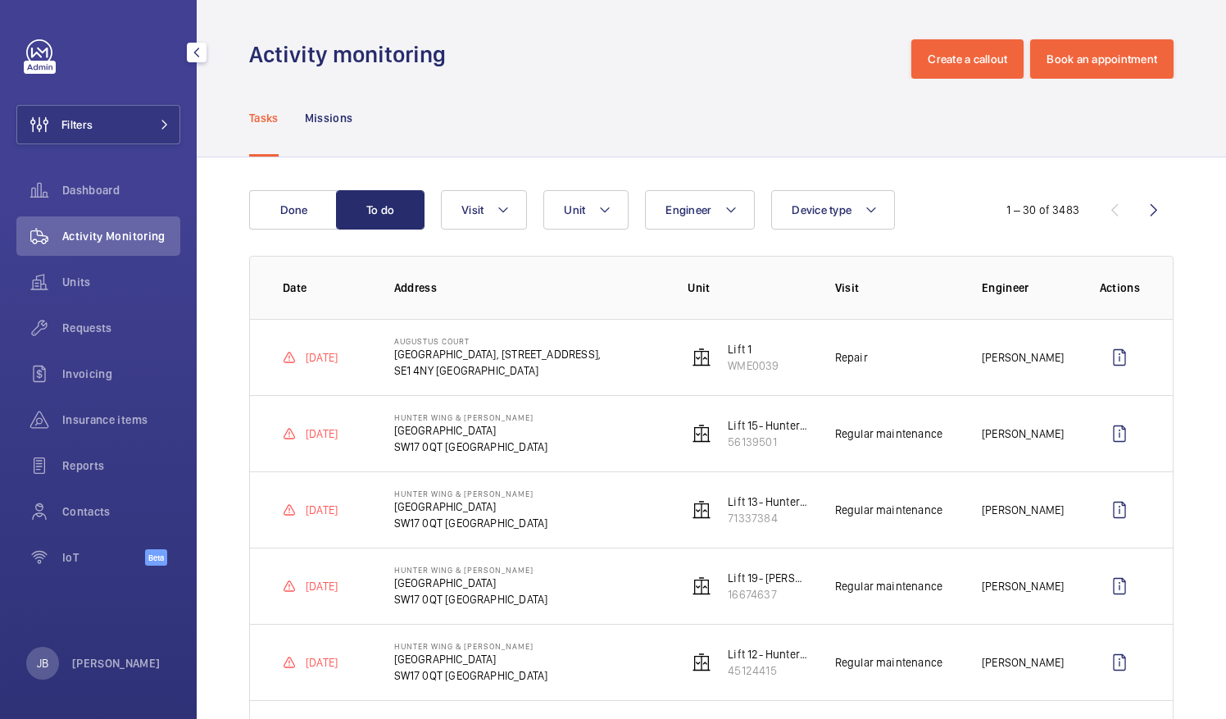
click at [128, 135] on button "Filters" at bounding box center [98, 124] width 164 height 39
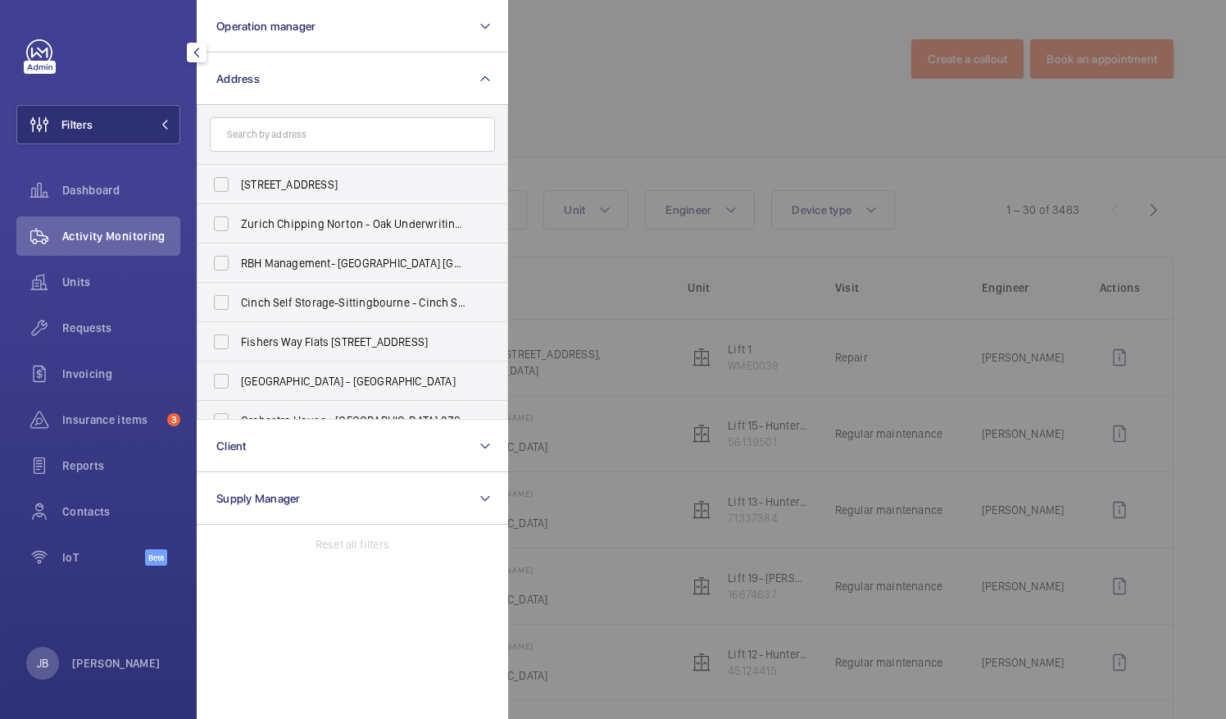
click at [299, 136] on input "text" at bounding box center [352, 134] width 285 height 34
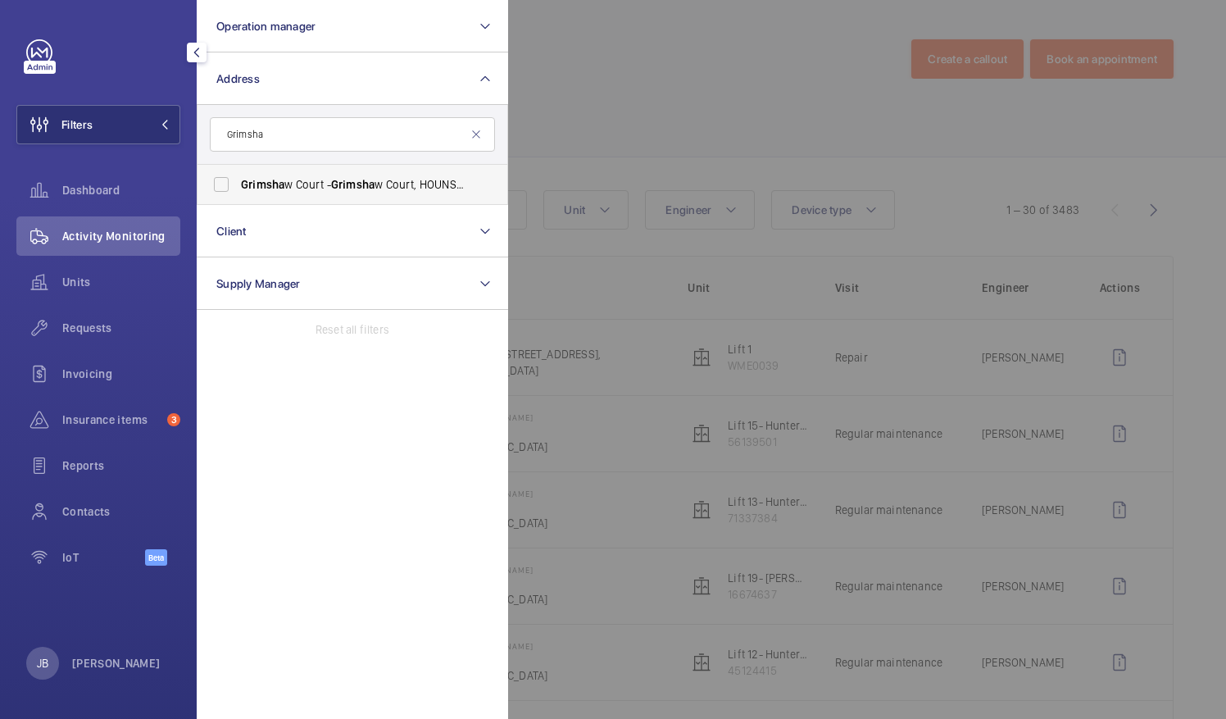
type input "Grimsha"
click at [275, 185] on span "Grimsha" at bounding box center [262, 184] width 43 height 13
click at [238, 185] on input "Grimsha w Court - Grimsha w Court, HOUNSLOW TW3 4FN" at bounding box center [221, 184] width 33 height 33
checkbox input "true"
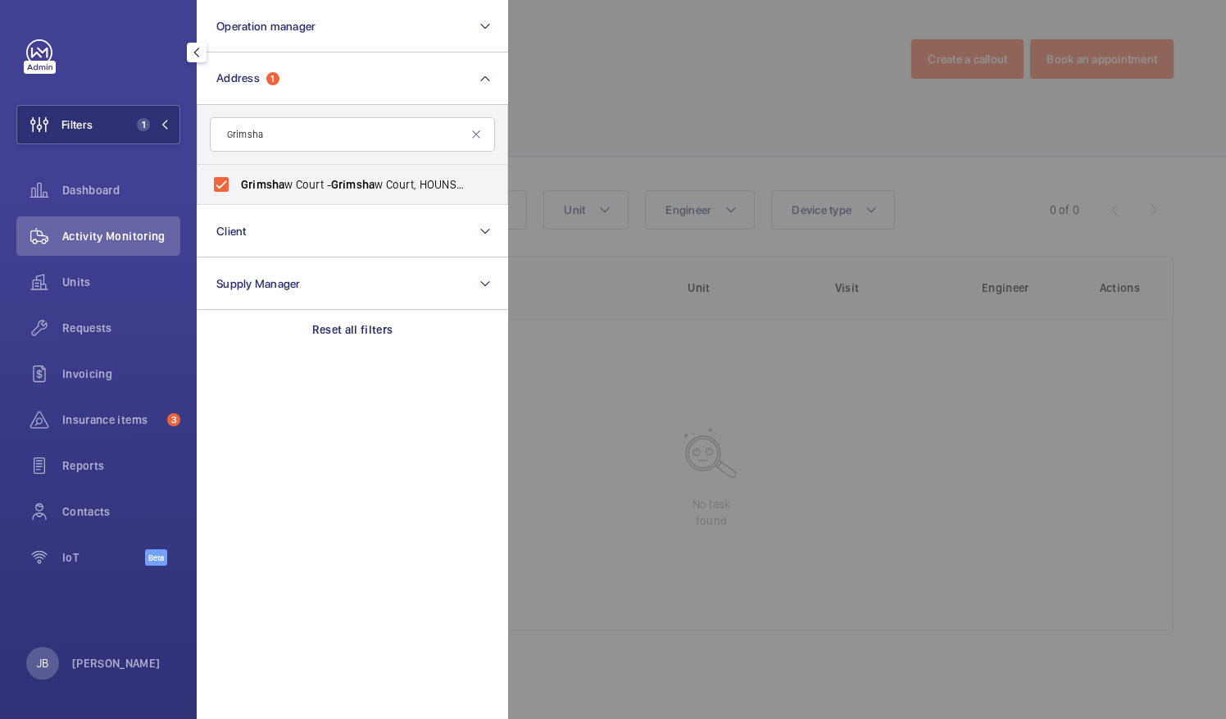
click at [561, 88] on div at bounding box center [1121, 359] width 1226 height 719
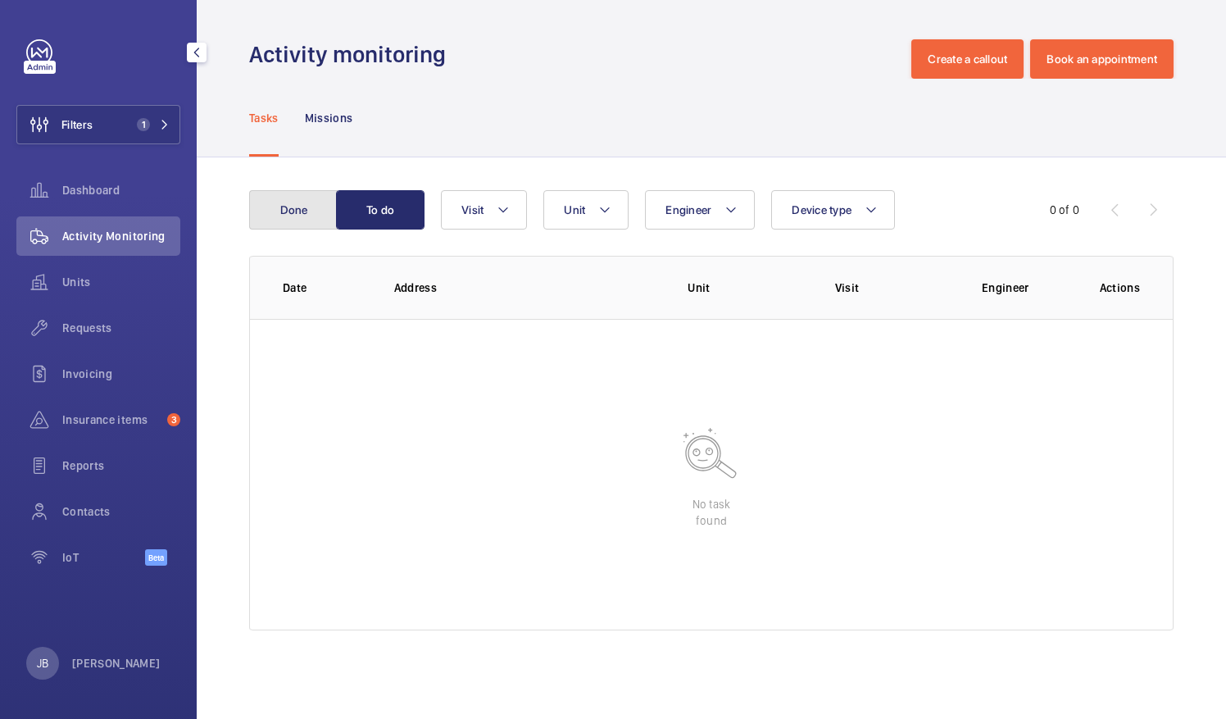
click at [304, 210] on button "Done" at bounding box center [293, 209] width 89 height 39
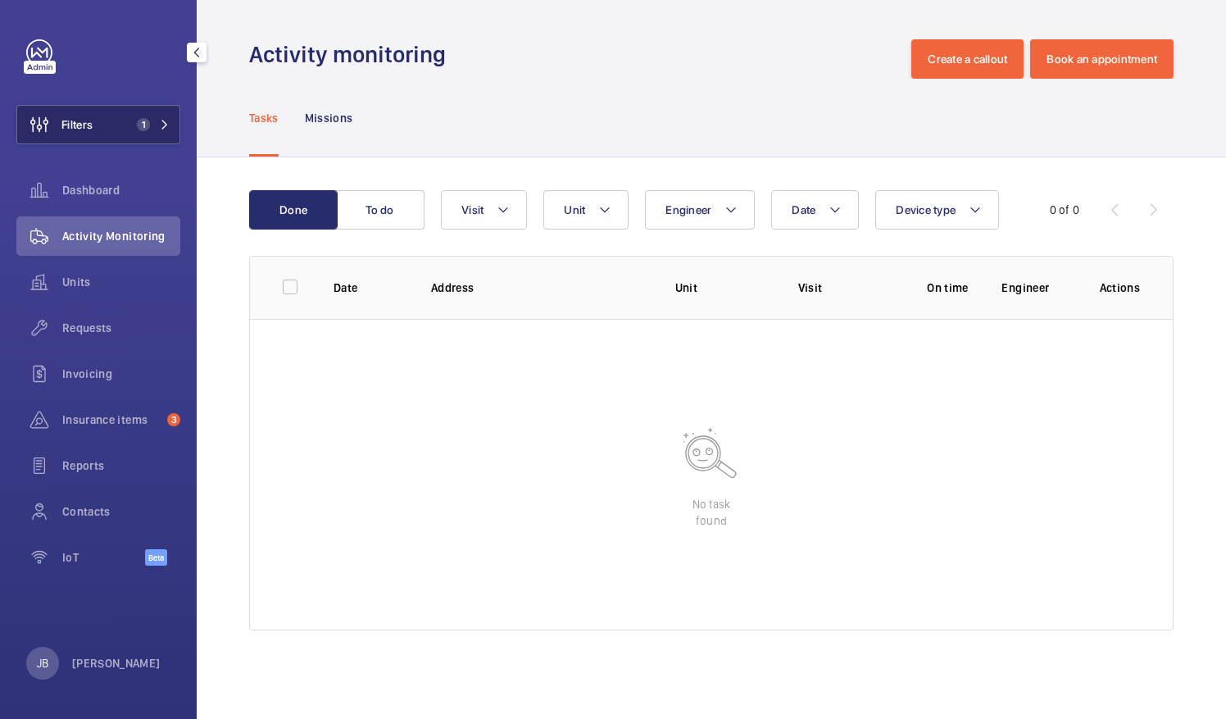
click at [79, 128] on span "Filters" at bounding box center [76, 124] width 31 height 16
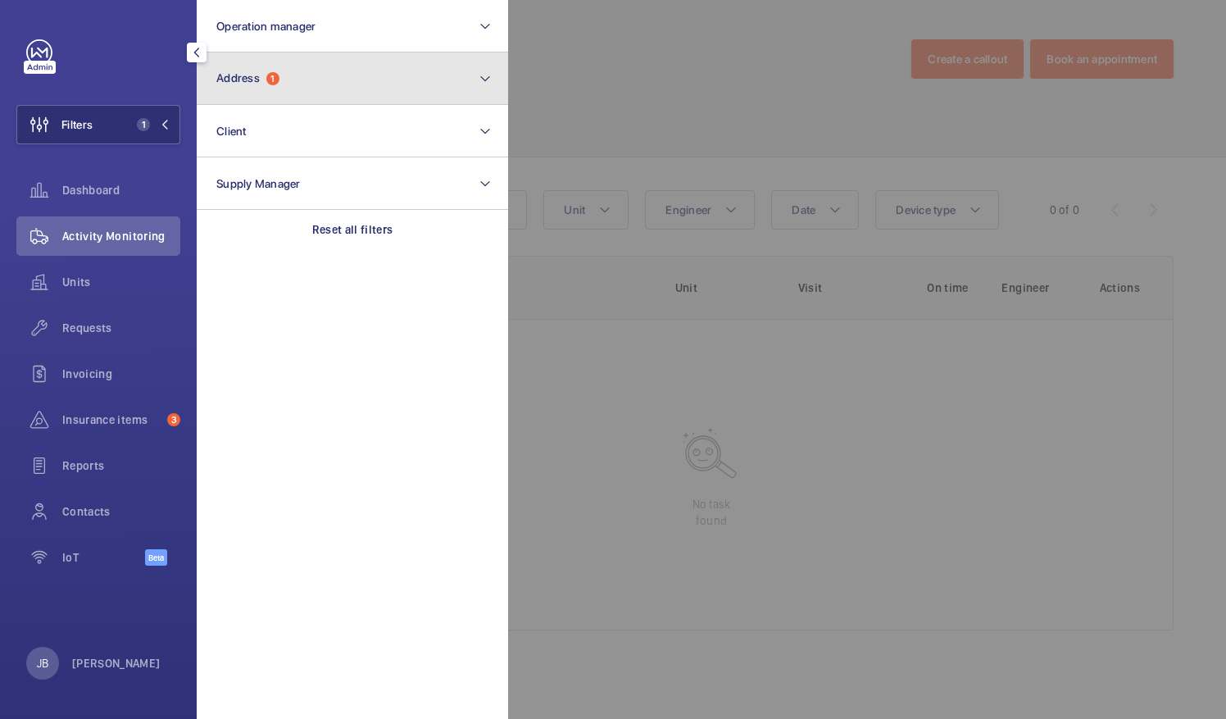
click at [327, 90] on button "Address 1" at bounding box center [352, 78] width 311 height 52
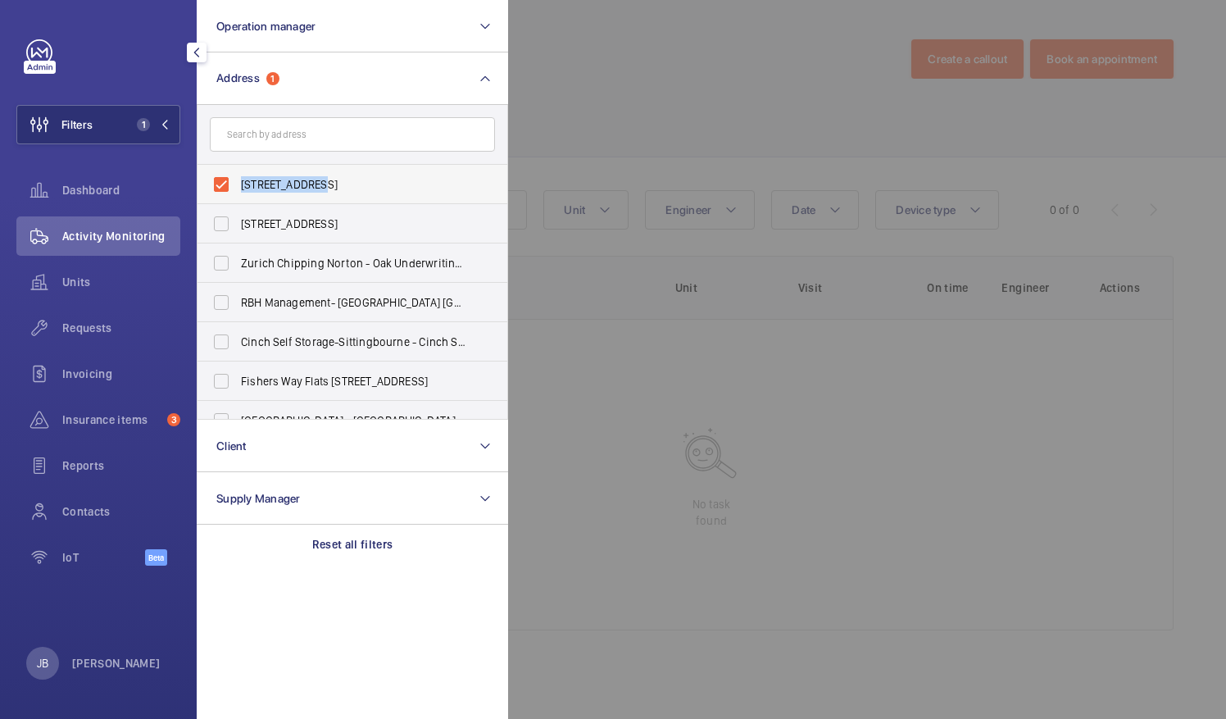
drag, startPoint x: 238, startPoint y: 175, endPoint x: 322, endPoint y: 183, distance: 84.7
click at [322, 183] on label "[STREET_ADDRESS]" at bounding box center [340, 184] width 285 height 39
drag, startPoint x: 322, startPoint y: 183, endPoint x: 312, endPoint y: 183, distance: 9.8
copy span "Grimshaw Court"
click at [639, 82] on div at bounding box center [1121, 359] width 1226 height 719
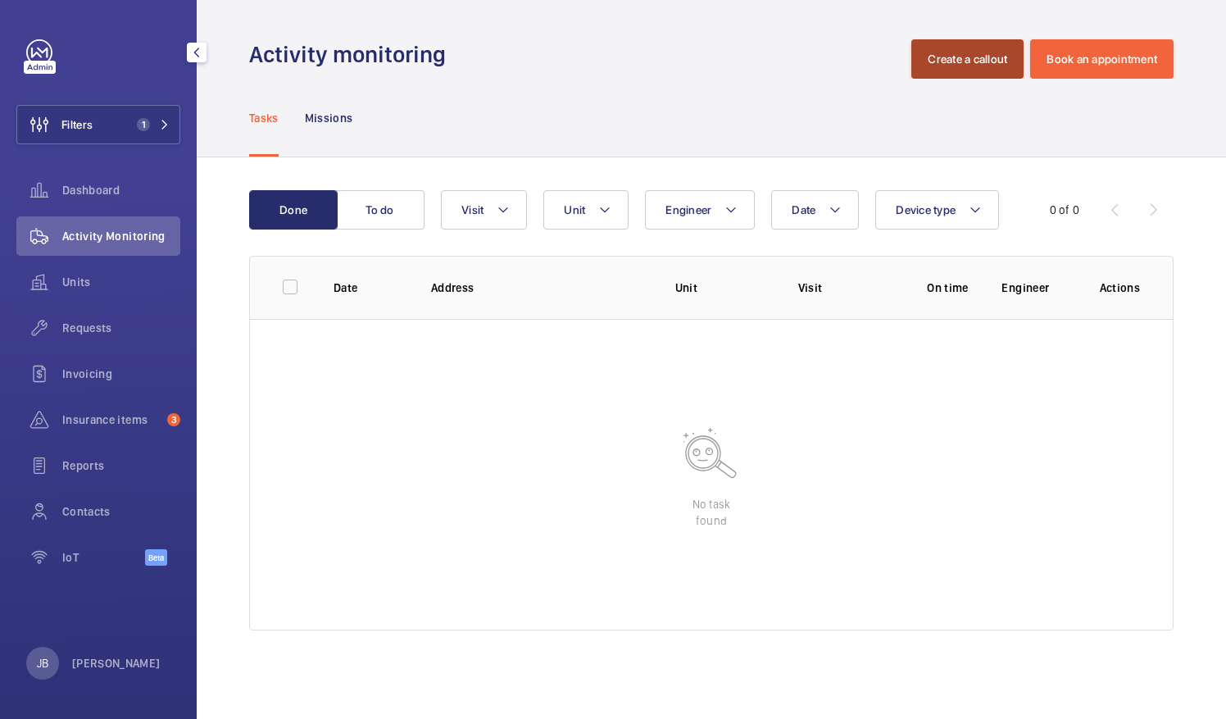
click at [939, 59] on button "Create a callout" at bounding box center [967, 58] width 112 height 39
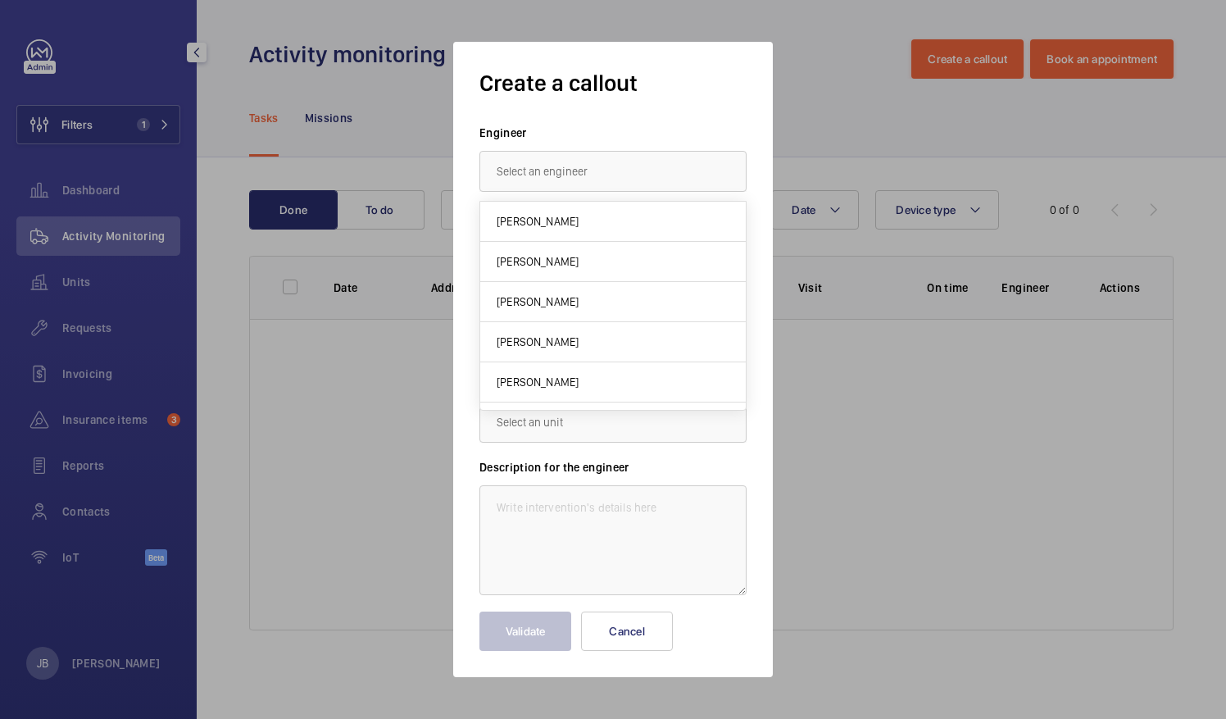
click at [652, 167] on input "text" at bounding box center [612, 171] width 267 height 41
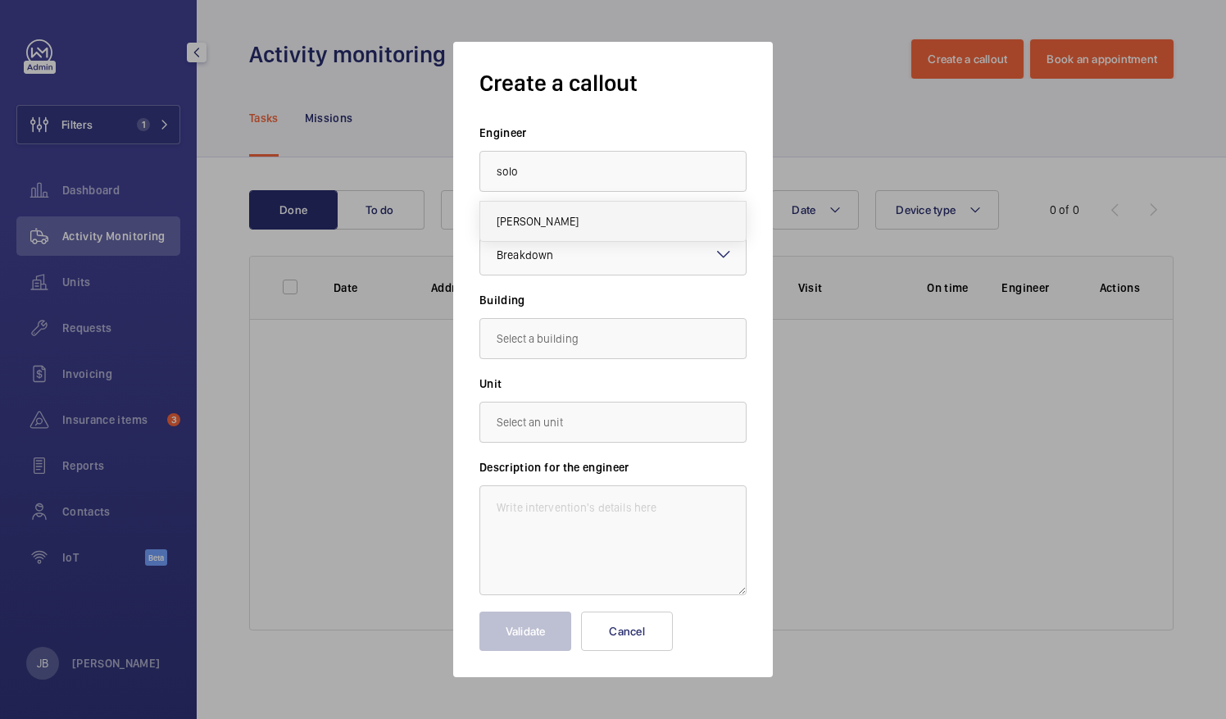
click at [646, 203] on mat-option "[PERSON_NAME]" at bounding box center [613, 221] width 266 height 39
type input "[PERSON_NAME]"
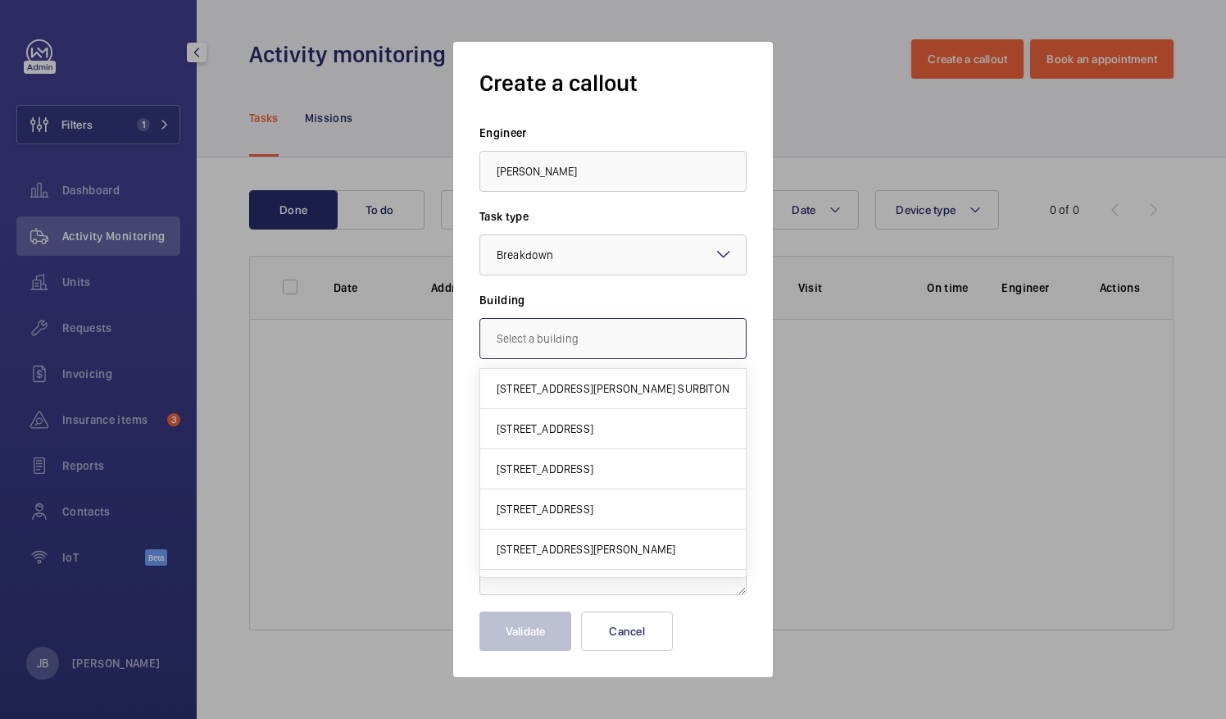
click at [577, 348] on input "text" at bounding box center [612, 338] width 267 height 41
paste input "Grimshaw Court"
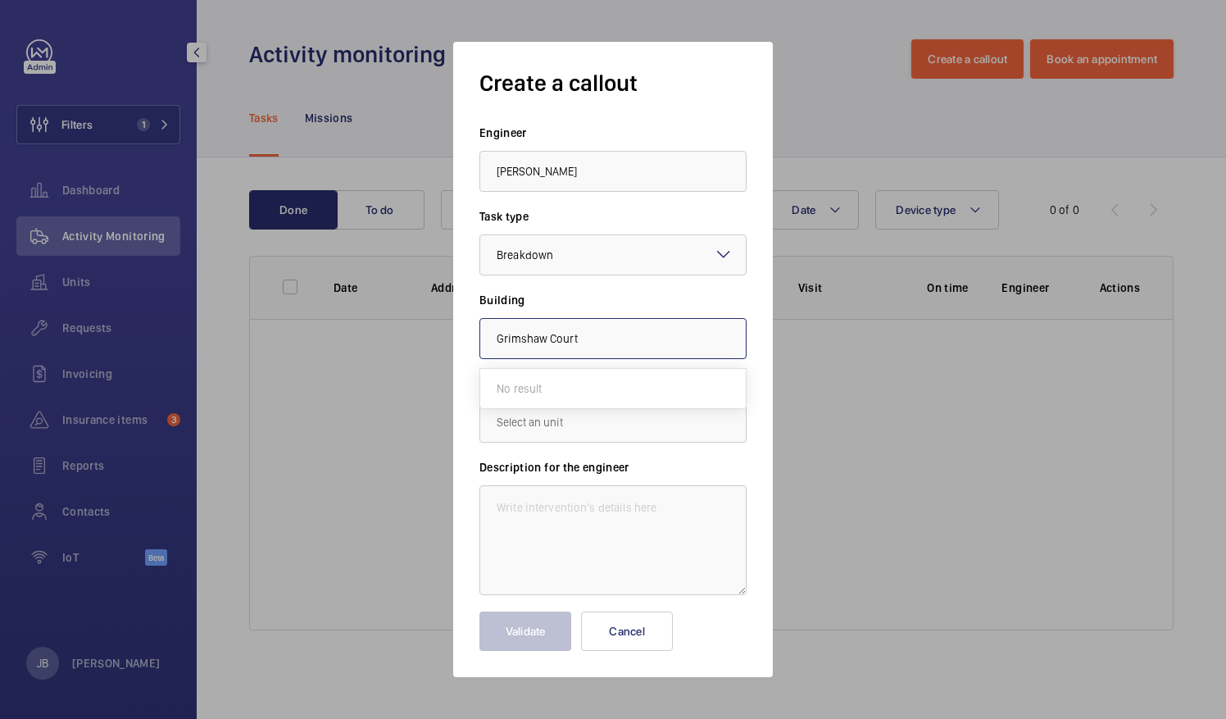
click at [497, 344] on input "Grimshaw Court" at bounding box center [612, 338] width 267 height 41
click at [600, 333] on input "Grimshaw Court" at bounding box center [612, 338] width 267 height 41
type input "Grimshaw"
click at [891, 425] on div at bounding box center [613, 359] width 1226 height 719
